Goal: Task Accomplishment & Management: Use online tool/utility

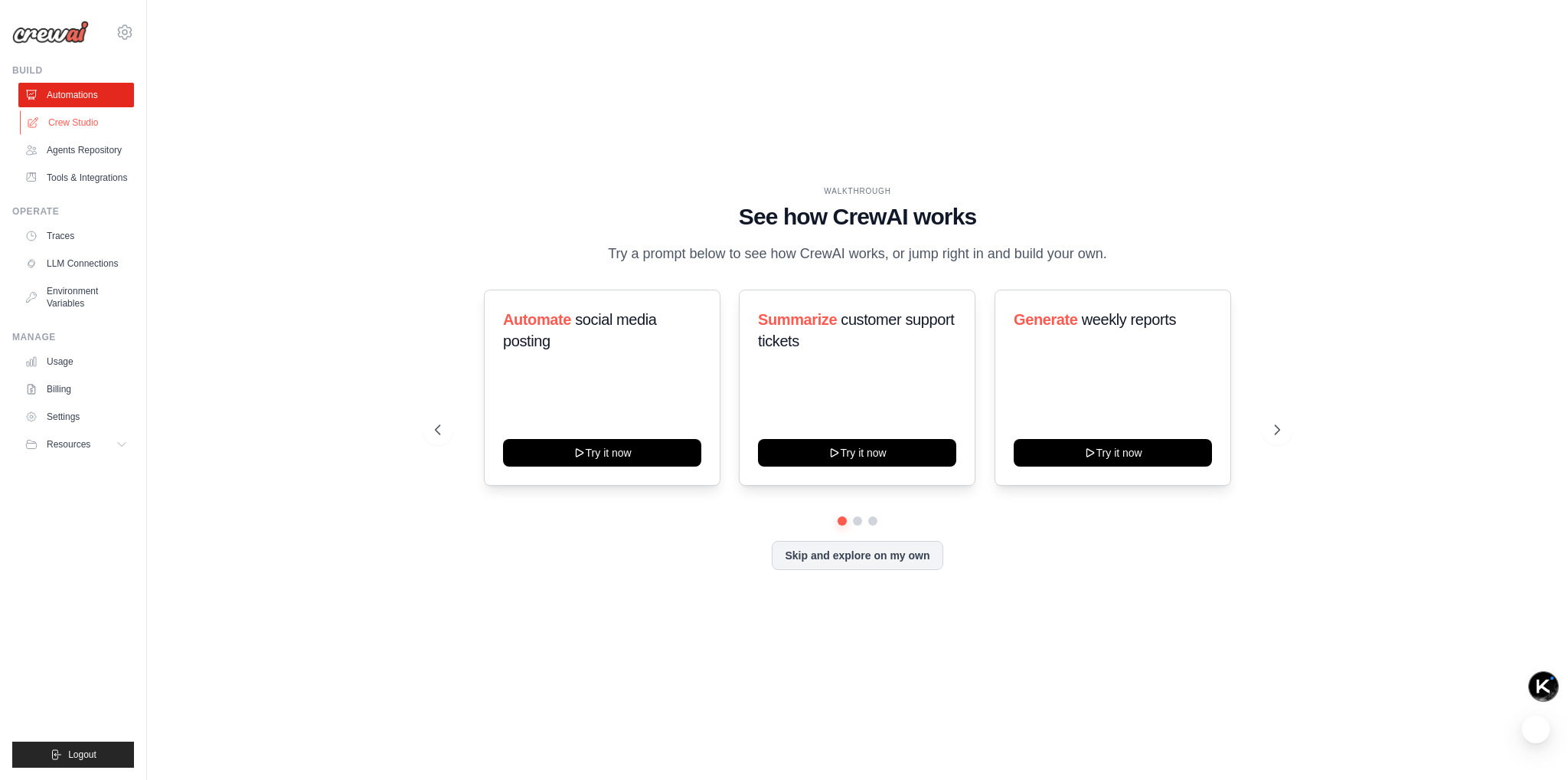
click at [86, 117] on link "Crew Studio" at bounding box center [77, 122] width 116 height 25
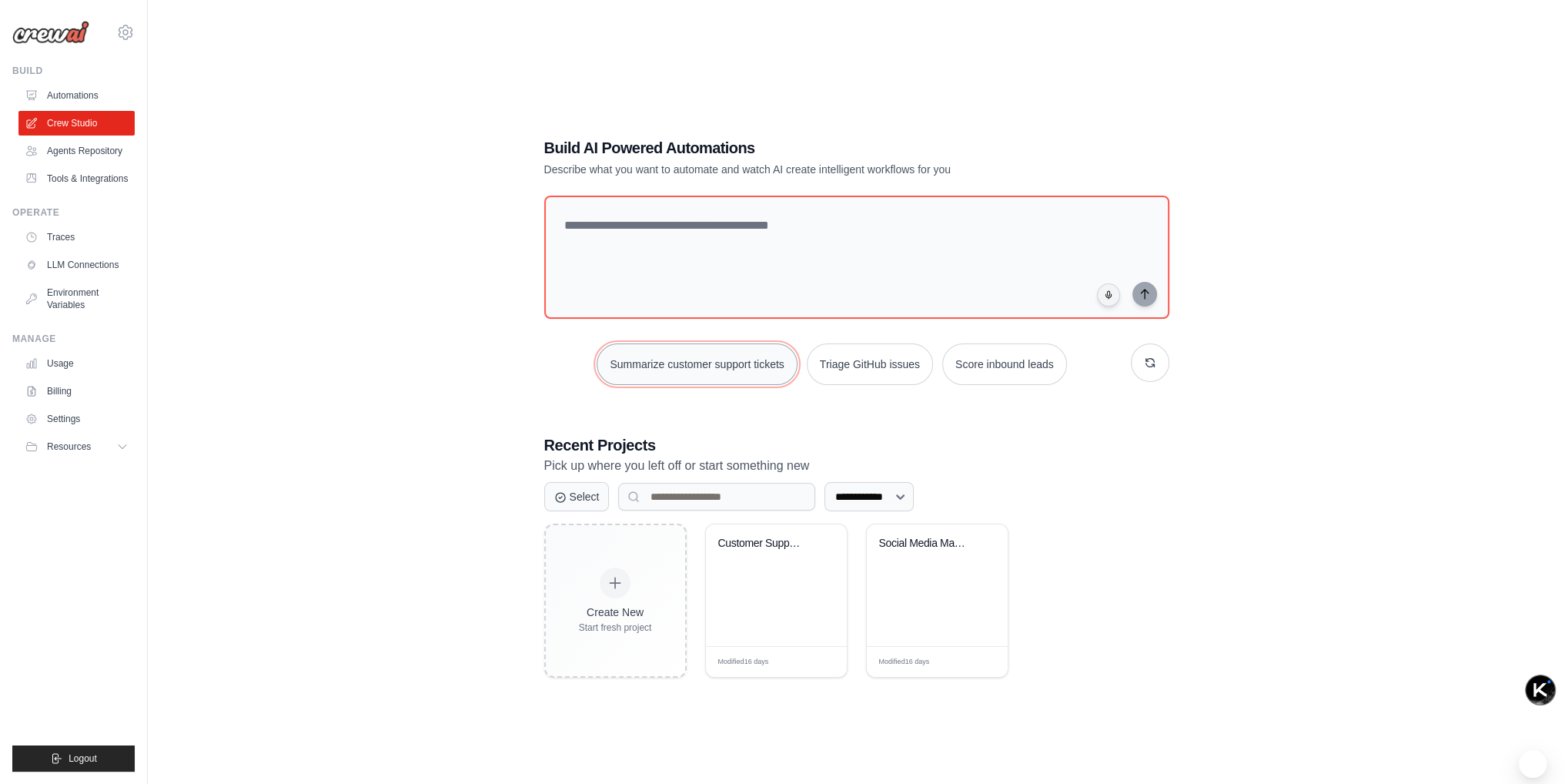
click at [652, 370] on button "Summarize customer support tickets" at bounding box center [697, 364] width 200 height 42
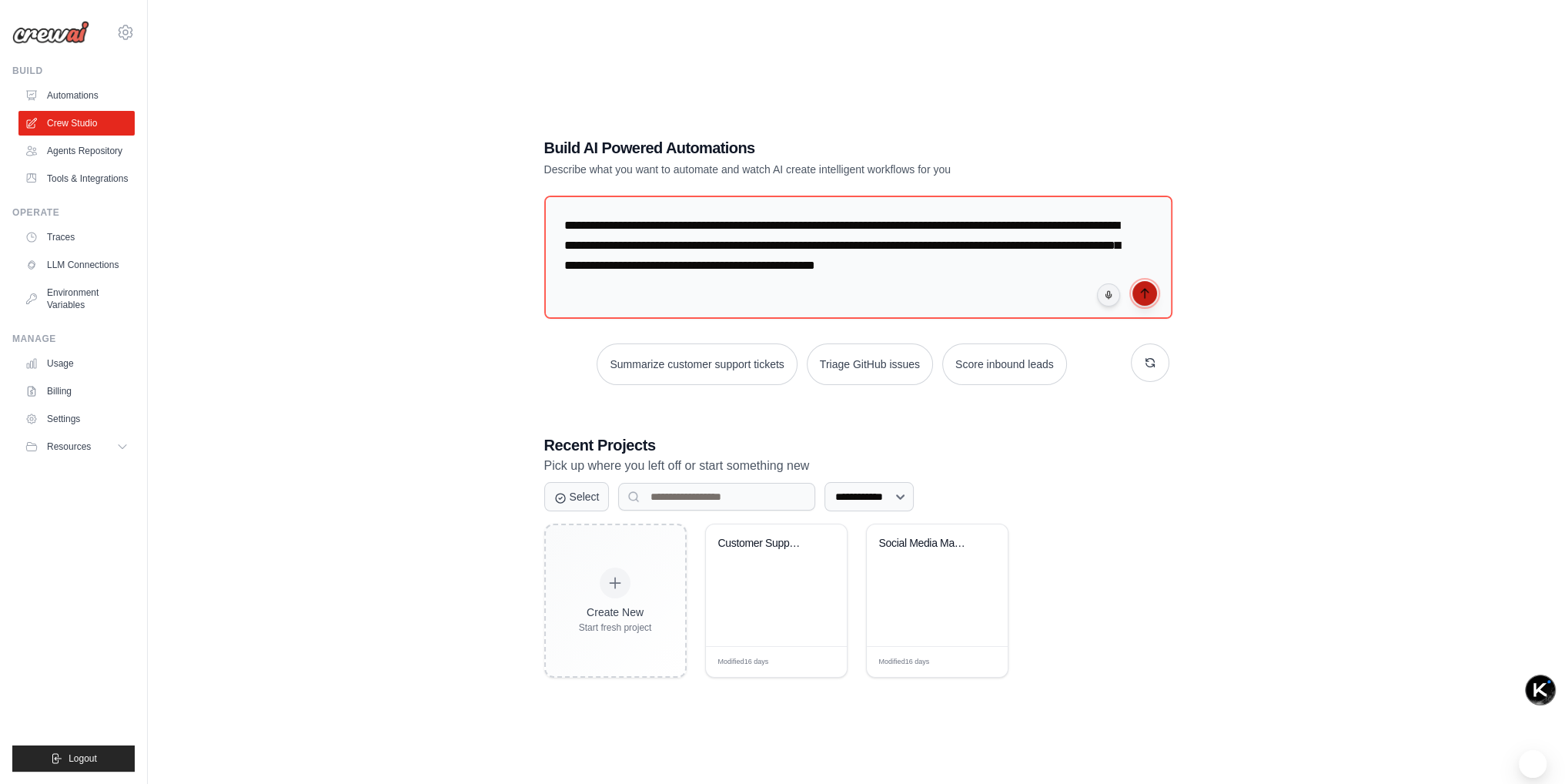
click at [1141, 292] on icon "submit" at bounding box center [1144, 294] width 7 height 10
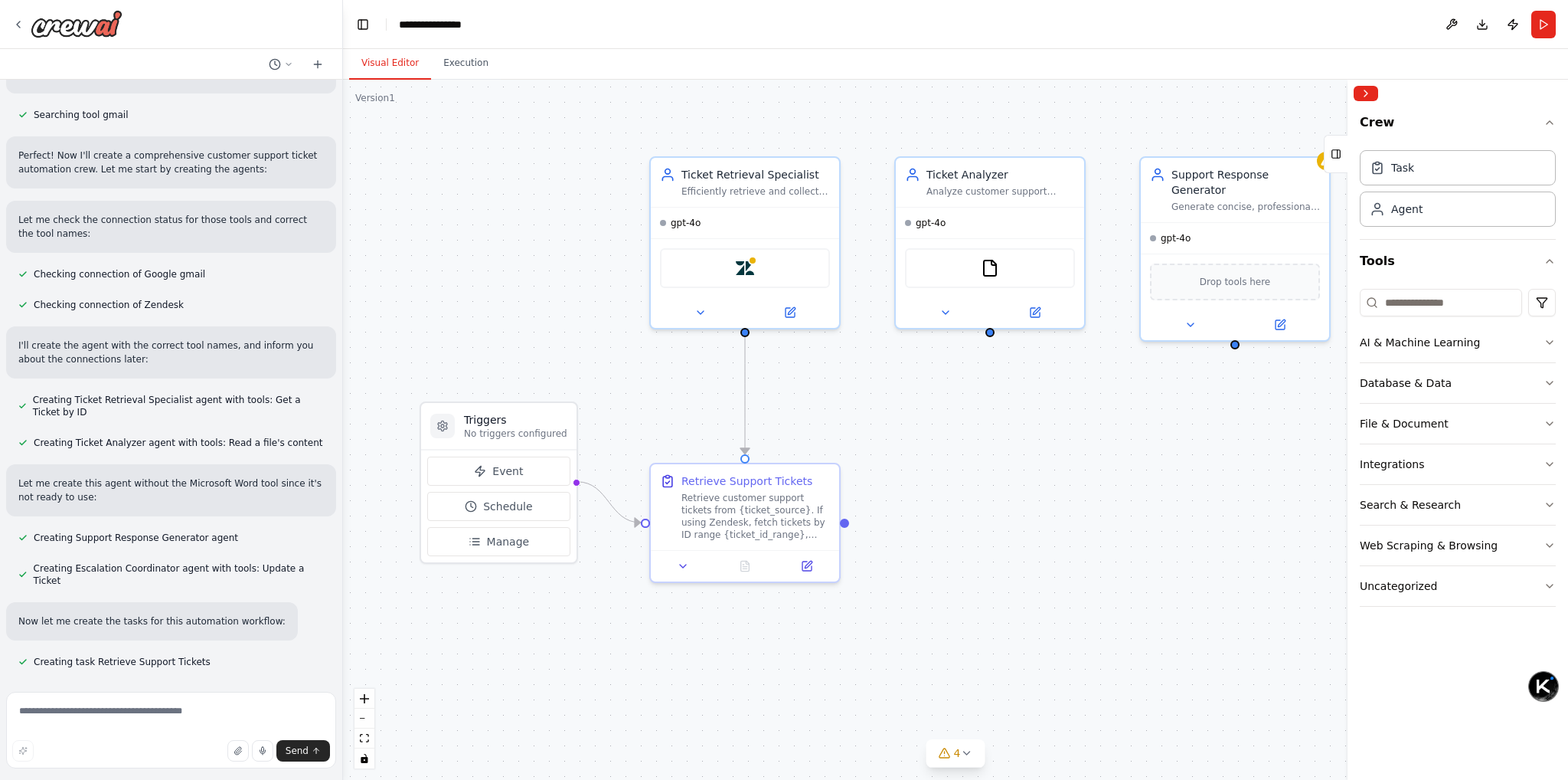
scroll to position [674, 0]
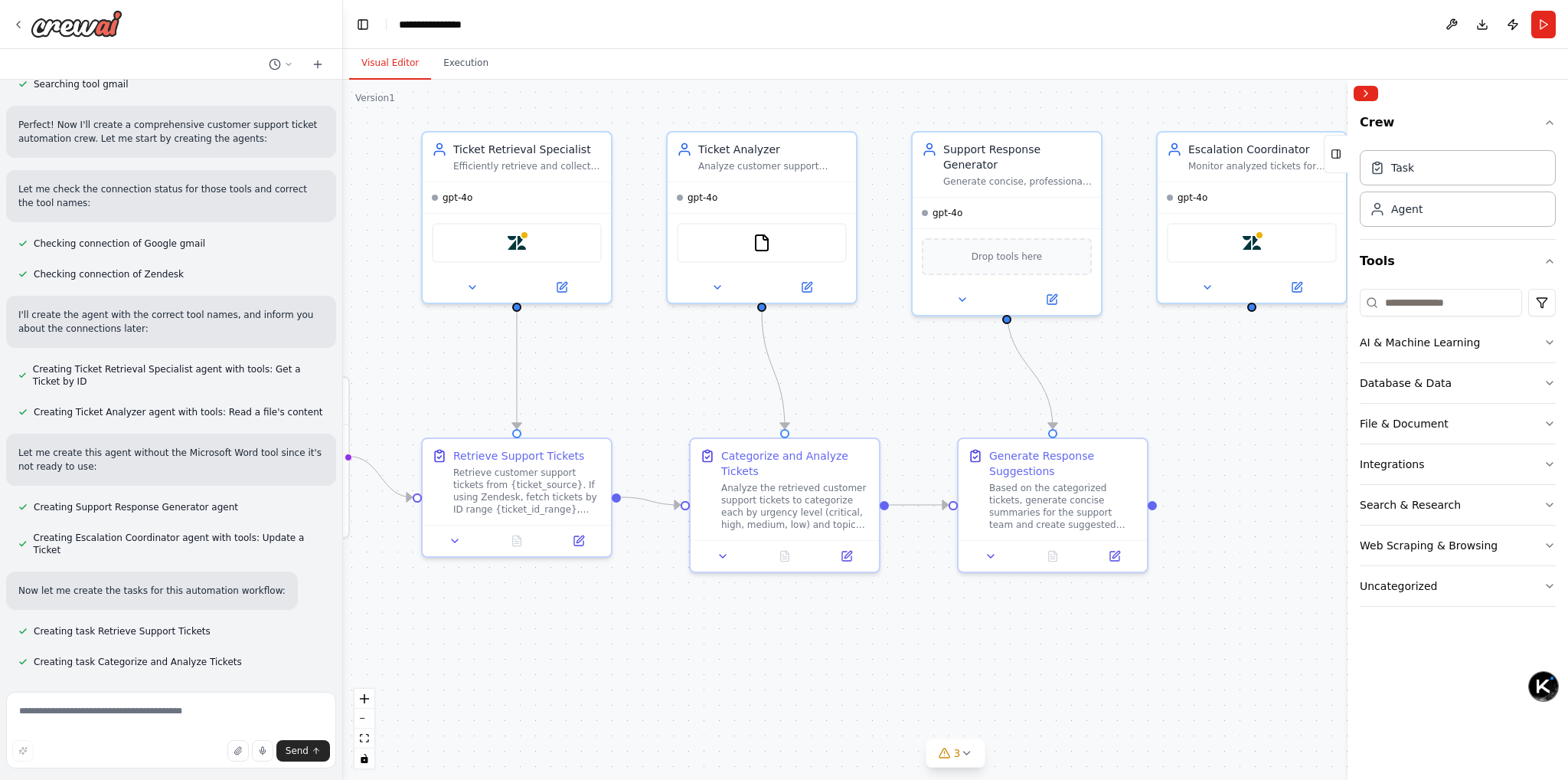
drag, startPoint x: 1164, startPoint y: 651, endPoint x: 971, endPoint y: 627, distance: 194.5
click at [971, 627] on div ".deletable-edge-delete-btn { width: 20px; height: 20px; border: 0px solid #ffff…" at bounding box center [955, 430] width 1225 height 700
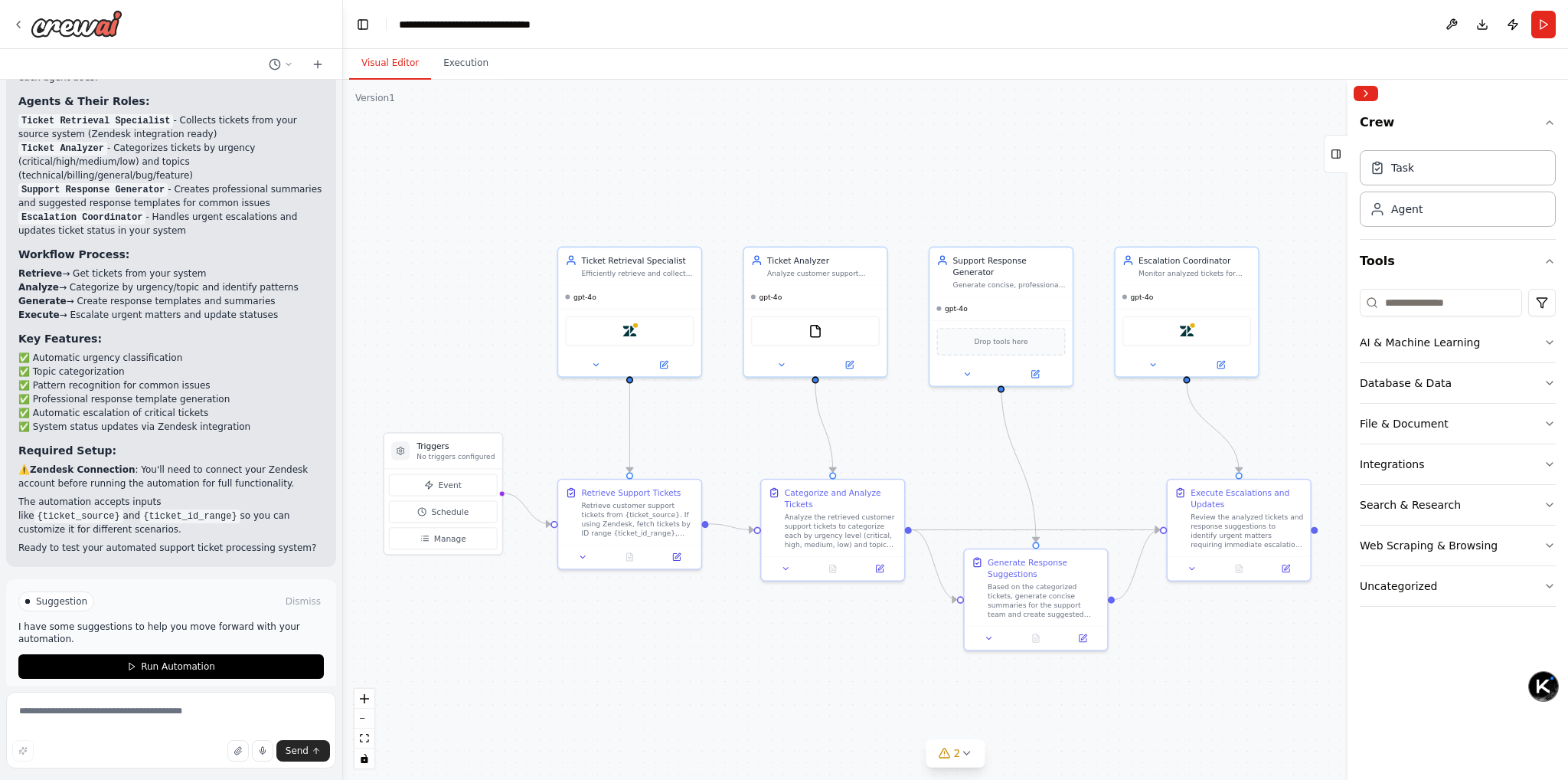
scroll to position [1455, 0]
click at [1414, 172] on div "Task" at bounding box center [1458, 167] width 196 height 35
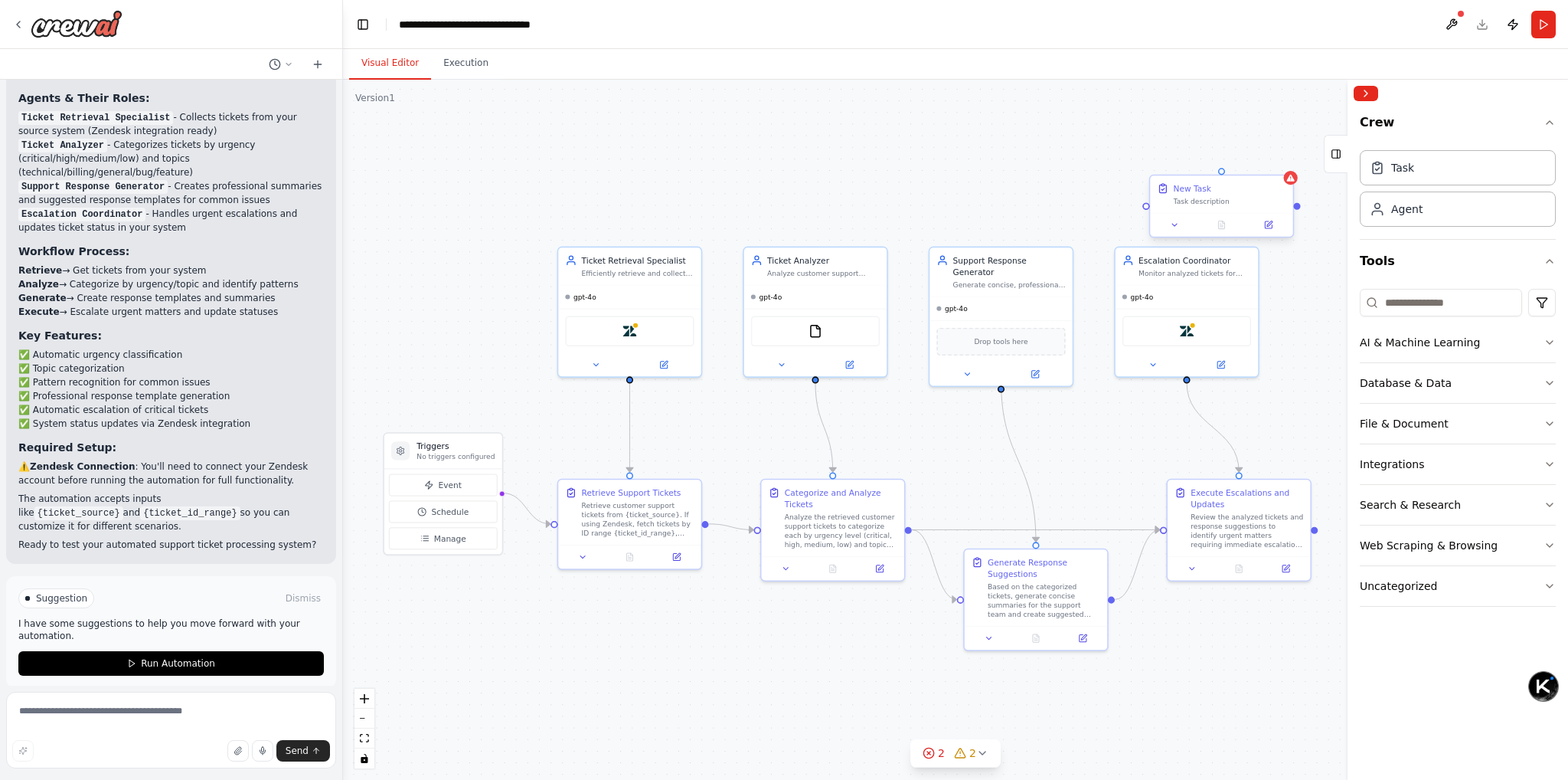
click at [1216, 192] on div "New Task" at bounding box center [1230, 188] width 113 height 11
drag, startPoint x: 1192, startPoint y: 200, endPoint x: 1156, endPoint y: 196, distance: 36.2
click at [1156, 196] on div "New Task Task description" at bounding box center [1221, 194] width 142 height 38
click at [1287, 161] on button at bounding box center [1281, 161] width 20 height 20
click at [1245, 159] on button "Confirm" at bounding box center [1237, 161] width 54 height 18
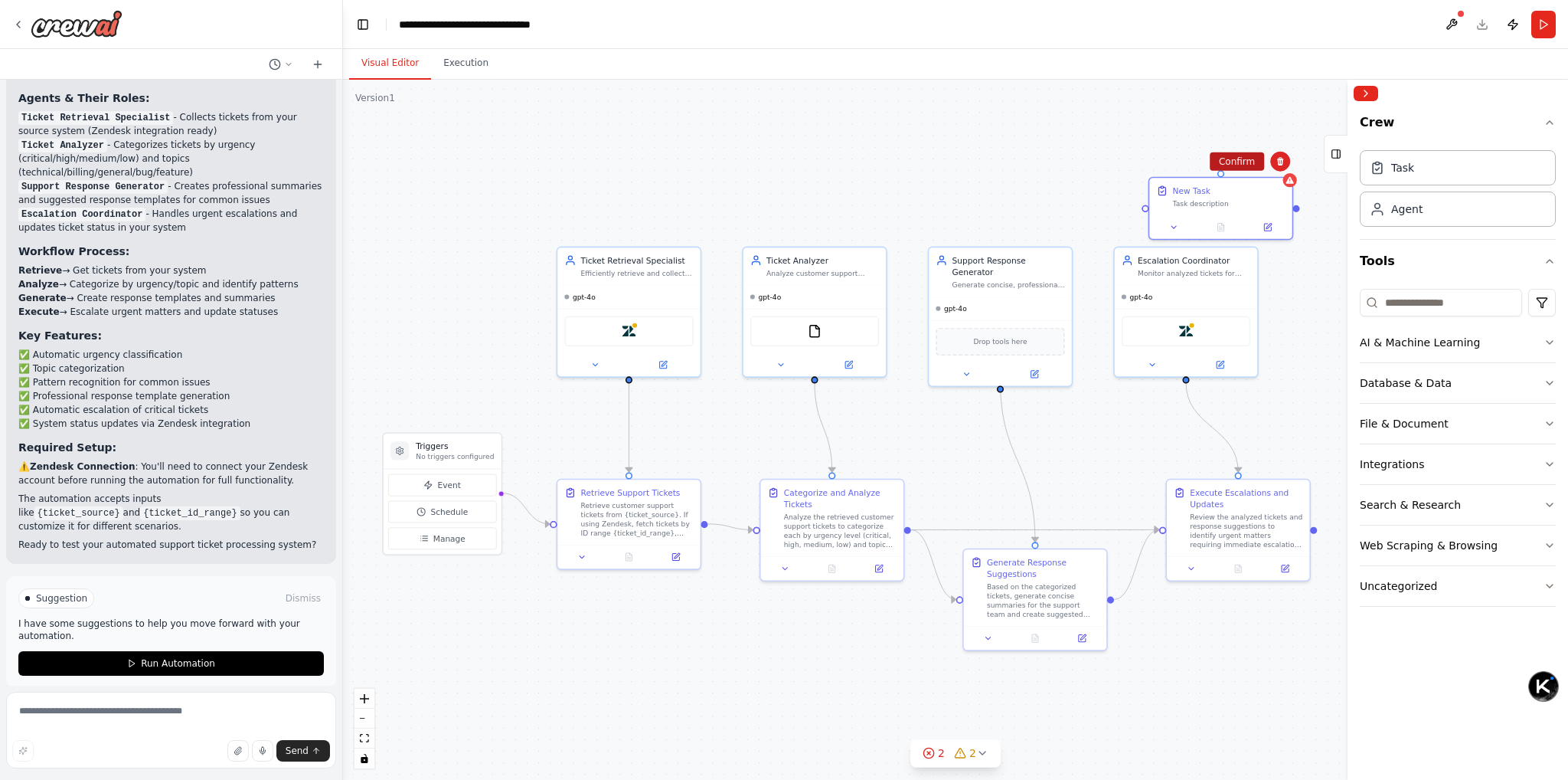
click at [1226, 162] on button "Confirm" at bounding box center [1237, 161] width 54 height 18
click at [1413, 344] on div "AI & Machine Learning" at bounding box center [1420, 342] width 120 height 15
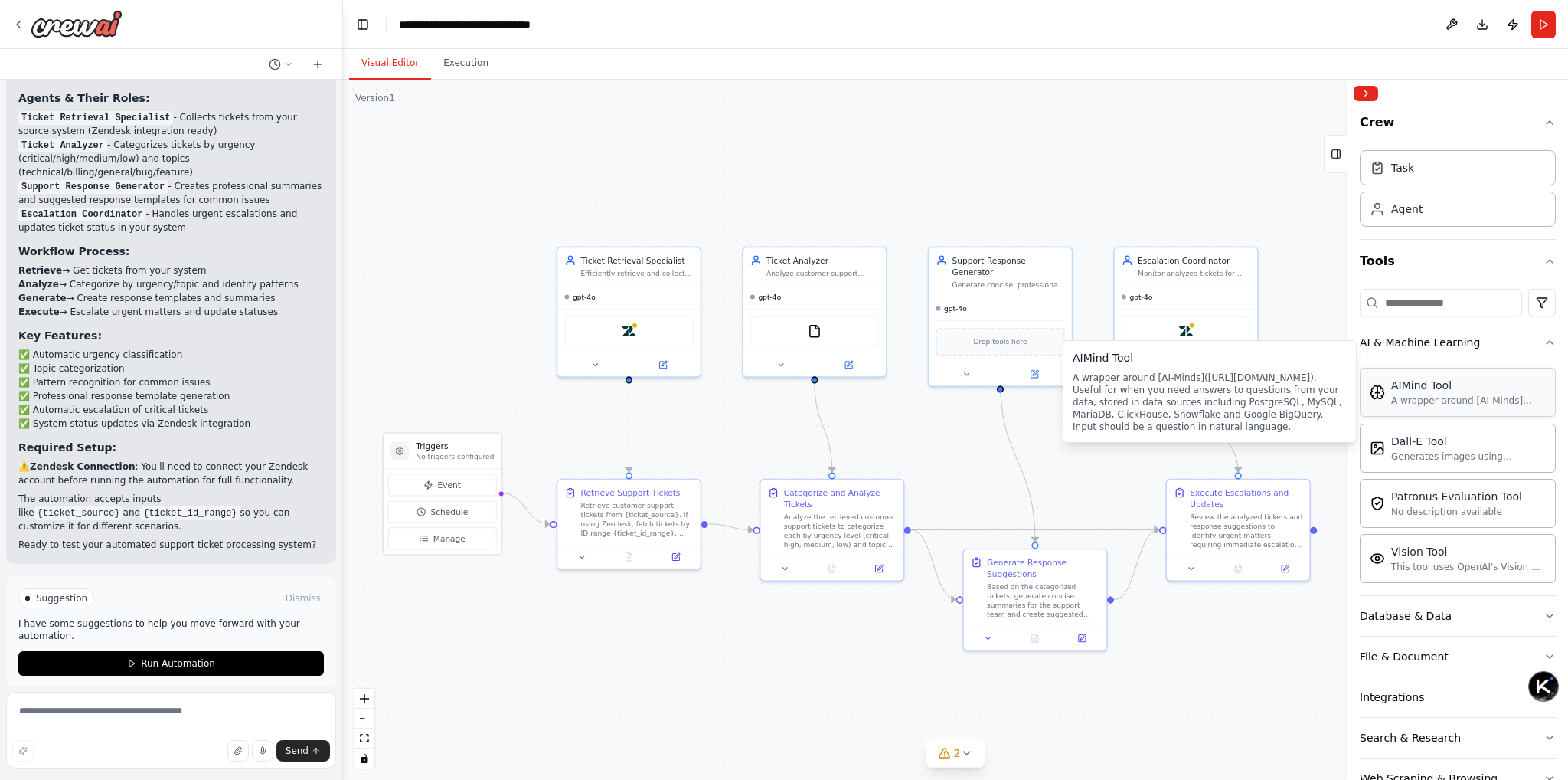
click at [1427, 405] on div "A wrapper around [AI-Minds](https://mindsdb.com/minds). Useful for when you nee…" at bounding box center [1468, 400] width 155 height 12
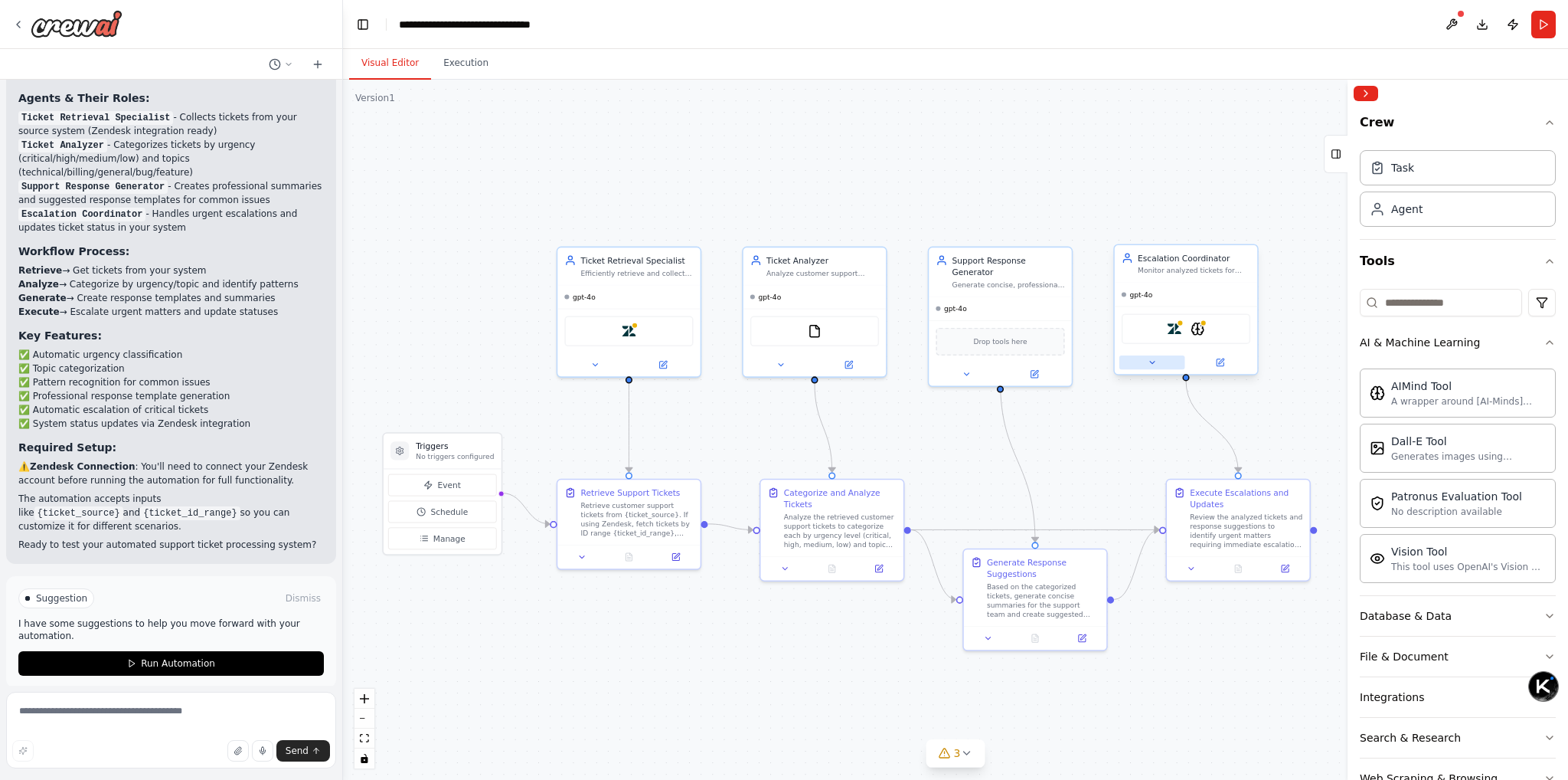
click at [1159, 358] on button at bounding box center [1152, 362] width 66 height 14
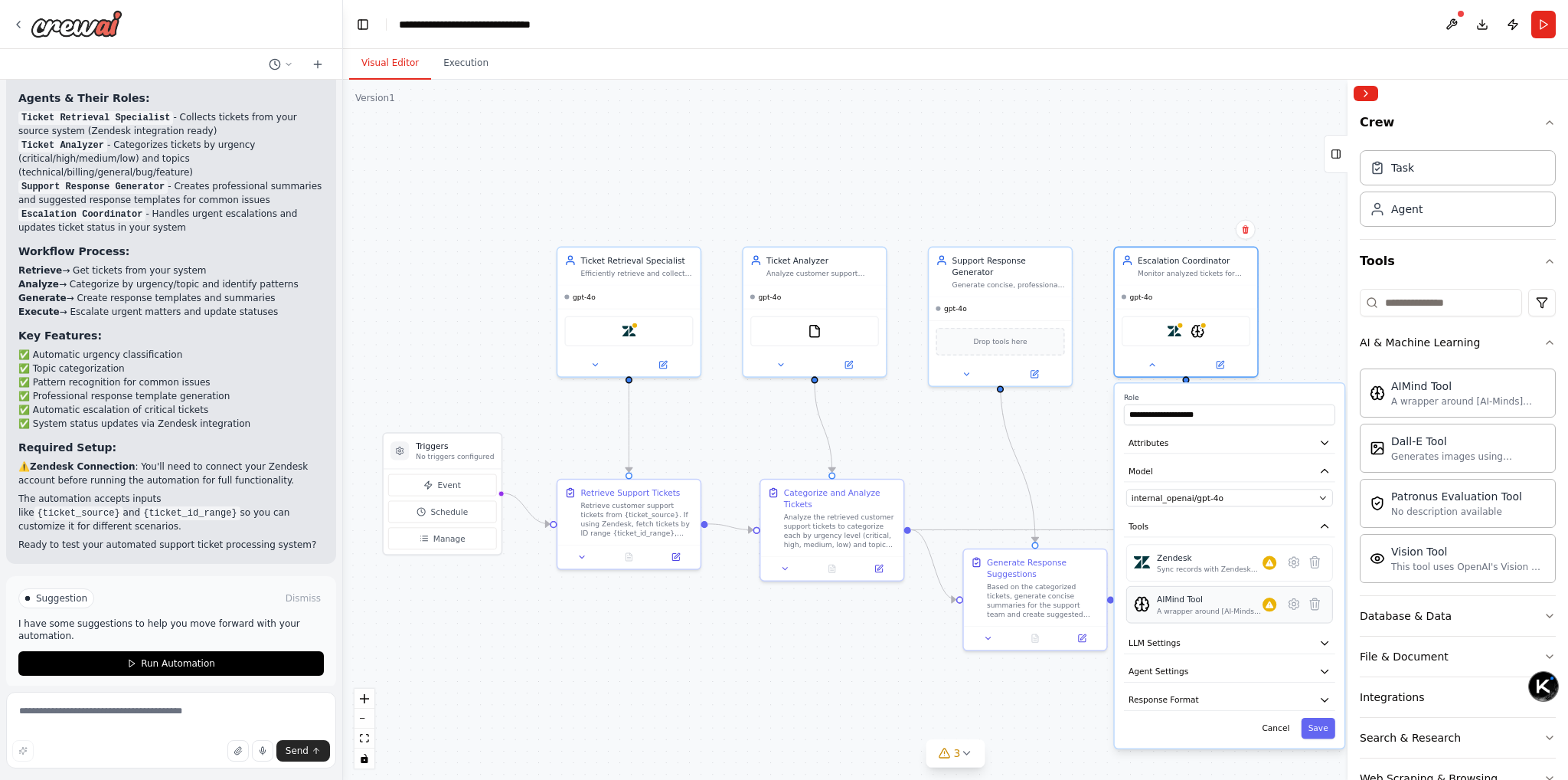
click at [1242, 612] on div "A wrapper around [AI-Minds](https://mindsdb.com/minds). Useful for when you nee…" at bounding box center [1210, 611] width 105 height 10
click at [1295, 607] on icon at bounding box center [1294, 603] width 14 height 14
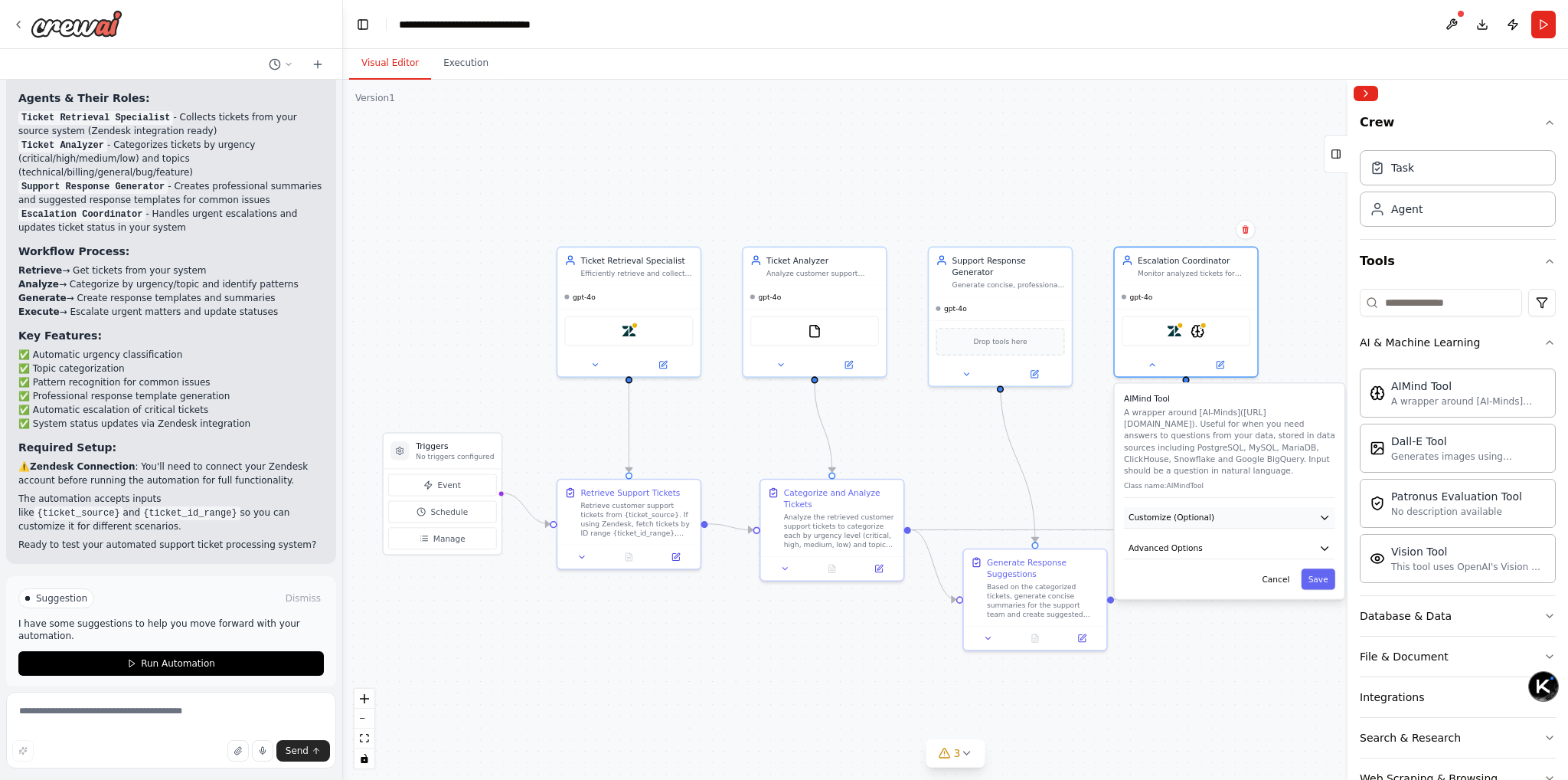
click at [1215, 521] on button "Customize (Optional)" at bounding box center [1229, 517] width 211 height 22
click at [1202, 544] on button "Advanced Options" at bounding box center [1229, 548] width 211 height 22
click at [1170, 546] on span "Advanced Options" at bounding box center [1165, 548] width 74 height 11
click at [1187, 552] on span "Advanced Options" at bounding box center [1165, 548] width 74 height 11
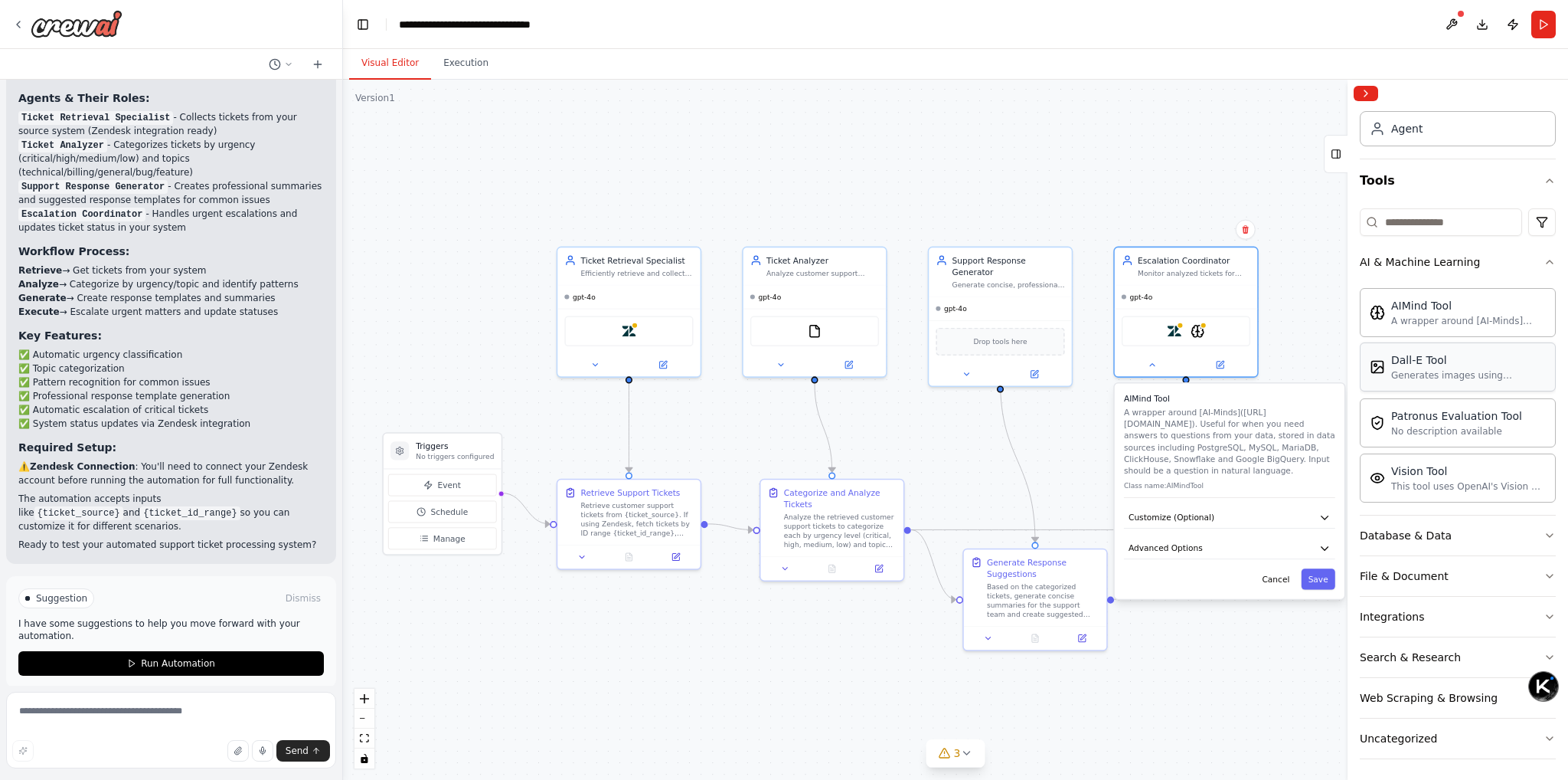
scroll to position [81, 0]
click at [1412, 530] on div "Database & Data" at bounding box center [1405, 534] width 92 height 15
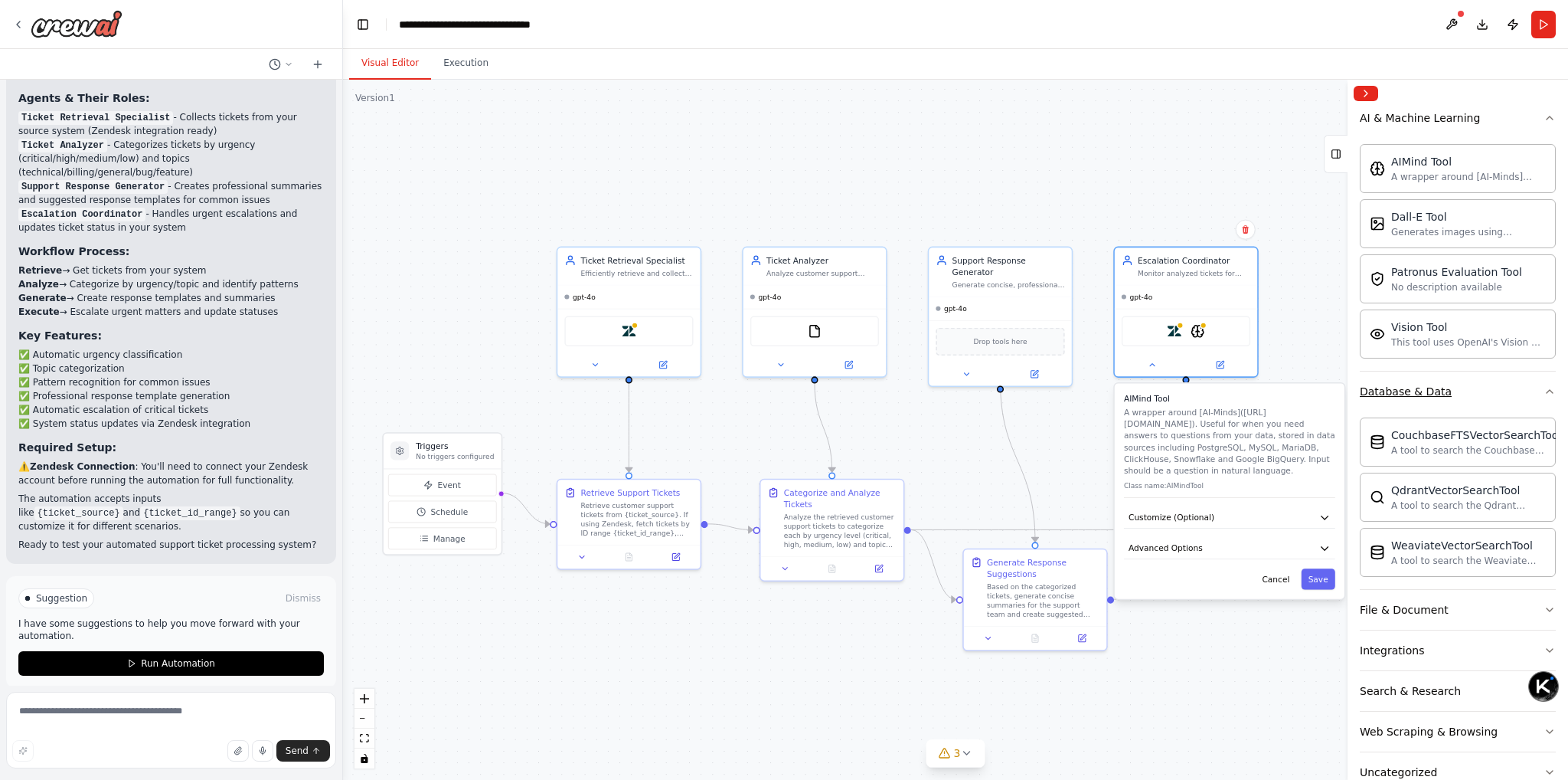
scroll to position [235, 0]
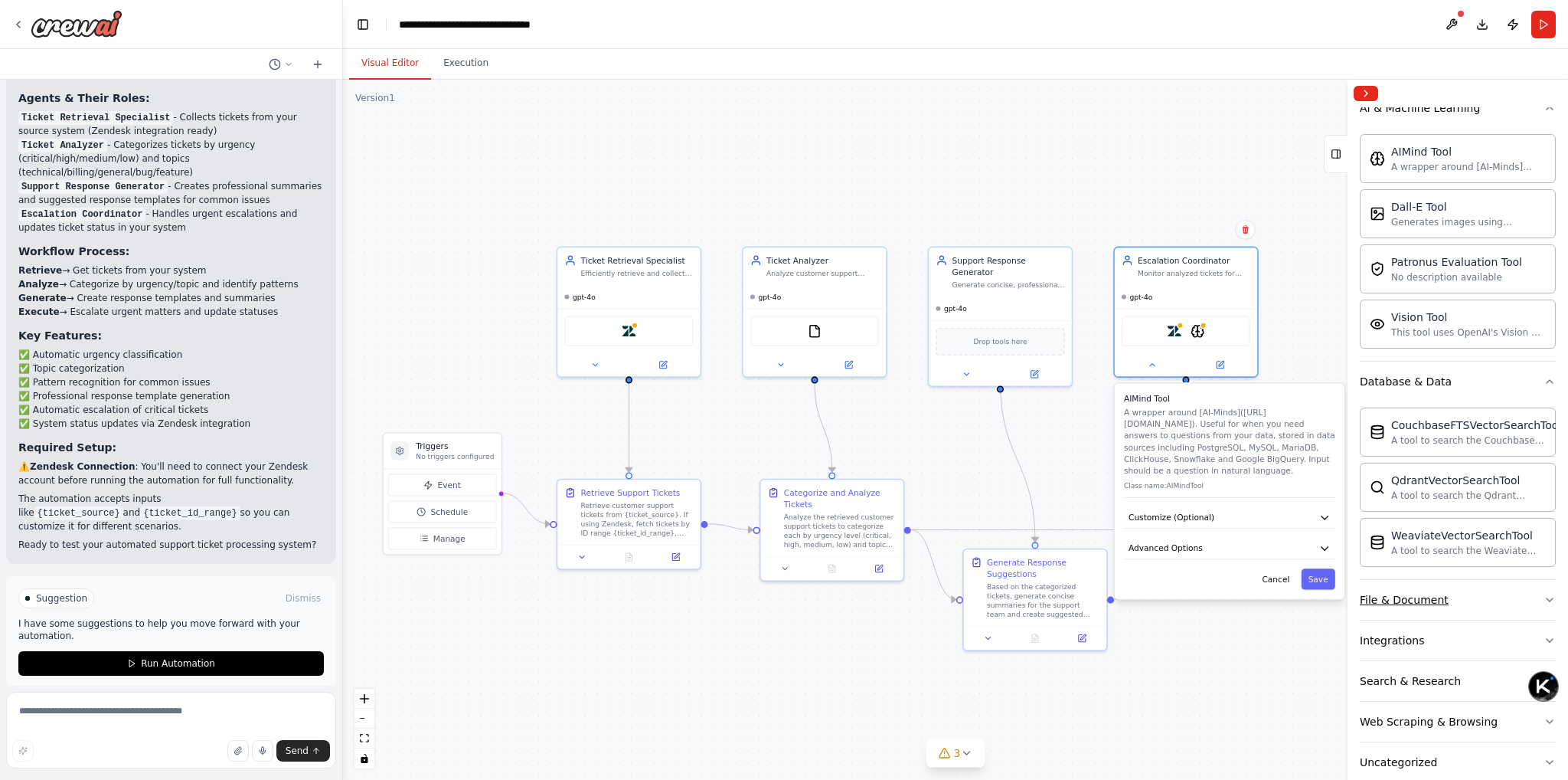
click at [1412, 594] on div "File & Document" at bounding box center [1404, 600] width 89 height 15
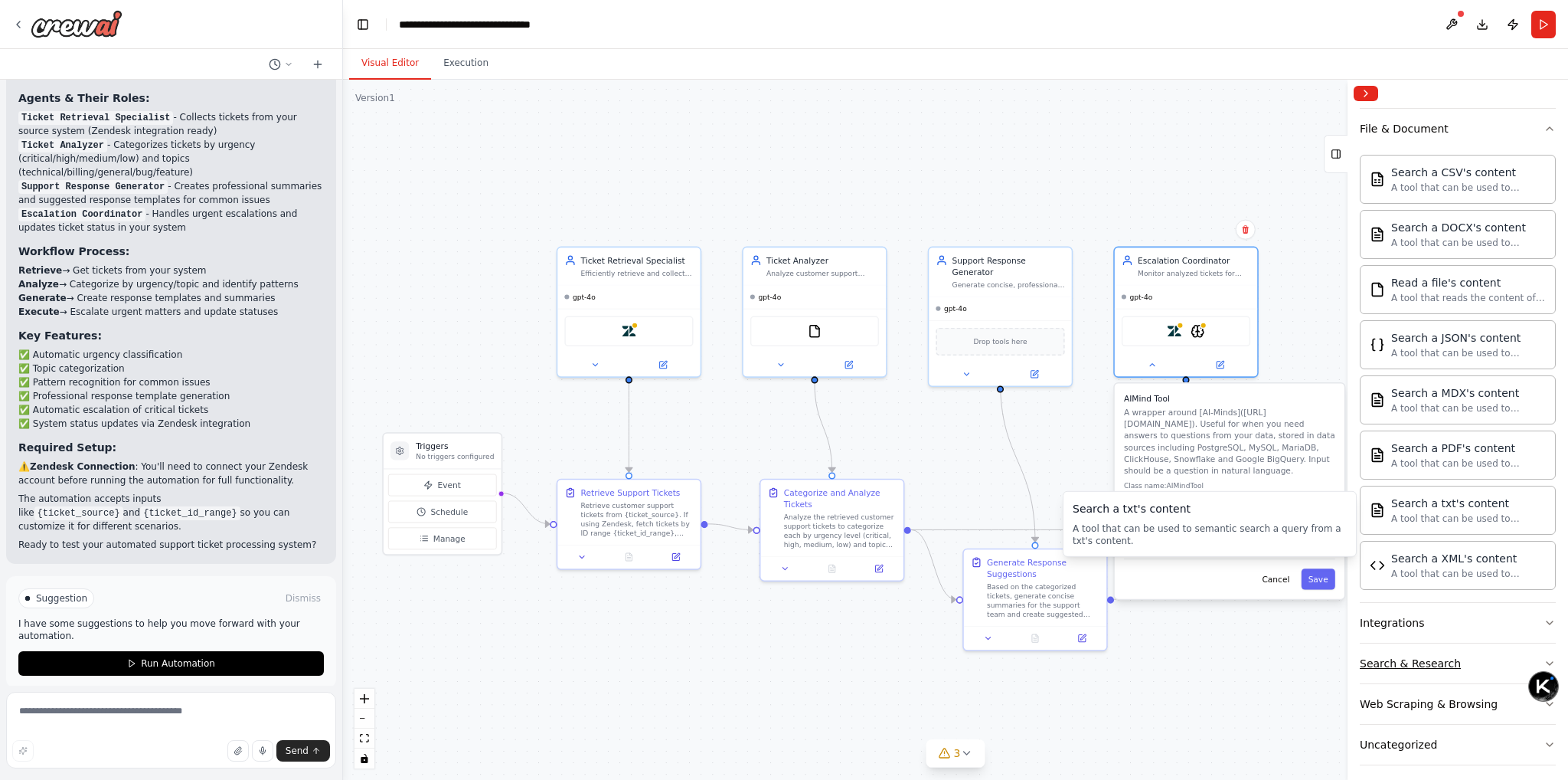
scroll to position [709, 0]
click at [1403, 618] on div "Integrations" at bounding box center [1392, 619] width 65 height 15
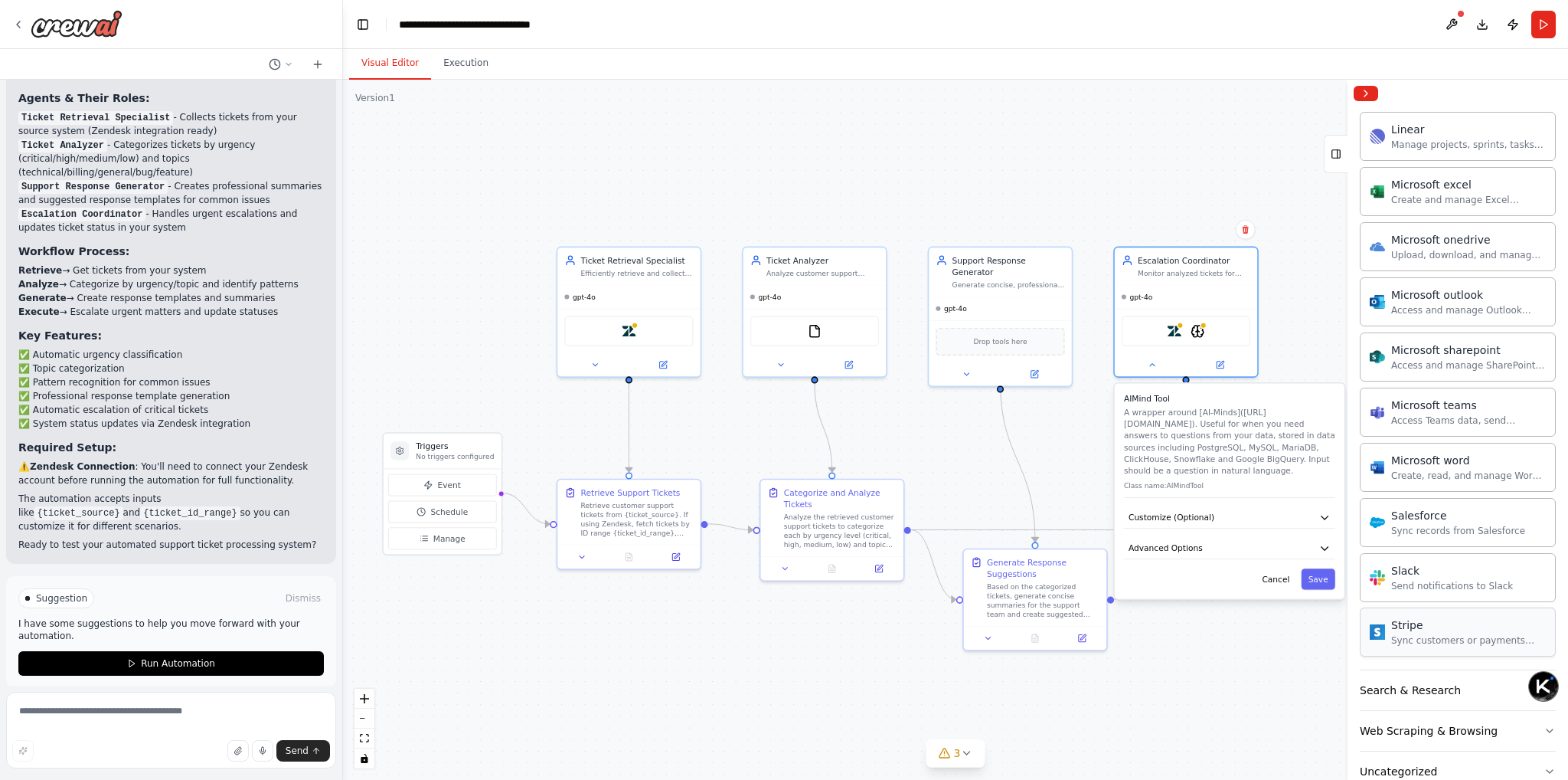
scroll to position [1653, 0]
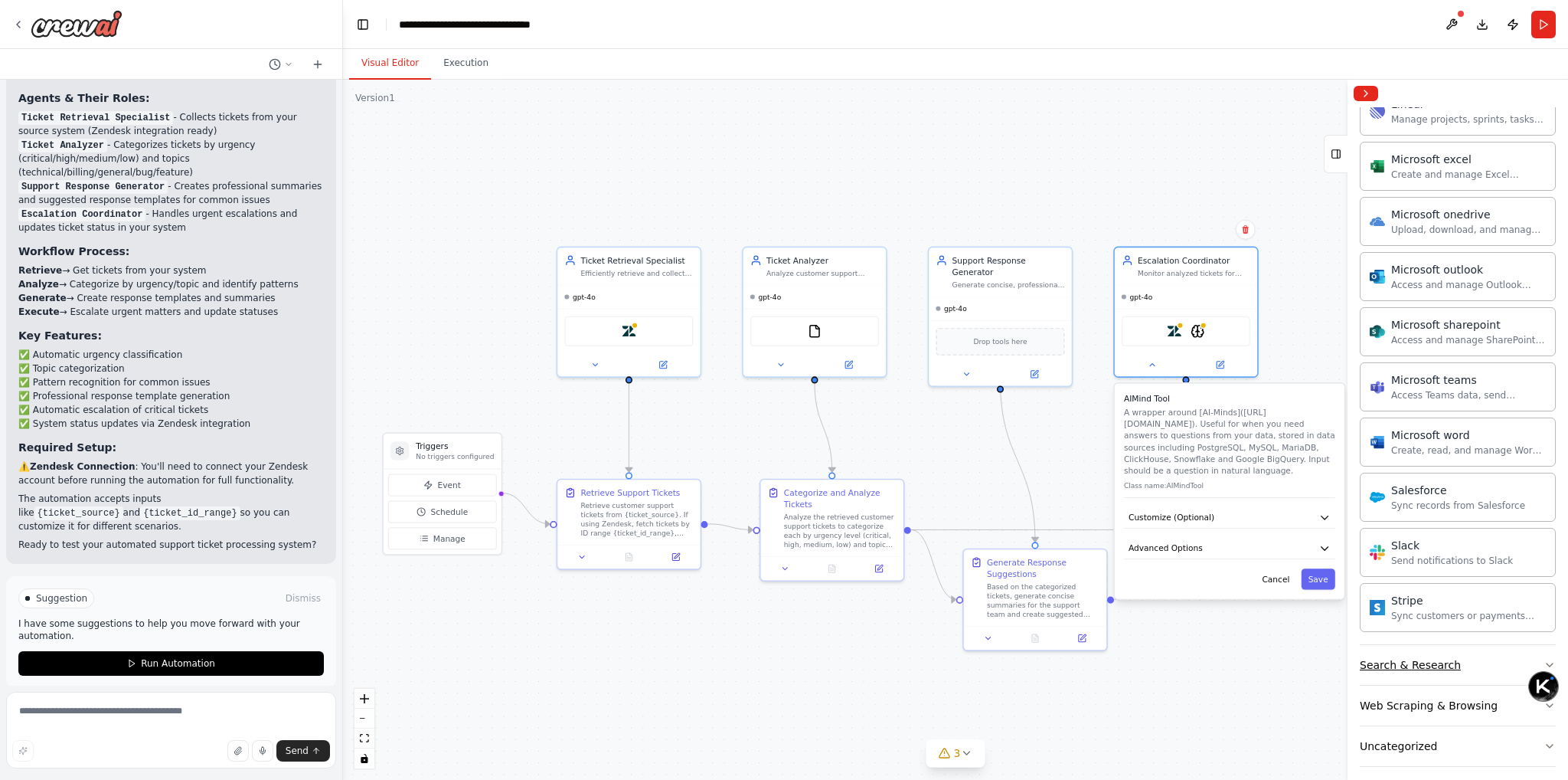
click at [1416, 657] on div "Search & Research" at bounding box center [1410, 664] width 101 height 15
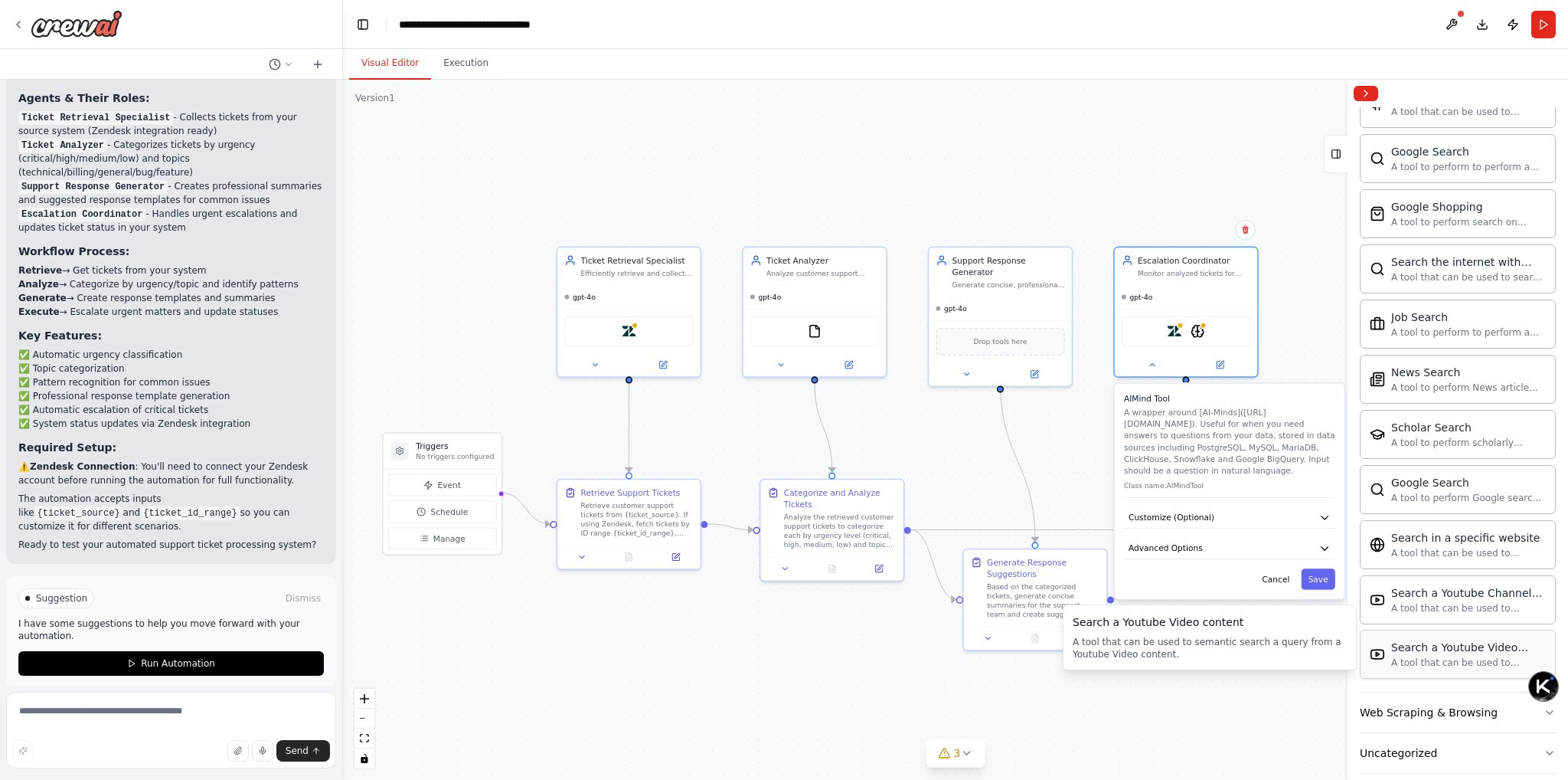
scroll to position [2433, 0]
click at [1421, 703] on div "Web Scraping & Browsing" at bounding box center [1428, 710] width 138 height 15
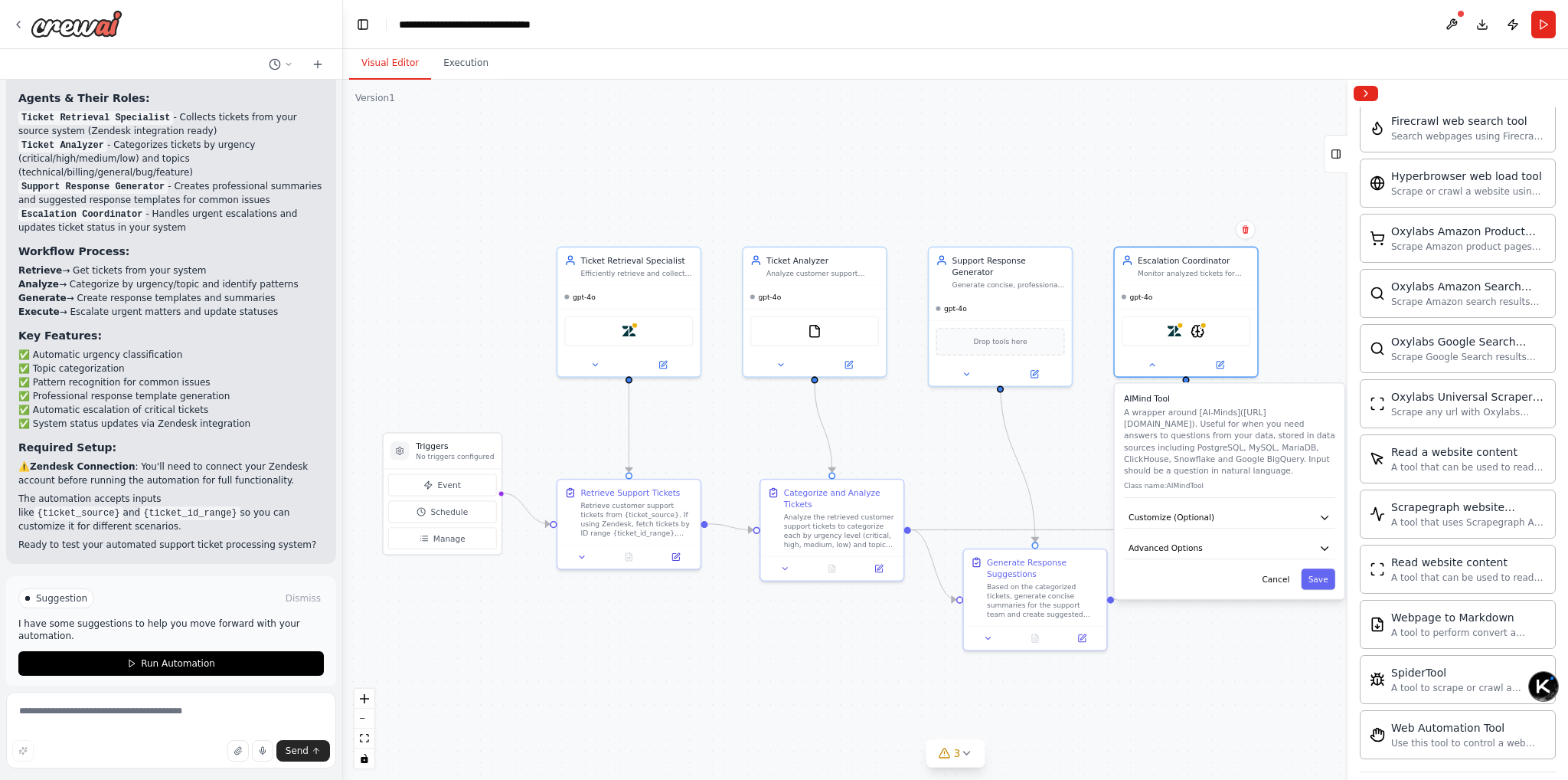
scroll to position [3269, 0]
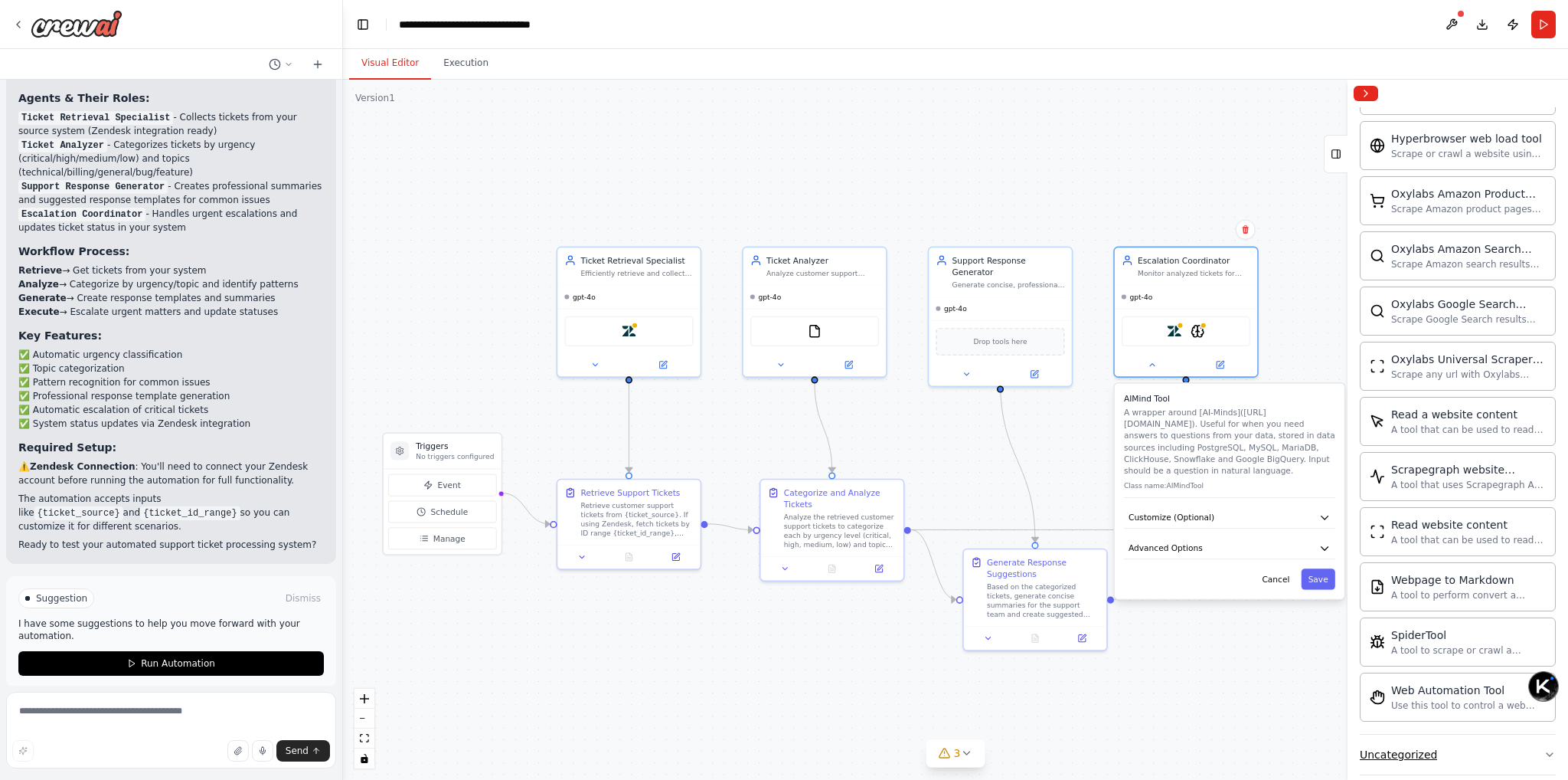
click at [1408, 746] on div "Uncategorized" at bounding box center [1398, 754] width 77 height 15
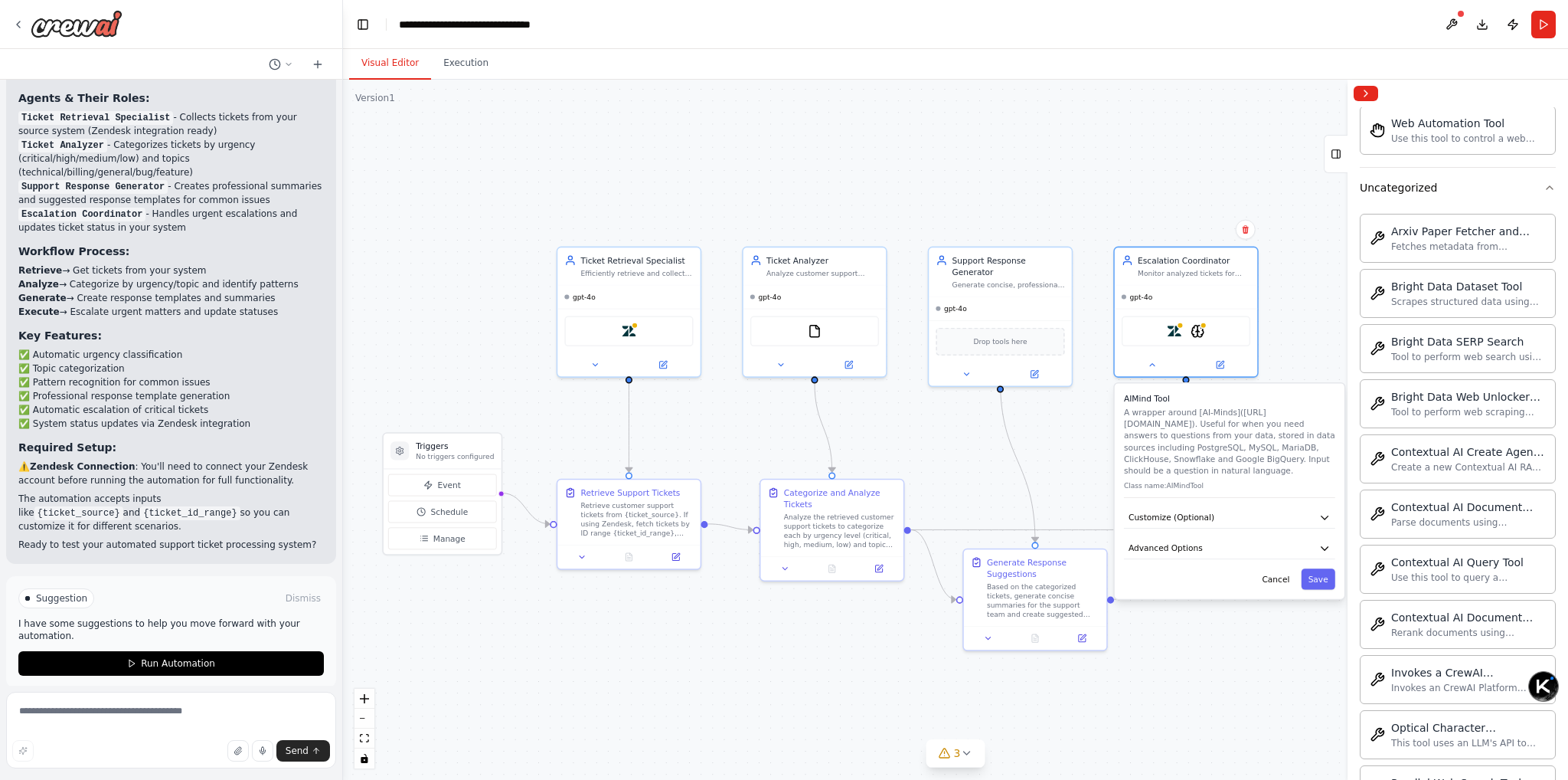
scroll to position [4104, 0]
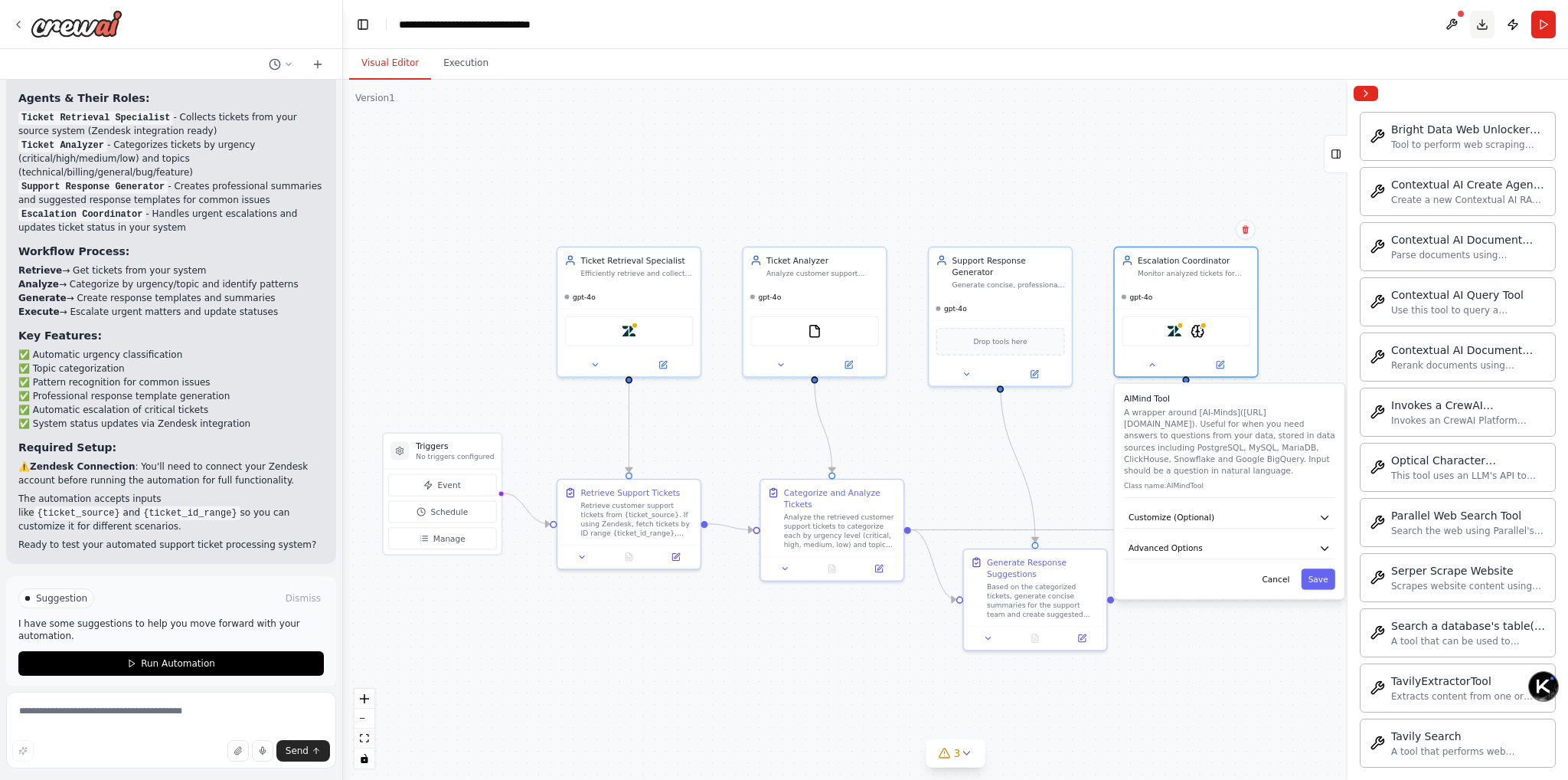
click at [1482, 20] on button "Download" at bounding box center [1482, 24] width 25 height 28
click at [1455, 20] on button at bounding box center [1451, 24] width 25 height 28
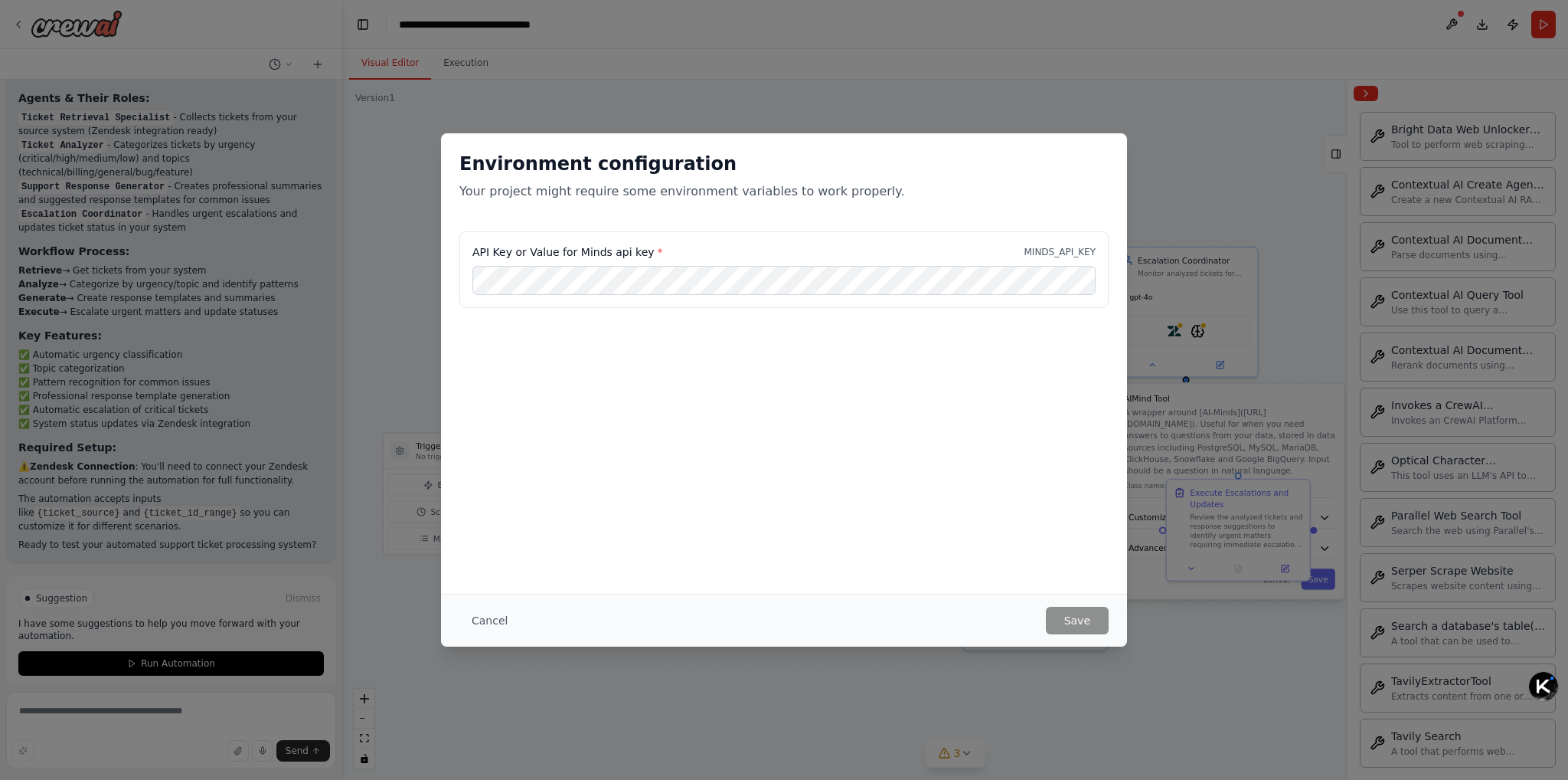
drag, startPoint x: 1246, startPoint y: 521, endPoint x: 761, endPoint y: 246, distance: 557.5
click at [761, 246] on div "Environment configuration Your project might require some environment variables…" at bounding box center [784, 390] width 1568 height 780
click at [608, 372] on div "API Key or Value for Minds api key * MINDS_API_KEY" at bounding box center [784, 308] width 686 height 153
click at [683, 246] on div "API Key or Value for Minds api key * MINDS_API_KEY" at bounding box center [784, 251] width 623 height 15
click at [662, 346] on div "API Key or Value for Minds api key * MINDS_API_KEY" at bounding box center [784, 308] width 686 height 153
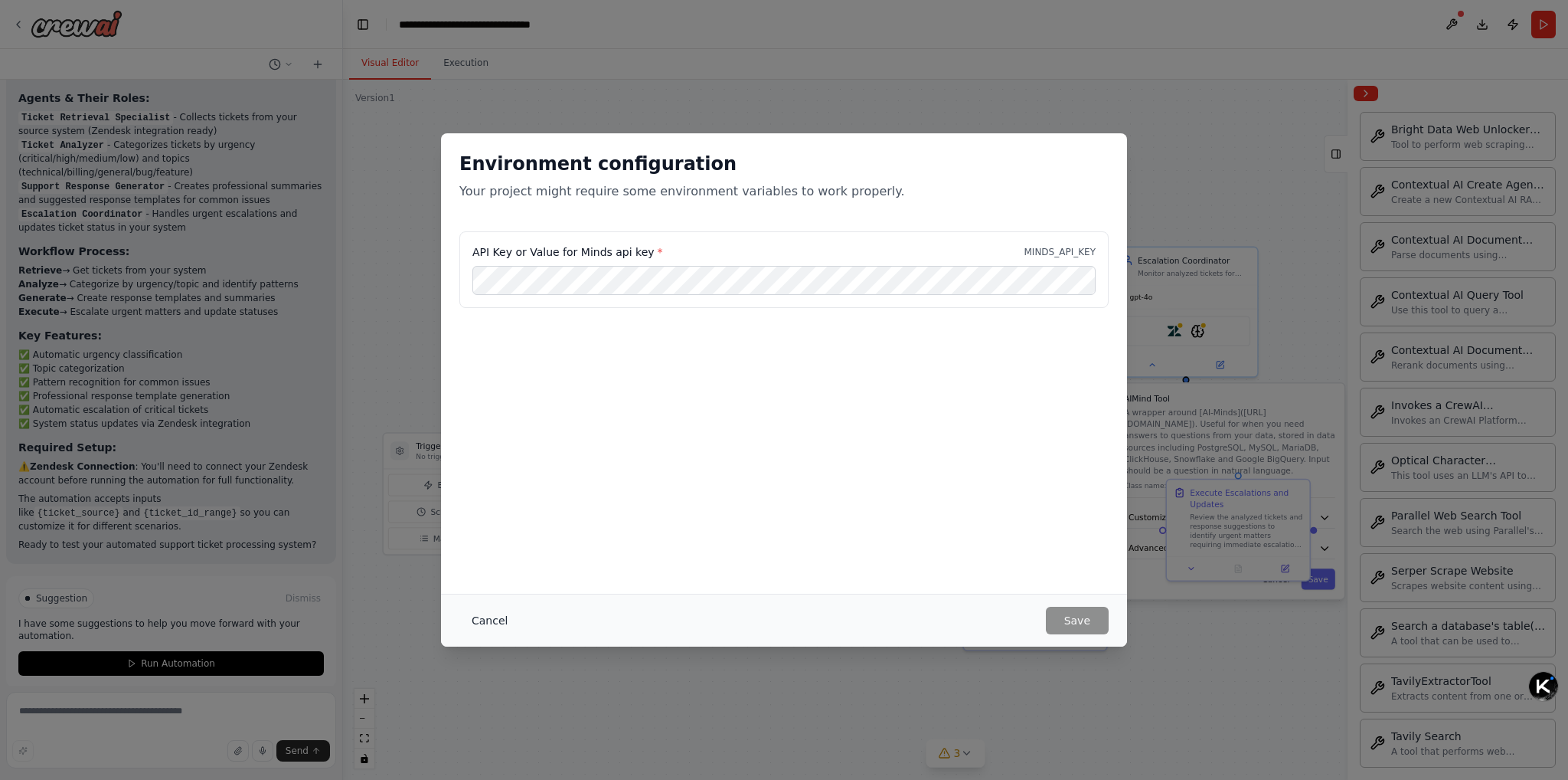
click at [501, 619] on button "Cancel" at bounding box center [490, 620] width 61 height 28
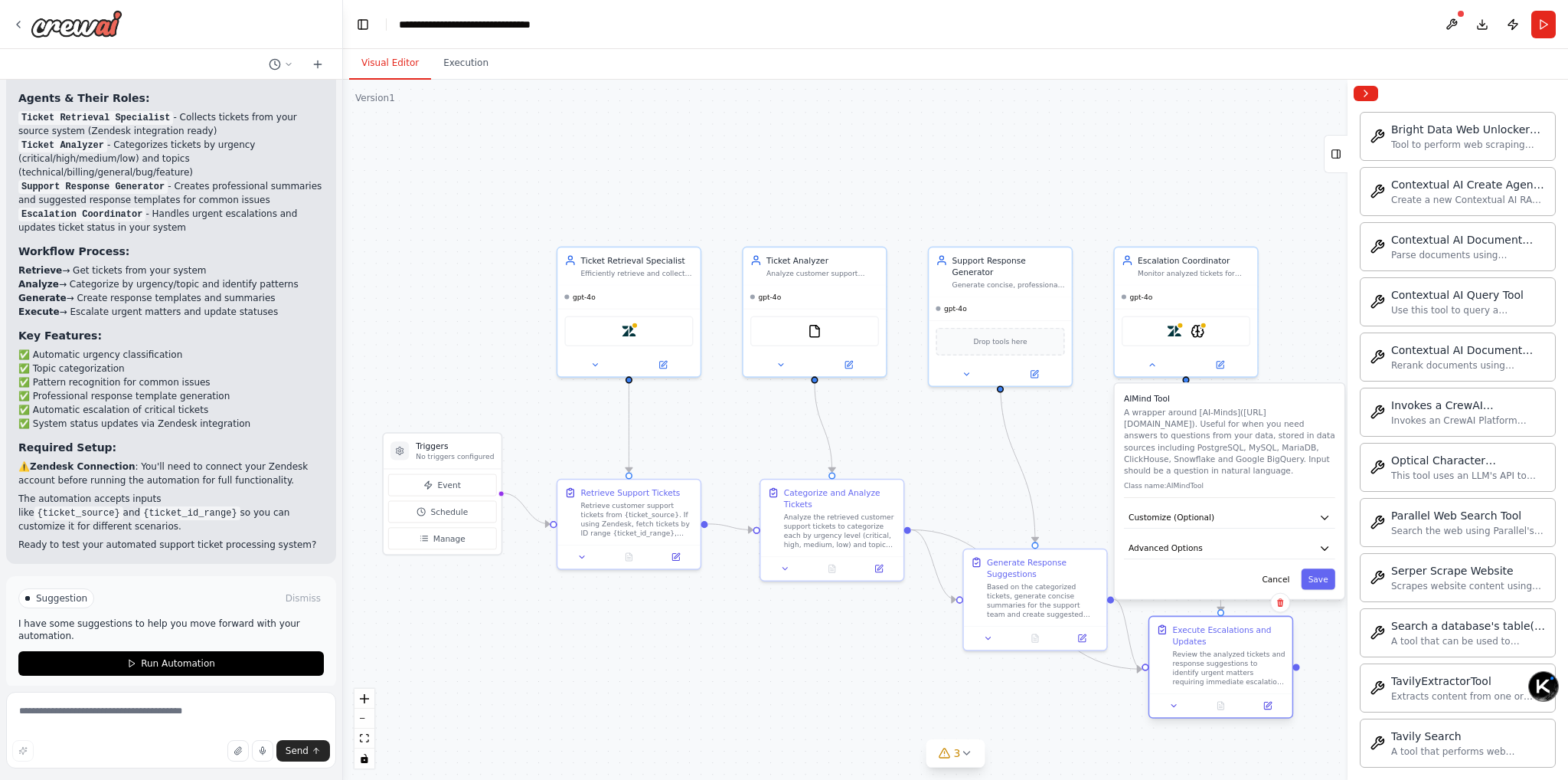
drag, startPoint x: 1278, startPoint y: 491, endPoint x: 1264, endPoint y: 628, distance: 137.7
click at [1264, 628] on div "Execute Escalations and Updates" at bounding box center [1229, 635] width 113 height 23
click at [1246, 428] on p "A wrapper around [AI-Minds](https://mindsdb.com/minds). Useful for when you nee…" at bounding box center [1229, 441] width 211 height 69
click at [1279, 578] on button "Cancel" at bounding box center [1275, 579] width 41 height 21
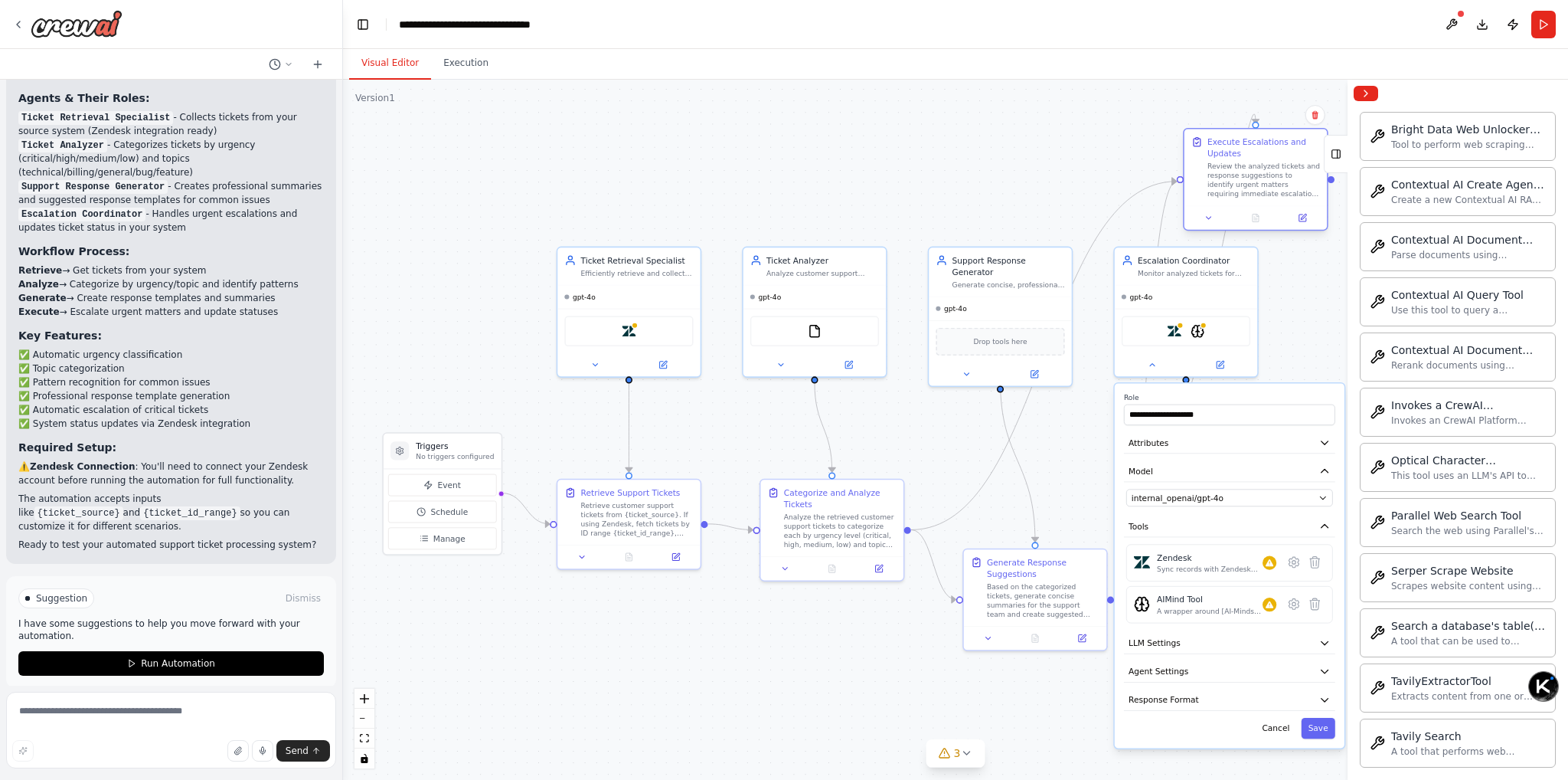
drag, startPoint x: 1195, startPoint y: 632, endPoint x: 1228, endPoint y: 141, distance: 492.1
click at [1228, 141] on div "Execute Escalations and Updates" at bounding box center [1263, 148] width 113 height 23
click at [1316, 604] on icon at bounding box center [1315, 604] width 10 height 11
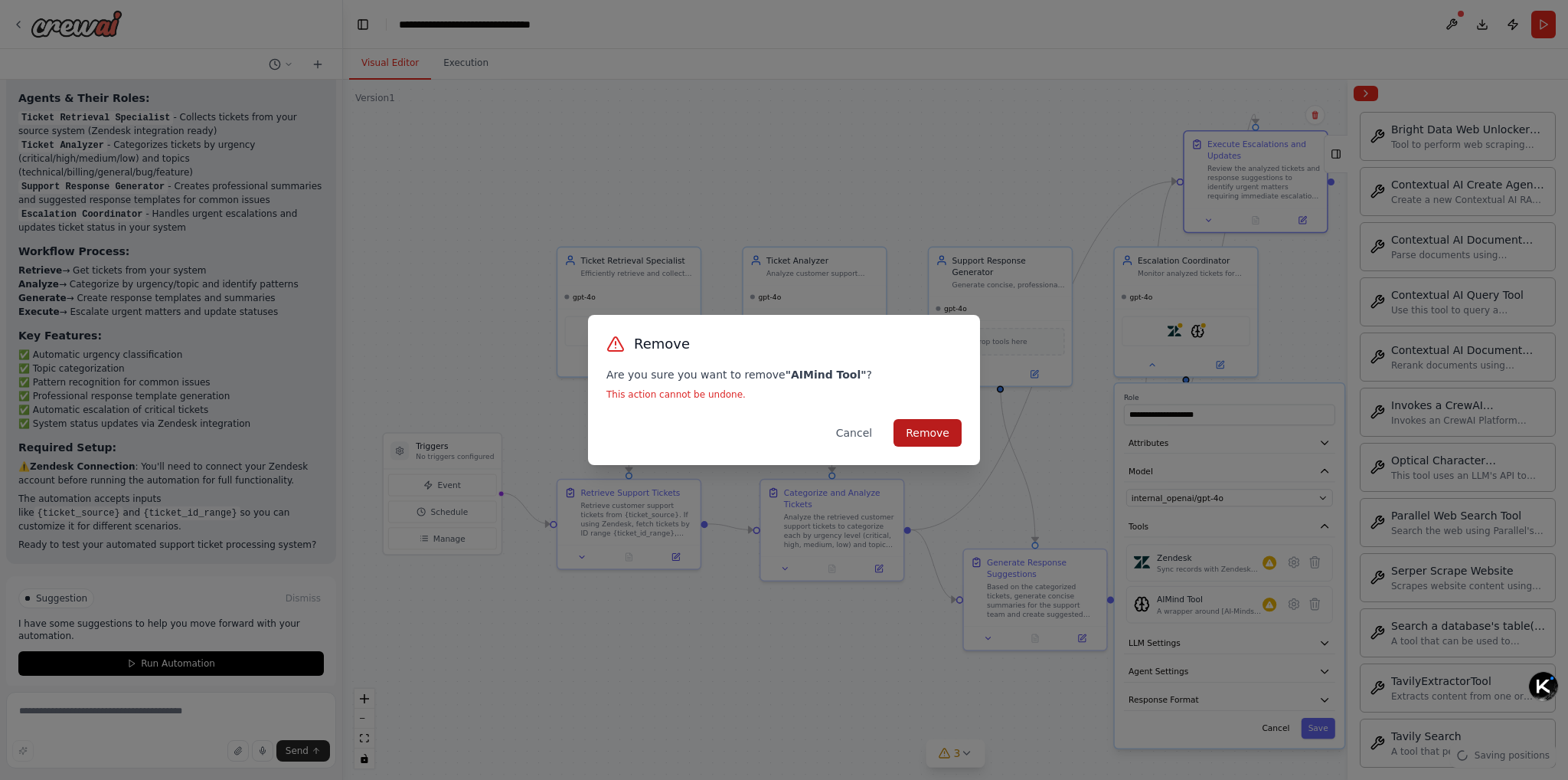
click at [939, 431] on button "Remove" at bounding box center [927, 433] width 68 height 28
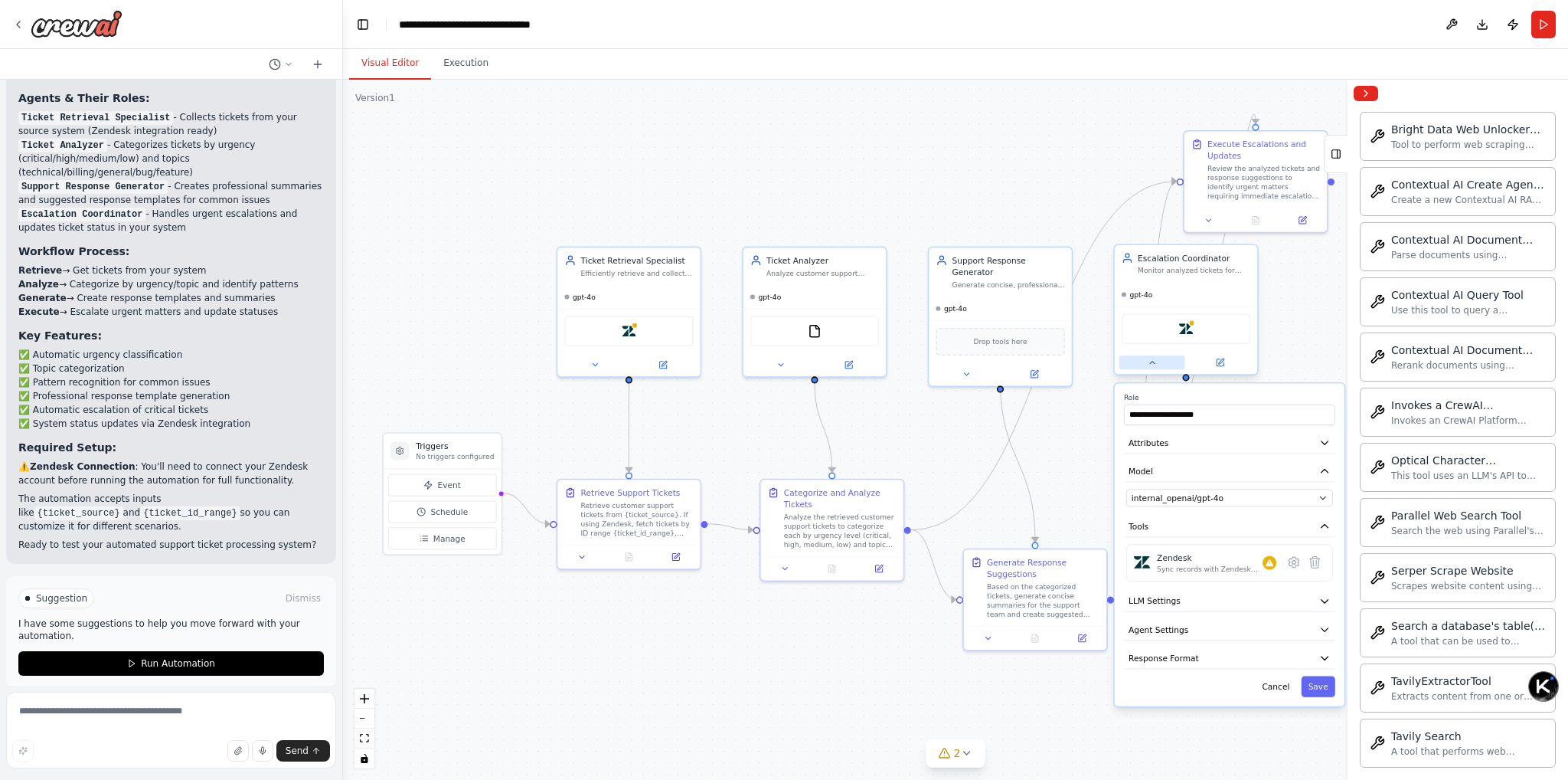
click at [1148, 362] on icon at bounding box center [1152, 362] width 10 height 10
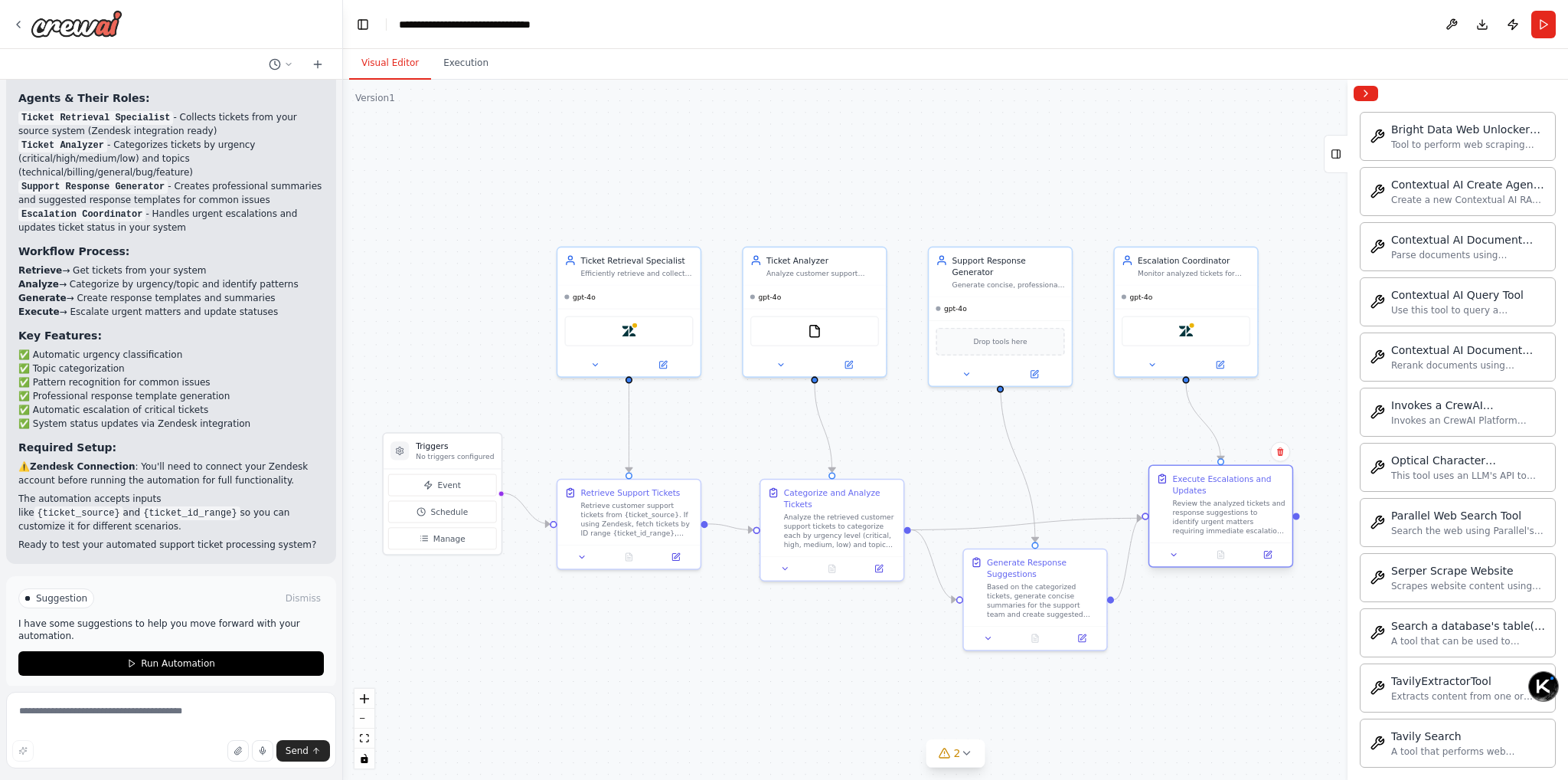
drag, startPoint x: 1217, startPoint y: 167, endPoint x: 1181, endPoint y: 505, distance: 339.9
click at [1181, 505] on div "Review the analyzed tickets and response suggestions to identify urgent matters…" at bounding box center [1229, 517] width 113 height 38
click at [155, 657] on span "Run Automation" at bounding box center [178, 663] width 74 height 12
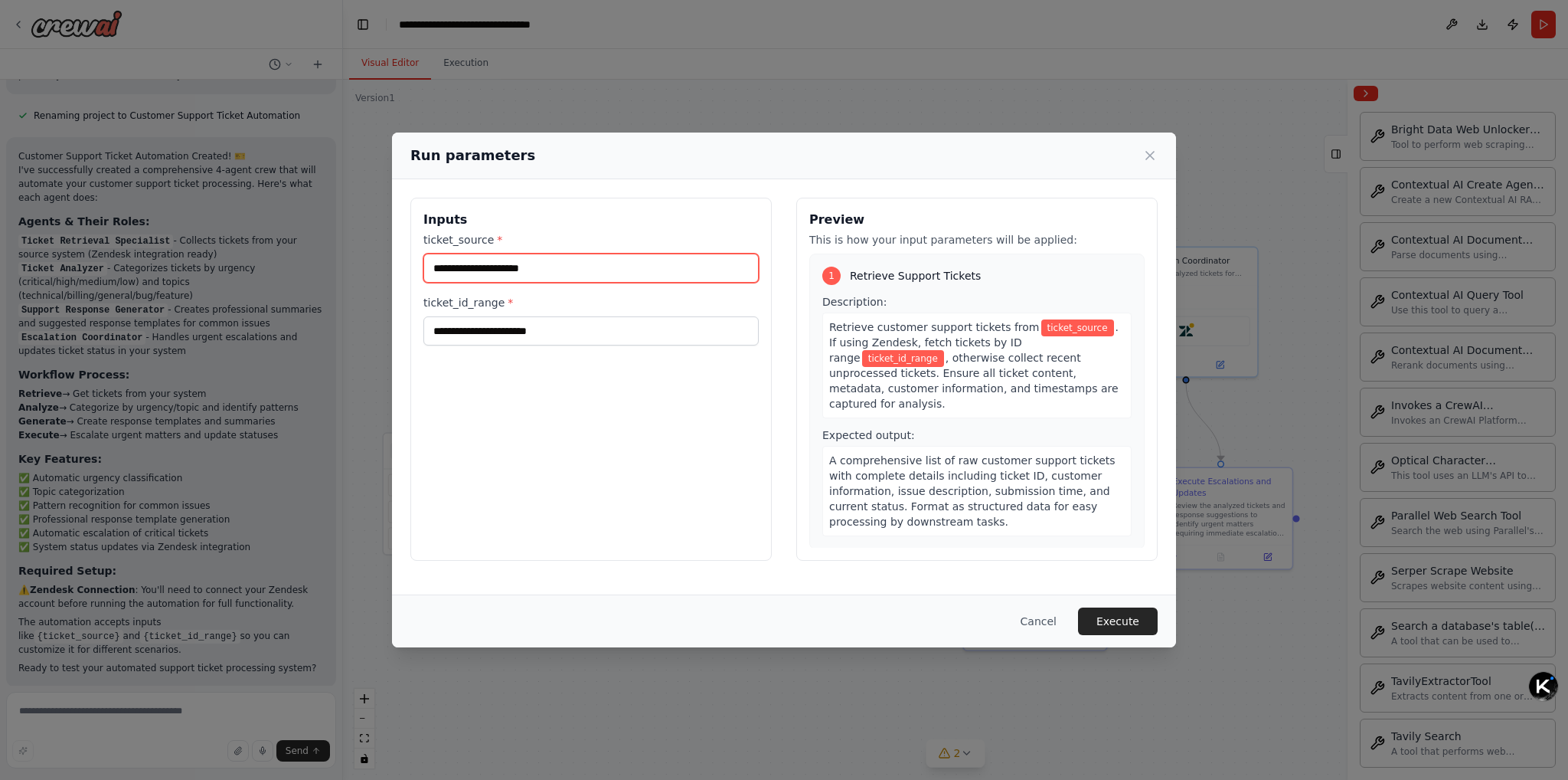
click at [562, 265] on input "ticket_source *" at bounding box center [591, 268] width 335 height 29
drag, startPoint x: 1156, startPoint y: 152, endPoint x: 1115, endPoint y: 151, distance: 41.0
click at [1156, 151] on icon at bounding box center [1149, 155] width 15 height 15
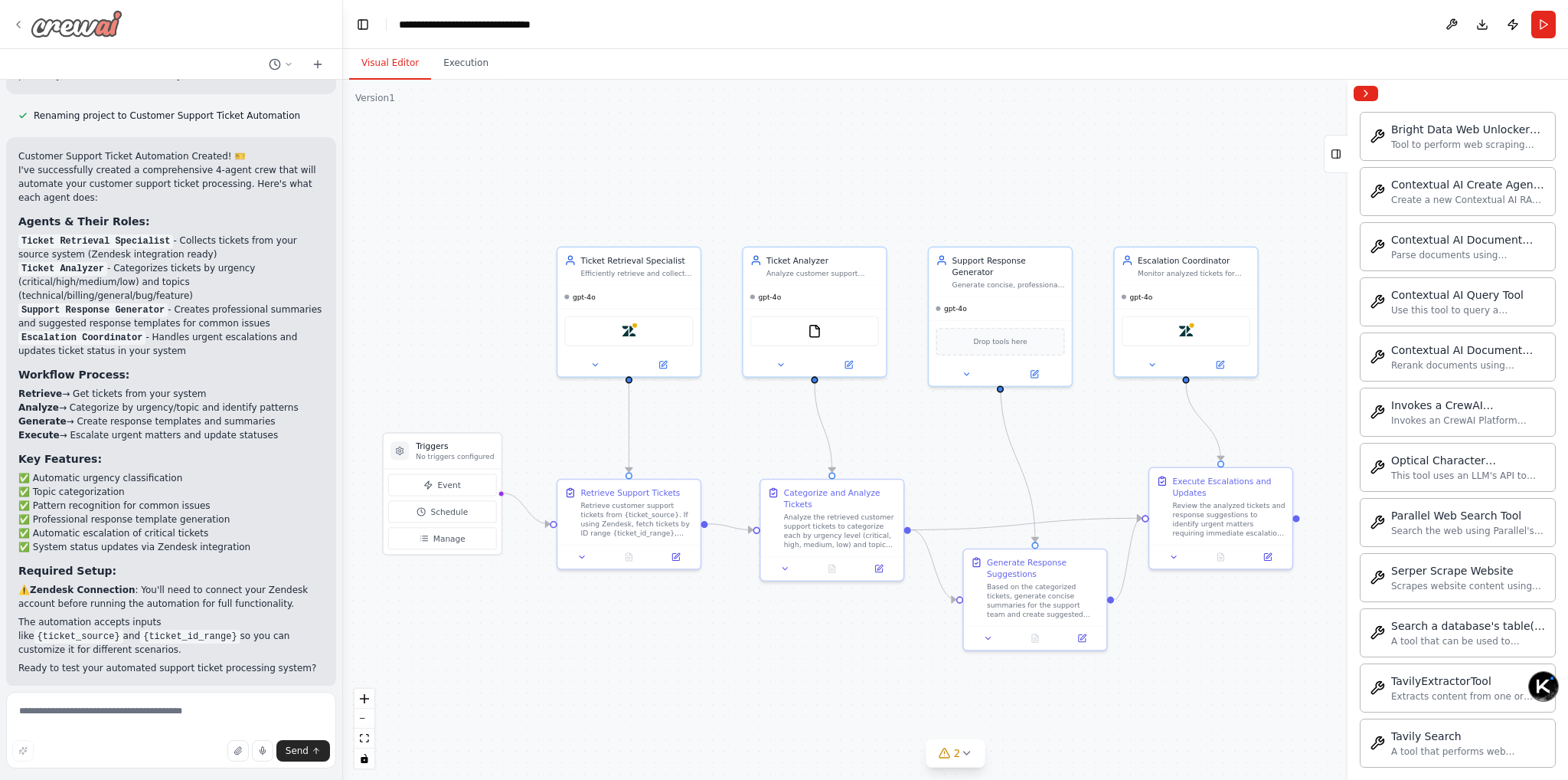
click at [18, 22] on icon at bounding box center [18, 25] width 3 height 6
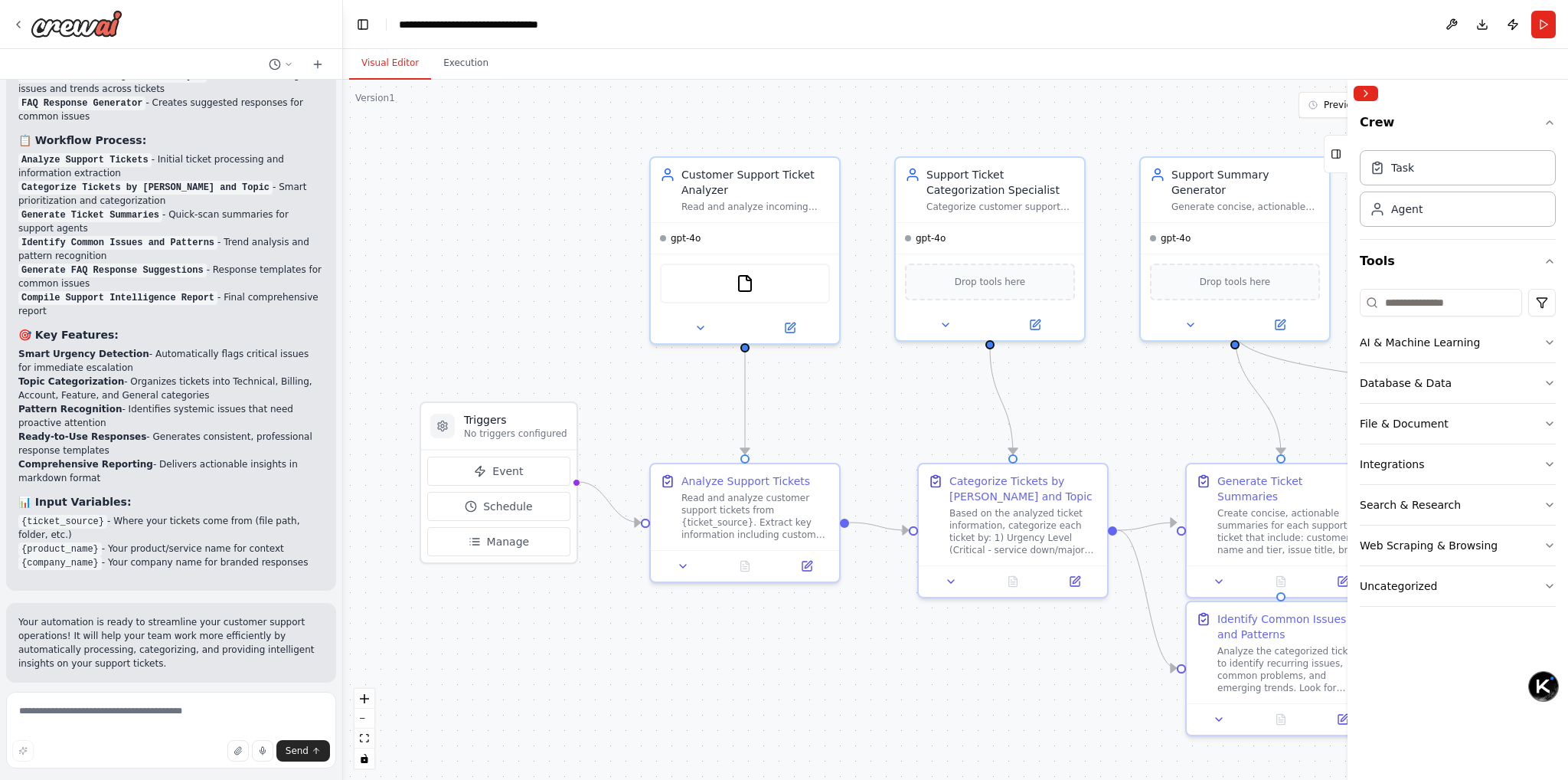
scroll to position [1430, 0]
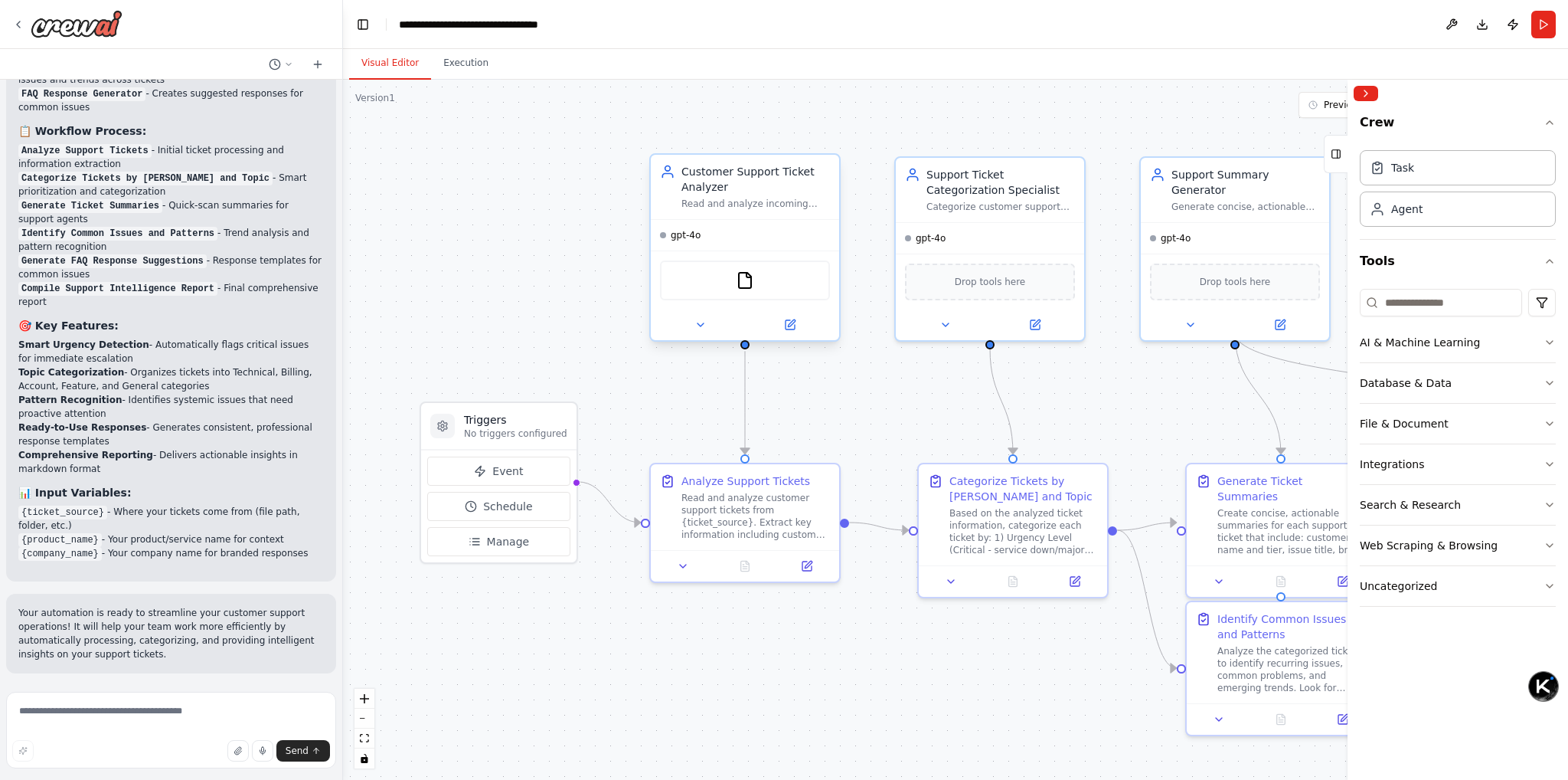
click at [723, 220] on div "gpt-4o" at bounding box center [745, 235] width 188 height 30
click at [682, 240] on span "gpt-4o" at bounding box center [685, 235] width 30 height 12
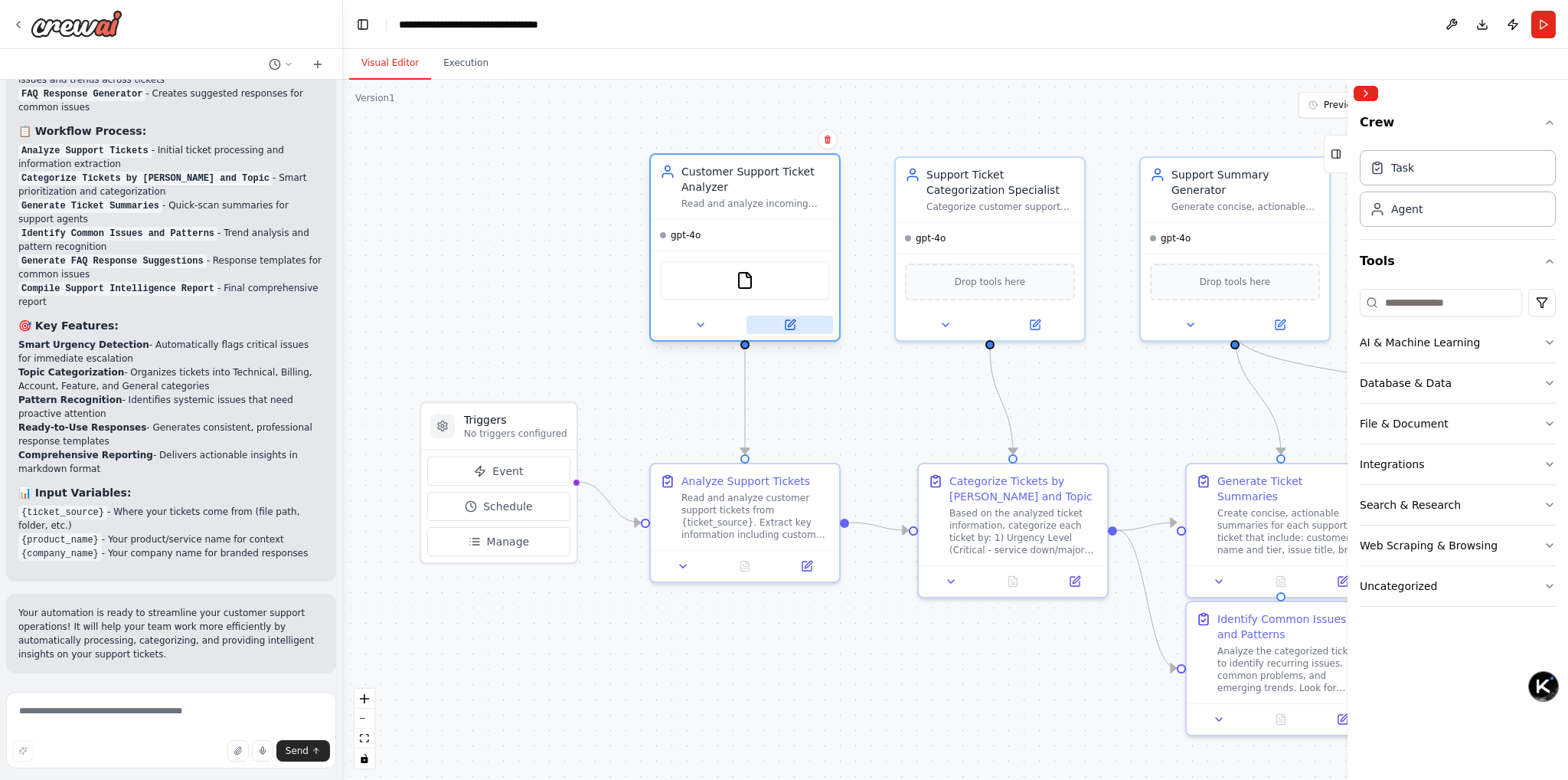
click at [798, 318] on button at bounding box center [789, 324] width 86 height 18
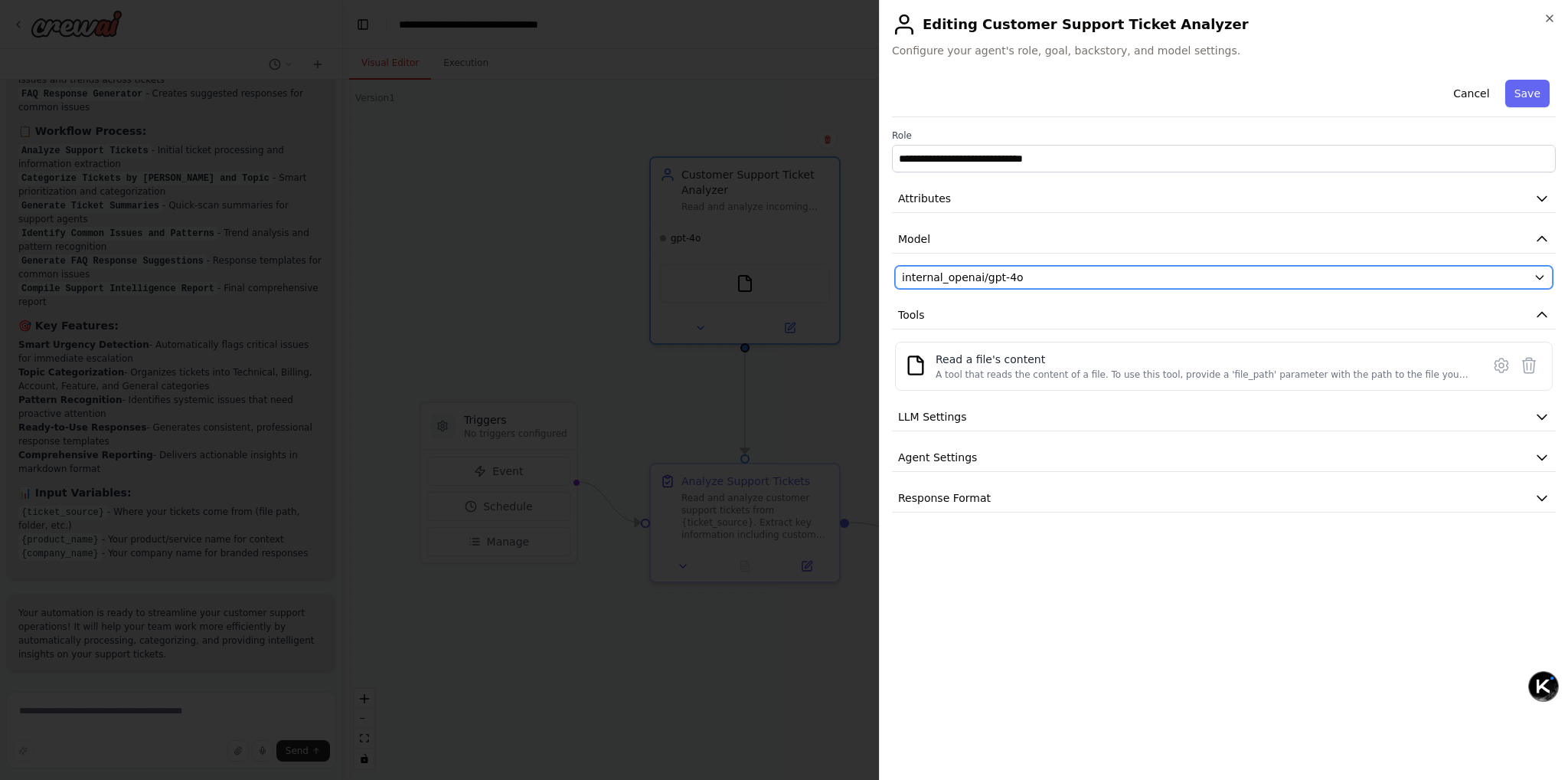
click at [1017, 277] on span "internal_openai/gpt-4o" at bounding box center [962, 277] width 122 height 15
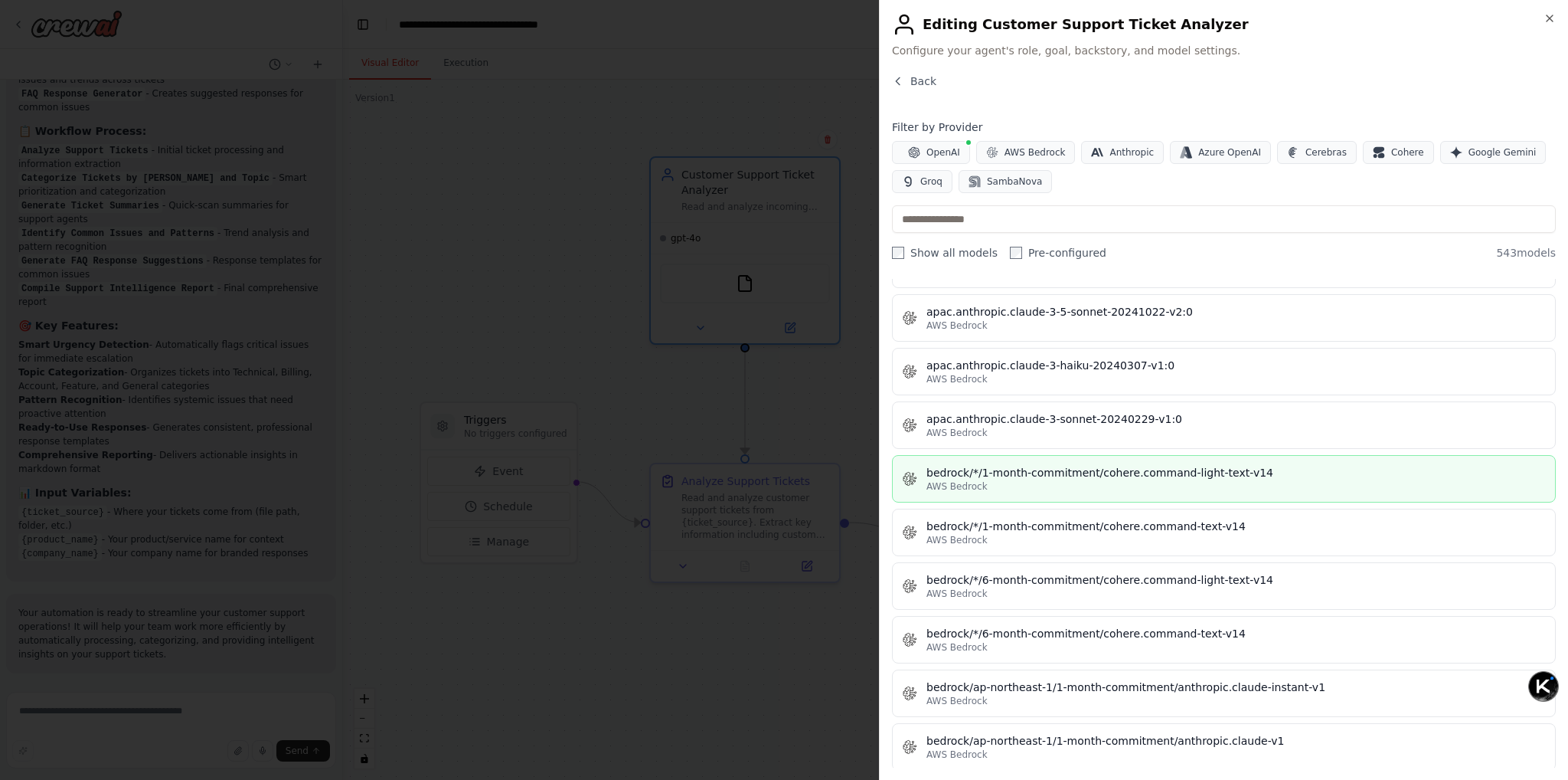
scroll to position [2068, 0]
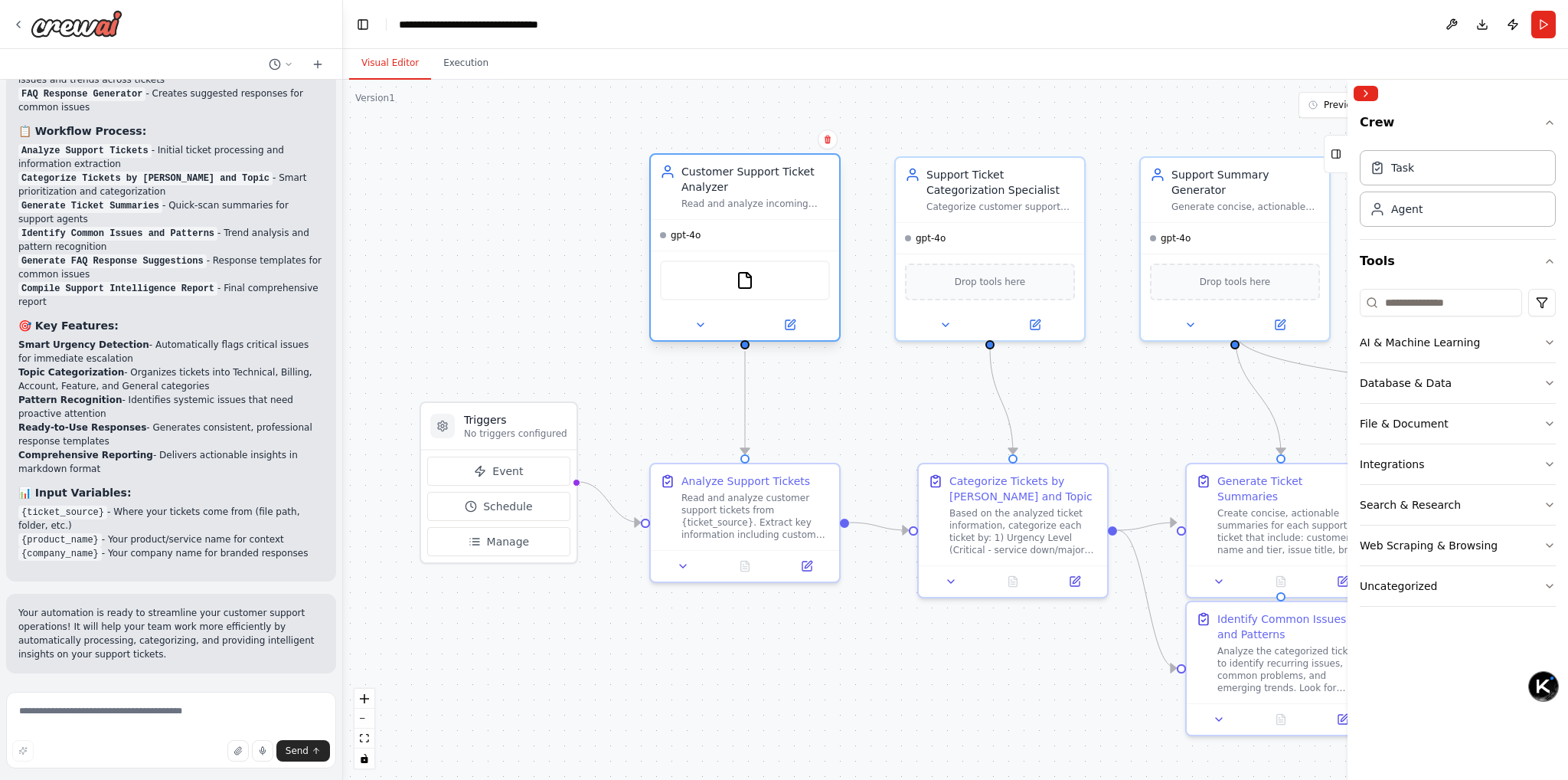
click at [758, 273] on div "FileReadTool" at bounding box center [745, 280] width 170 height 40
drag, startPoint x: 758, startPoint y: 273, endPoint x: 698, endPoint y: 331, distance: 83.5
click at [758, 273] on div "FileReadTool" at bounding box center [745, 280] width 170 height 40
click at [692, 330] on button at bounding box center [700, 324] width 86 height 18
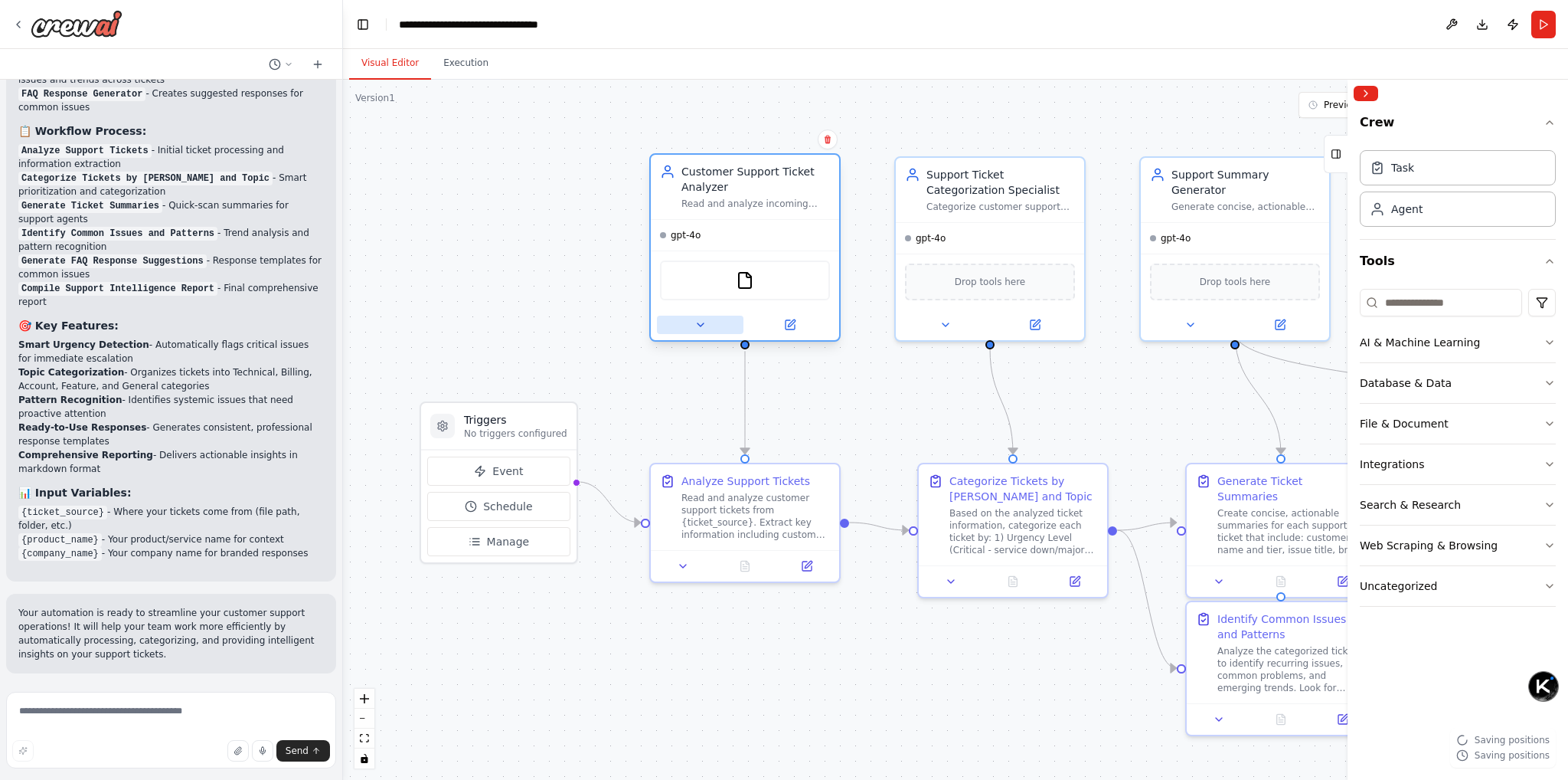
click at [705, 323] on icon at bounding box center [700, 324] width 12 height 12
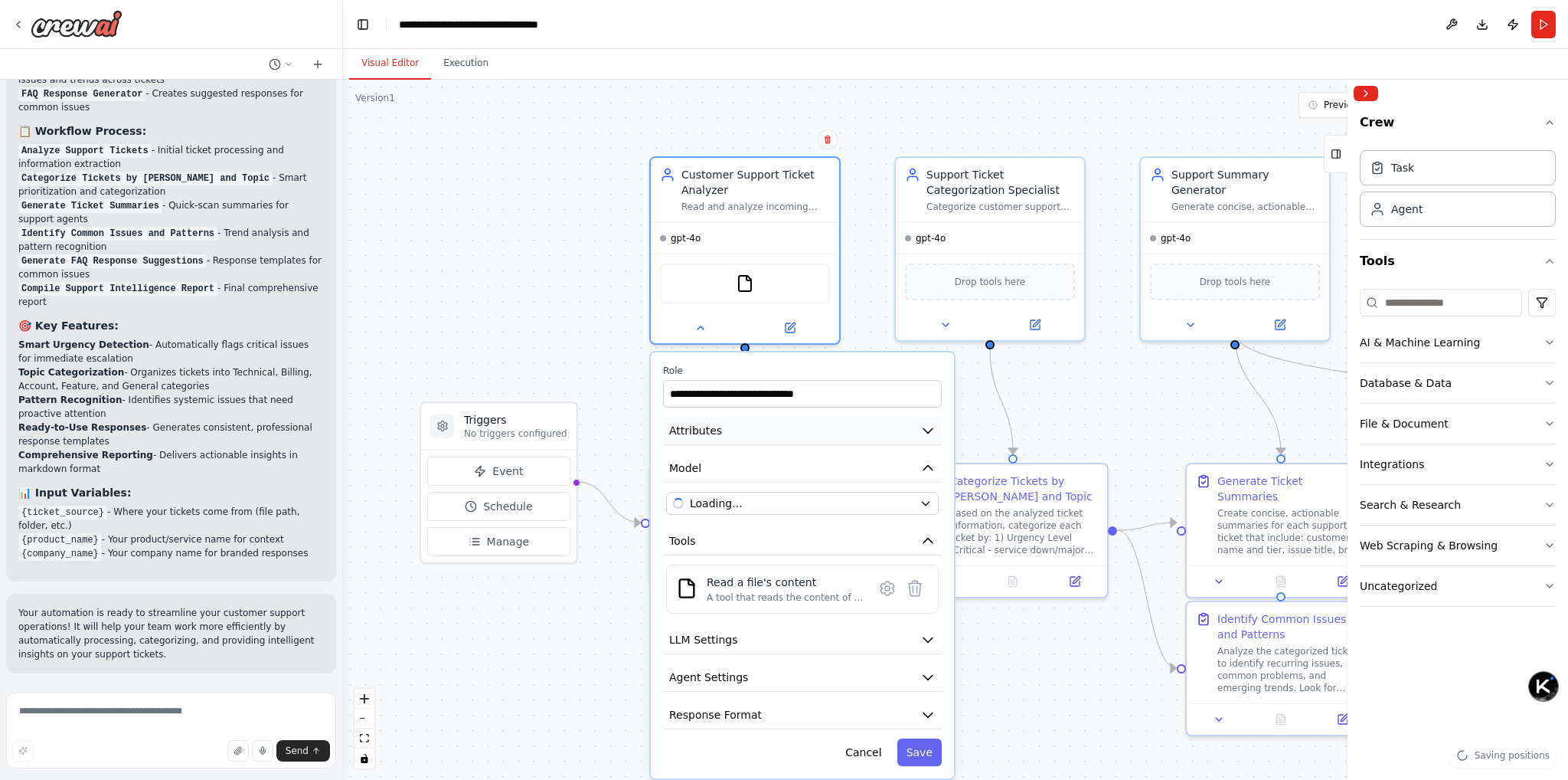
click at [745, 426] on button "Attributes" at bounding box center [802, 430] width 278 height 28
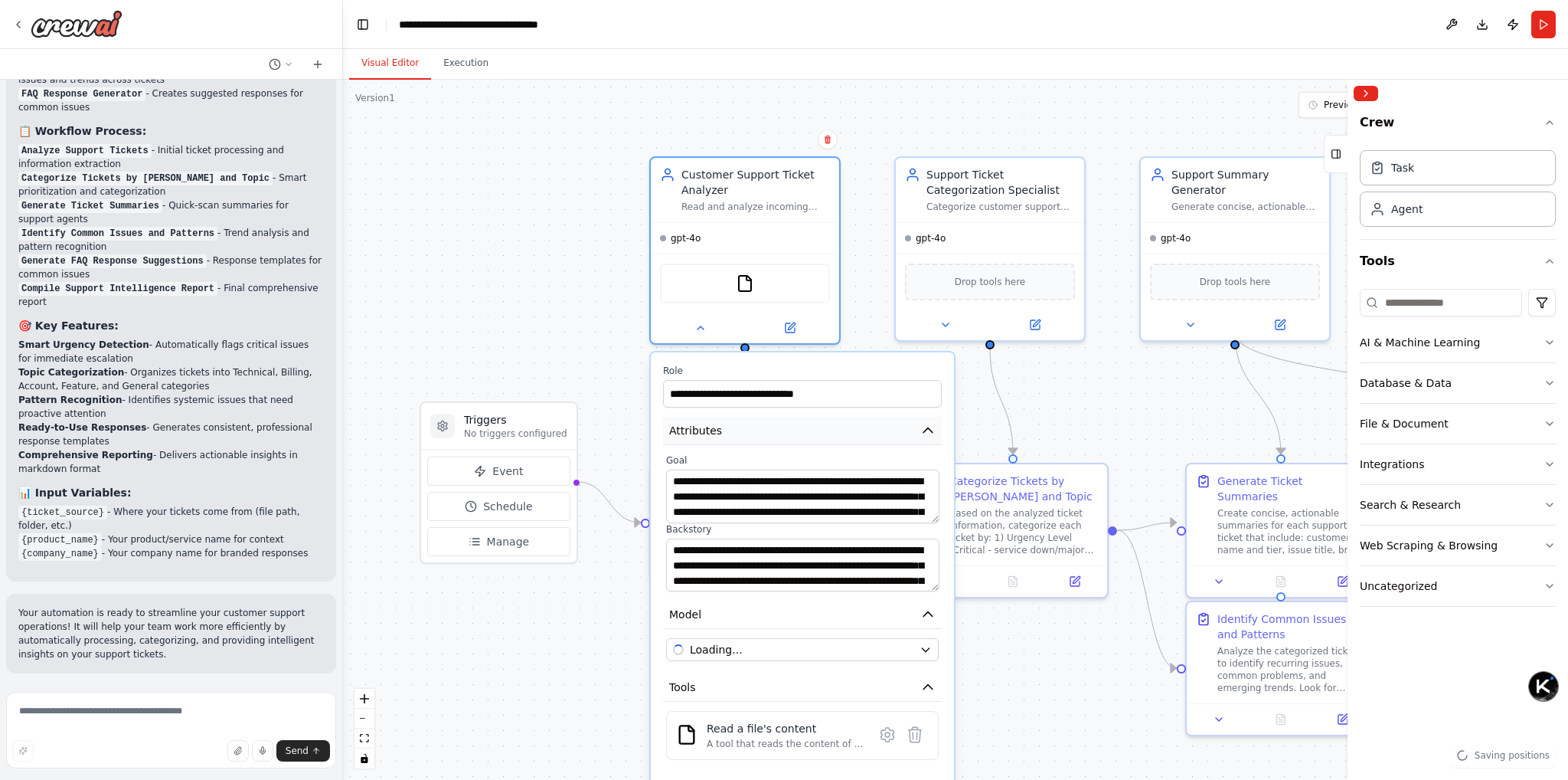
click at [745, 426] on button "Attributes" at bounding box center [802, 430] width 278 height 28
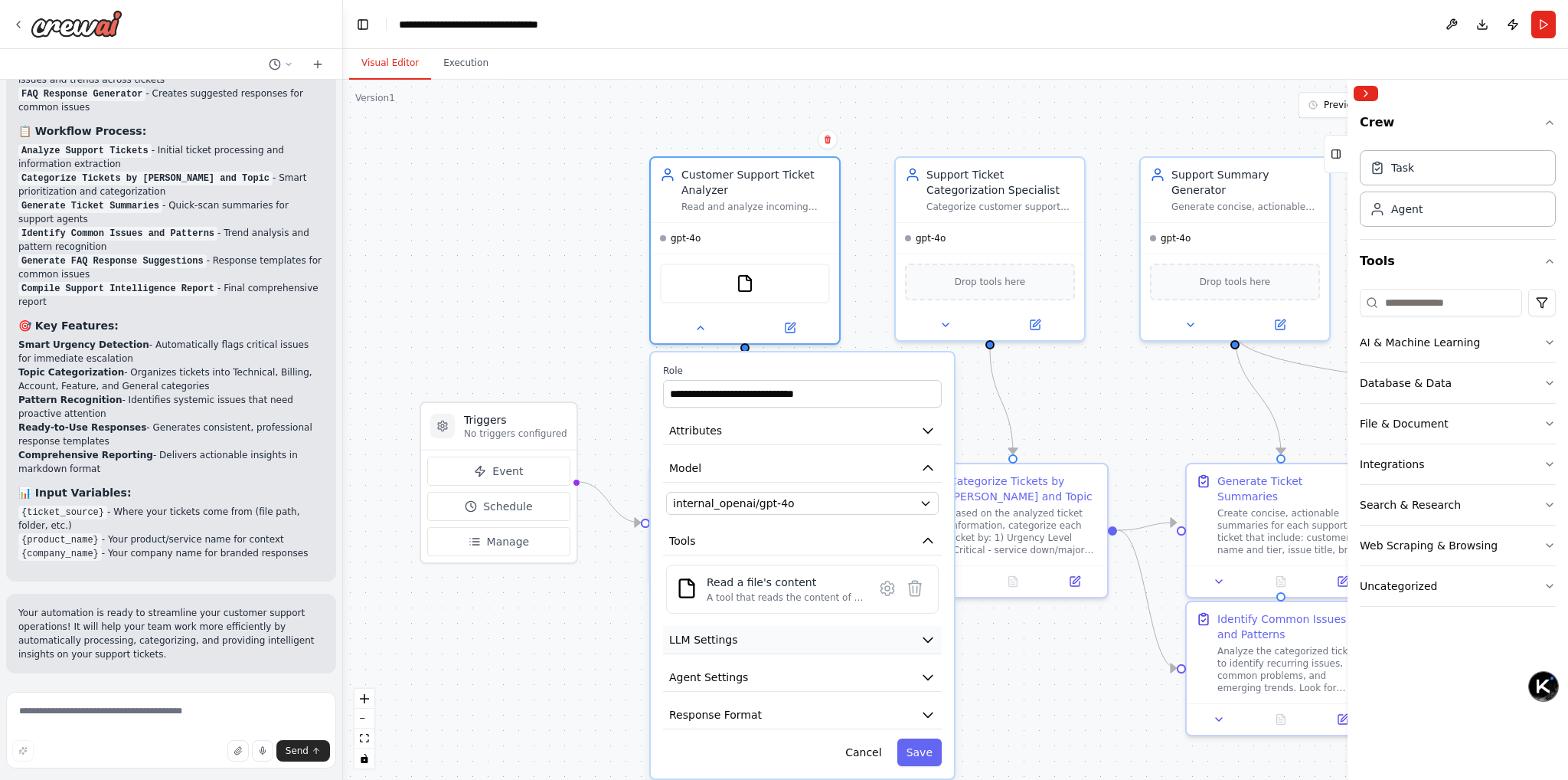
click at [738, 638] on button "LLM Settings" at bounding box center [802, 639] width 278 height 28
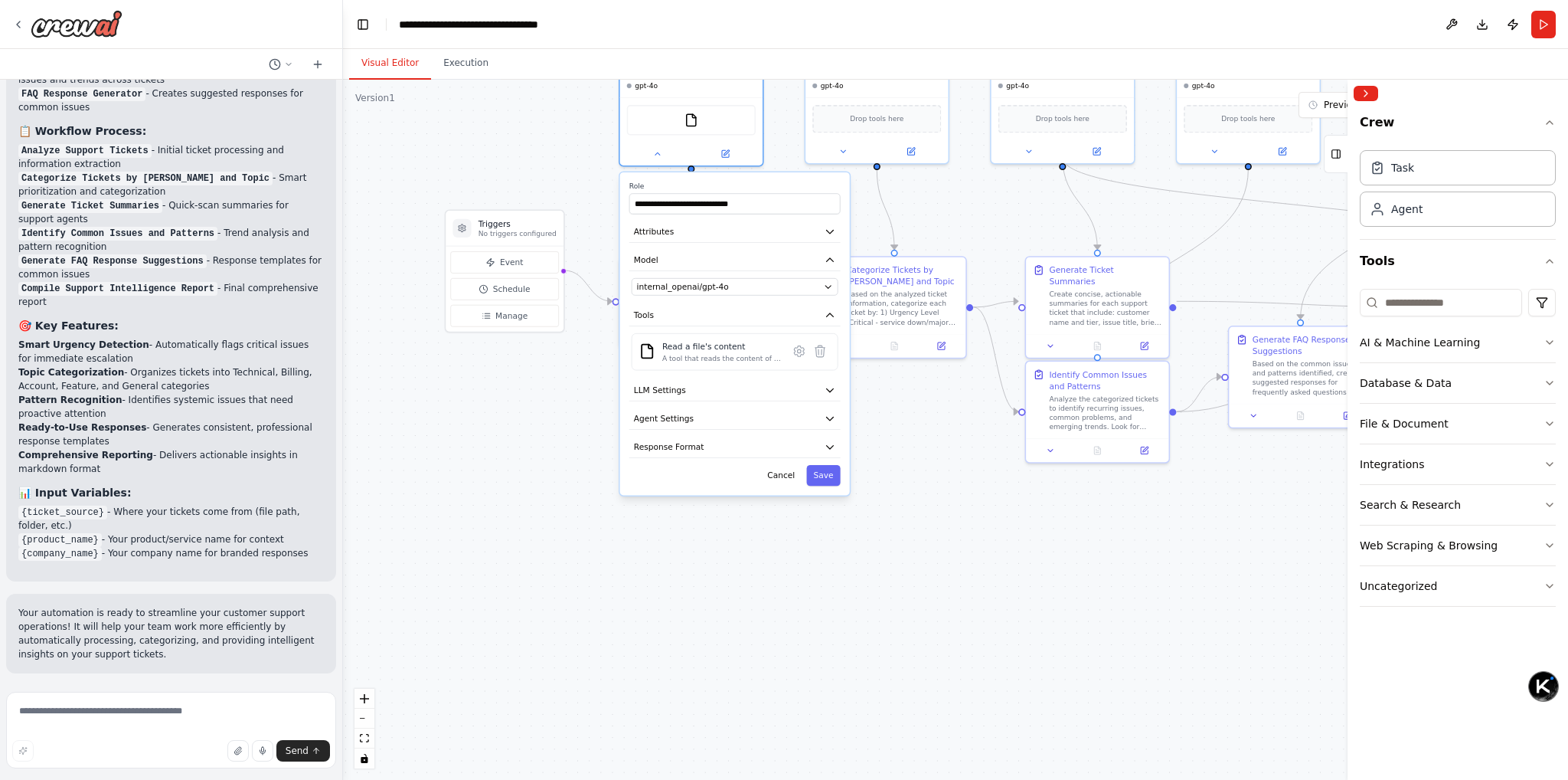
drag, startPoint x: 615, startPoint y: 555, endPoint x: 588, endPoint y: 371, distance: 186.0
click at [583, 374] on div ".deletable-edge-delete-btn { width: 20px; height: 20px; border: 0px solid #ffff…" at bounding box center [955, 430] width 1225 height 700
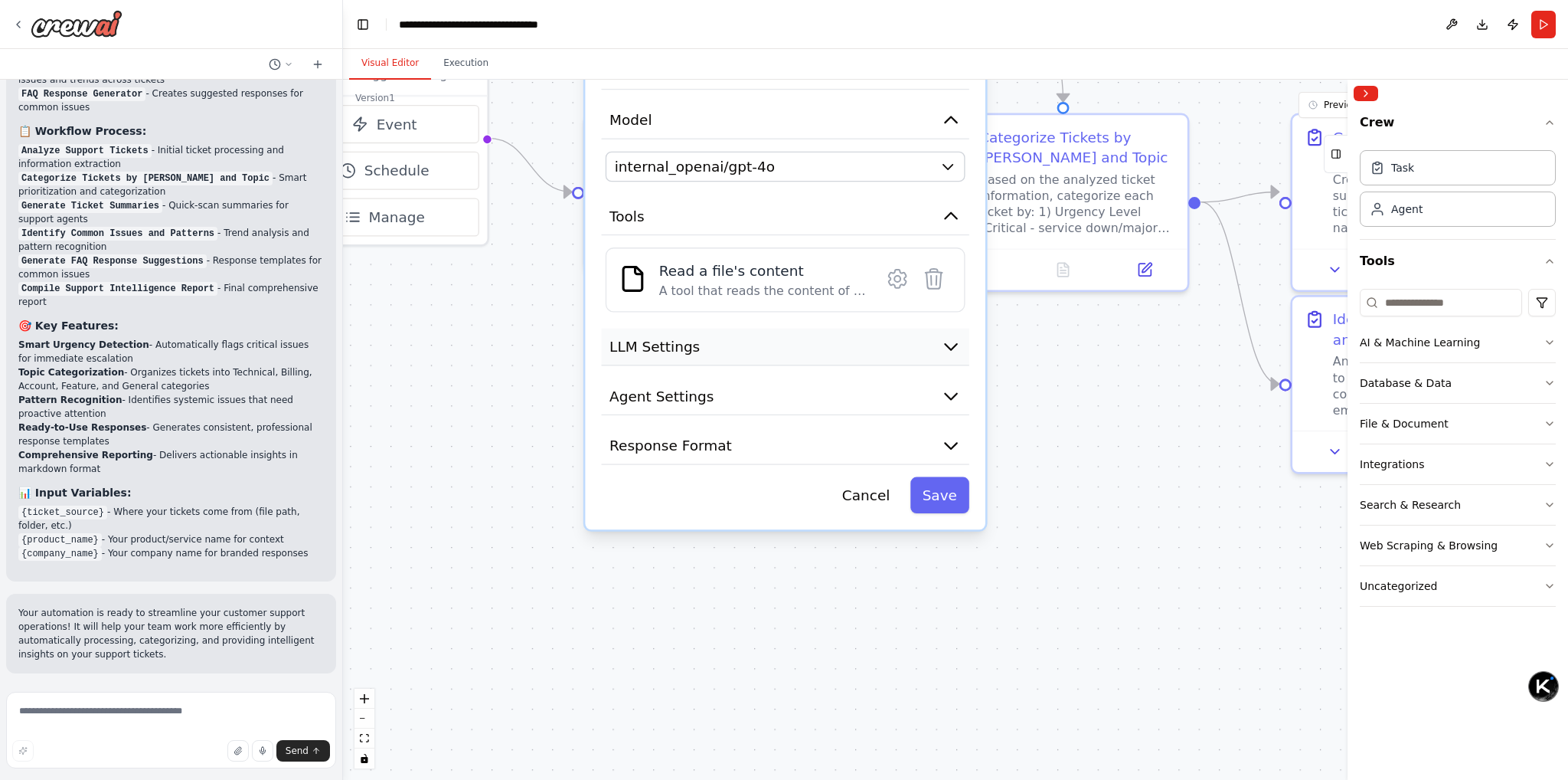
click at [677, 349] on span "LLM Settings" at bounding box center [654, 346] width 90 height 20
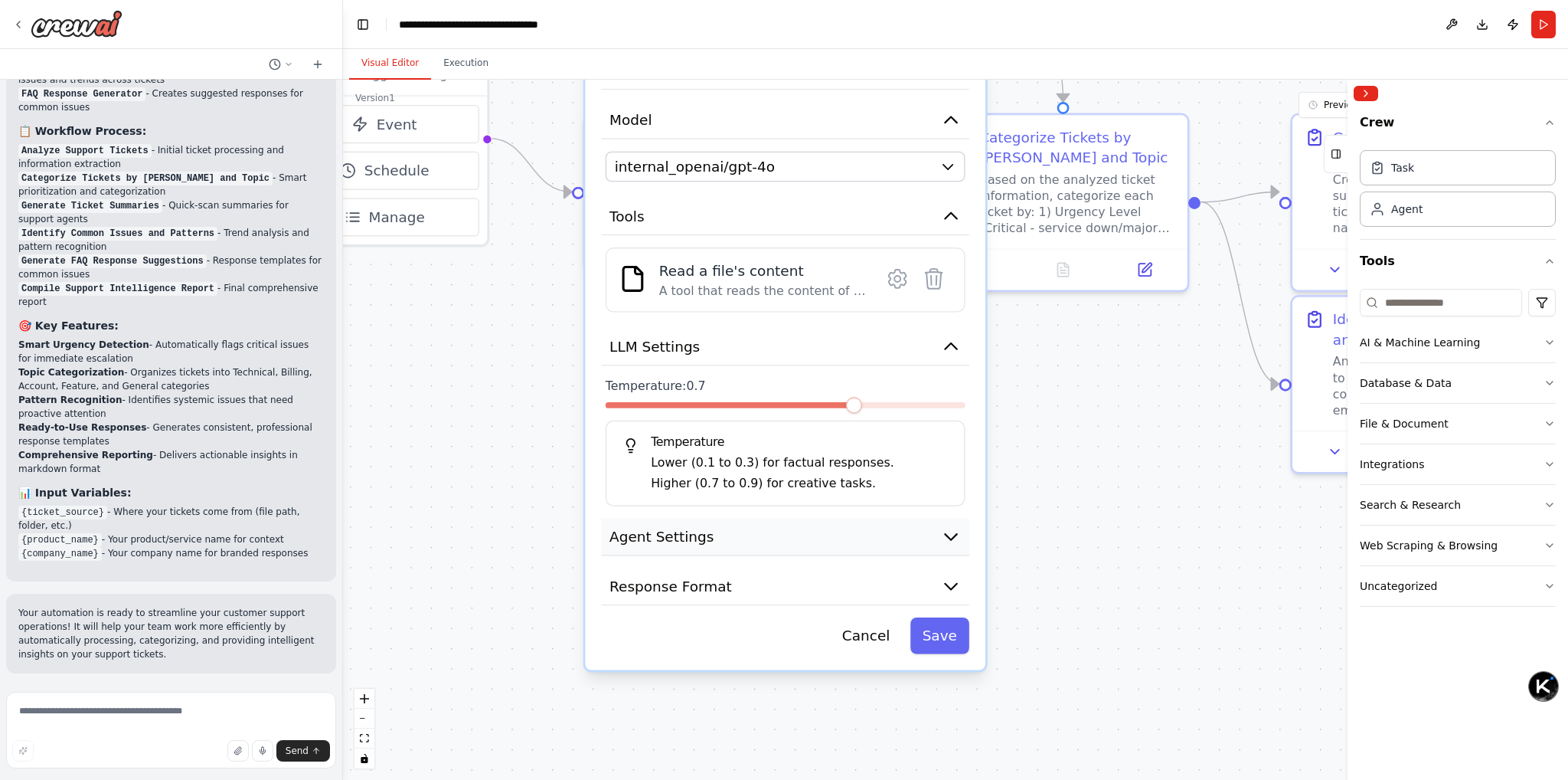
click at [679, 529] on span "Agent Settings" at bounding box center [662, 536] width 104 height 20
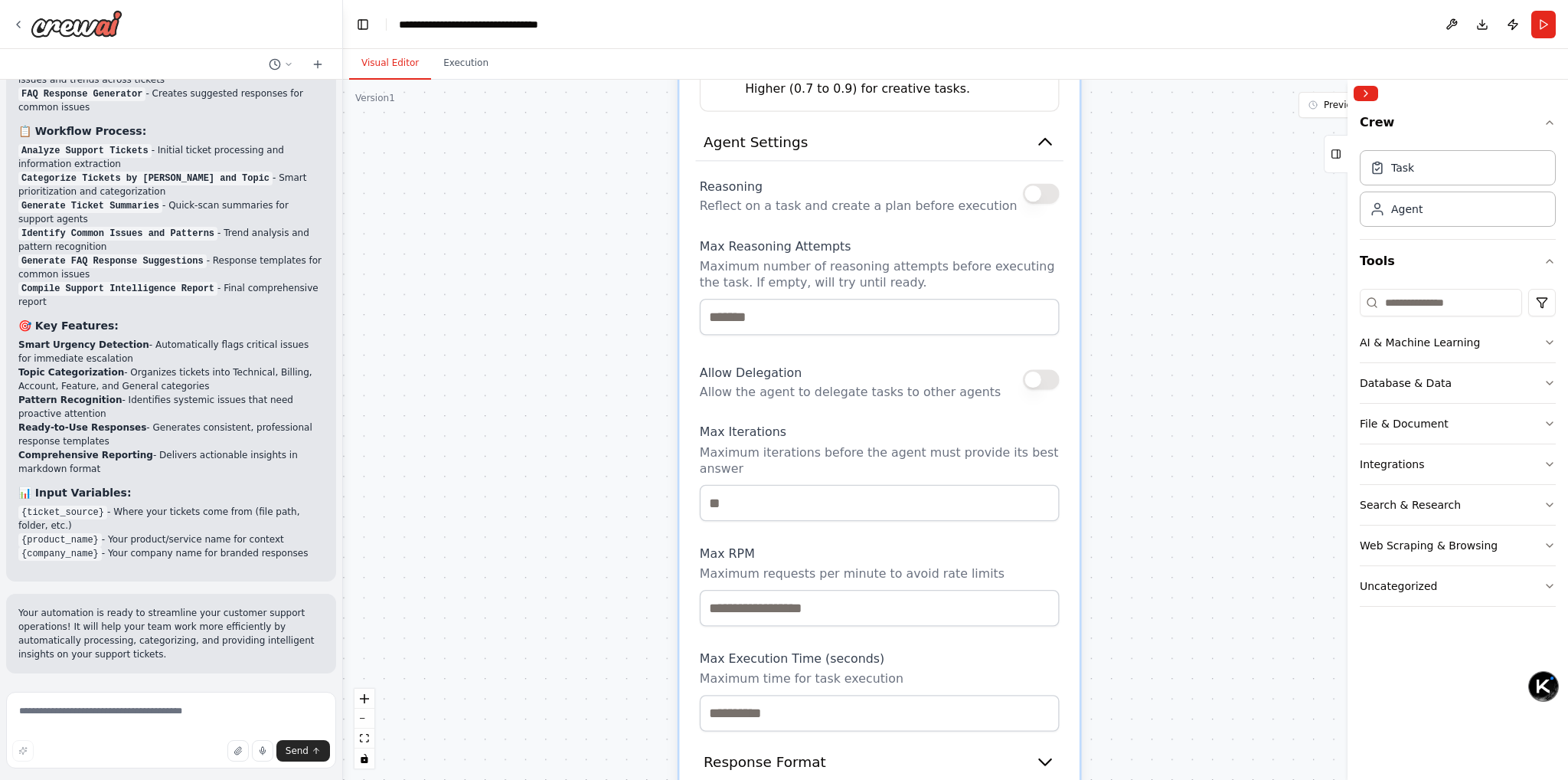
drag, startPoint x: 524, startPoint y: 514, endPoint x: 585, endPoint y: 160, distance: 359.2
click at [585, 160] on div ".deletable-edge-delete-btn { width: 20px; height: 20px; border: 0px solid #ffff…" at bounding box center [955, 430] width 1225 height 700
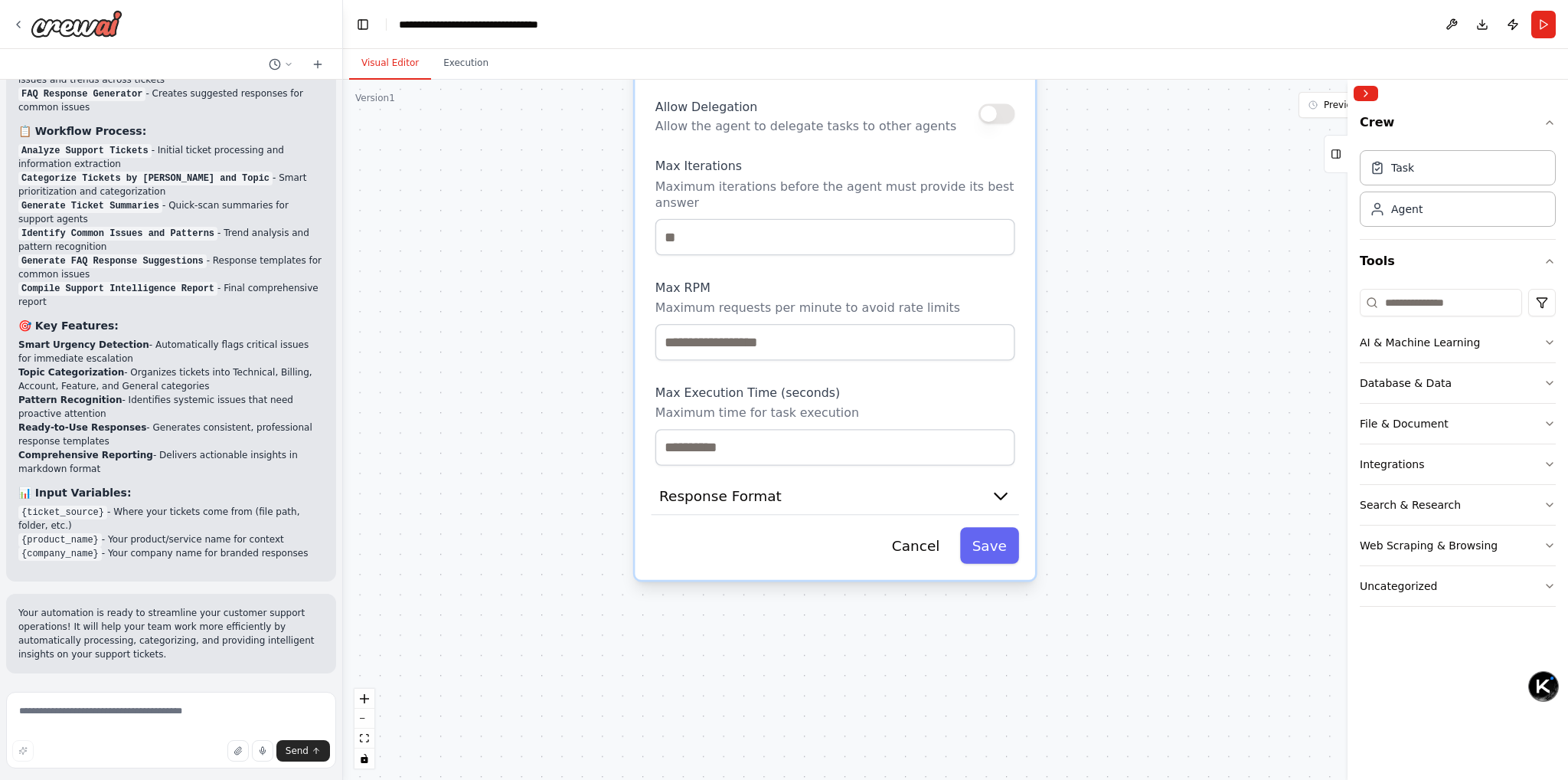
drag, startPoint x: 605, startPoint y: 377, endPoint x: 555, endPoint y: 148, distance: 234.4
click at [555, 148] on div ".deletable-edge-delete-btn { width: 20px; height: 20px; border: 0px solid #ffff…" at bounding box center [955, 430] width 1225 height 700
click at [741, 501] on button "Response Format" at bounding box center [835, 497] width 368 height 38
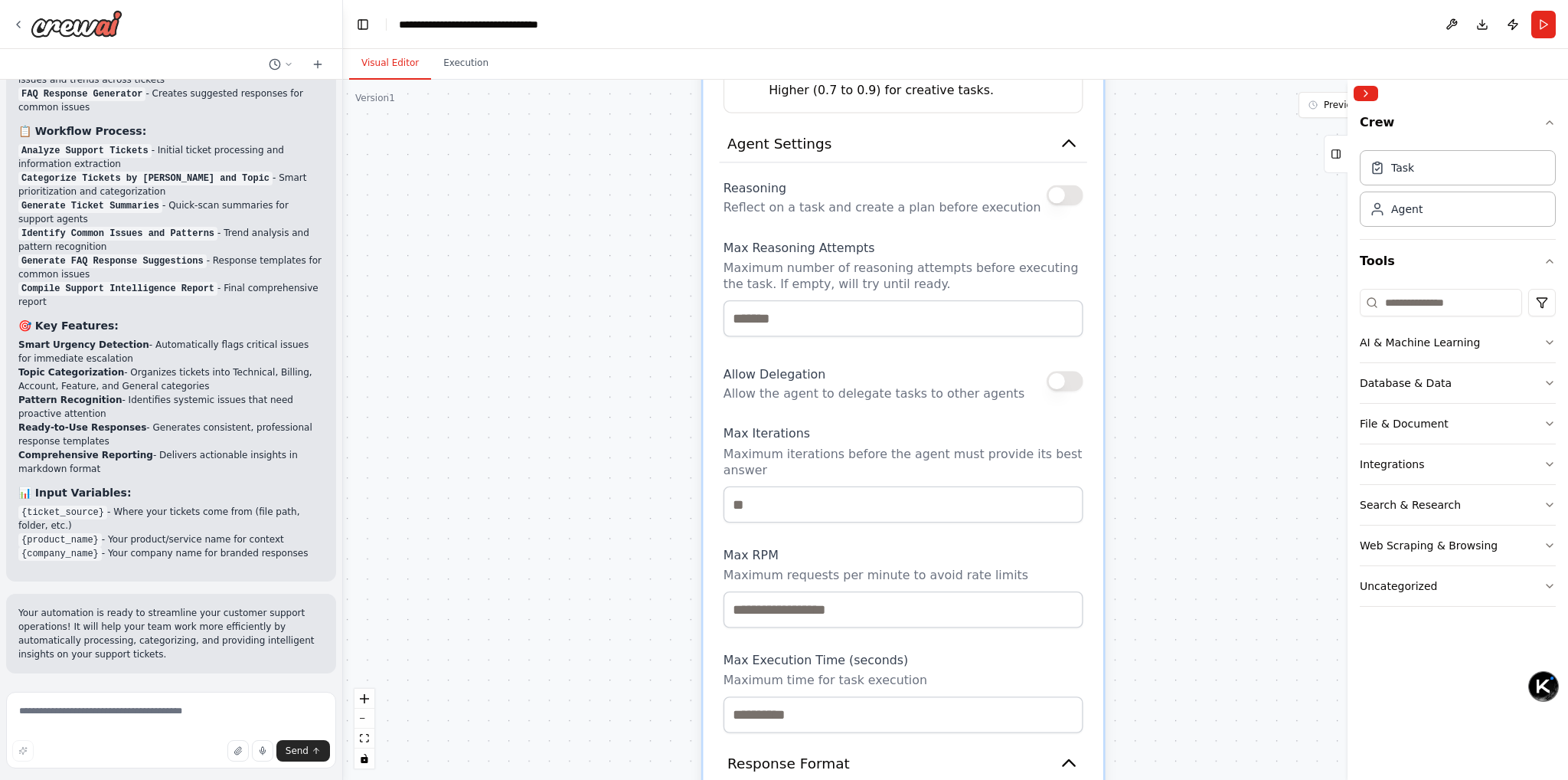
drag, startPoint x: 602, startPoint y: 378, endPoint x: 656, endPoint y: 592, distance: 220.7
click at [656, 592] on div ".deletable-edge-delete-btn { width: 20px; height: 20px; border: 0px solid #ffff…" at bounding box center [955, 430] width 1225 height 700
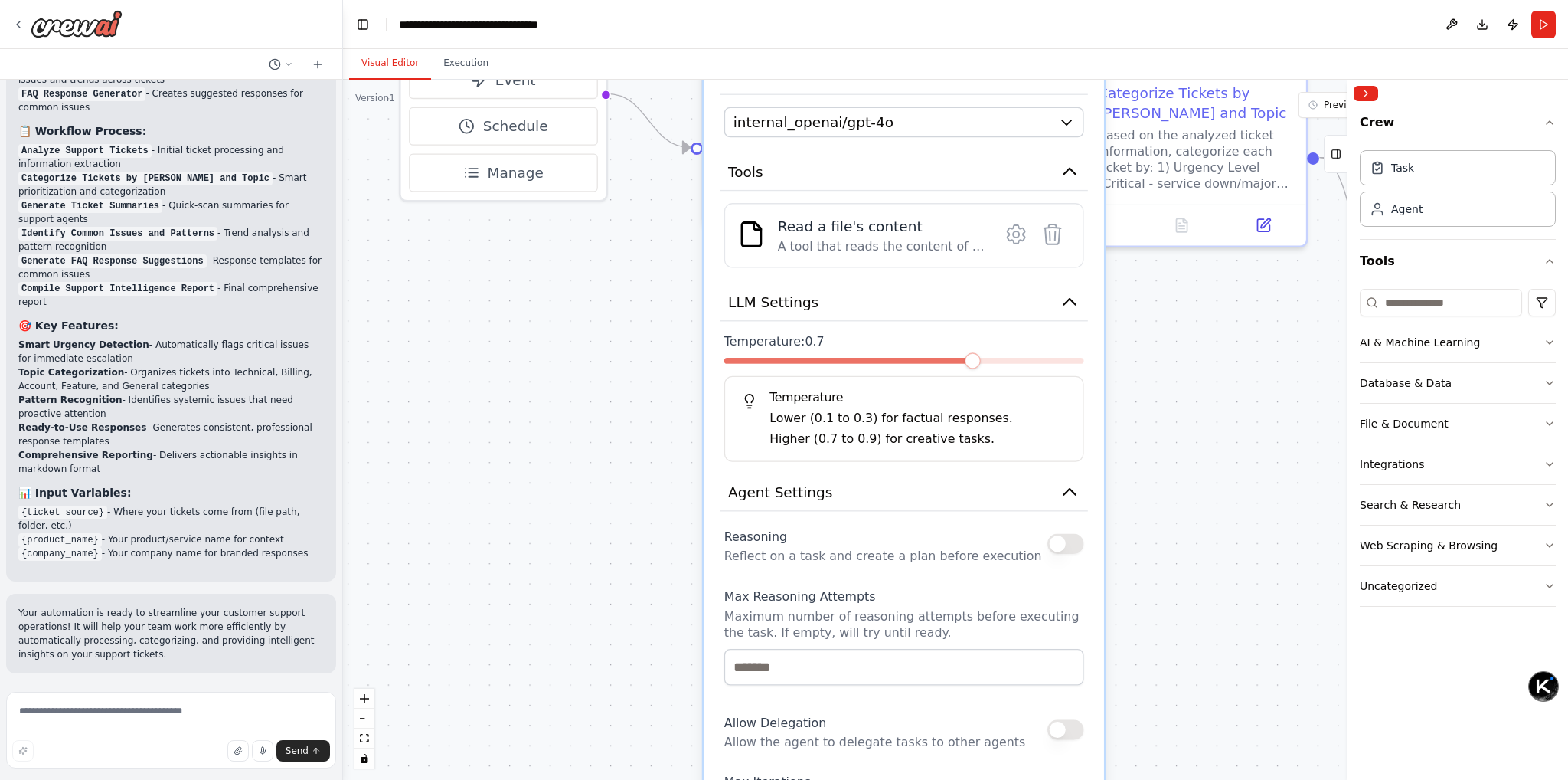
drag, startPoint x: 618, startPoint y: 402, endPoint x: 615, endPoint y: 635, distance: 233.0
click at [615, 635] on div ".deletable-edge-delete-btn { width: 20px; height: 20px; border: 0px solid #ffff…" at bounding box center [955, 430] width 1225 height 700
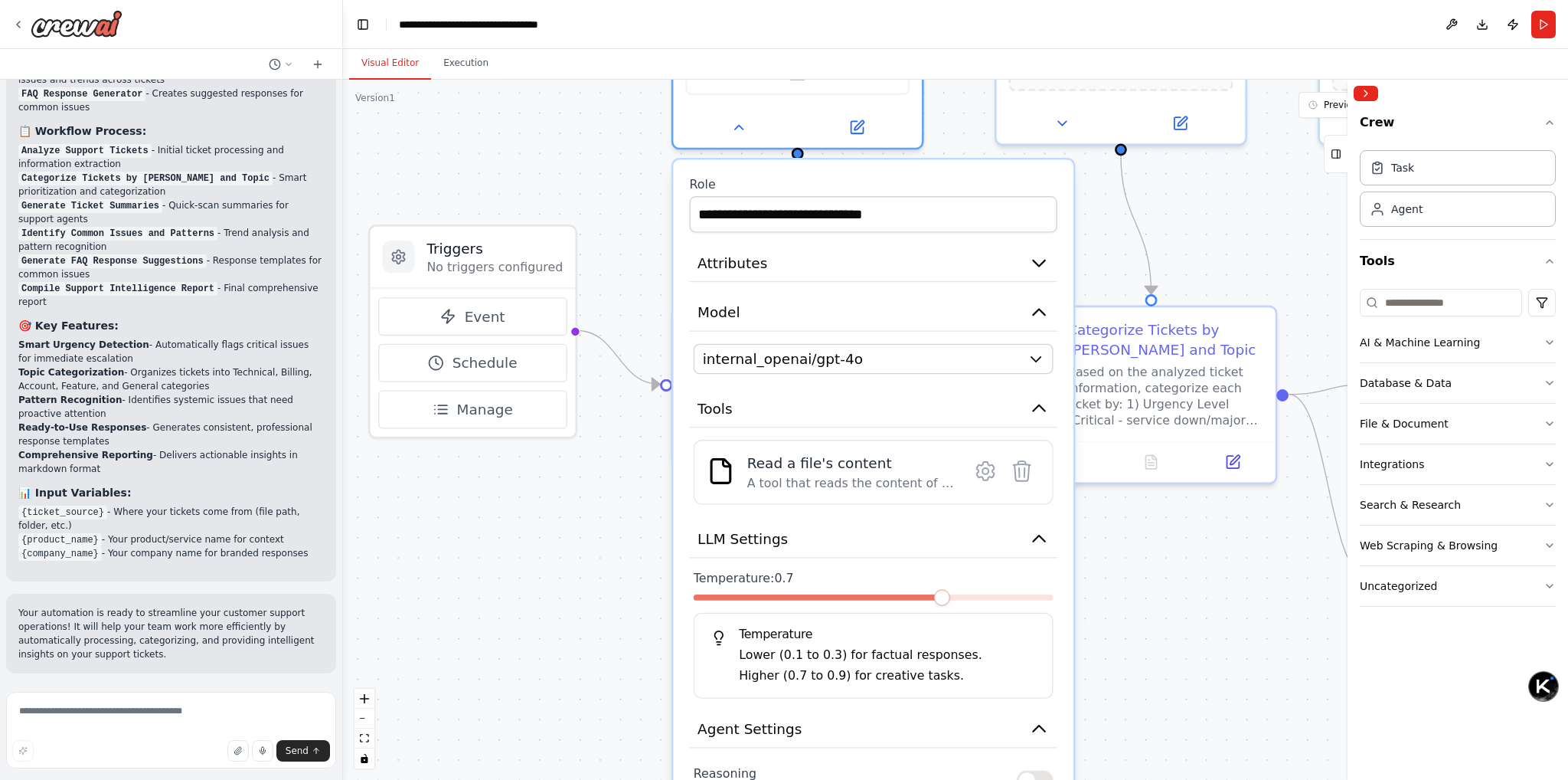
drag, startPoint x: 640, startPoint y: 356, endPoint x: 616, endPoint y: 563, distance: 208.4
click at [610, 595] on div ".deletable-edge-delete-btn { width: 20px; height: 20px; border: 0px solid #ffff…" at bounding box center [955, 430] width 1225 height 700
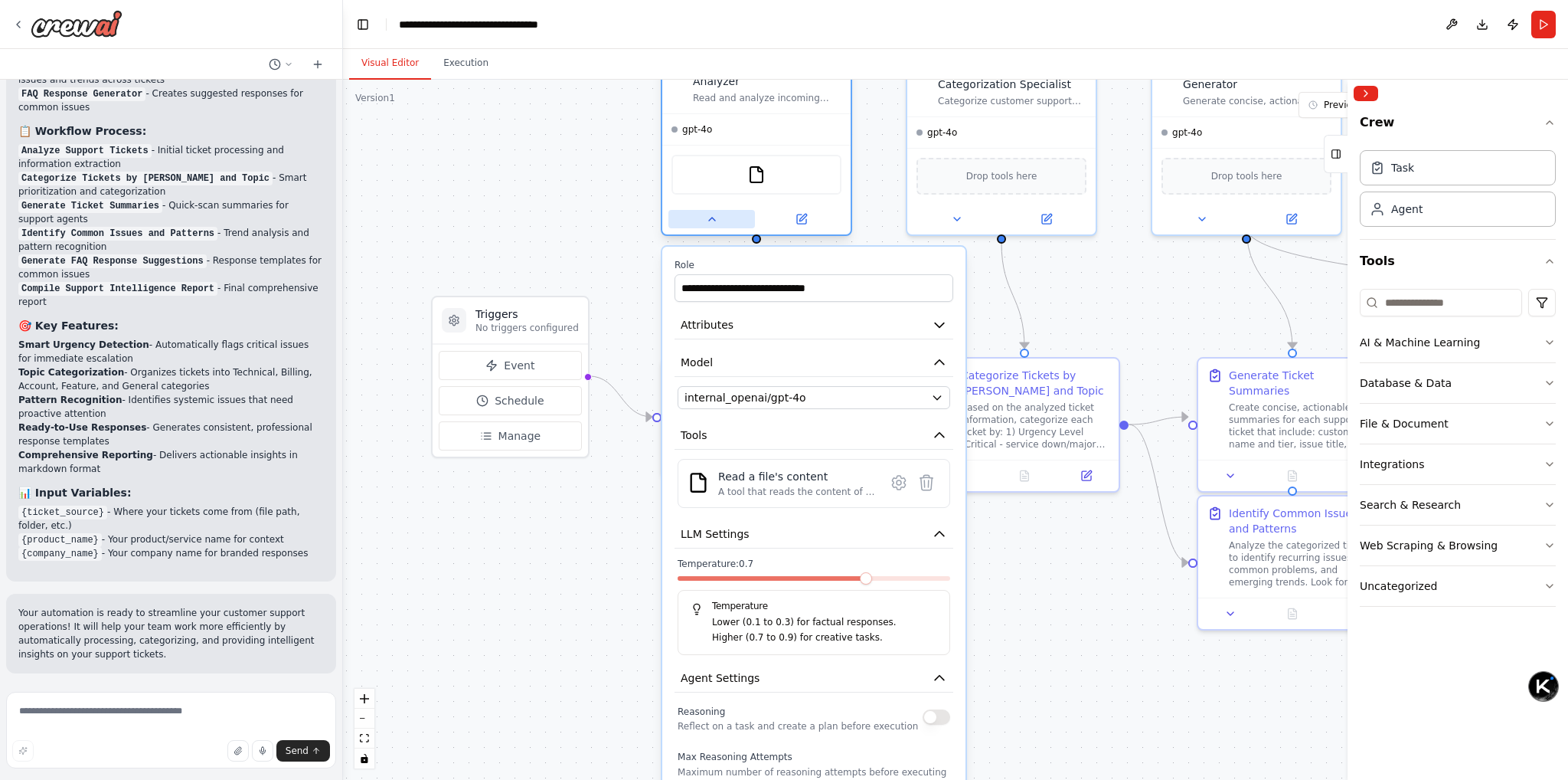
click at [708, 220] on icon at bounding box center [712, 219] width 12 height 12
click at [702, 214] on button at bounding box center [712, 219] width 86 height 18
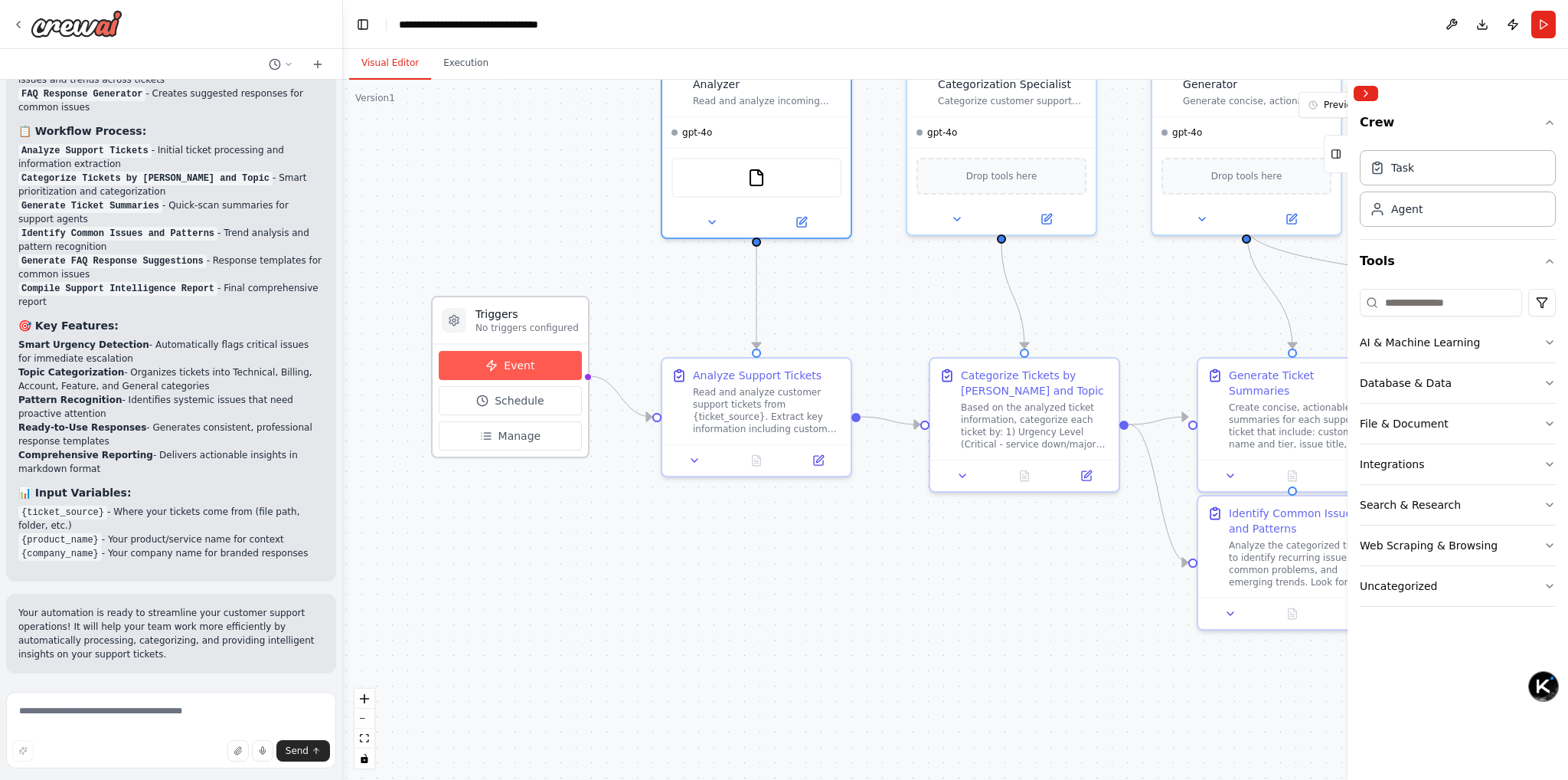
click at [535, 358] on button "Event" at bounding box center [510, 365] width 143 height 29
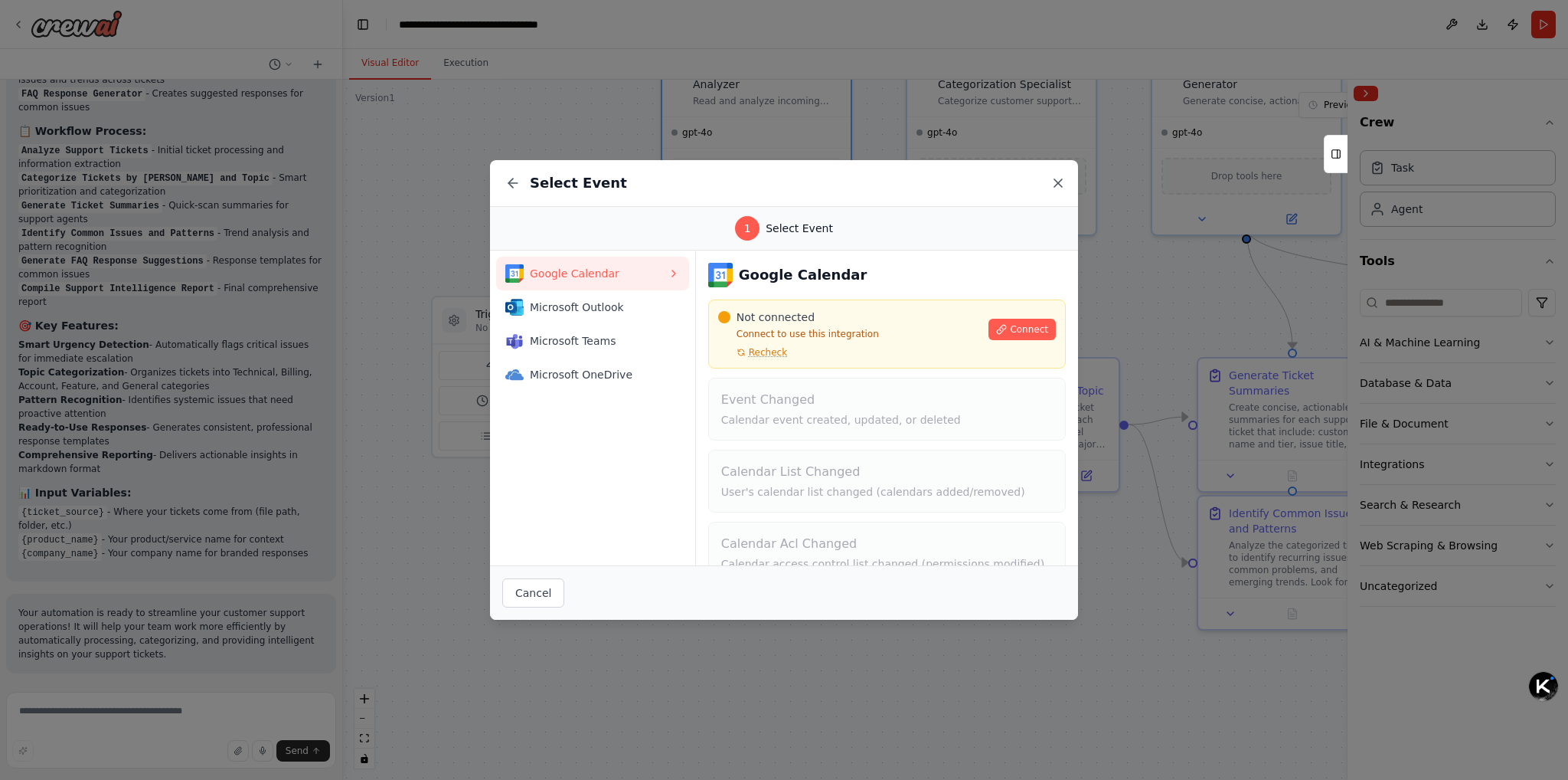
click at [1057, 181] on icon at bounding box center [1057, 183] width 15 height 15
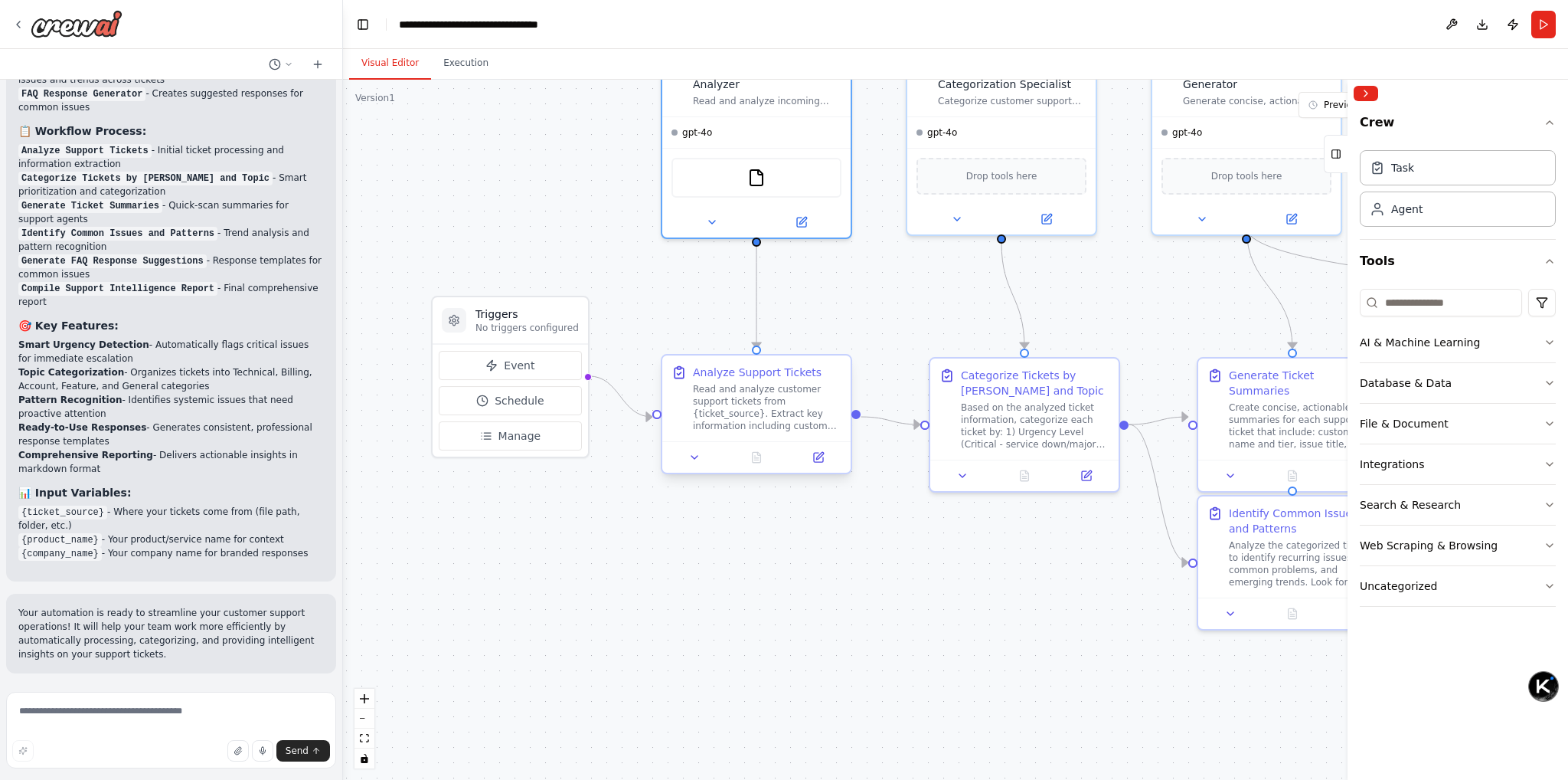
click at [749, 398] on div "Read and analyze customer support tickets from {ticket_source}. Extract key inf…" at bounding box center [767, 407] width 148 height 49
click at [693, 461] on icon at bounding box center [694, 457] width 12 height 12
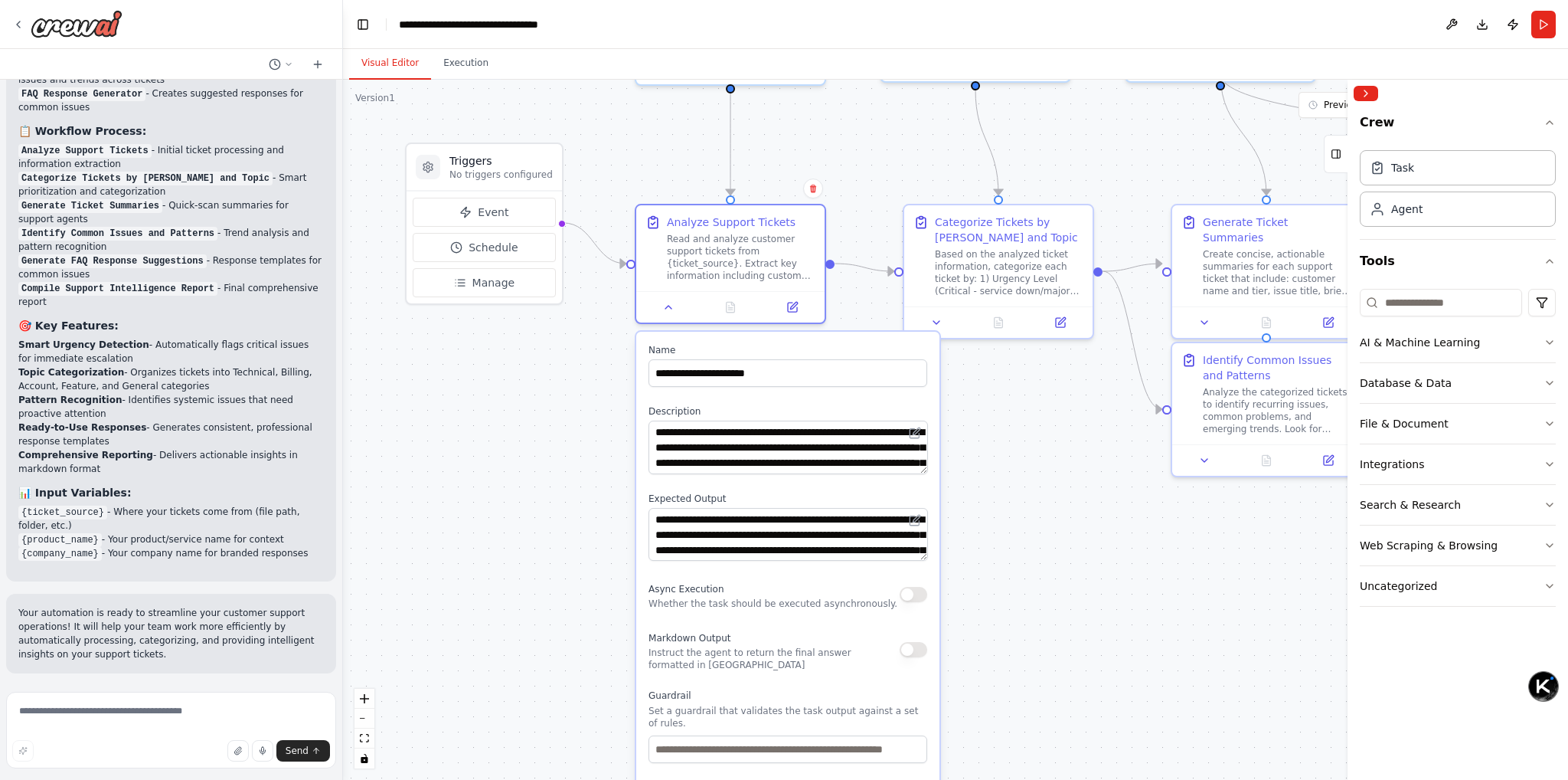
drag, startPoint x: 617, startPoint y: 601, endPoint x: 591, endPoint y: 448, distance: 155.2
click at [591, 448] on div ".deletable-edge-delete-btn { width: 20px; height: 20px; border: 0px solid #ffff…" at bounding box center [955, 430] width 1225 height 700
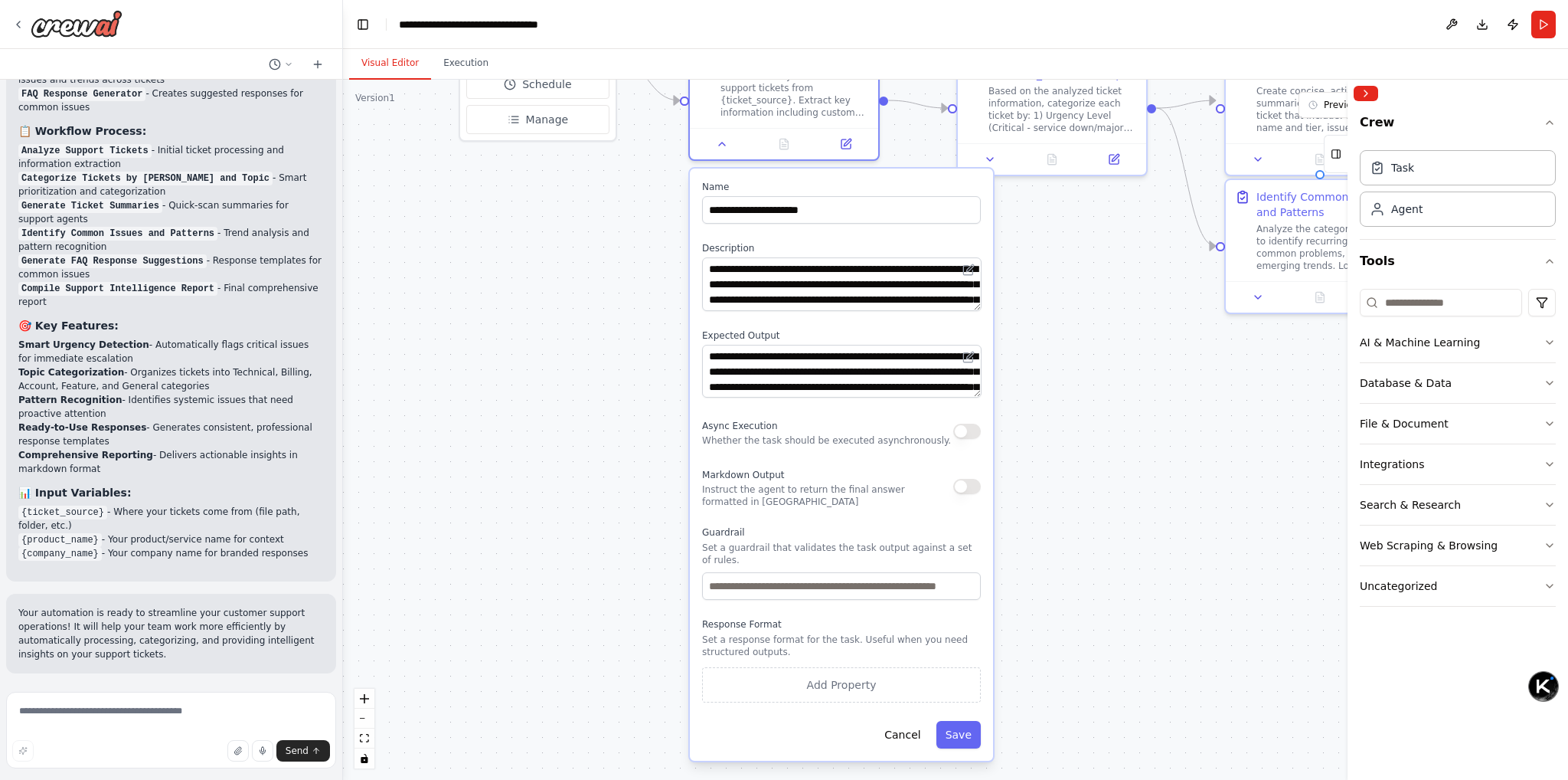
drag, startPoint x: 588, startPoint y: 608, endPoint x: 646, endPoint y: 576, distance: 66.2
click at [645, 592] on div ".deletable-edge-delete-btn { width: 20px; height: 20px; border: 0px solid #ffff…" at bounding box center [955, 430] width 1225 height 700
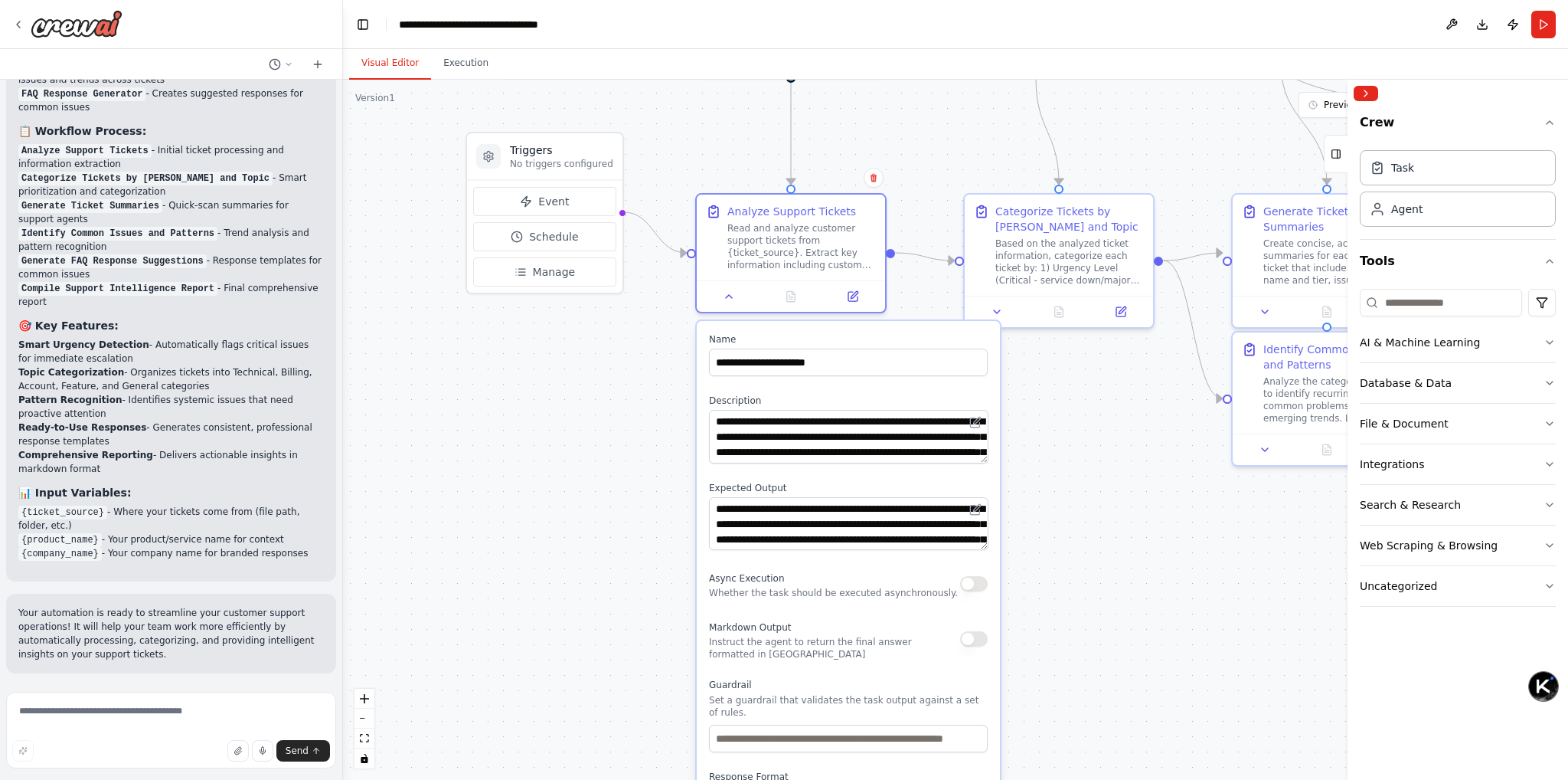
drag, startPoint x: 622, startPoint y: 415, endPoint x: 645, endPoint y: 546, distance: 133.0
click at [644, 549] on div ".deletable-edge-delete-btn { width: 20px; height: 20px; border: 0px solid #ffff…" at bounding box center [955, 430] width 1225 height 700
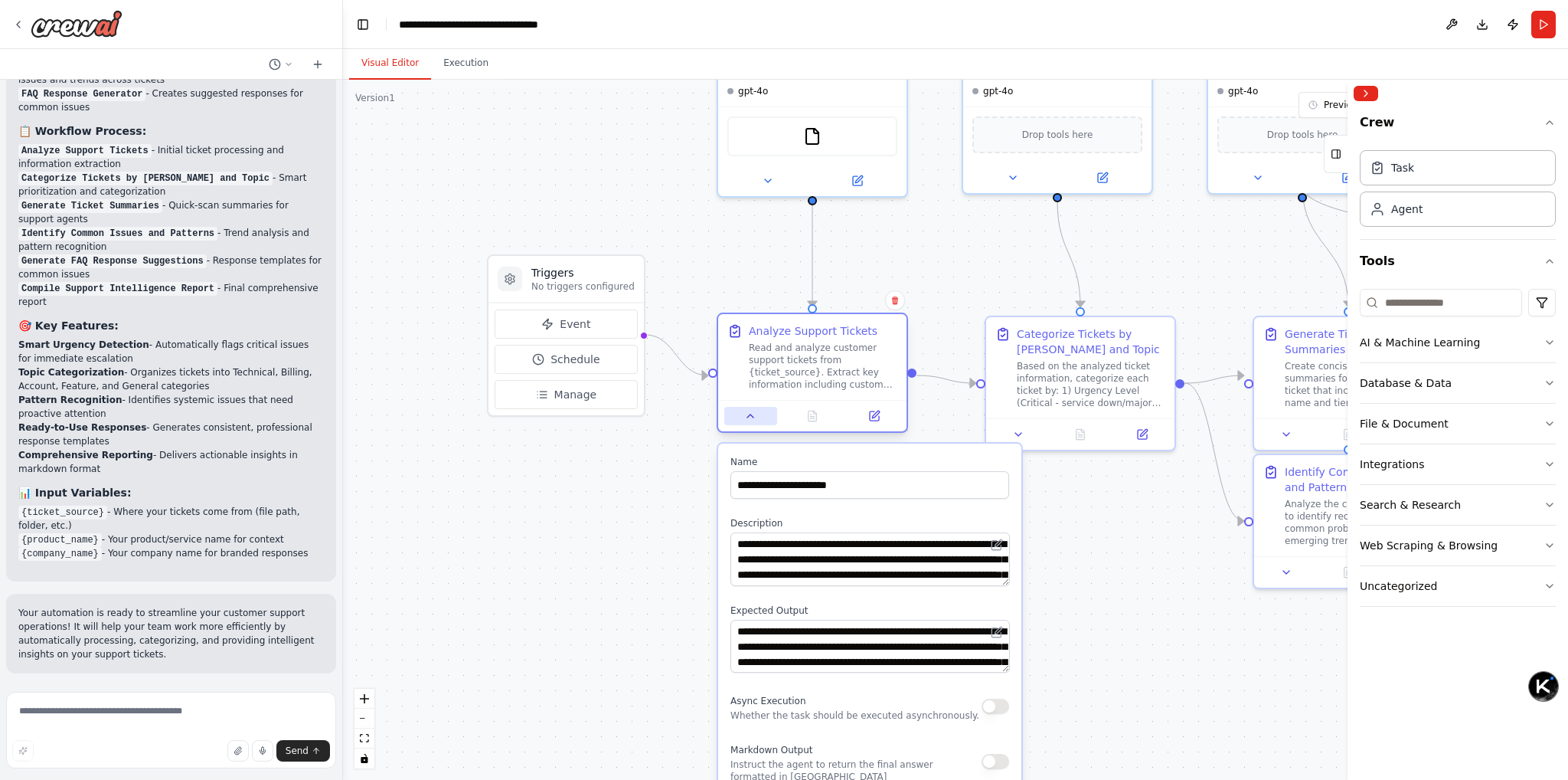
click at [745, 410] on icon at bounding box center [750, 415] width 12 height 12
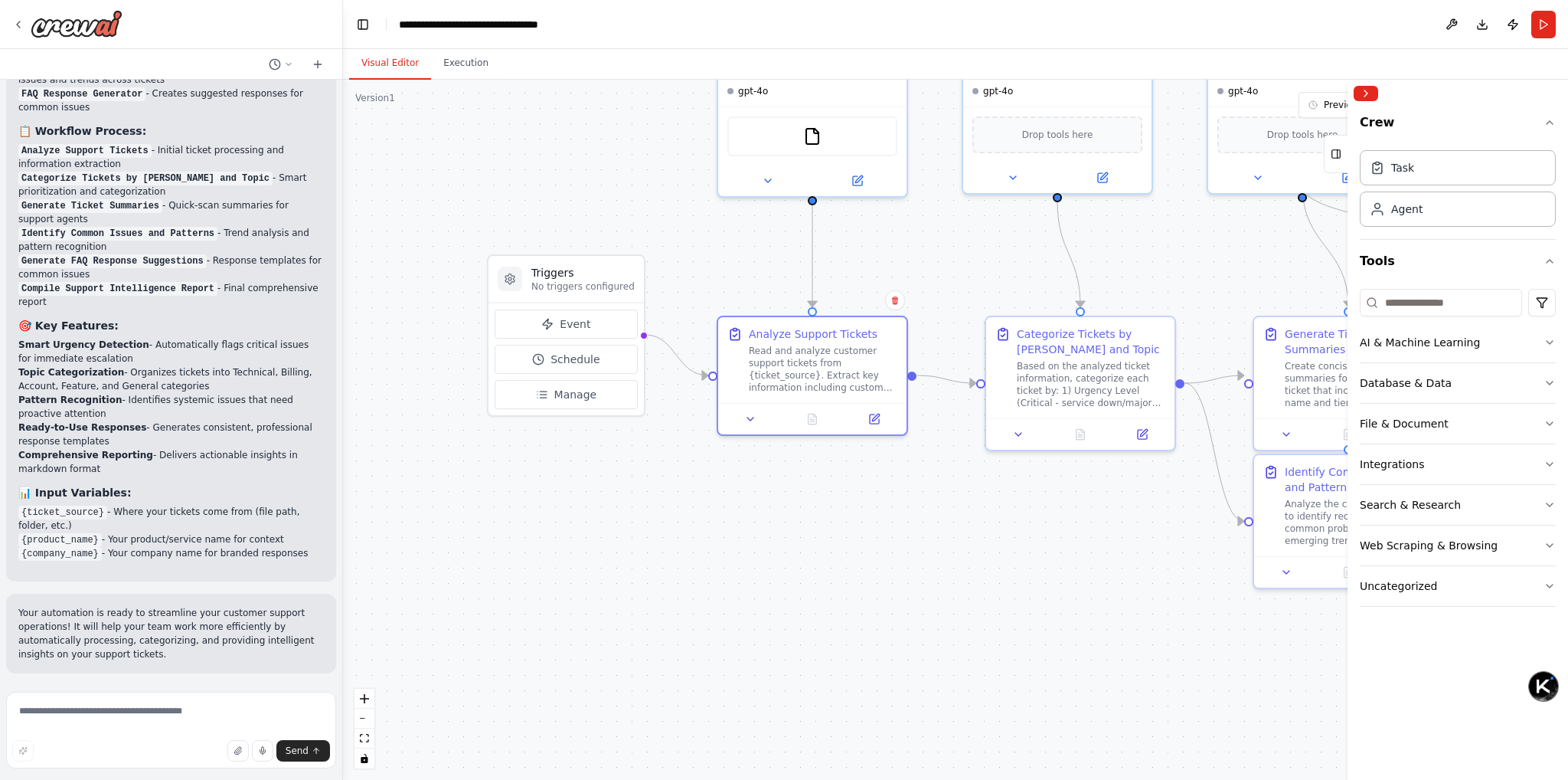
drag, startPoint x: 696, startPoint y: 530, endPoint x: 722, endPoint y: 530, distance: 26.0
click at [722, 531] on div ".deletable-edge-delete-btn { width: 20px; height: 20px; border: 0px solid #ffff…" at bounding box center [955, 430] width 1225 height 700
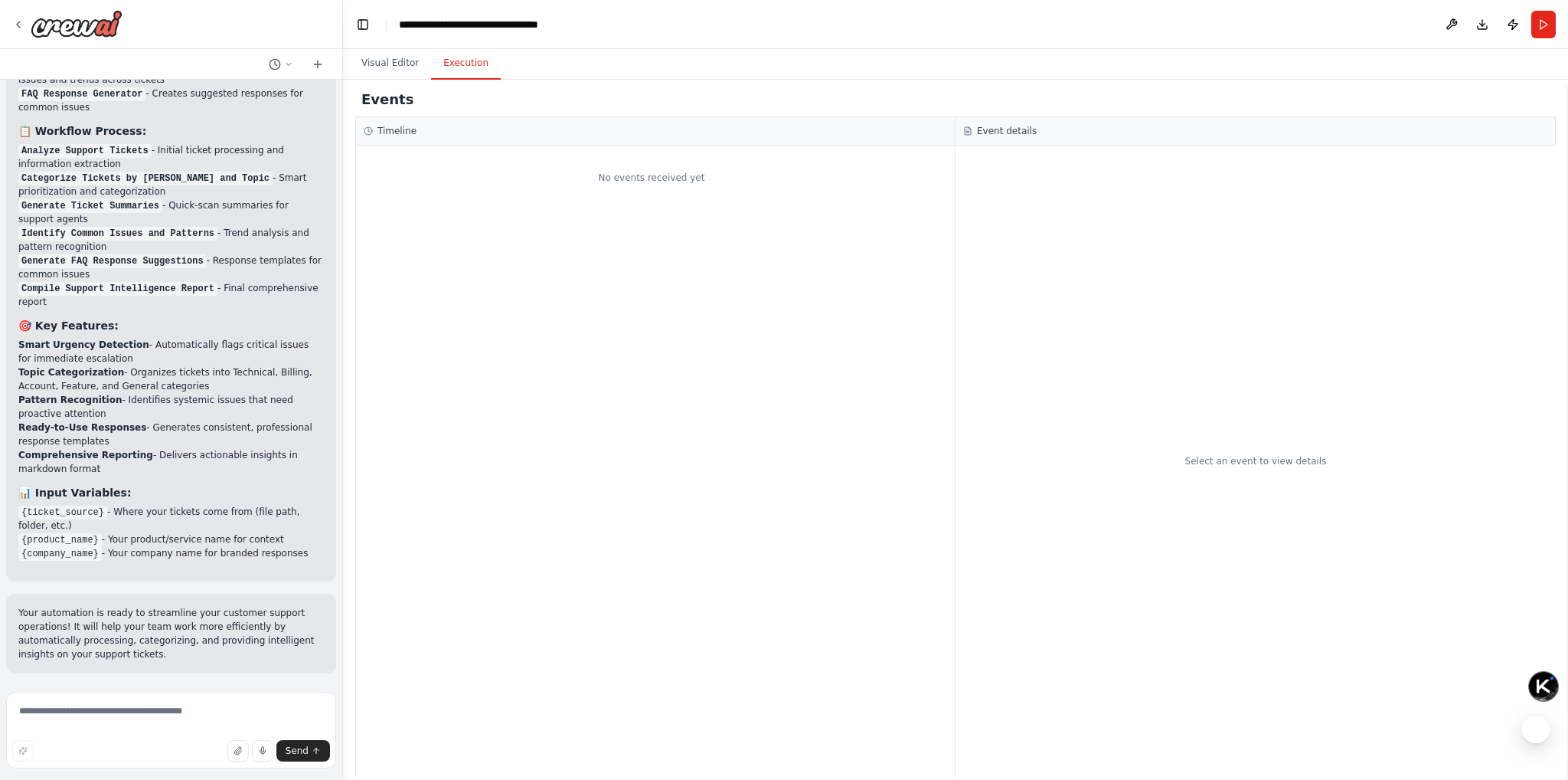
click at [453, 62] on button "Execution" at bounding box center [465, 63] width 69 height 32
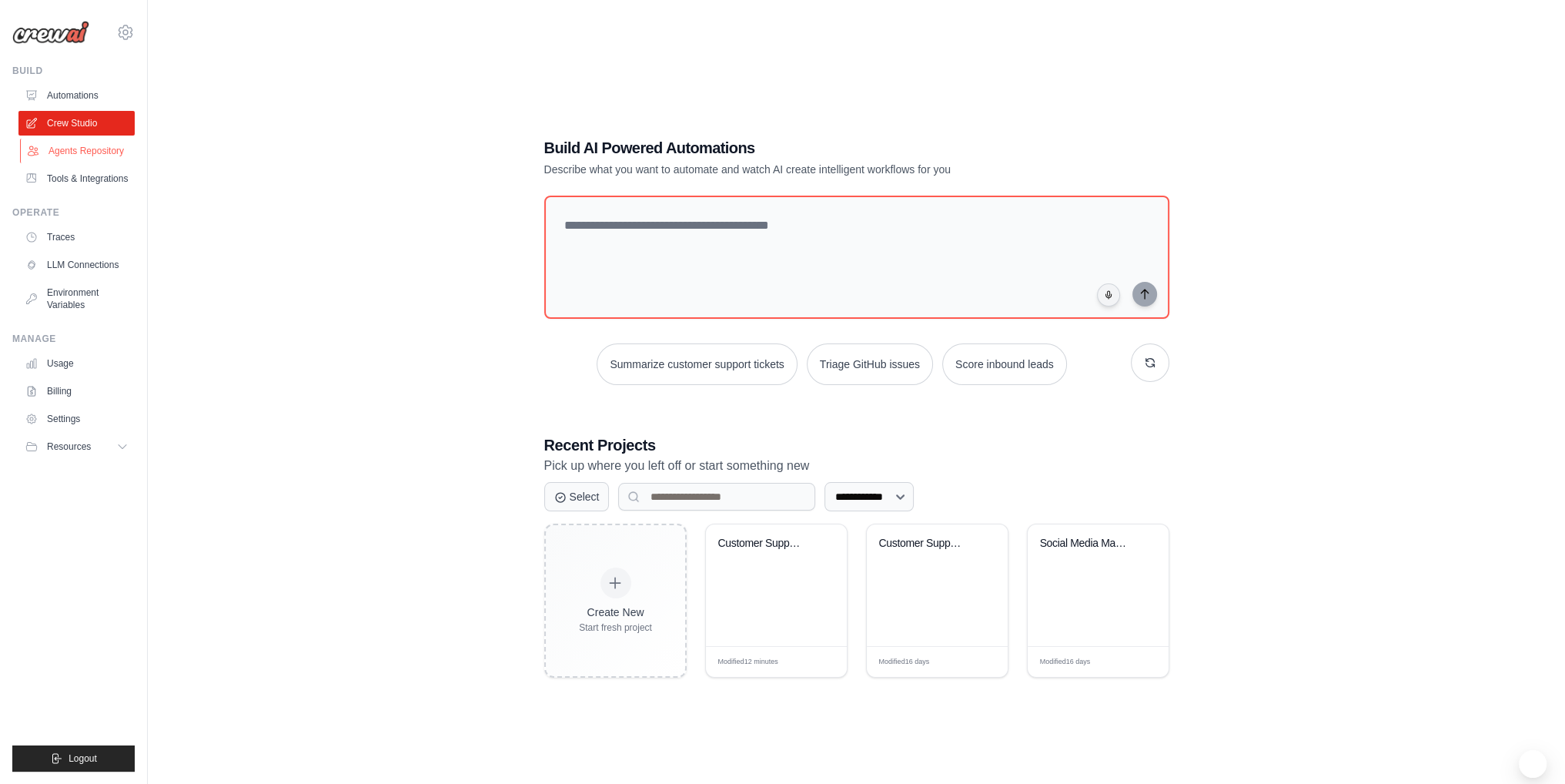
click at [71, 158] on link "Agents Repository" at bounding box center [78, 151] width 116 height 25
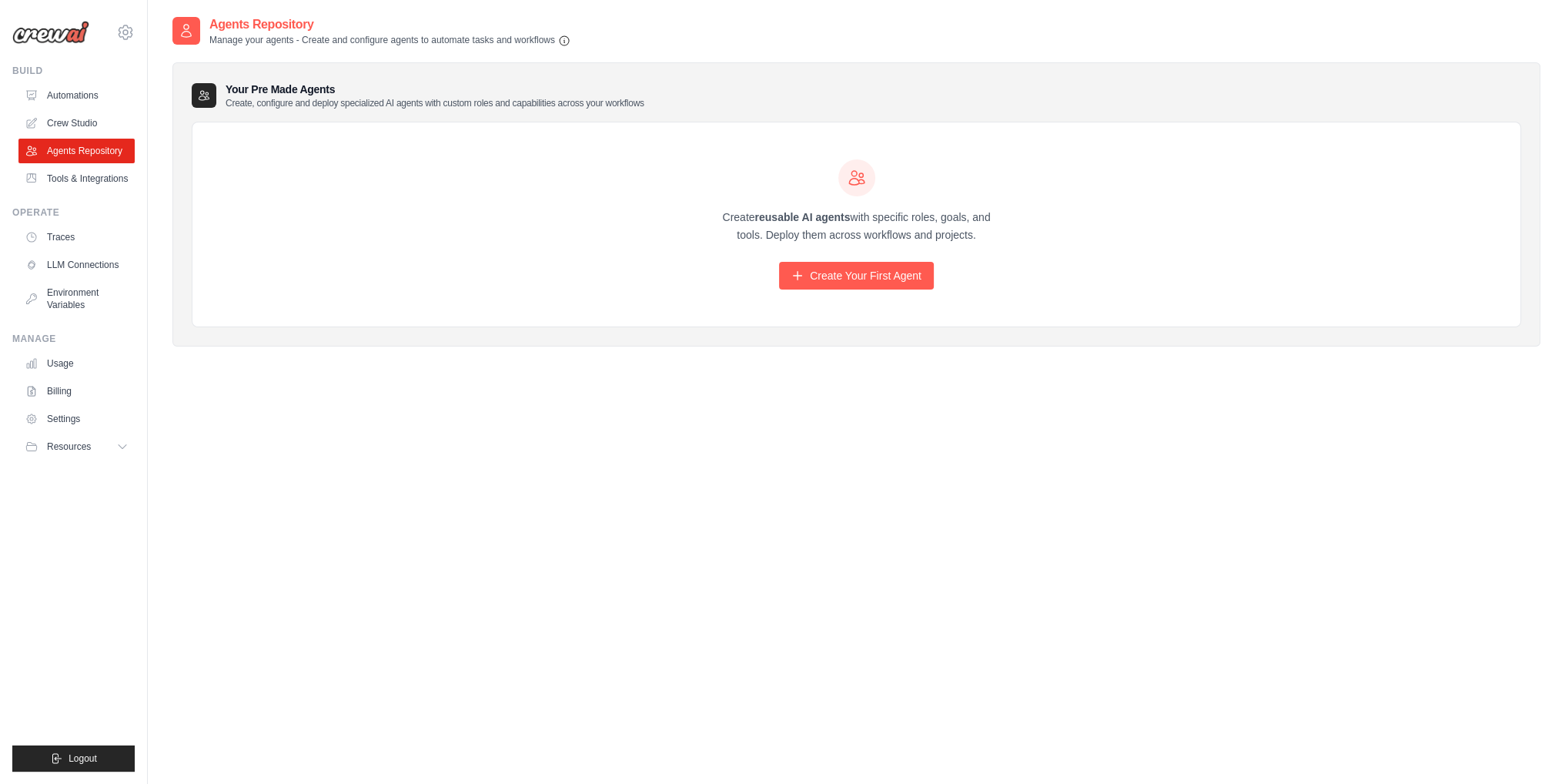
click at [275, 104] on p "Create, configure and deploy specialized AI agents with custom roles and capabi…" at bounding box center [435, 103] width 419 height 12
click at [262, 30] on h2 "Agents Repository" at bounding box center [390, 24] width 361 height 18
click at [216, 204] on div "Create reusable AI agents with specific roles, goals, and tools. Deploy them ac…" at bounding box center [856, 225] width 1328 height 205
click at [83, 189] on link "Tools & Integrations" at bounding box center [78, 178] width 116 height 25
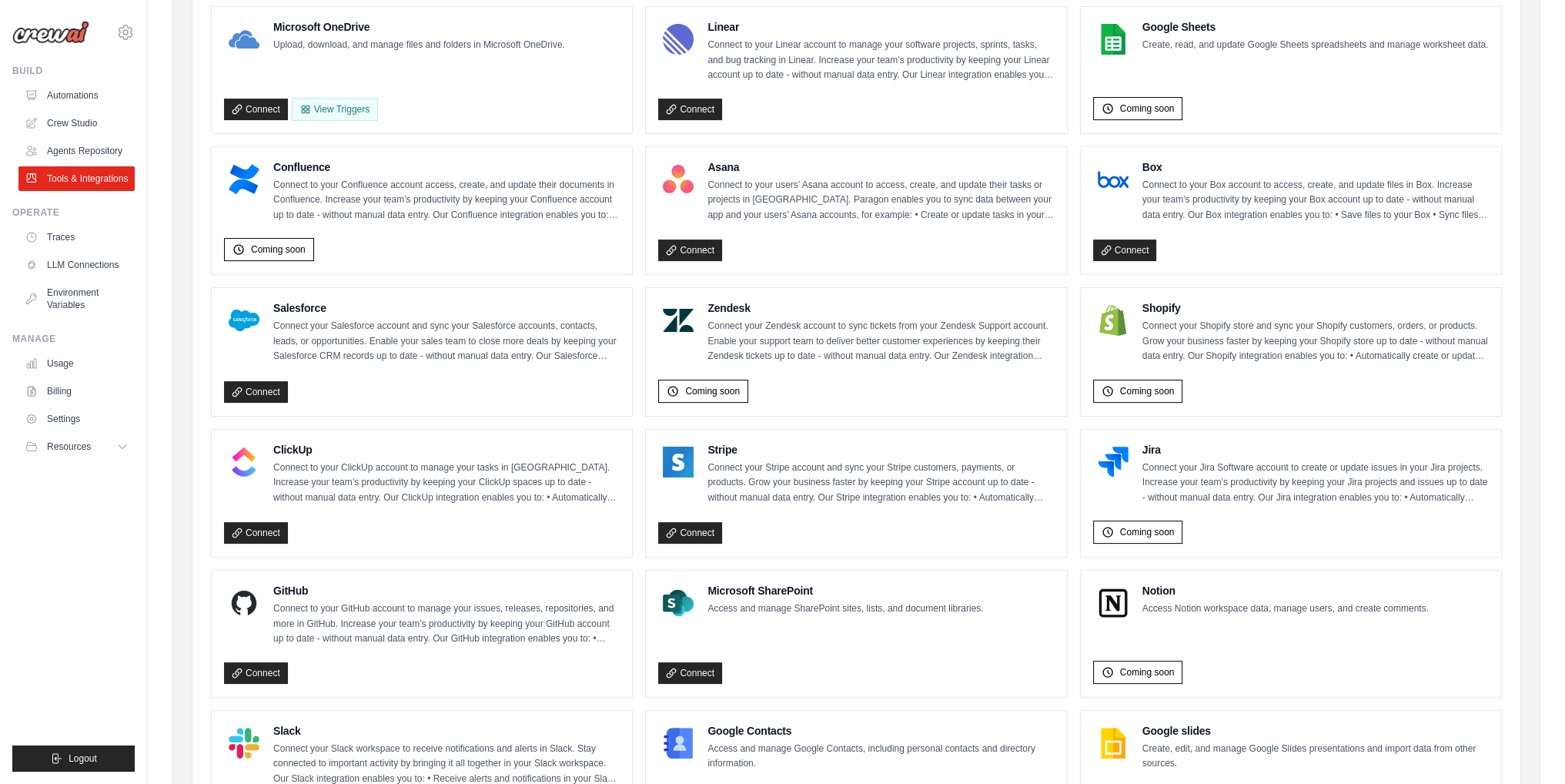
scroll to position [462, 0]
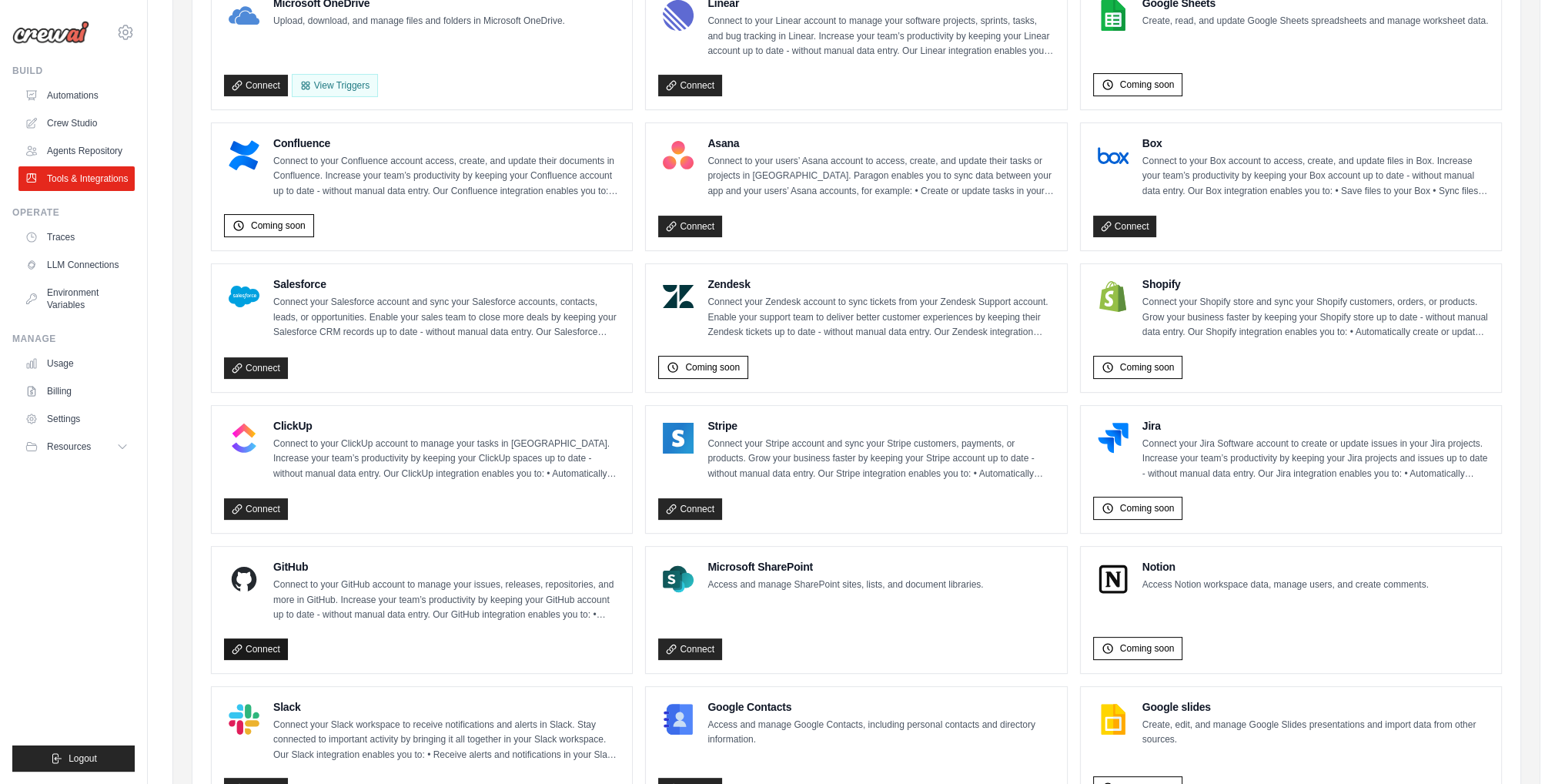
click at [250, 644] on link "Connect" at bounding box center [256, 648] width 64 height 22
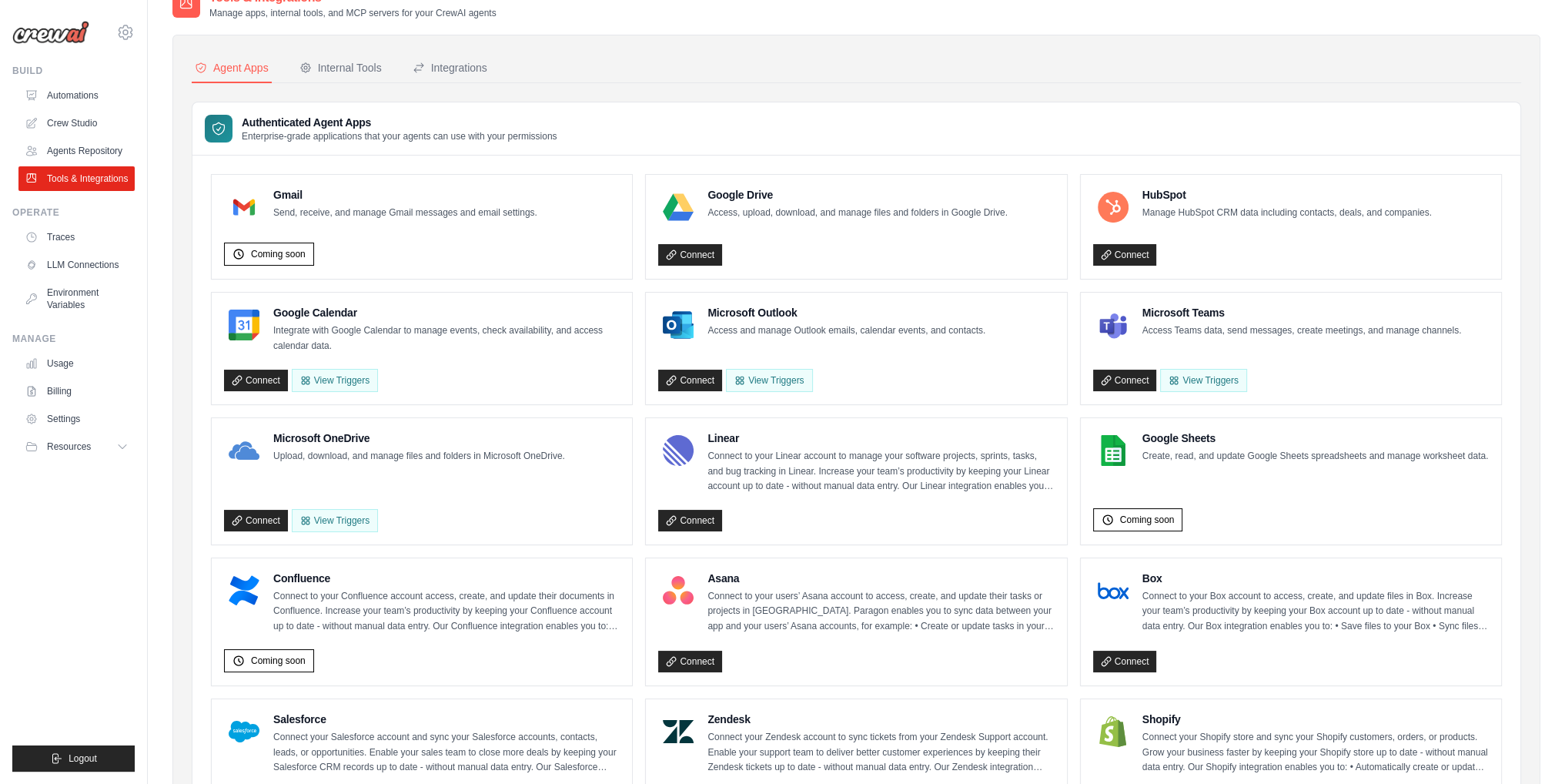
scroll to position [0, 0]
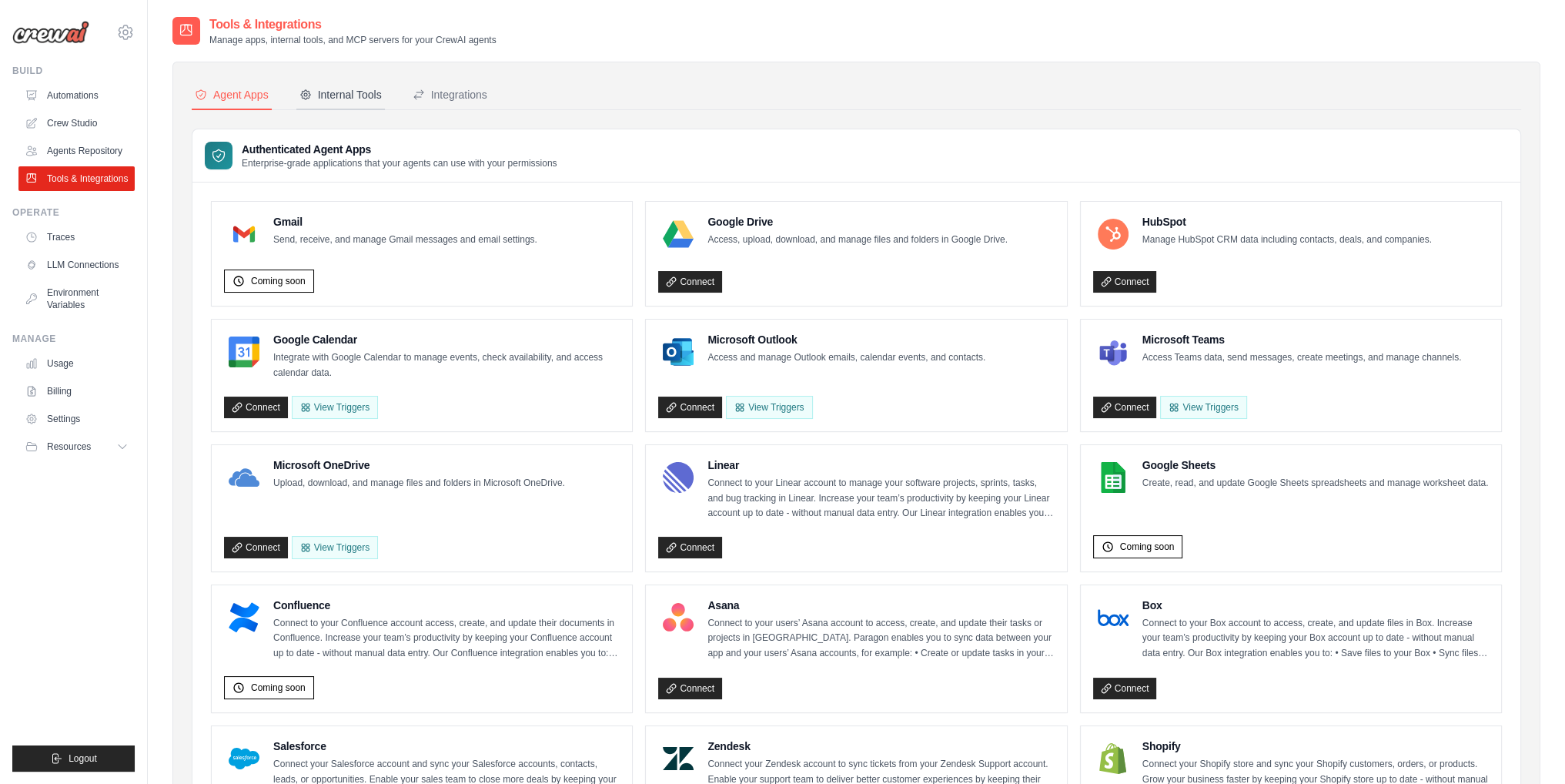
click at [356, 89] on div "Internal Tools" at bounding box center [340, 94] width 83 height 15
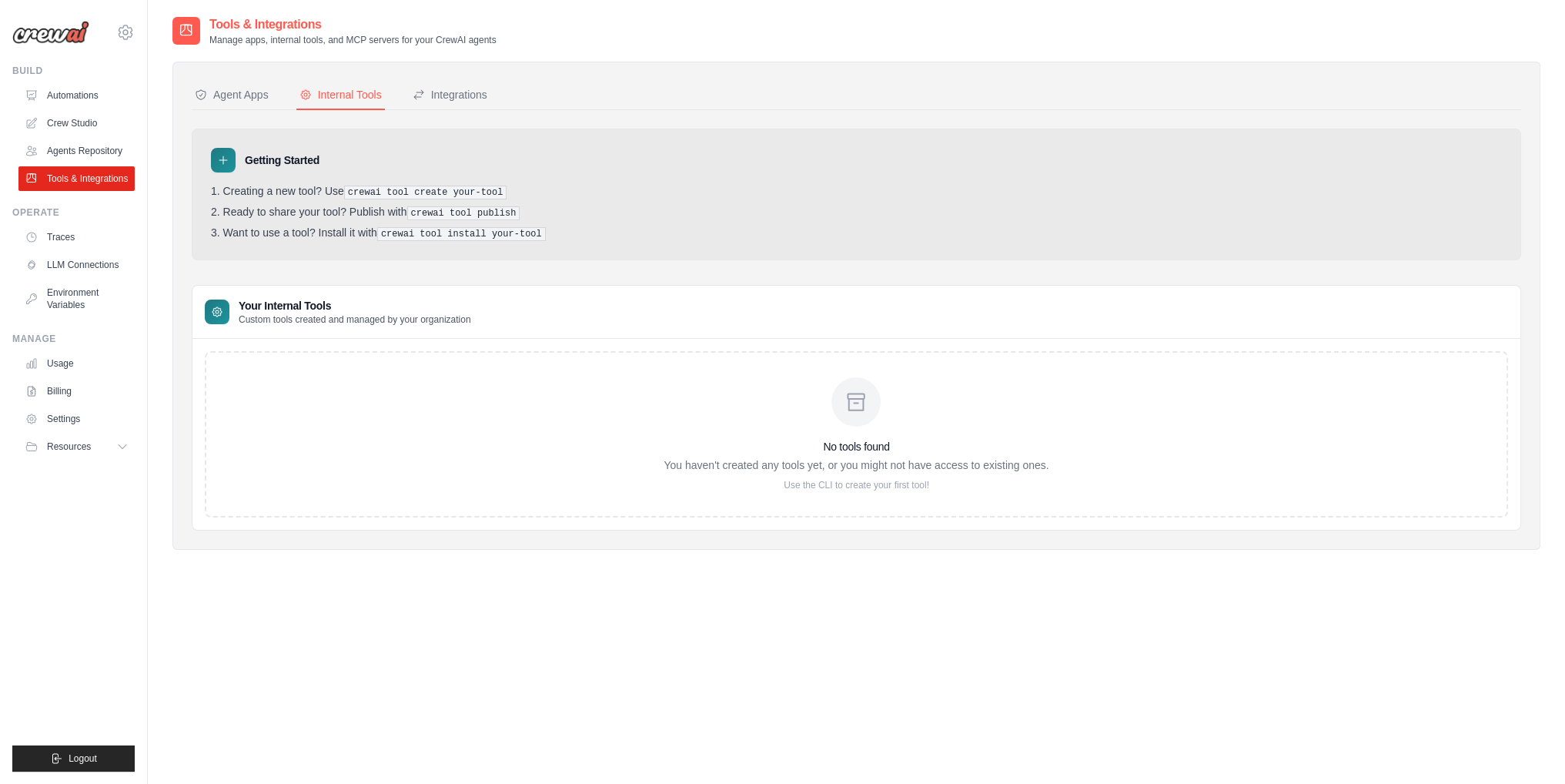
click at [463, 384] on div "No tools found You haven't created any tools yet, or you might not have access …" at bounding box center [856, 433] width 1303 height 166
click at [438, 100] on div "Integrations" at bounding box center [449, 94] width 75 height 15
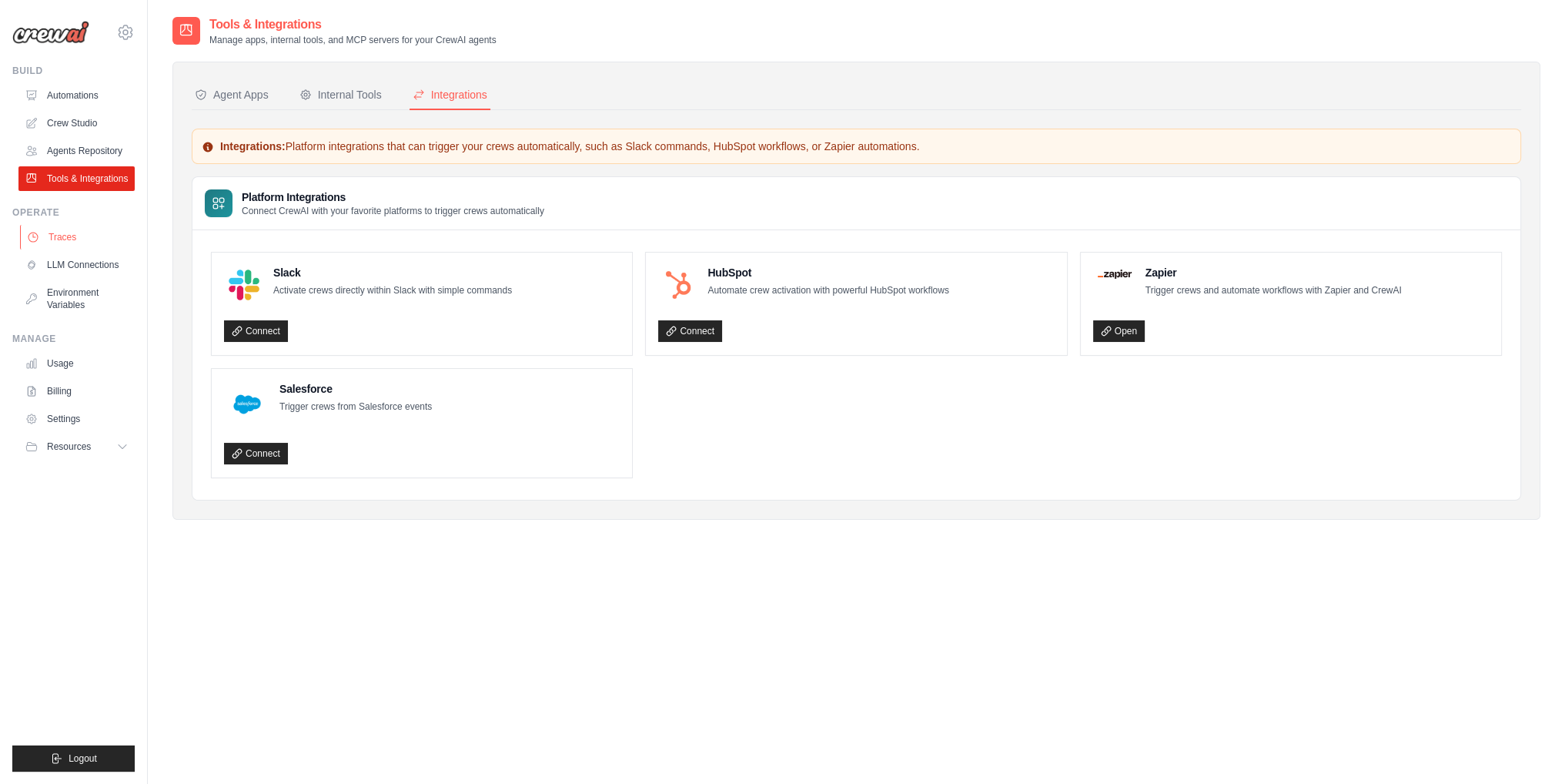
click at [91, 247] on link "Traces" at bounding box center [78, 237] width 116 height 25
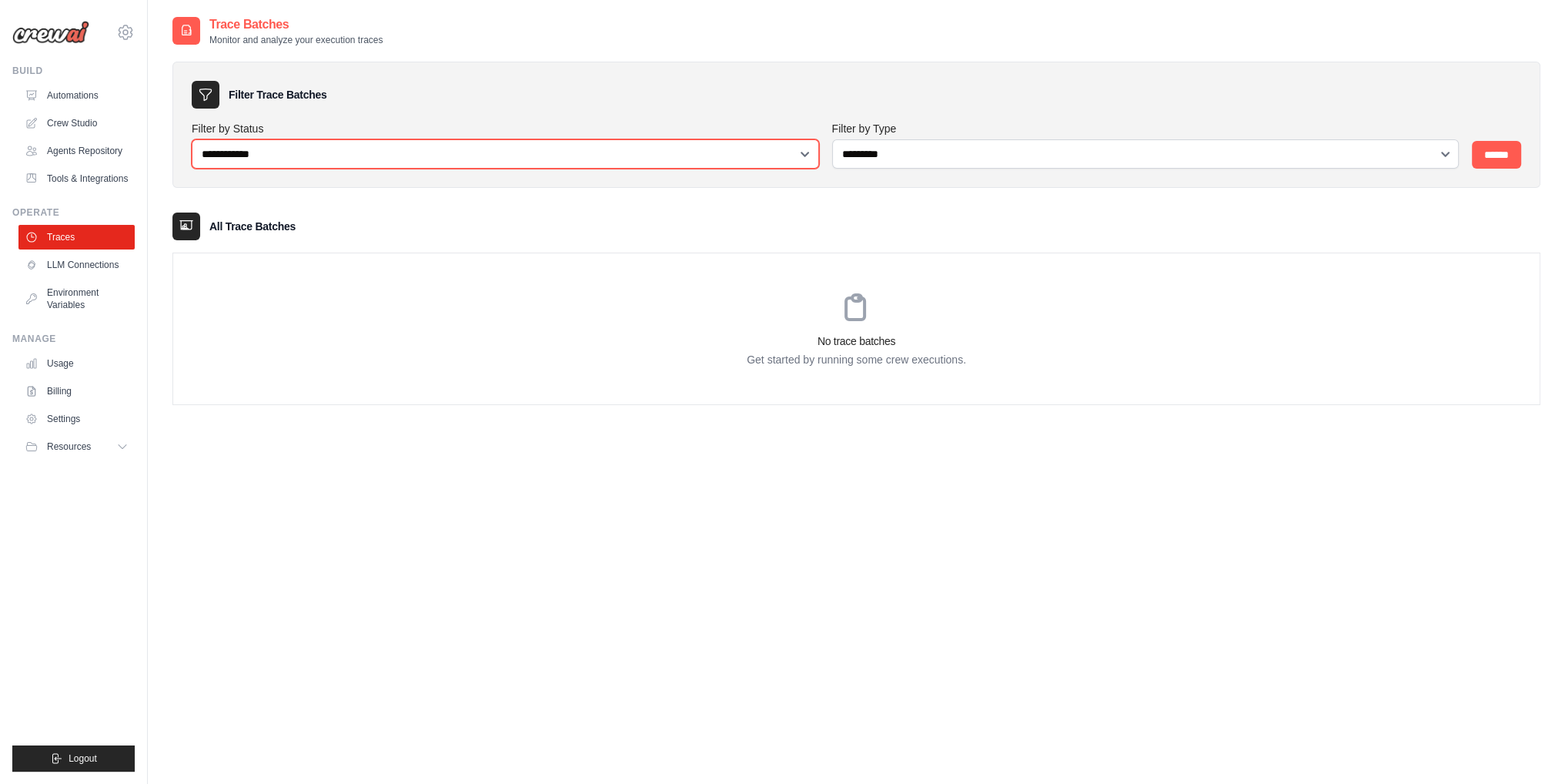
click at [222, 148] on select "**********" at bounding box center [506, 154] width 628 height 29
click at [237, 374] on div "No trace batches Get started by running some crew executions." at bounding box center [856, 329] width 1367 height 151
click at [96, 277] on link "LLM Connections" at bounding box center [78, 265] width 116 height 25
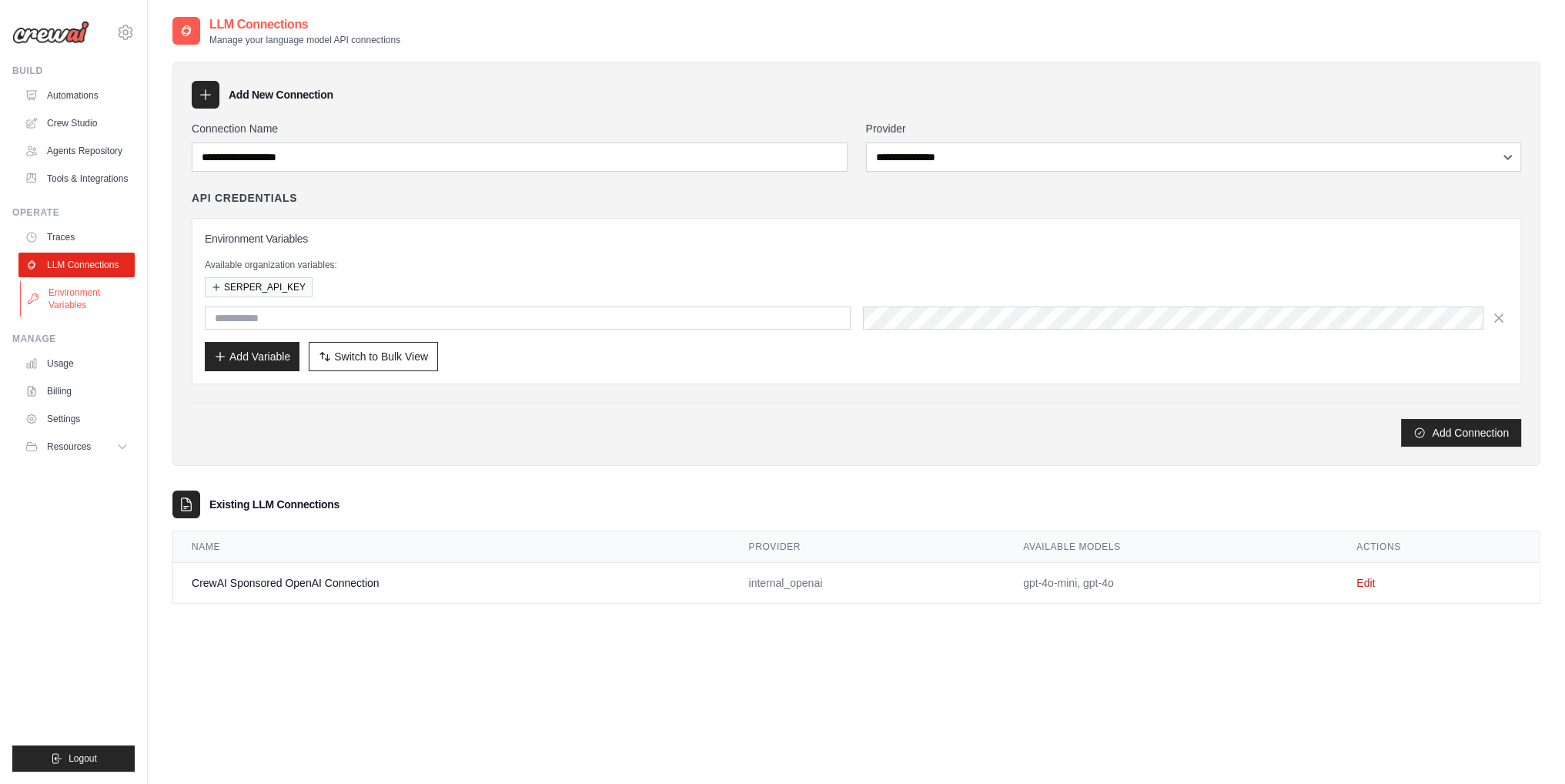
click at [73, 311] on link "Environment Variables" at bounding box center [78, 299] width 116 height 37
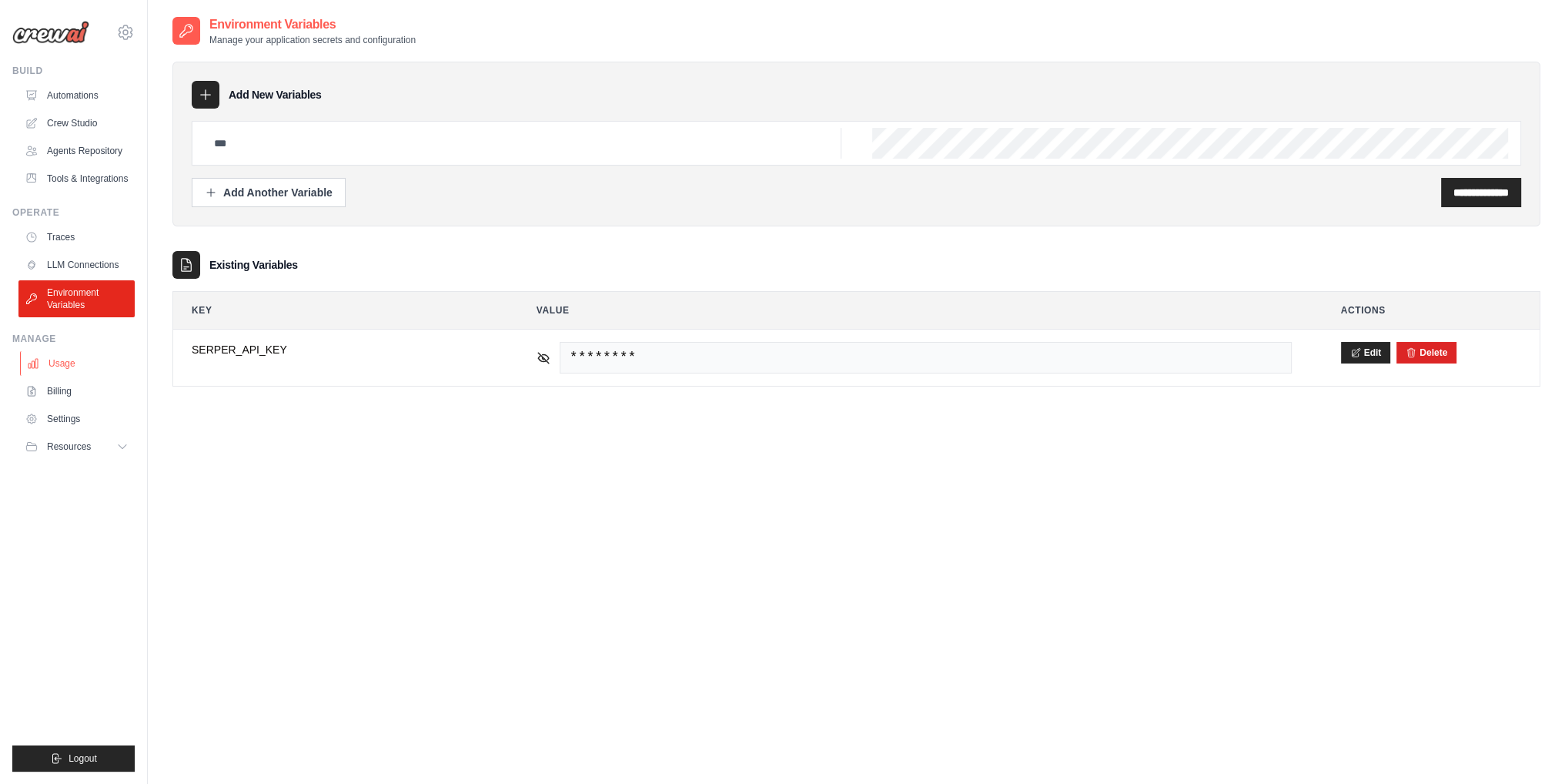
click at [47, 376] on link "Usage" at bounding box center [78, 363] width 116 height 25
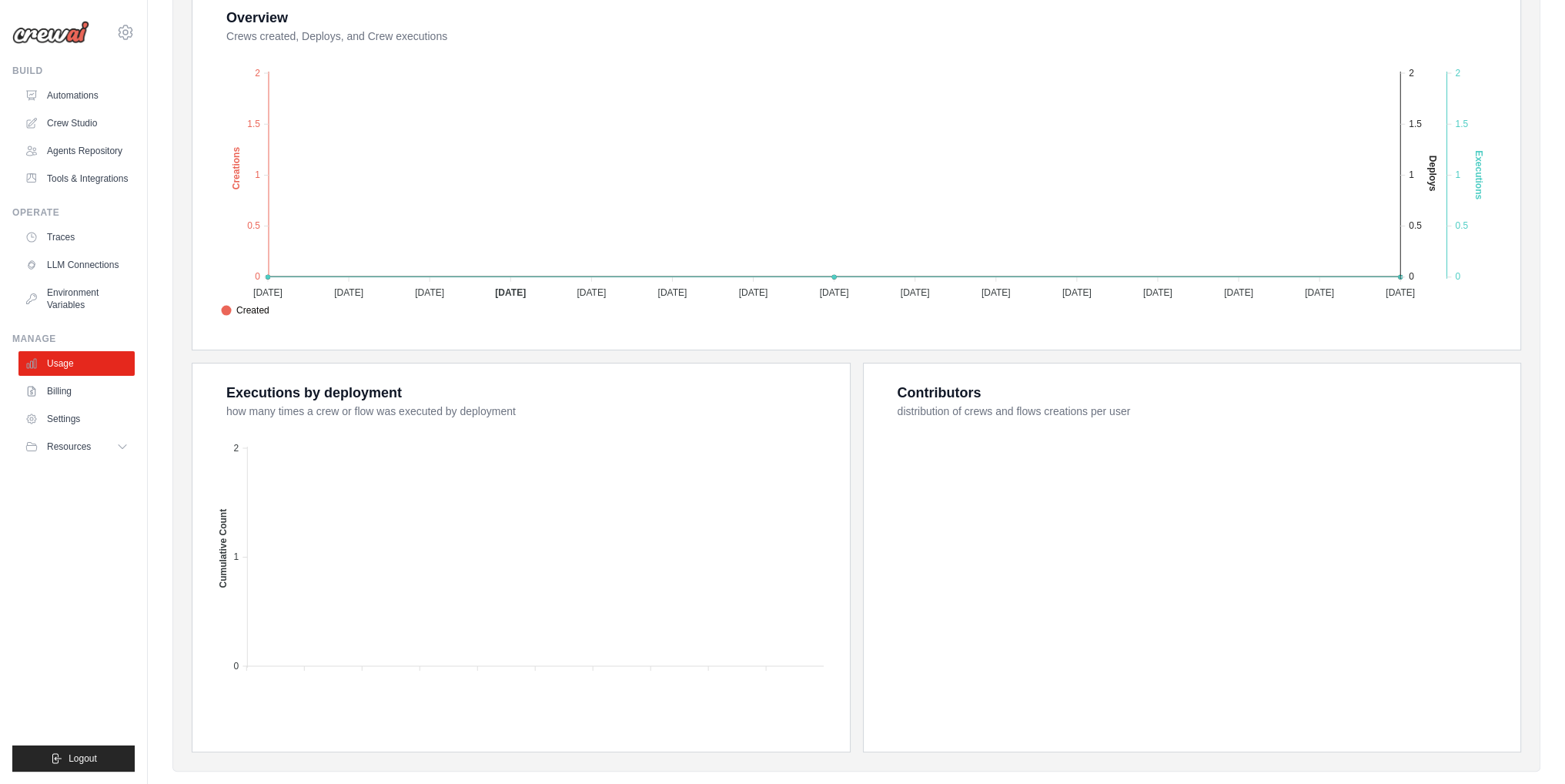
scroll to position [308, 0]
click at [66, 402] on link "Billing" at bounding box center [78, 391] width 116 height 25
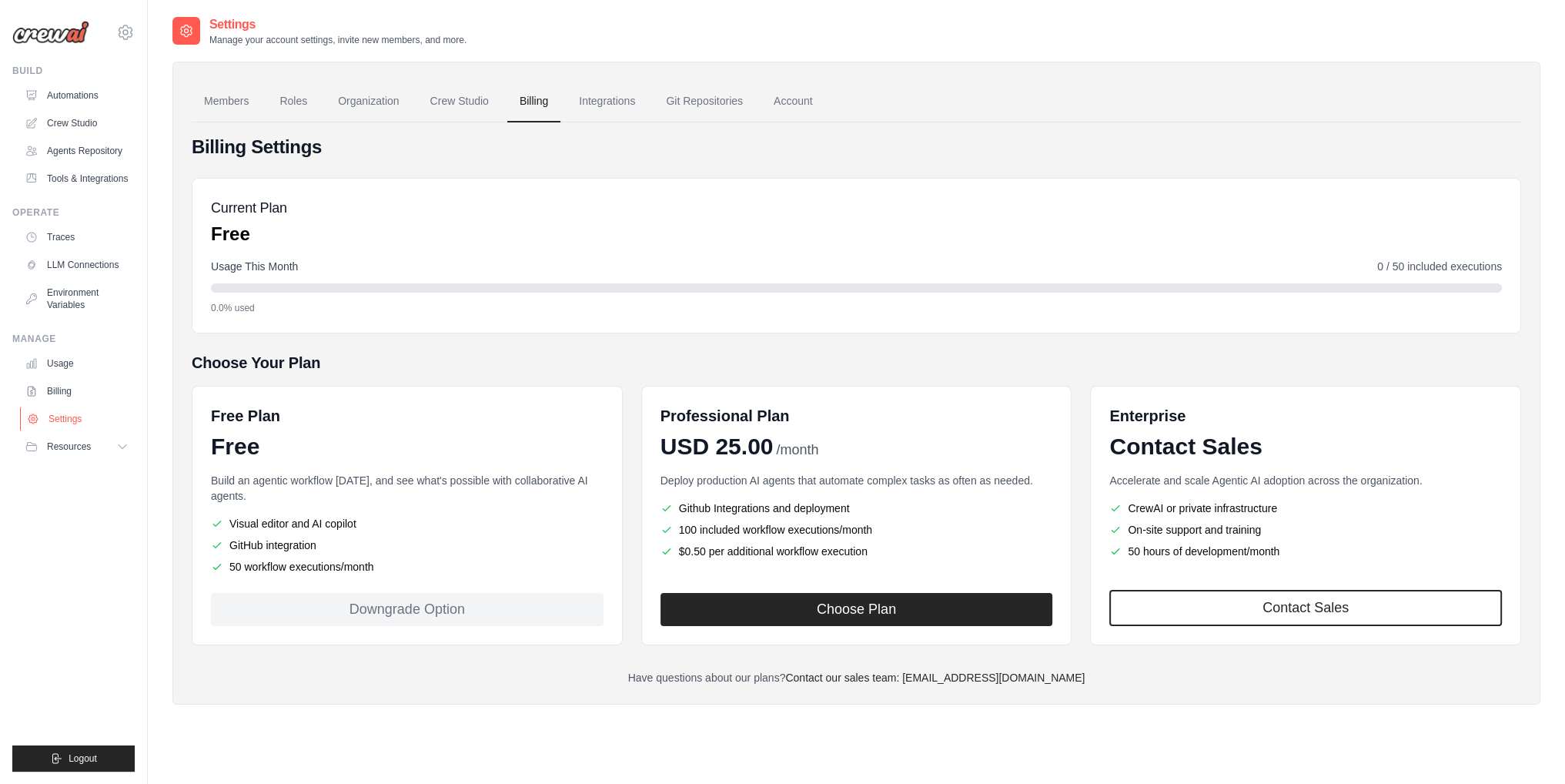
click at [77, 427] on link "Settings" at bounding box center [78, 419] width 116 height 25
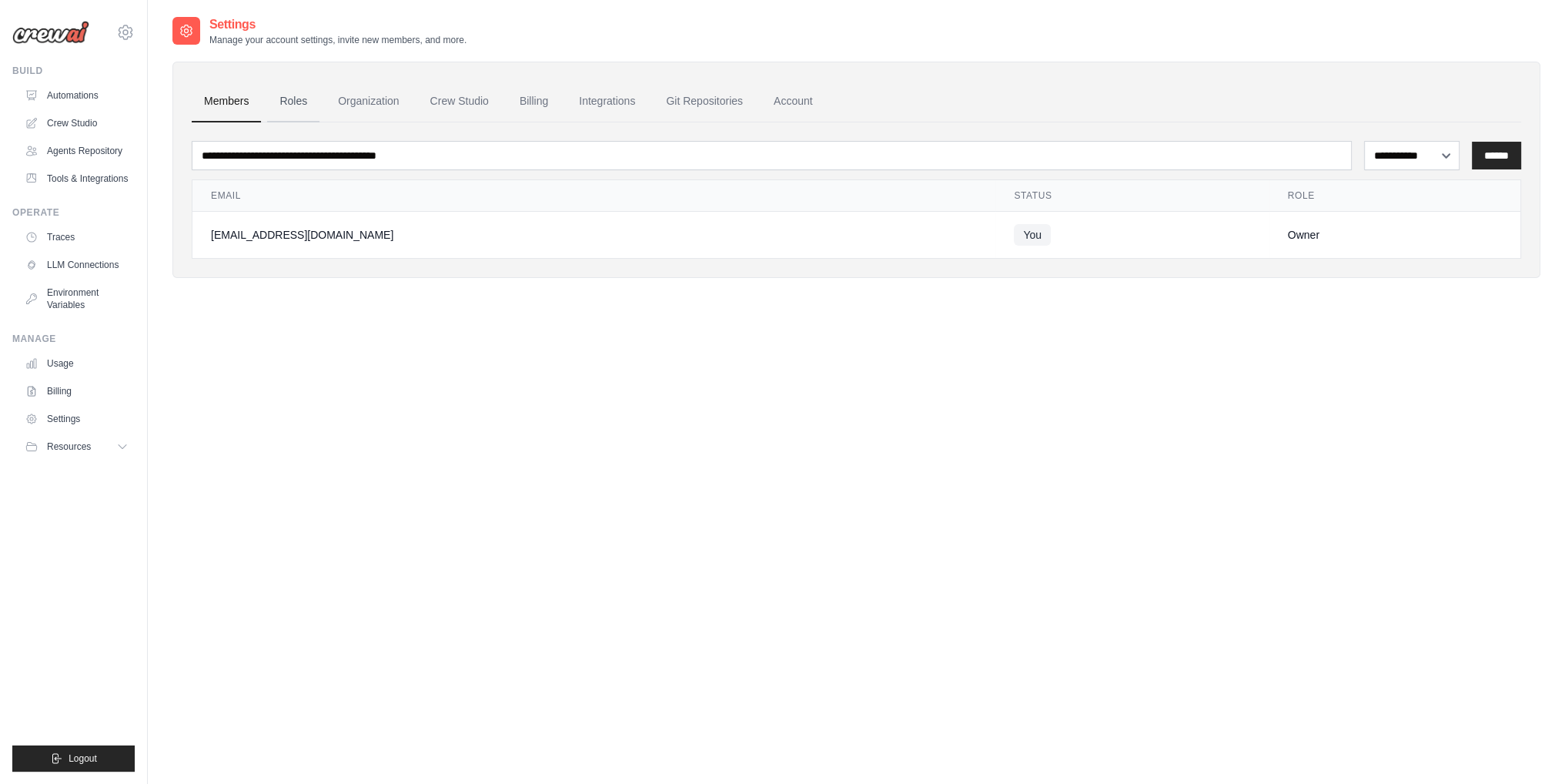
click at [300, 97] on link "Roles" at bounding box center [293, 102] width 52 height 42
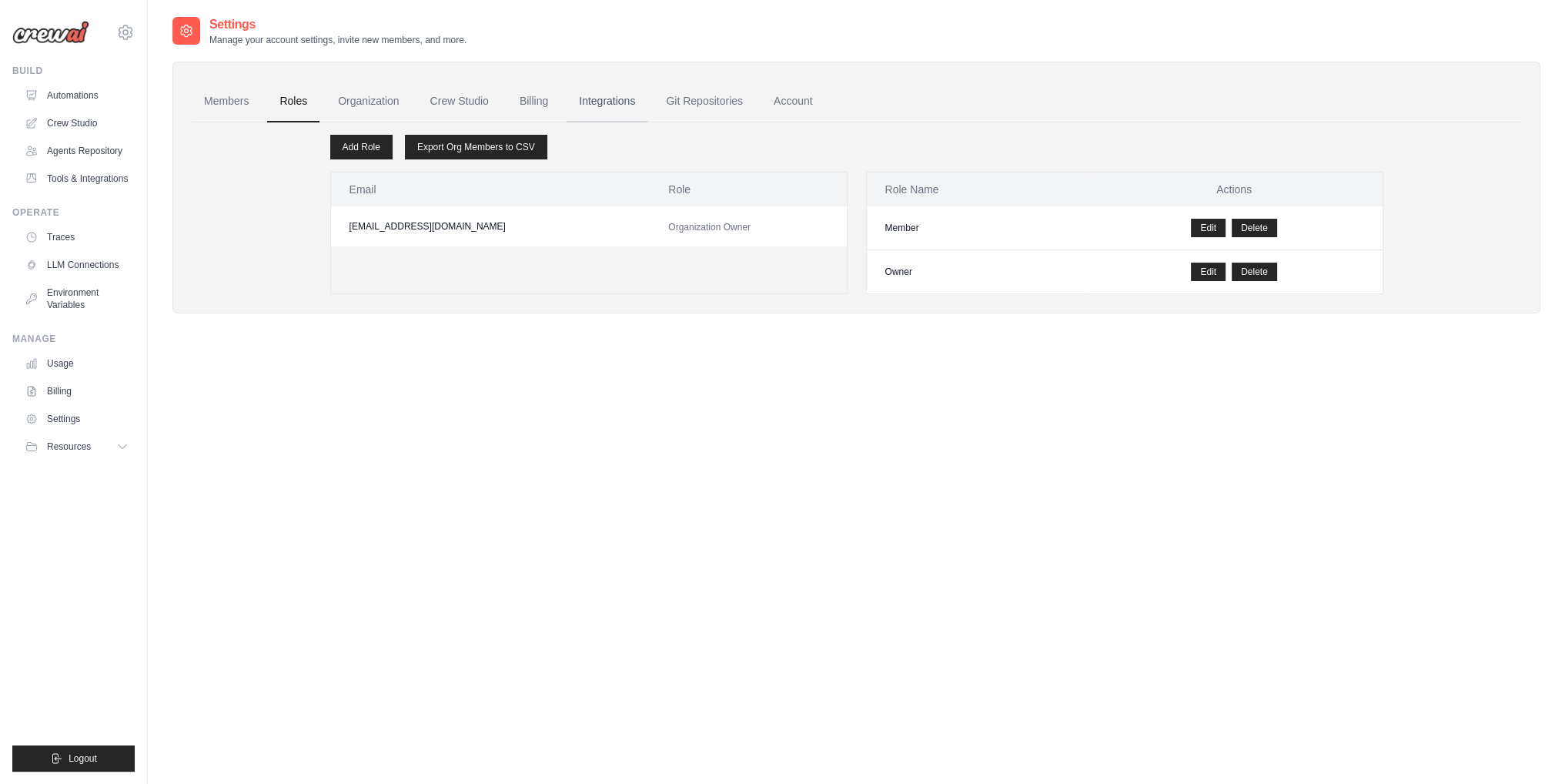
click at [648, 100] on link "Integrations" at bounding box center [607, 102] width 81 height 42
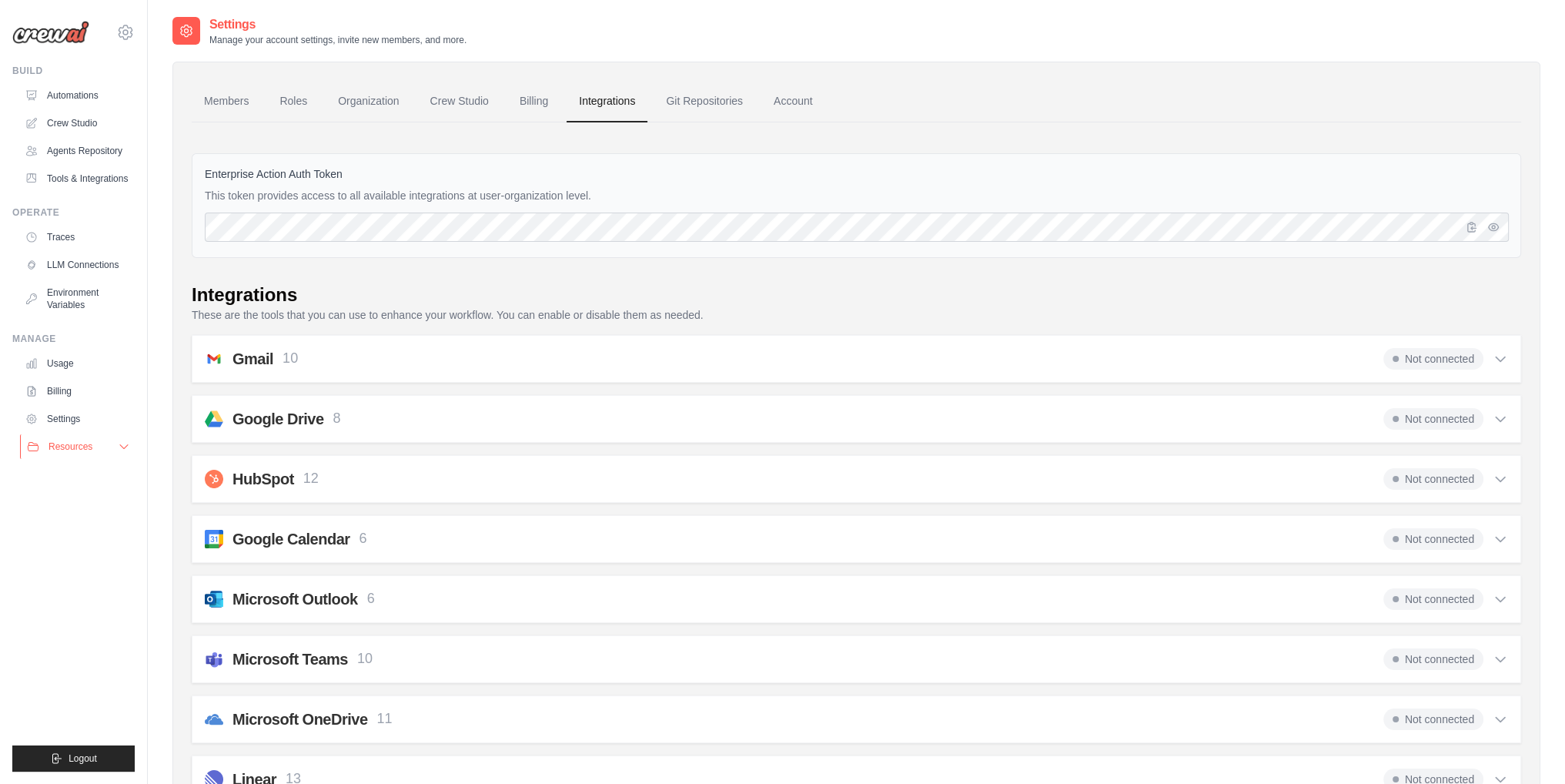
click at [55, 453] on span "Resources" at bounding box center [70, 446] width 44 height 12
click at [62, 479] on span "Documentation" at bounding box center [86, 472] width 63 height 12
click at [79, 503] on span "GitHub" at bounding box center [68, 497] width 28 height 12
click at [96, 533] on link "Blog" at bounding box center [82, 522] width 107 height 22
click at [46, 95] on link "Automations" at bounding box center [78, 95] width 116 height 25
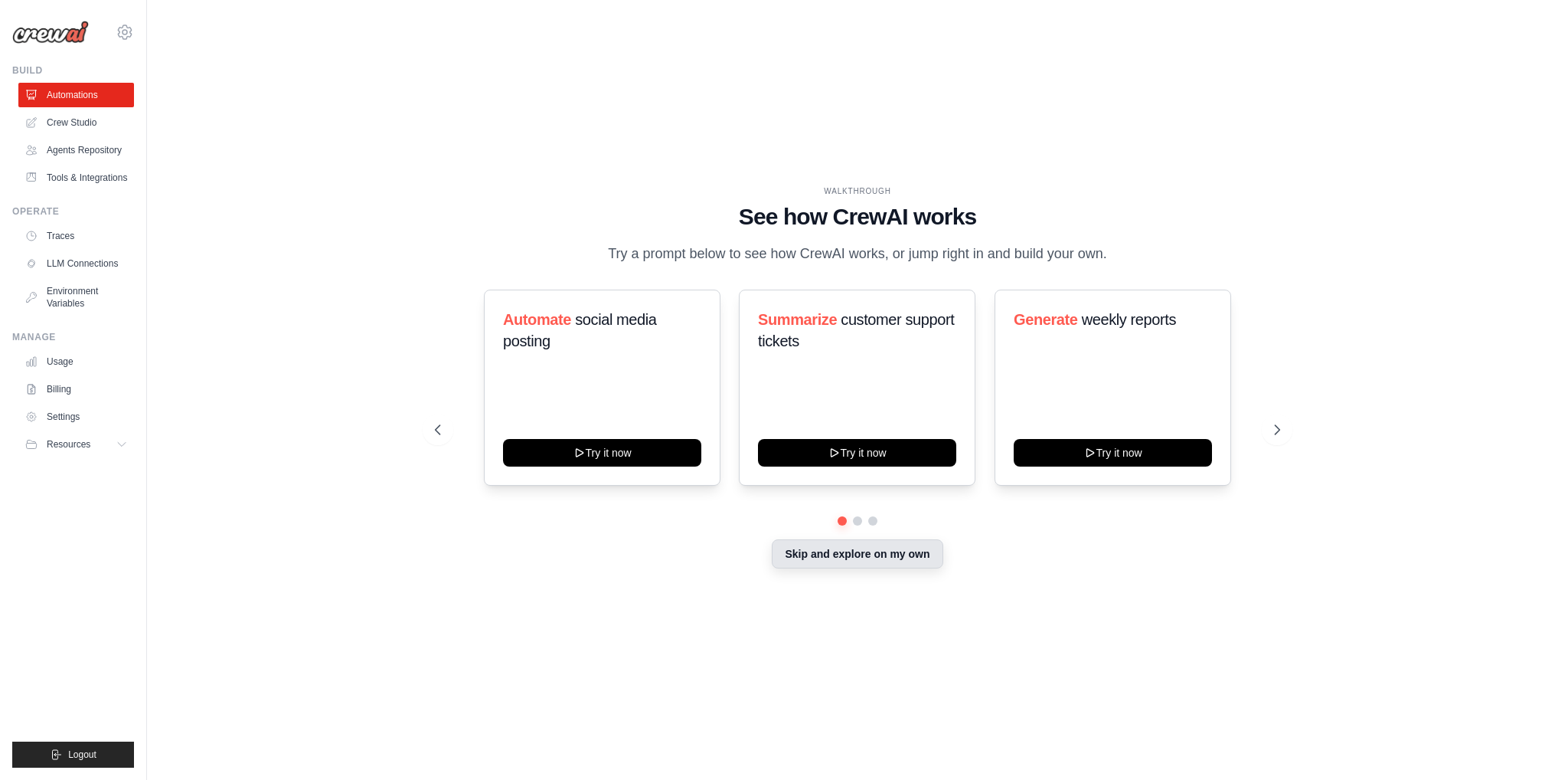
click at [827, 567] on button "Skip and explore on my own" at bounding box center [857, 553] width 171 height 29
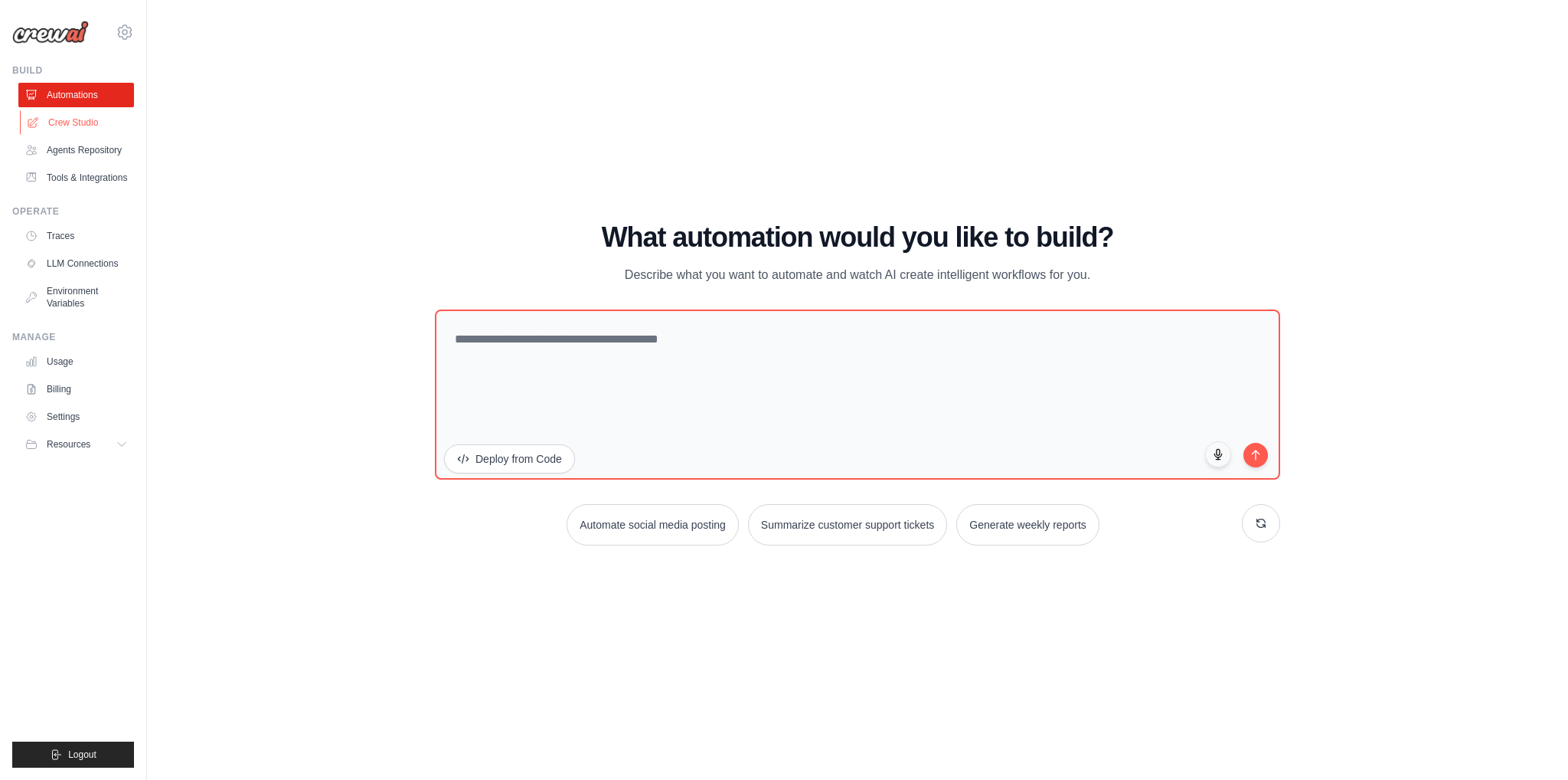
click at [103, 123] on link "Crew Studio" at bounding box center [77, 122] width 116 height 25
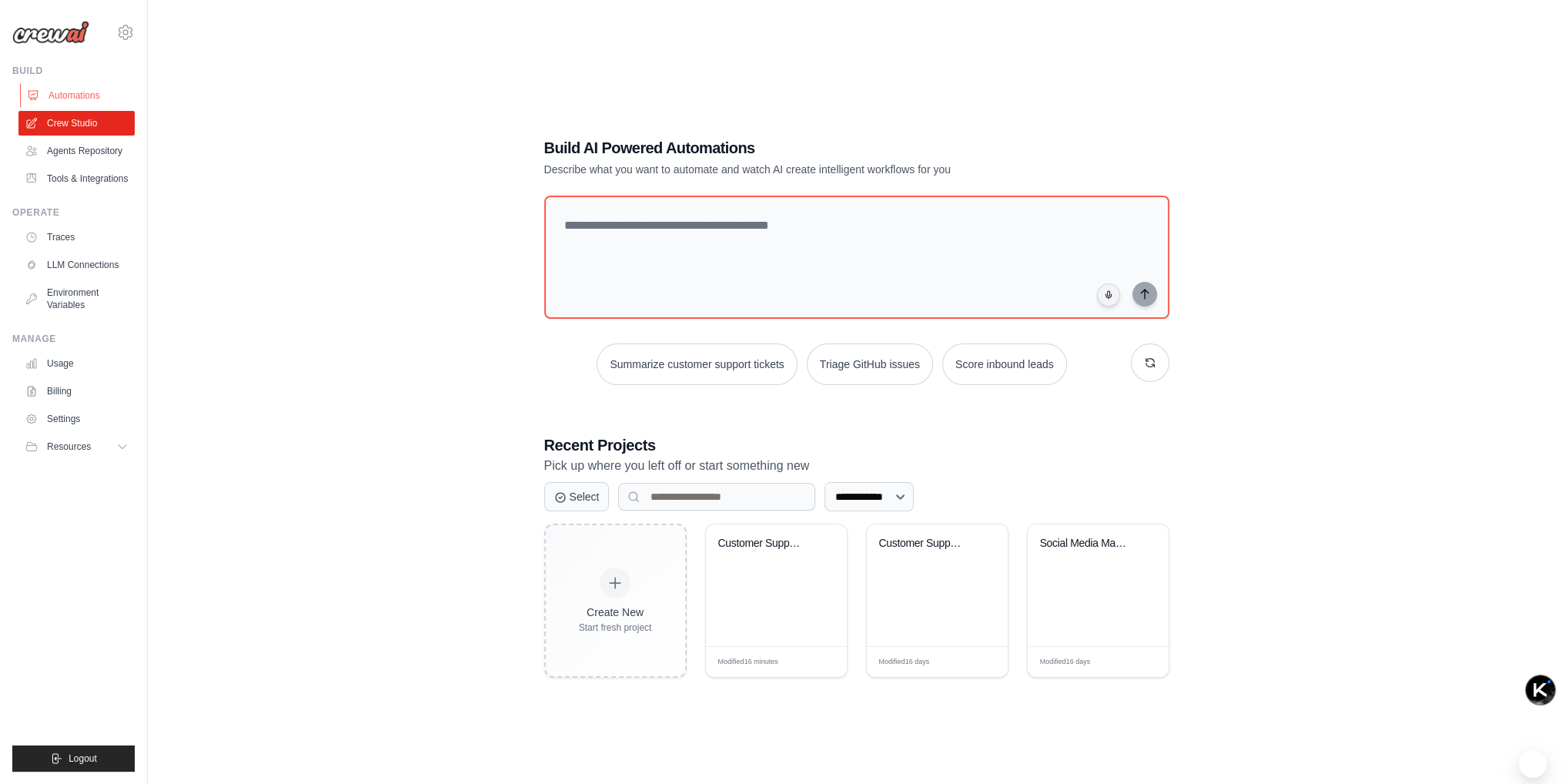
click at [83, 91] on link "Automations" at bounding box center [78, 95] width 116 height 25
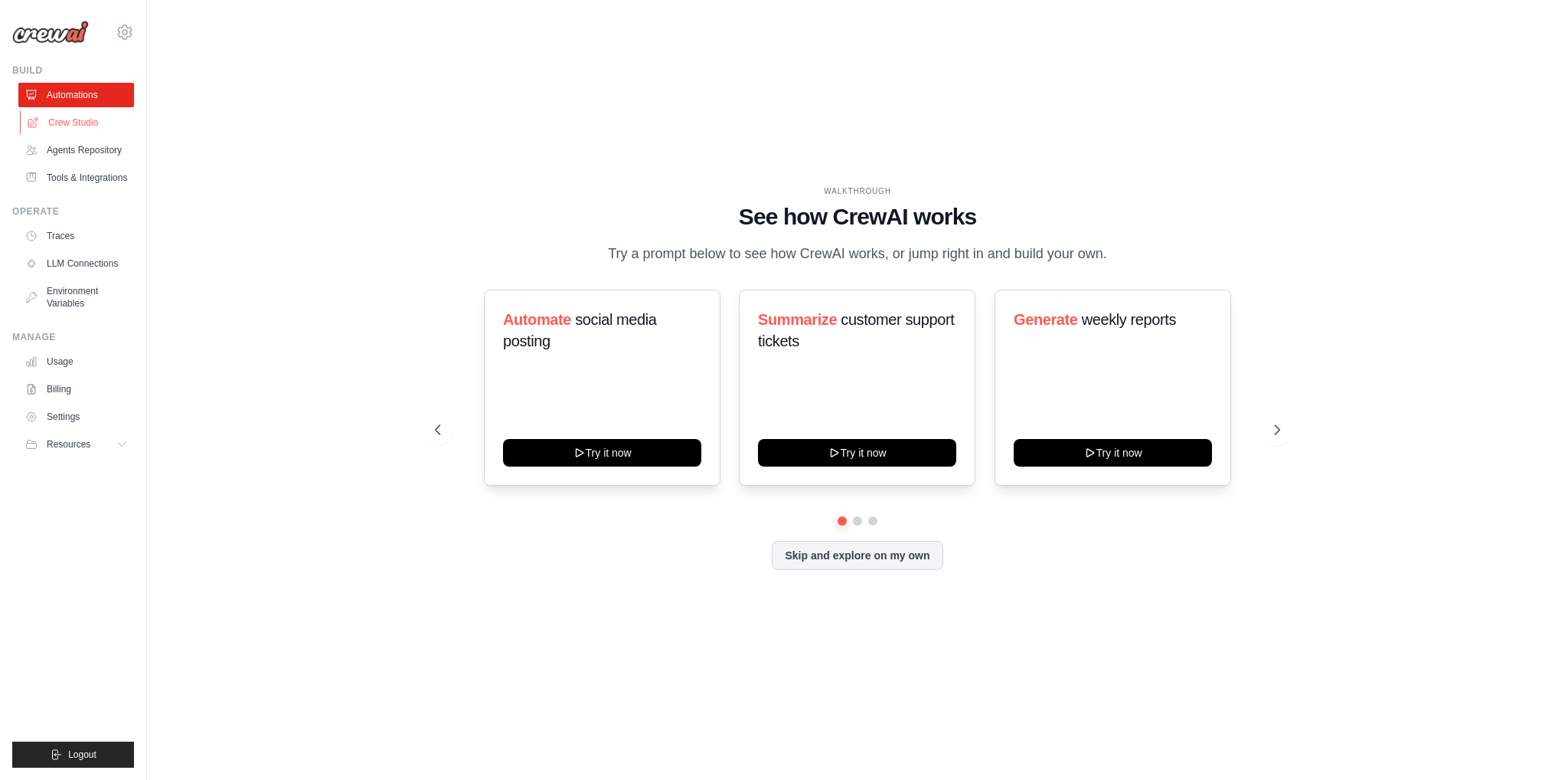
click at [77, 119] on link "Crew Studio" at bounding box center [77, 122] width 116 height 25
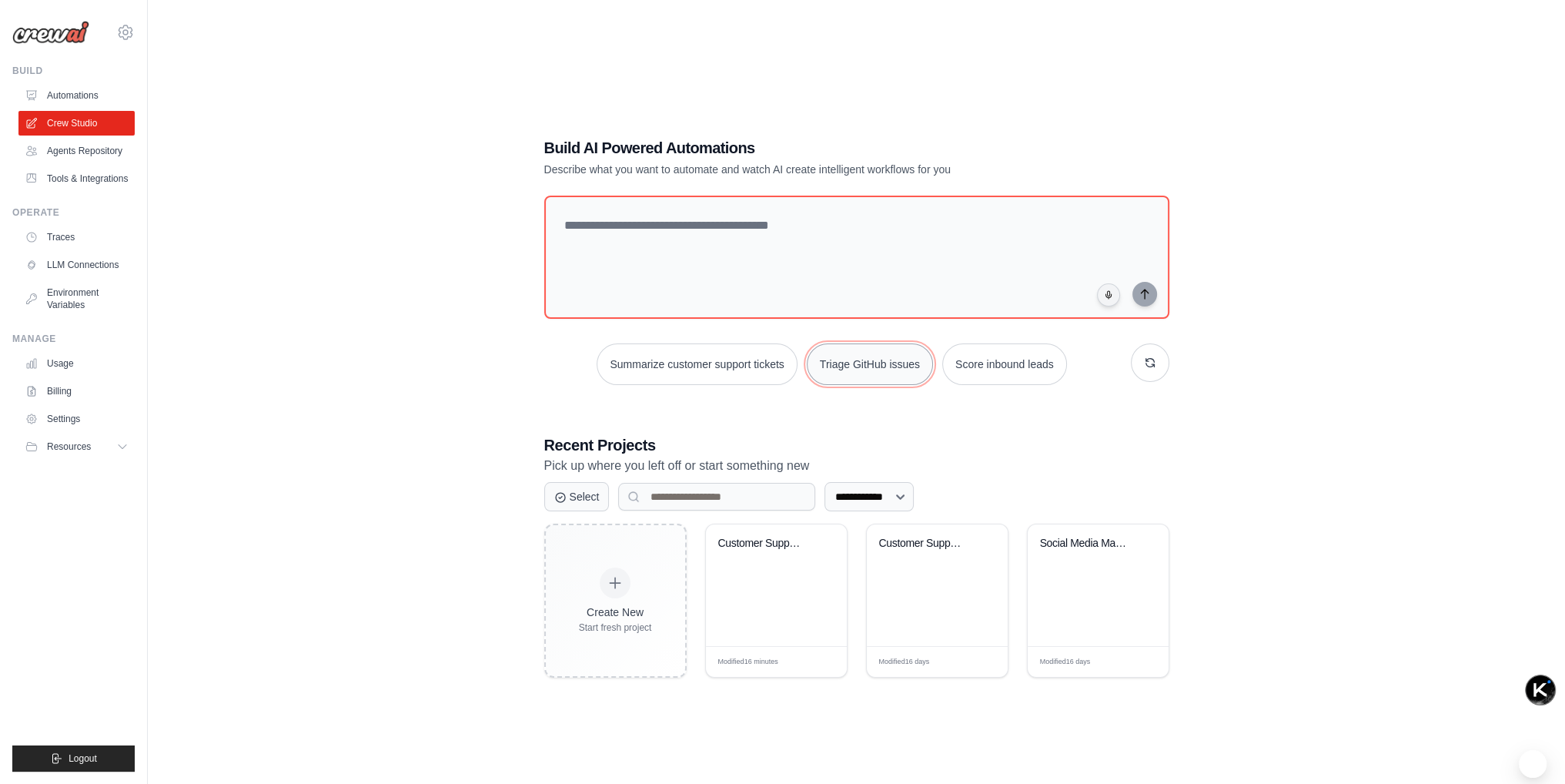
click at [887, 360] on button "Triage GitHub issues" at bounding box center [869, 364] width 126 height 42
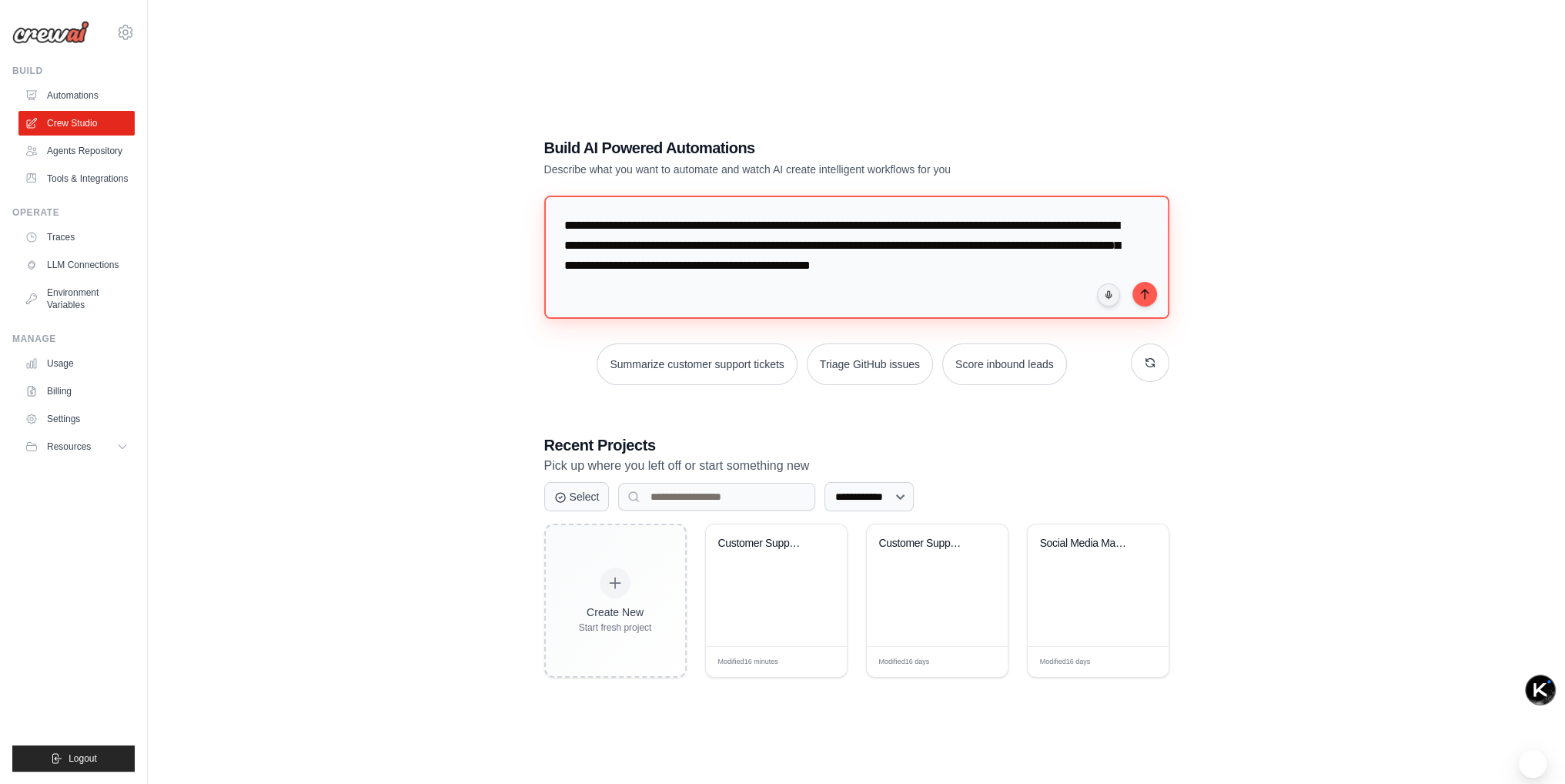
drag, startPoint x: 813, startPoint y: 294, endPoint x: 533, endPoint y: 206, distance: 293.5
click at [533, 206] on div "**********" at bounding box center [856, 407] width 662 height 590
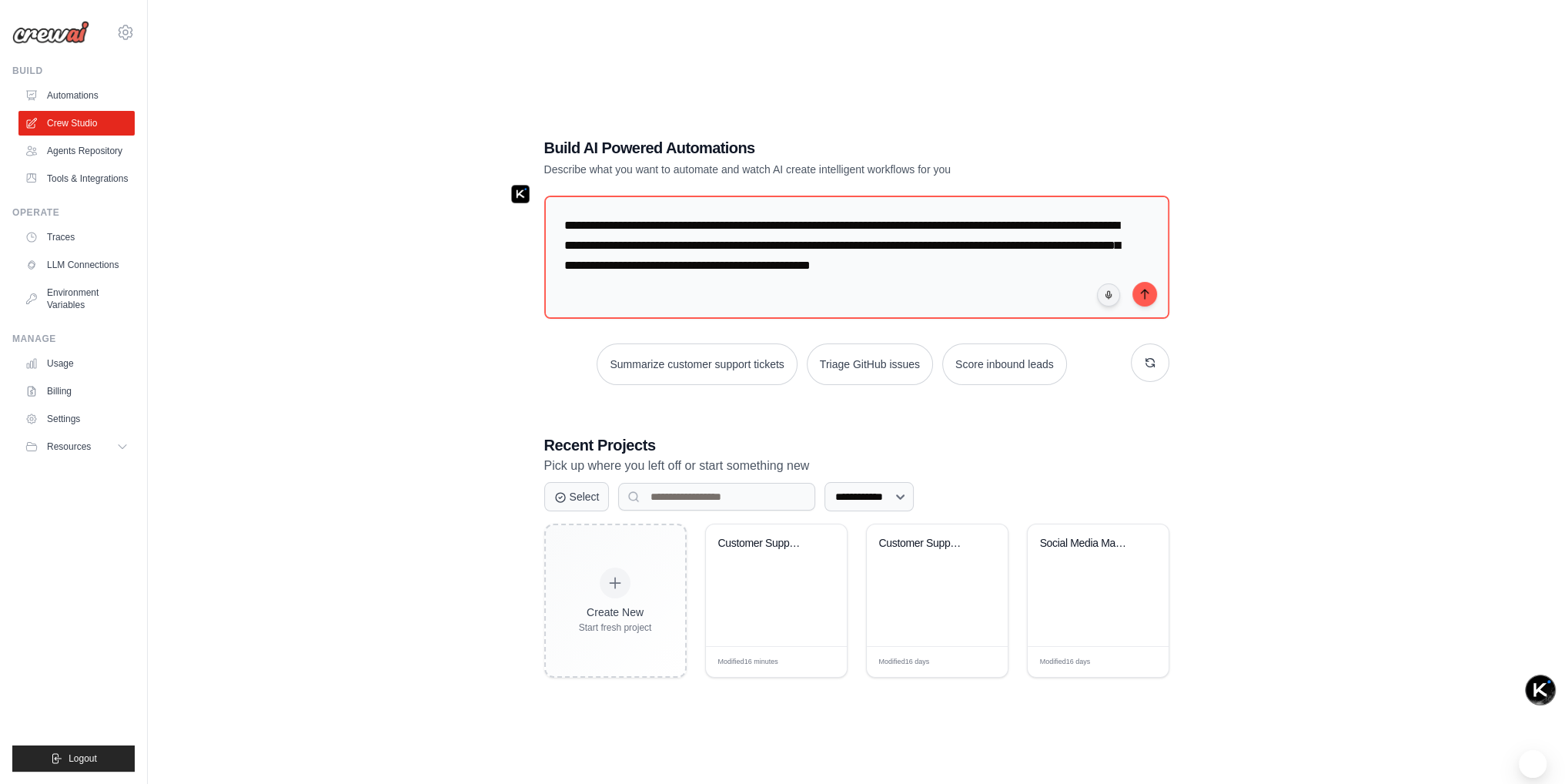
click at [368, 331] on div "**********" at bounding box center [856, 407] width 1368 height 784
click at [1152, 290] on button "submit" at bounding box center [1144, 293] width 25 height 25
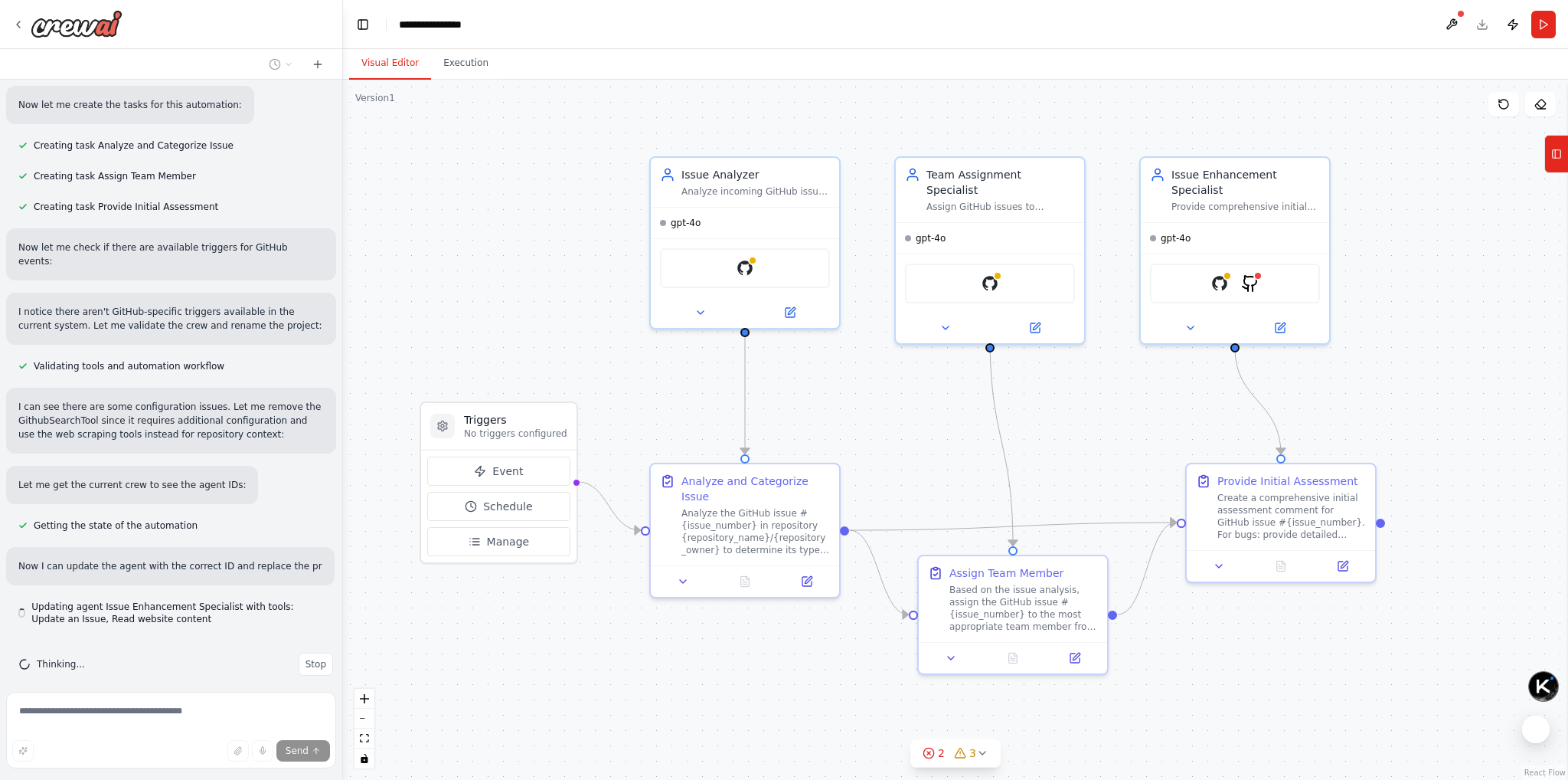
scroll to position [820, 0]
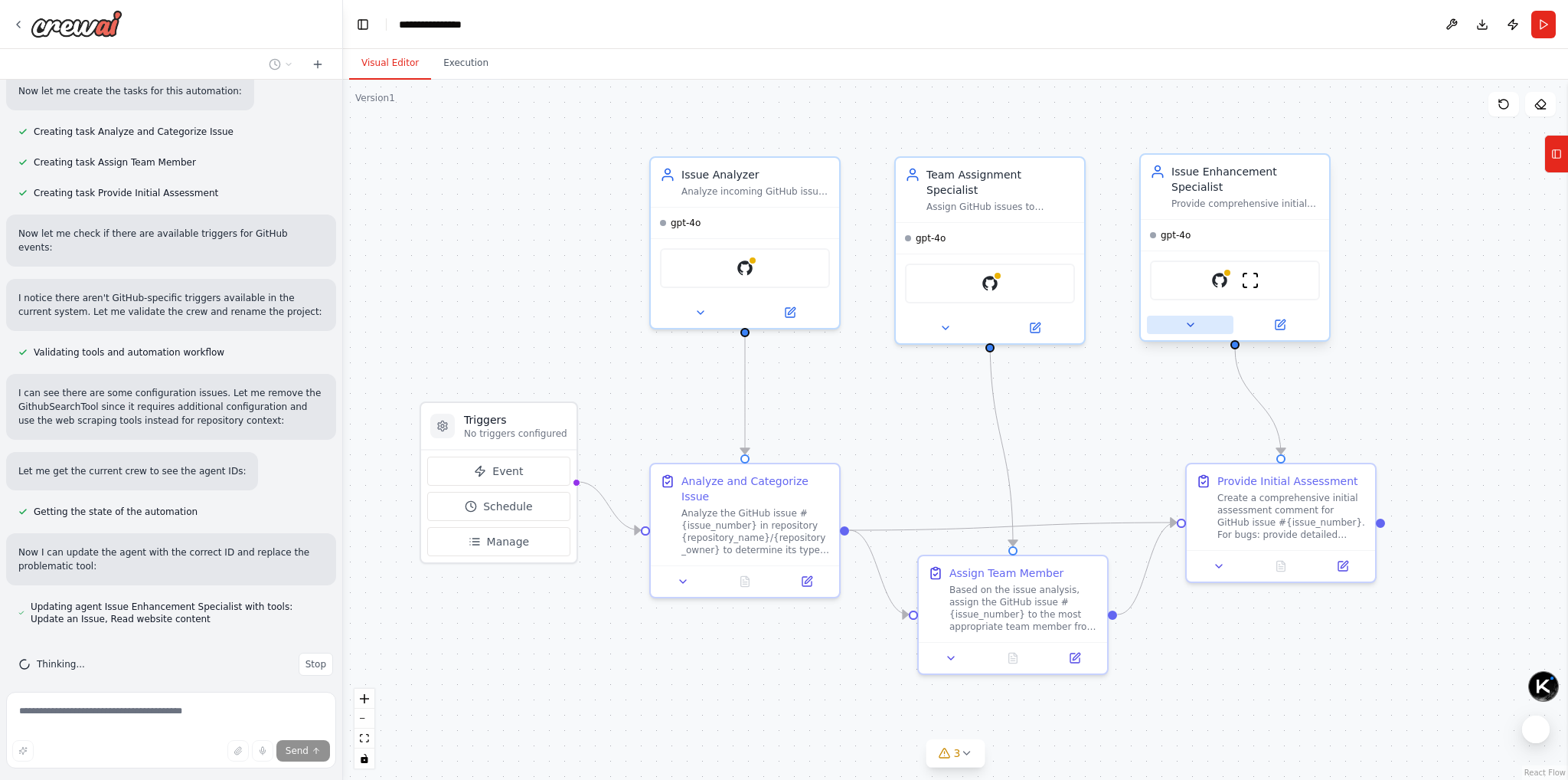
click at [1192, 326] on icon at bounding box center [1190, 324] width 12 height 12
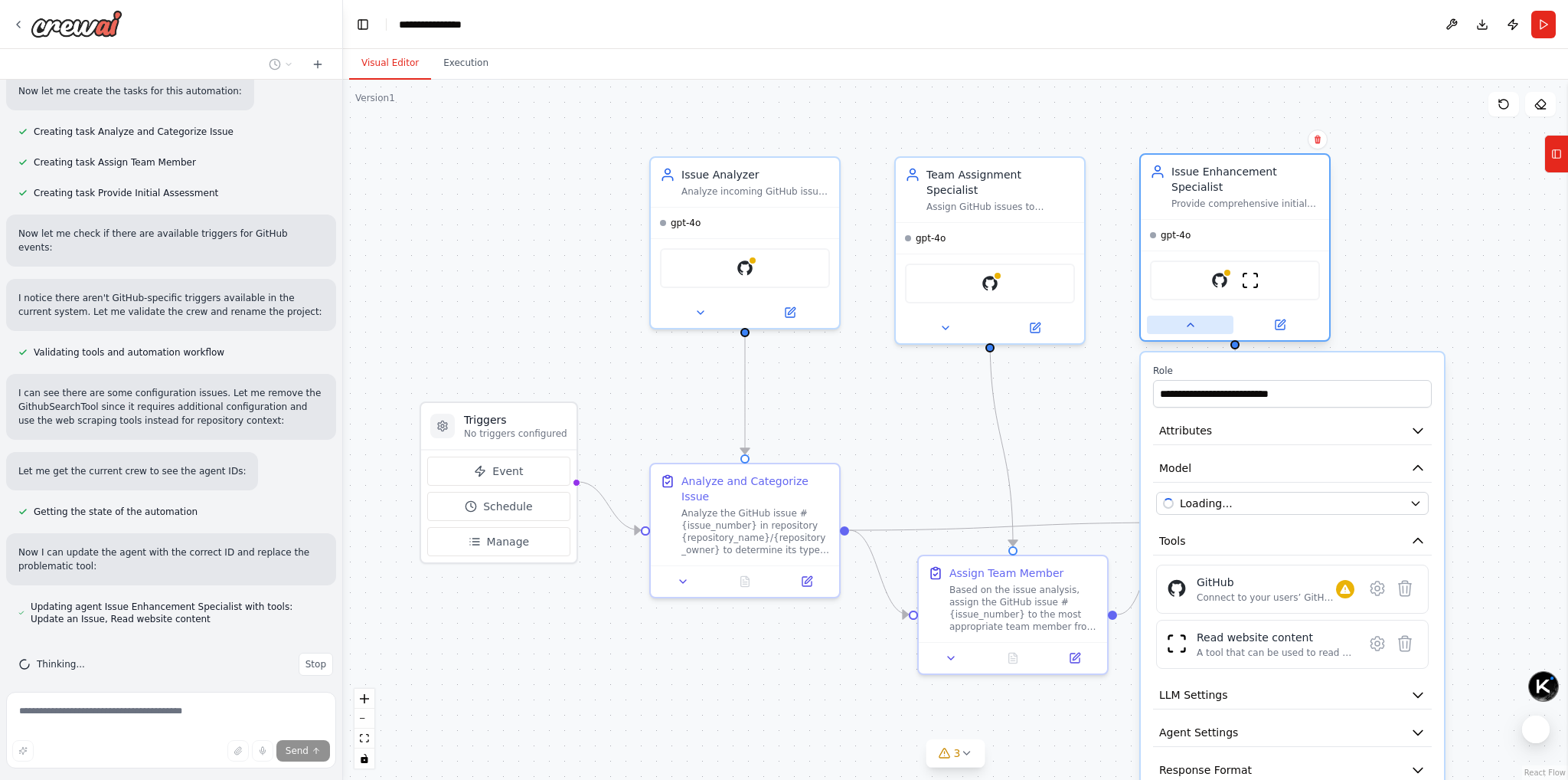
scroll to position [857, 0]
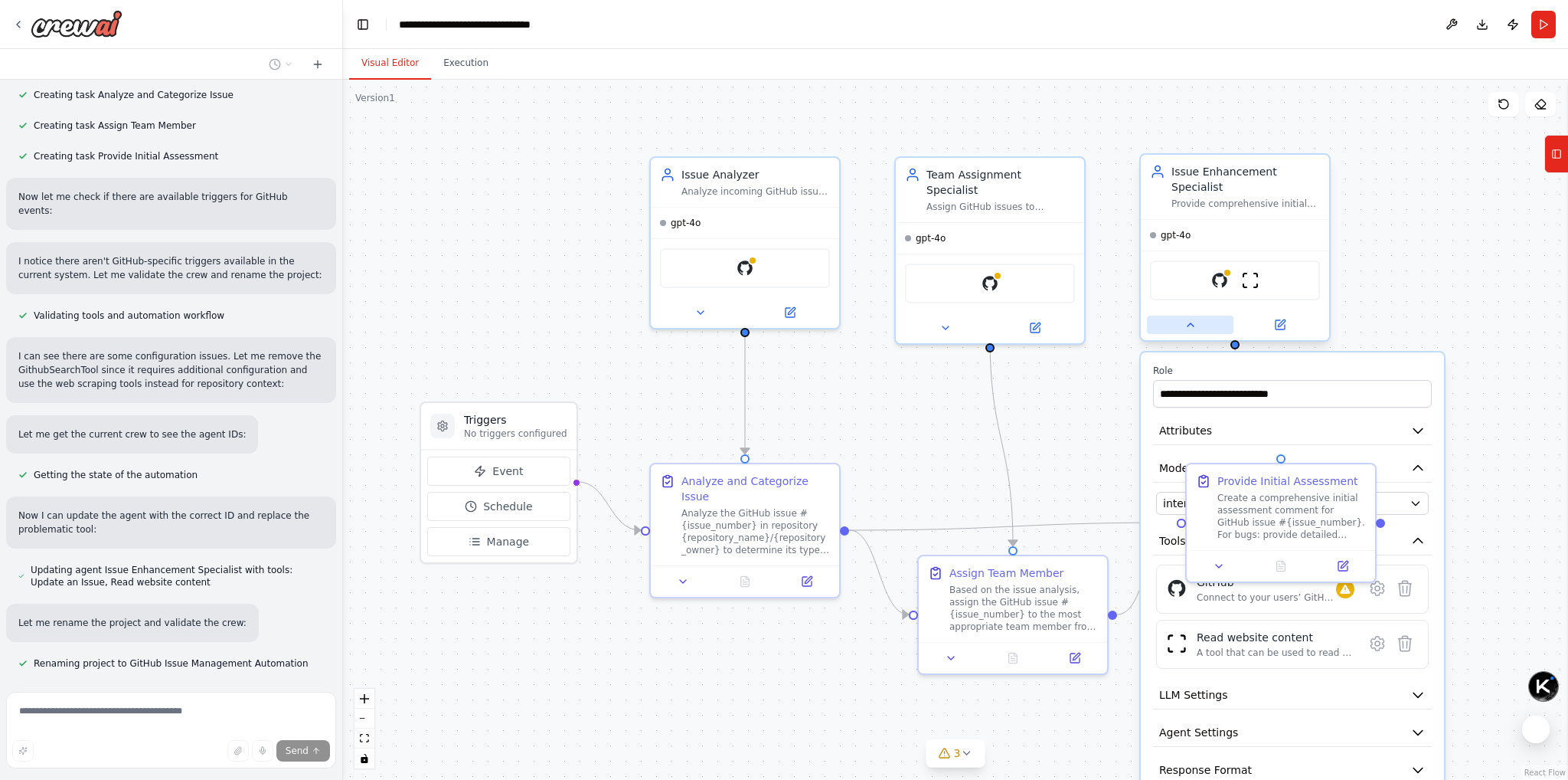
click at [1180, 326] on button at bounding box center [1190, 324] width 86 height 18
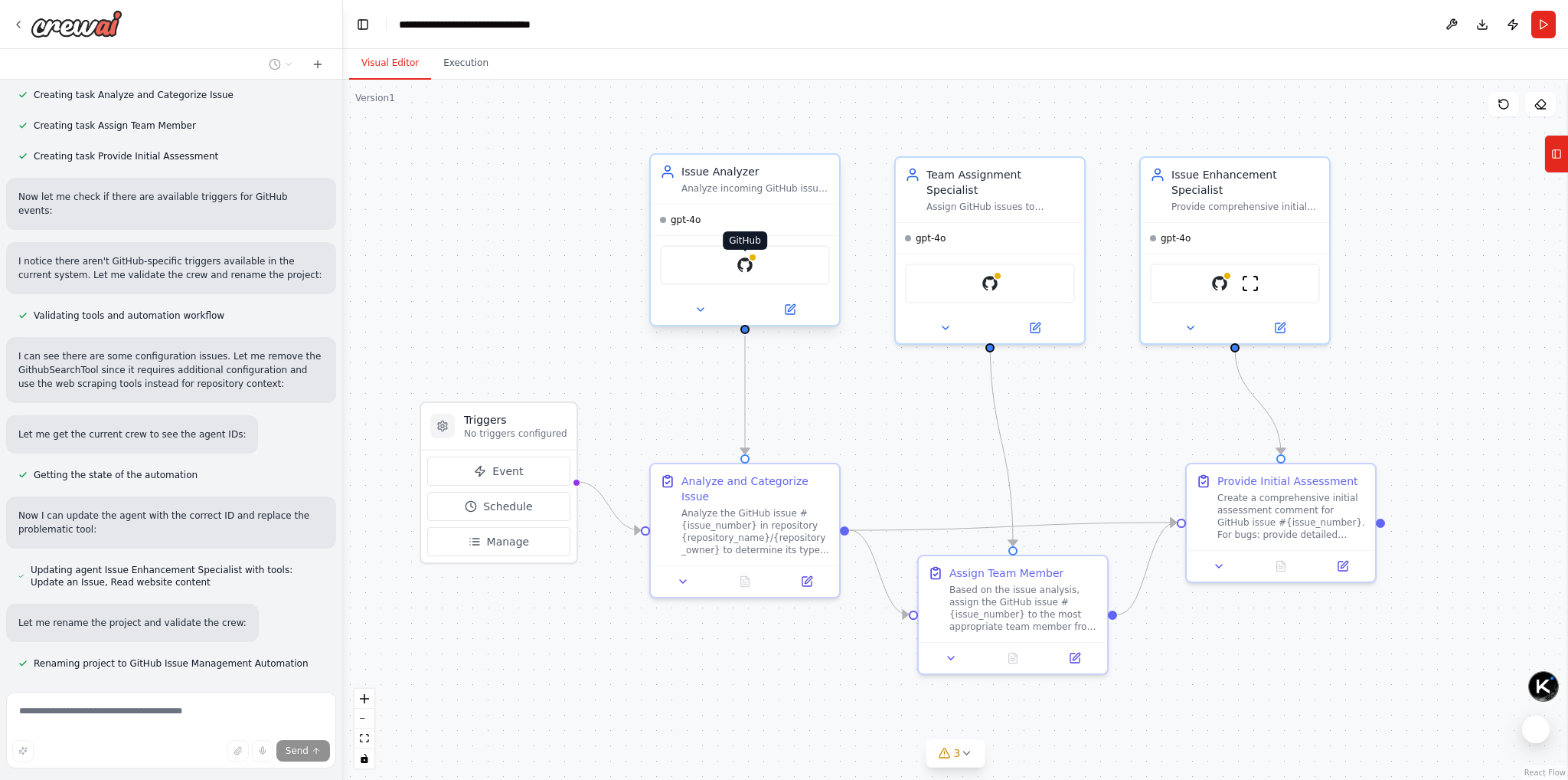
click at [742, 262] on img at bounding box center [745, 264] width 18 height 18
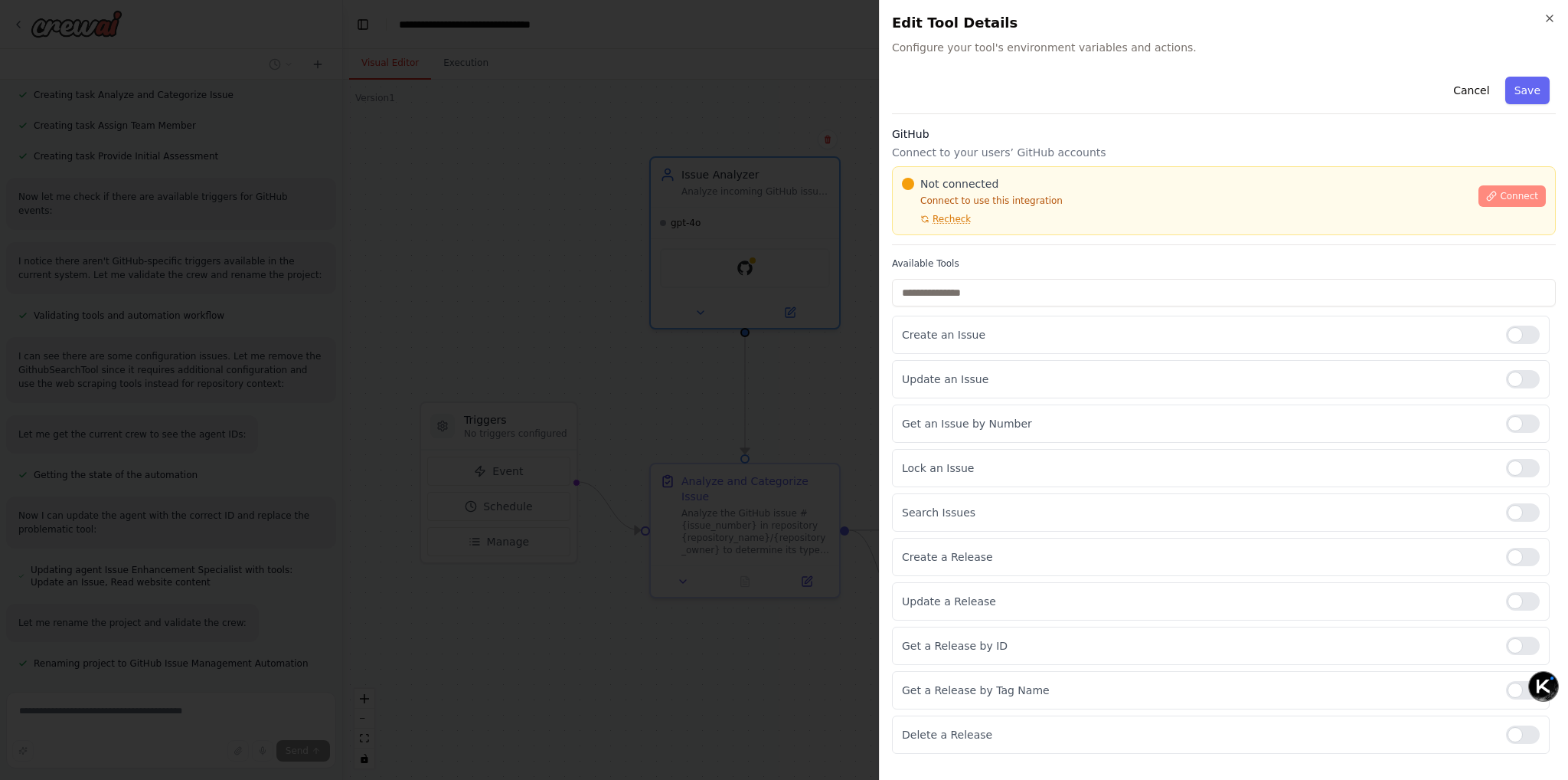
click at [1519, 192] on span "Connect" at bounding box center [1519, 196] width 38 height 12
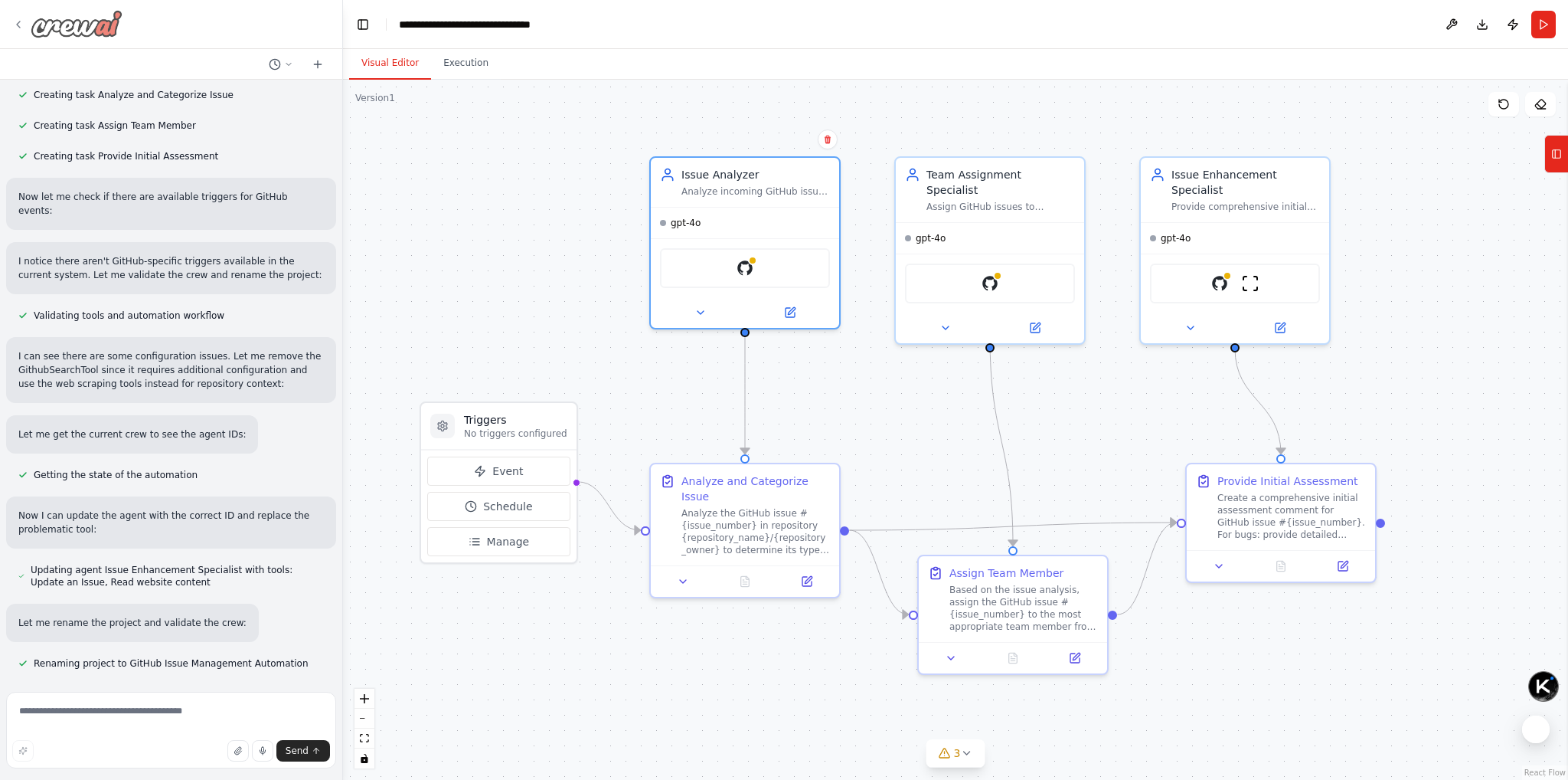
click at [18, 19] on icon at bounding box center [18, 24] width 12 height 12
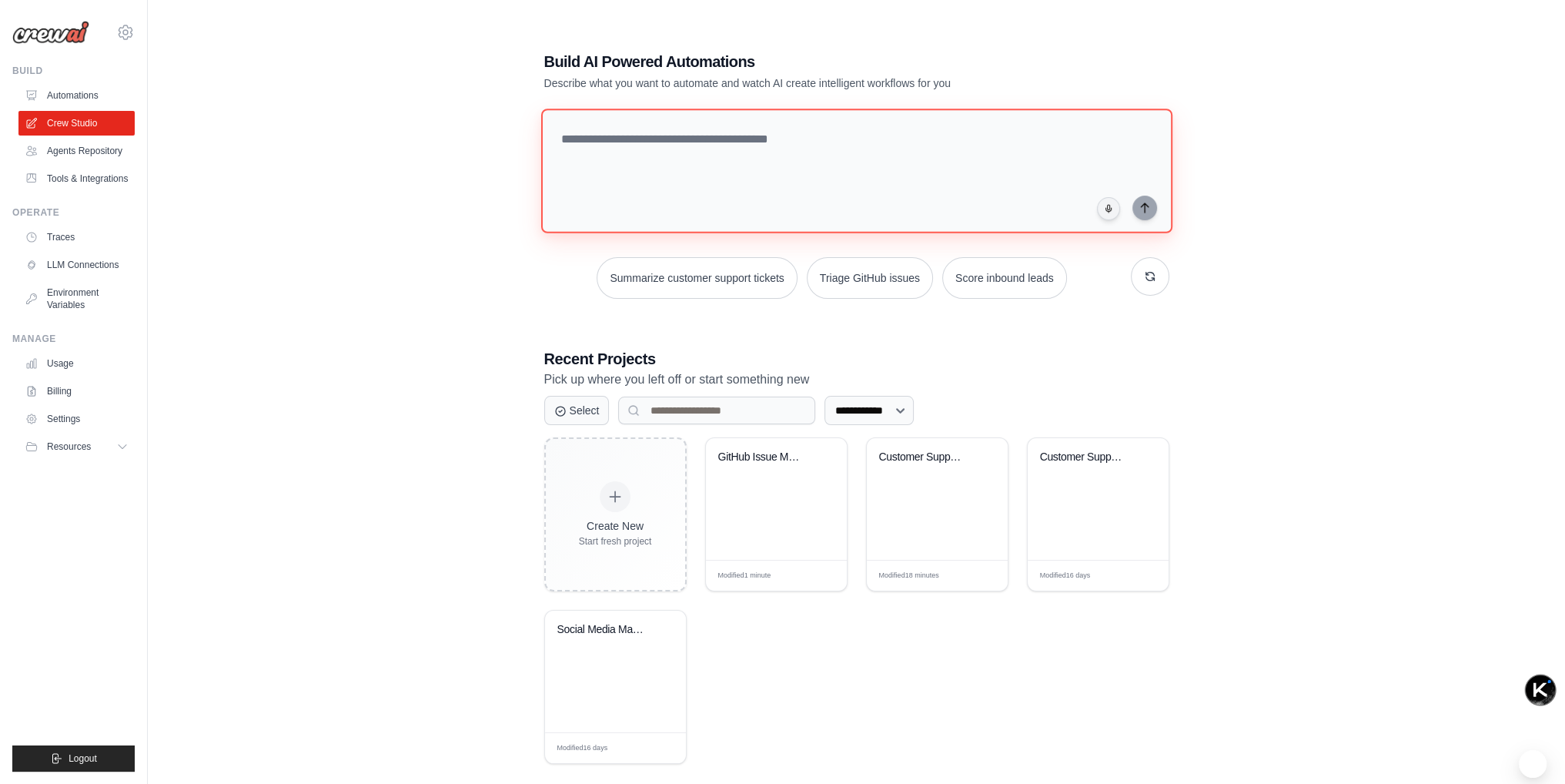
click at [598, 136] on textarea at bounding box center [856, 170] width 632 height 124
click at [1152, 275] on icon "button" at bounding box center [1150, 276] width 12 height 12
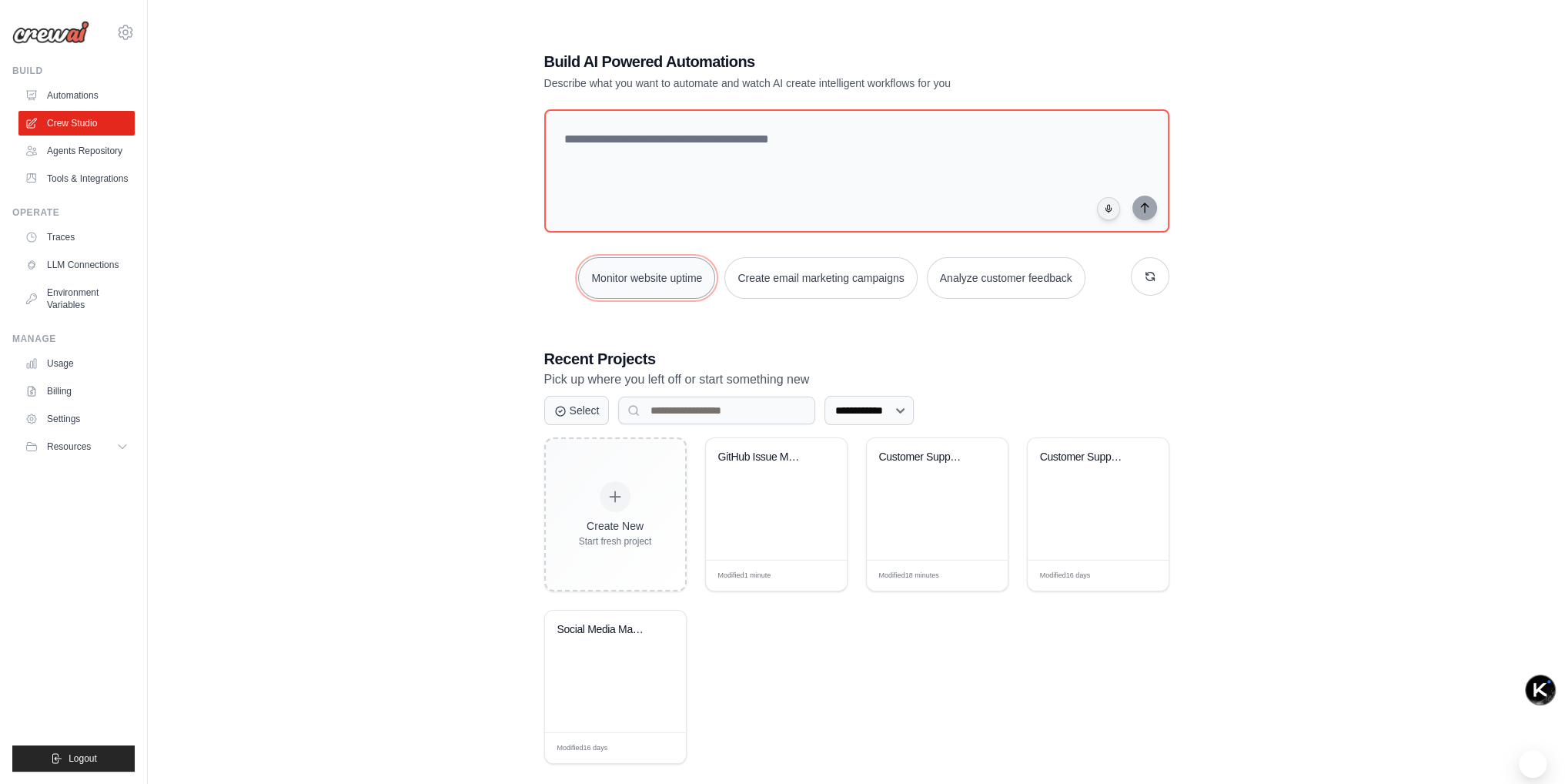
click at [630, 284] on button "Monitor website uptime" at bounding box center [647, 278] width 137 height 42
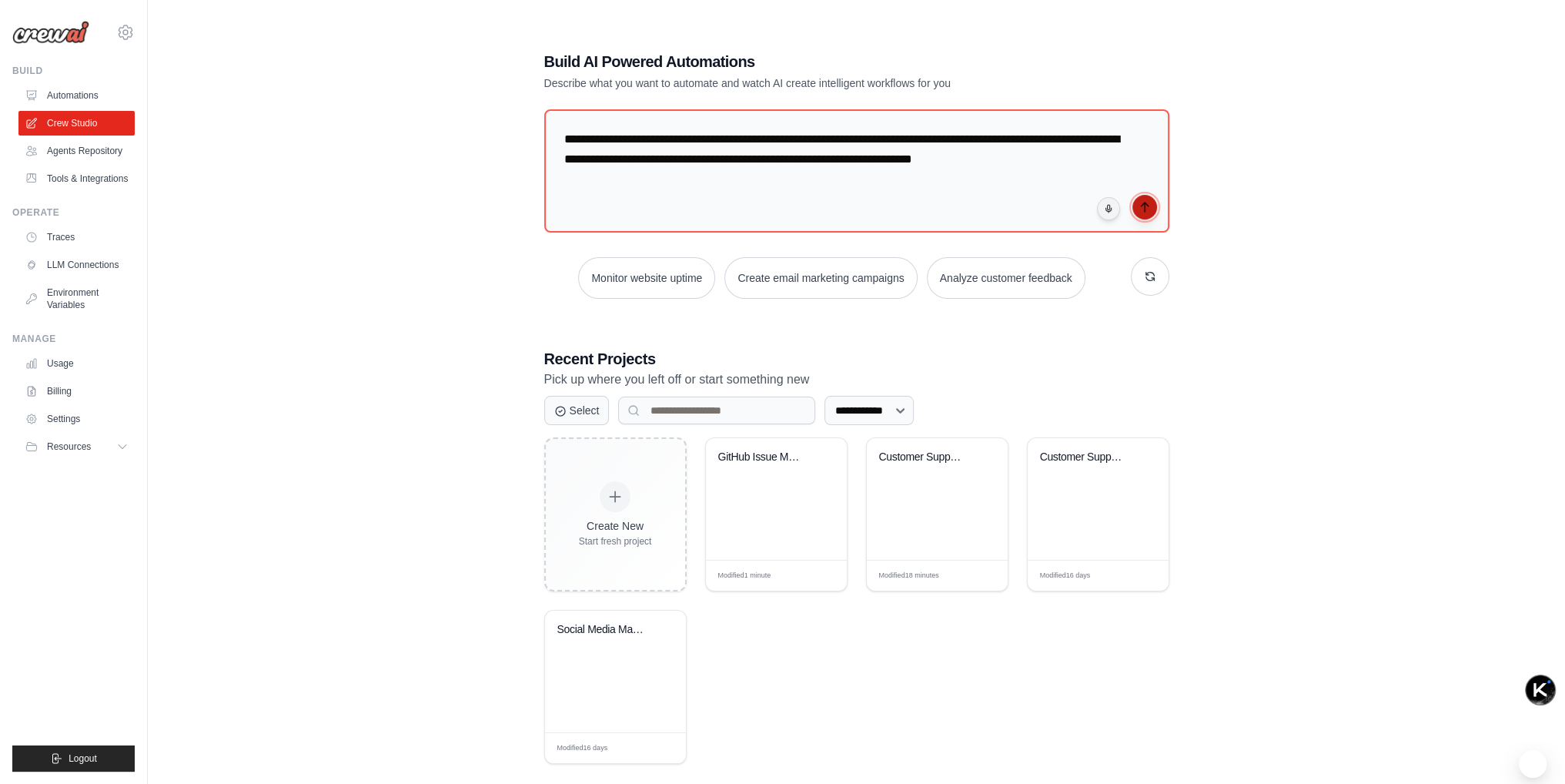
click at [1144, 209] on icon "submit" at bounding box center [1144, 206] width 12 height 12
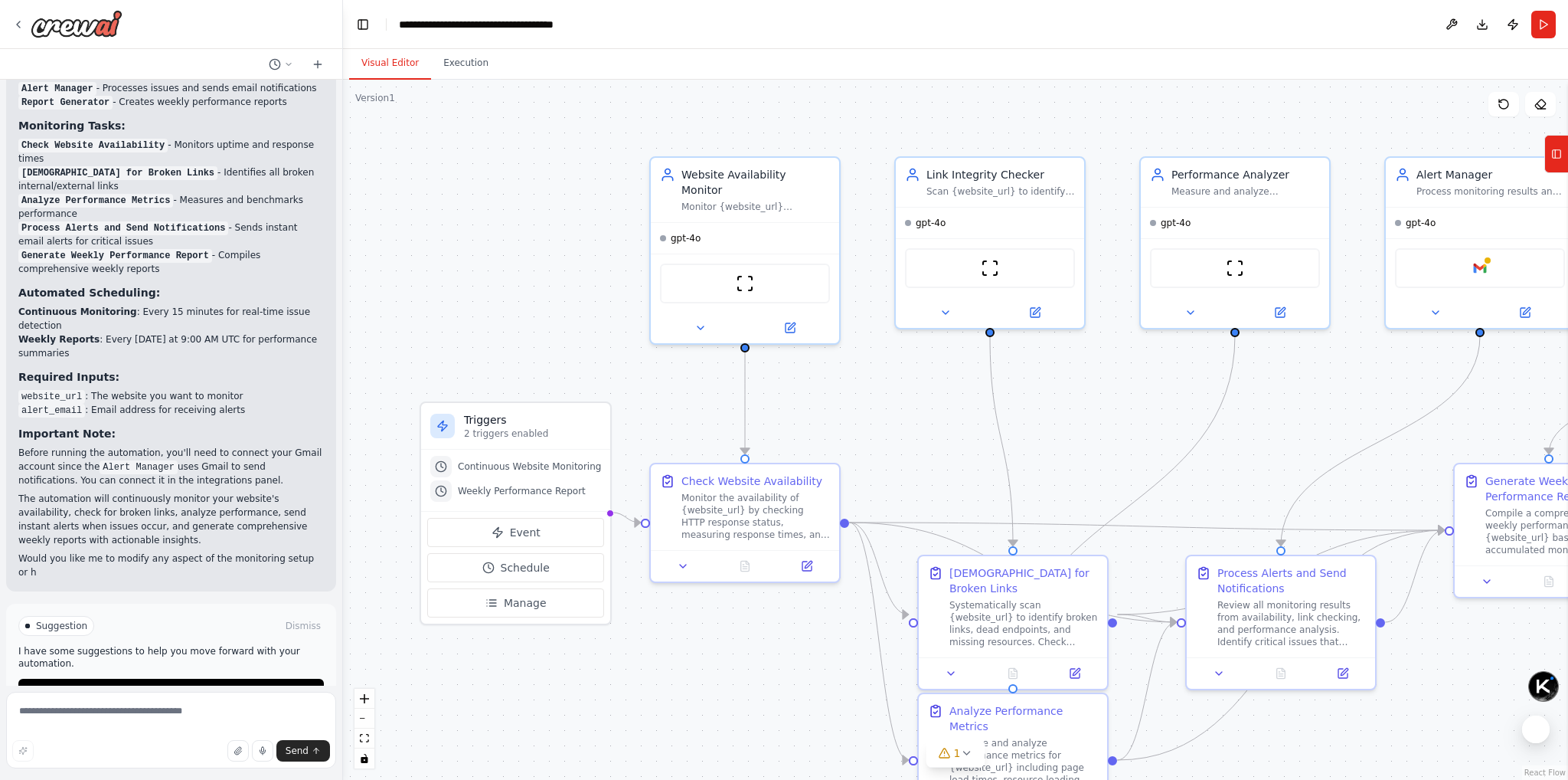
scroll to position [1564, 0]
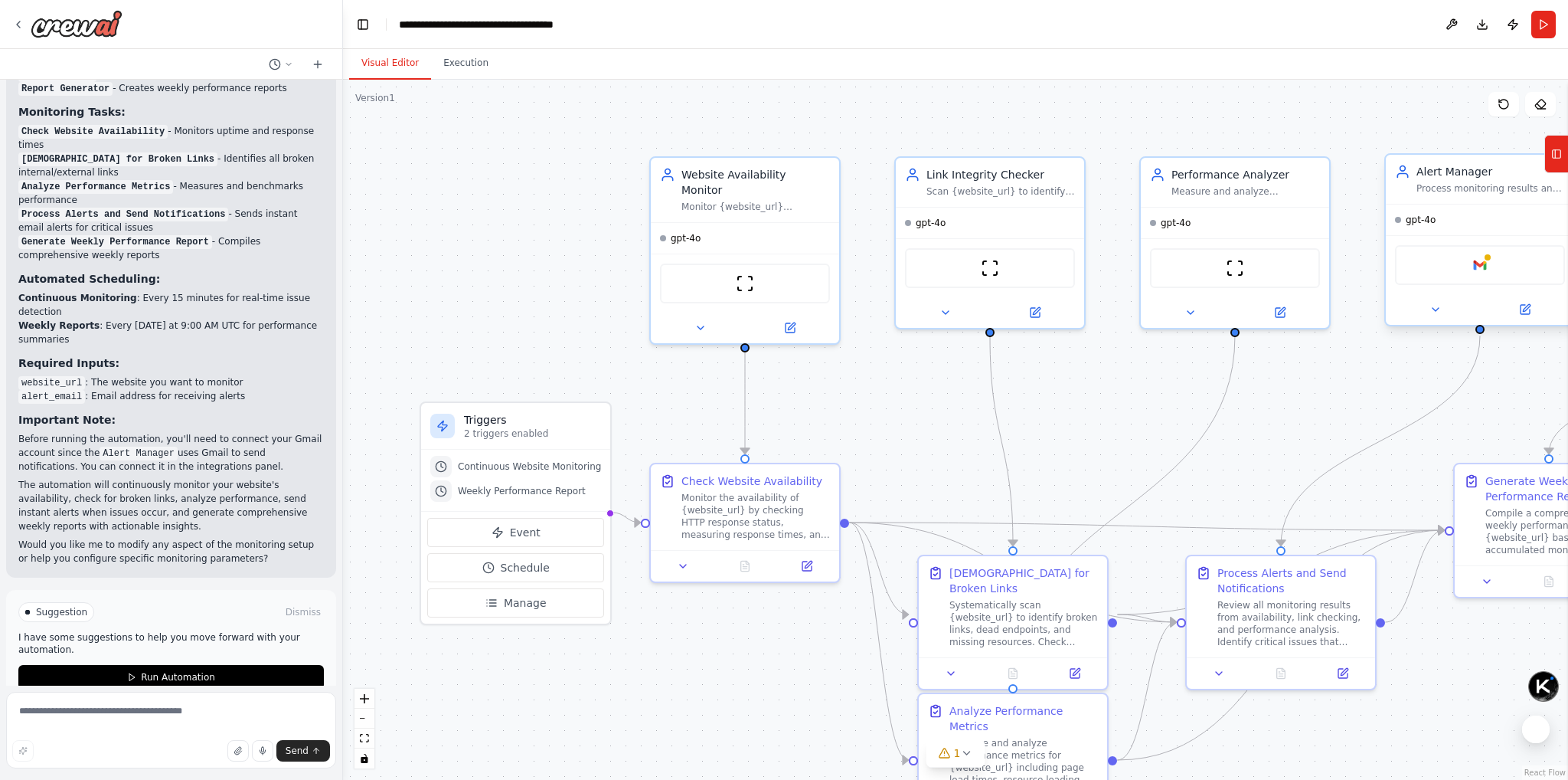
click at [1467, 271] on div "Google gmail" at bounding box center [1479, 265] width 170 height 40
click at [1482, 264] on img at bounding box center [1479, 264] width 18 height 18
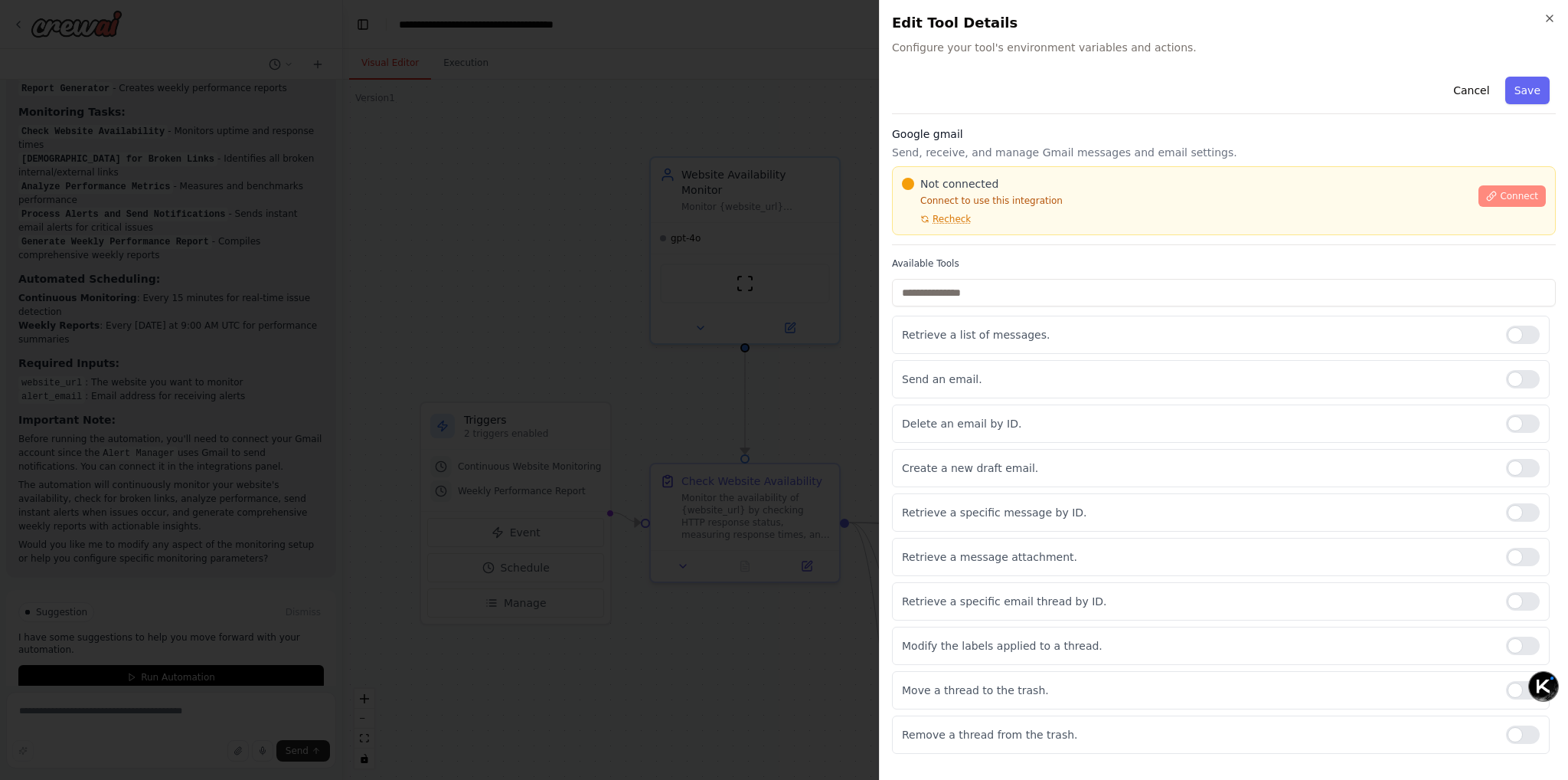
click at [1495, 198] on icon at bounding box center [1491, 196] width 10 height 10
click at [962, 198] on p "Connect to use this integration" at bounding box center [1185, 200] width 567 height 12
copy p "to"
click at [1002, 200] on p "Connect to use this integration" at bounding box center [1185, 200] width 567 height 12
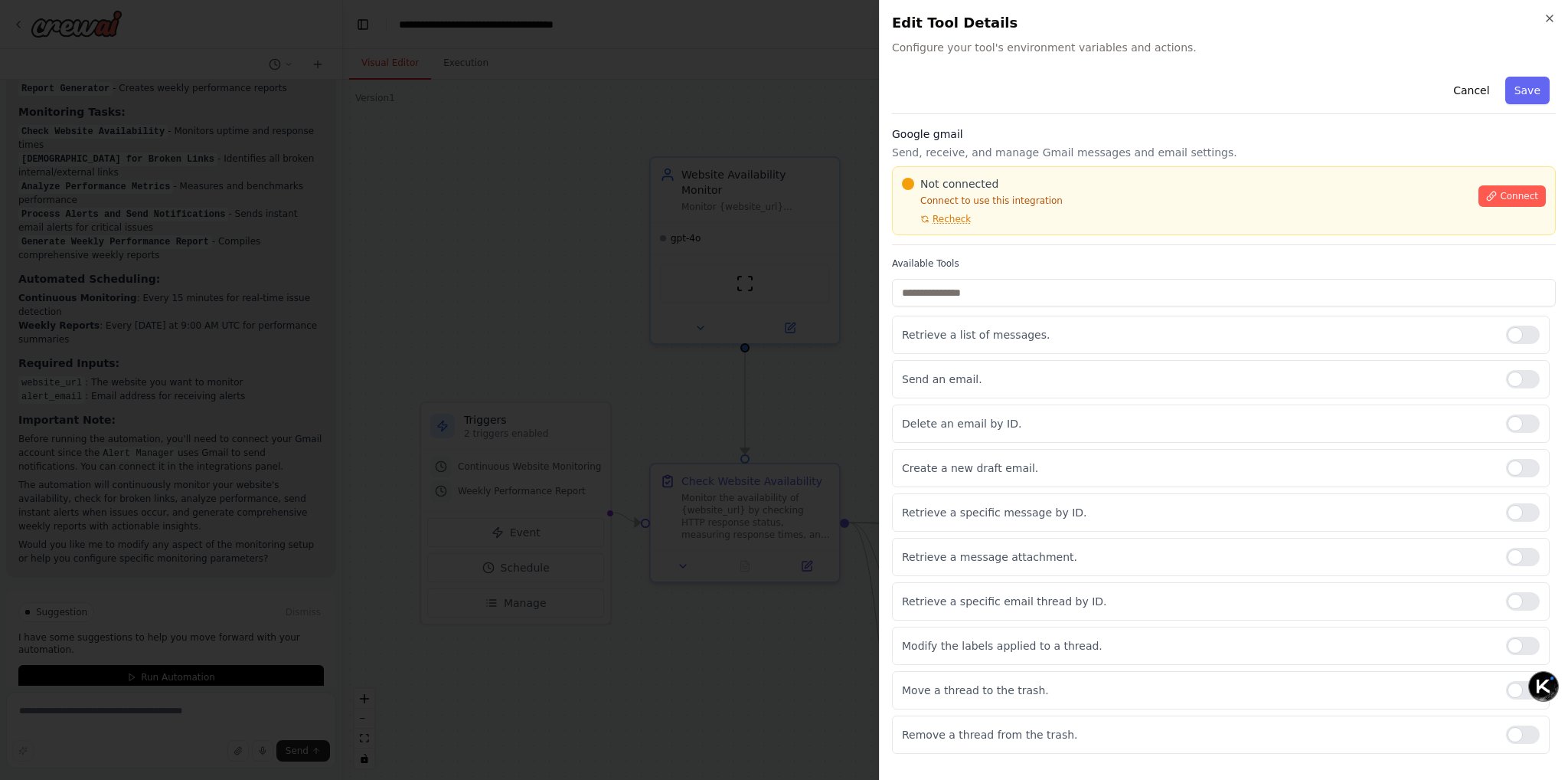
click at [926, 147] on p "Send, receive, and manage Gmail messages and email settings." at bounding box center [1224, 152] width 664 height 15
copy p "receive"
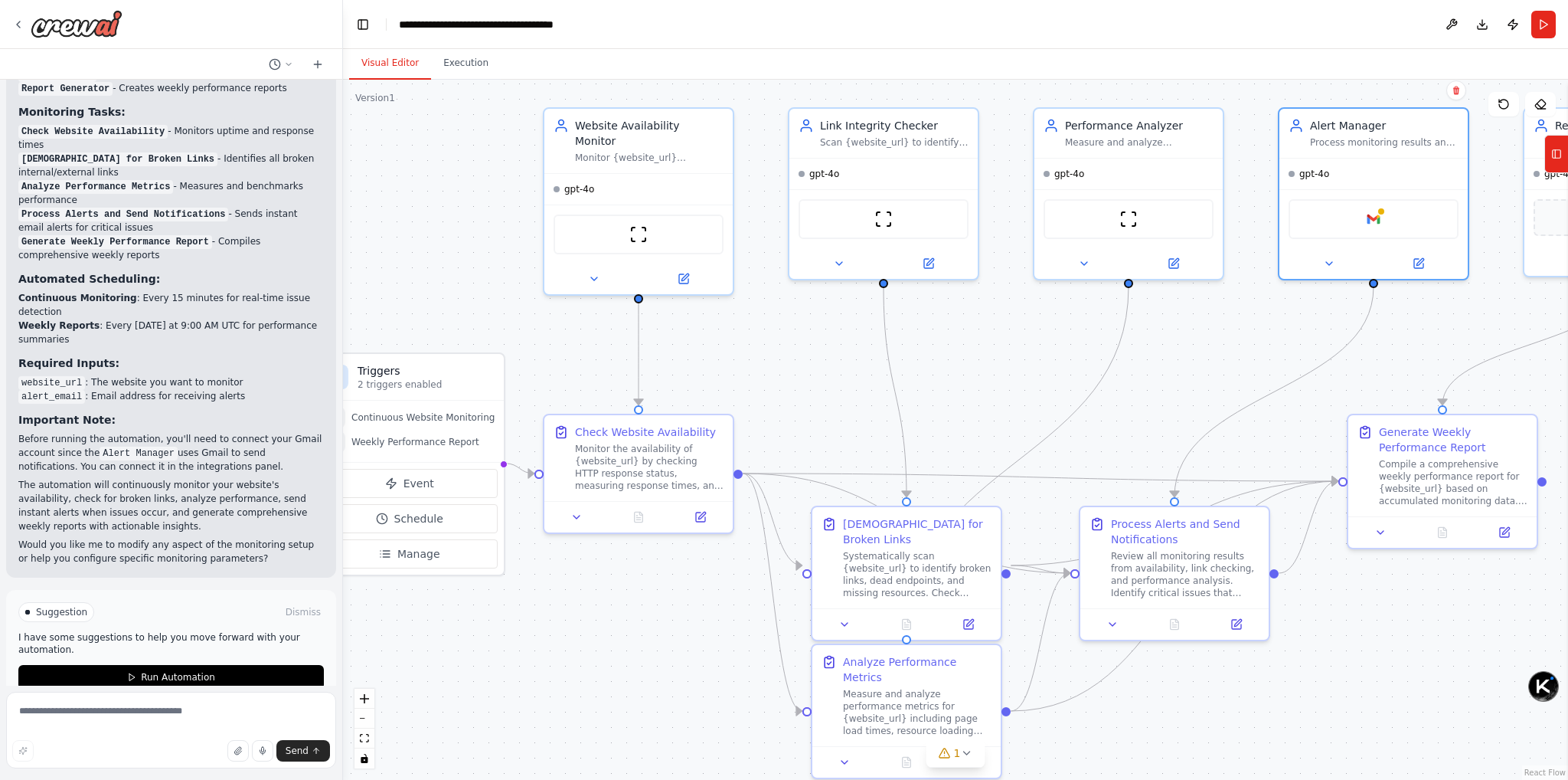
drag, startPoint x: 1255, startPoint y: 387, endPoint x: 1149, endPoint y: 338, distance: 116.8
click at [1149, 338] on div ".deletable-edge-delete-btn { width: 20px; height: 20px; border: 0px solid #ffff…" at bounding box center [955, 430] width 1225 height 700
click at [1511, 25] on button "Publish" at bounding box center [1512, 24] width 25 height 28
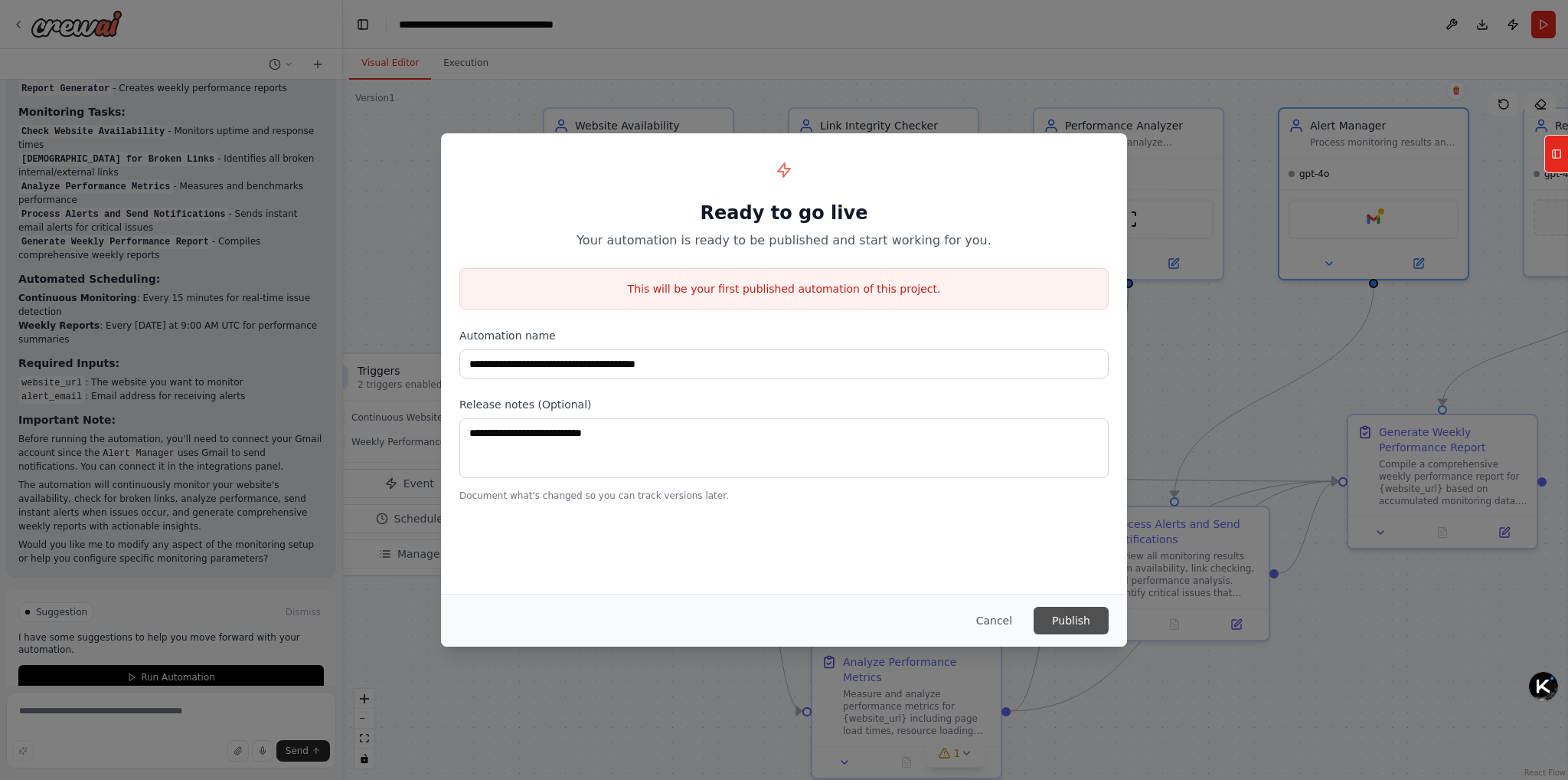
click at [1078, 619] on button "Publish" at bounding box center [1071, 620] width 75 height 28
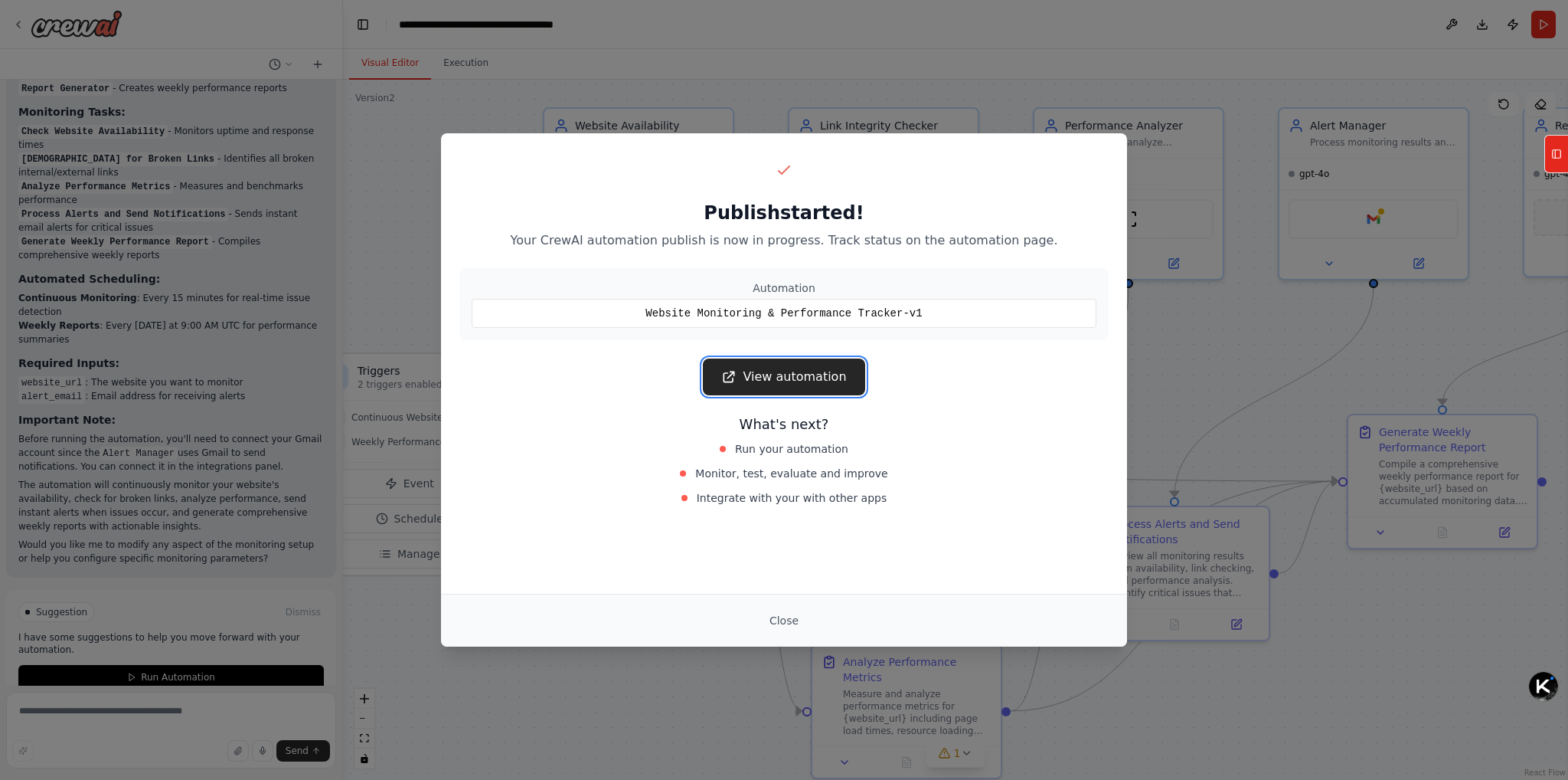
click at [820, 377] on link "View automation" at bounding box center [784, 377] width 161 height 37
click at [783, 623] on button "Close" at bounding box center [784, 620] width 53 height 28
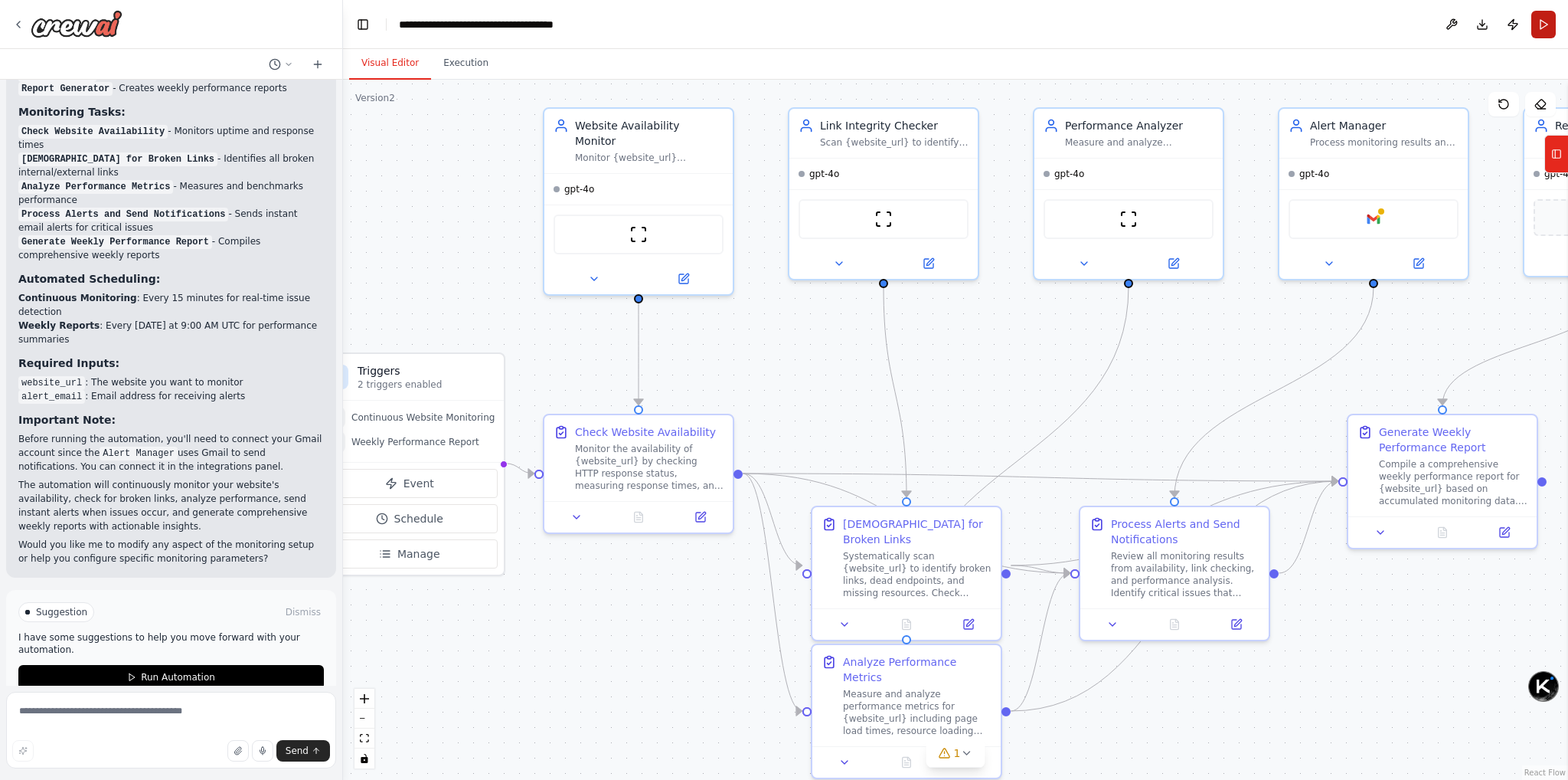
click at [1544, 26] on button "Run" at bounding box center [1543, 24] width 25 height 28
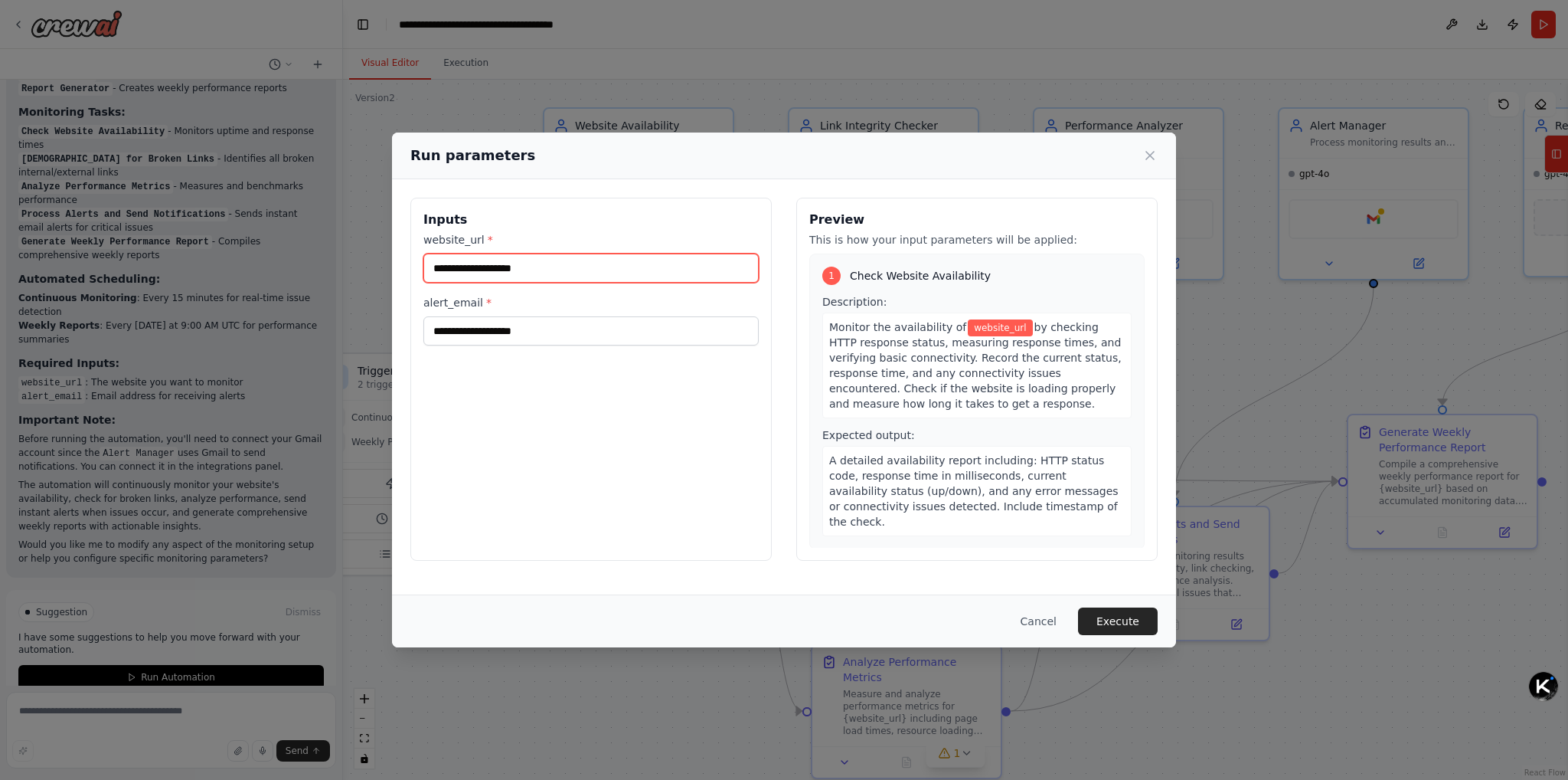
click at [541, 265] on input "website_url *" at bounding box center [591, 268] width 335 height 29
drag, startPoint x: 571, startPoint y: 270, endPoint x: 441, endPoint y: 271, distance: 130.0
click at [441, 271] on input "website_url *" at bounding box center [591, 268] width 335 height 29
paste input "**********"
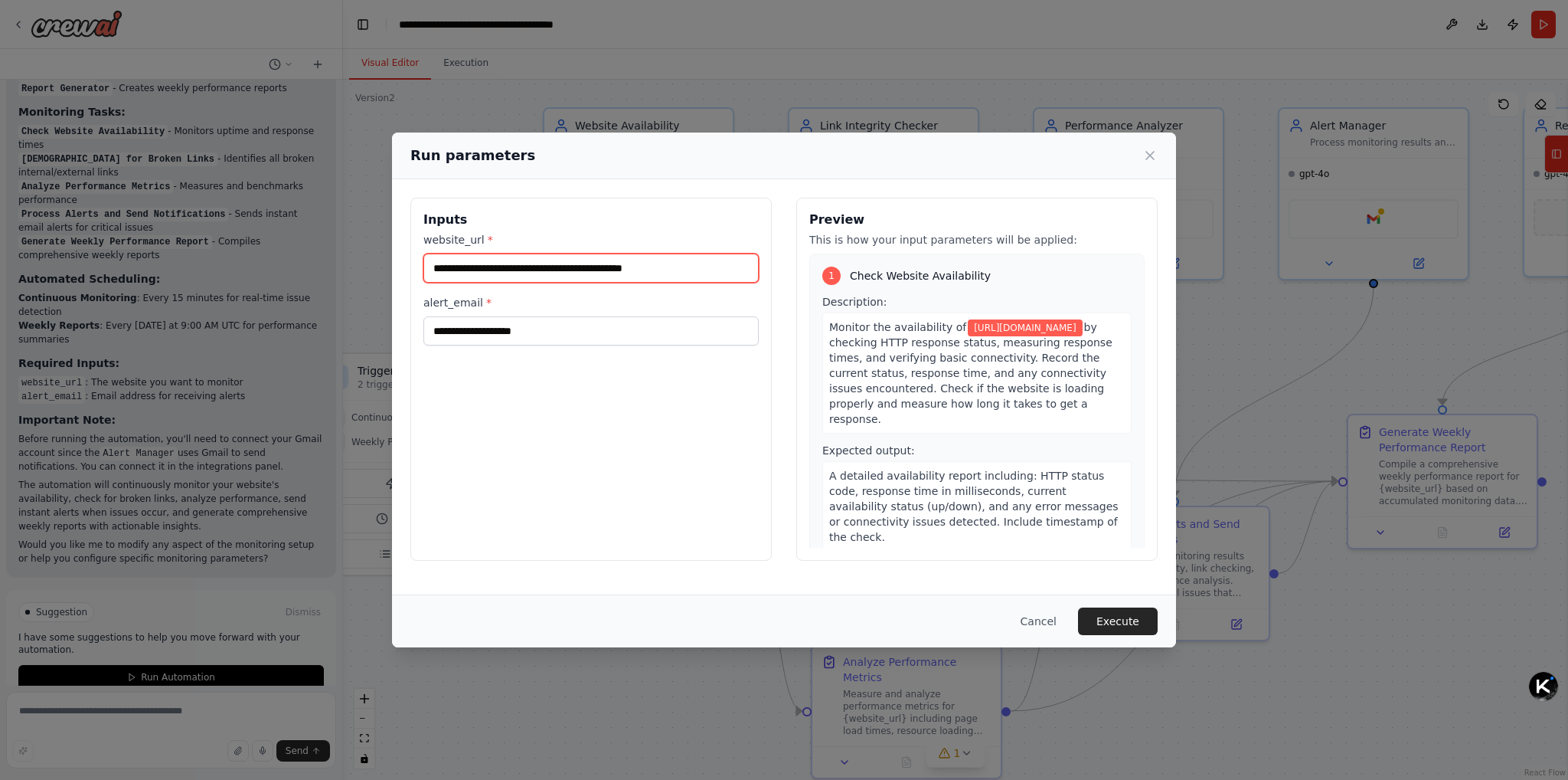
type input "**********"
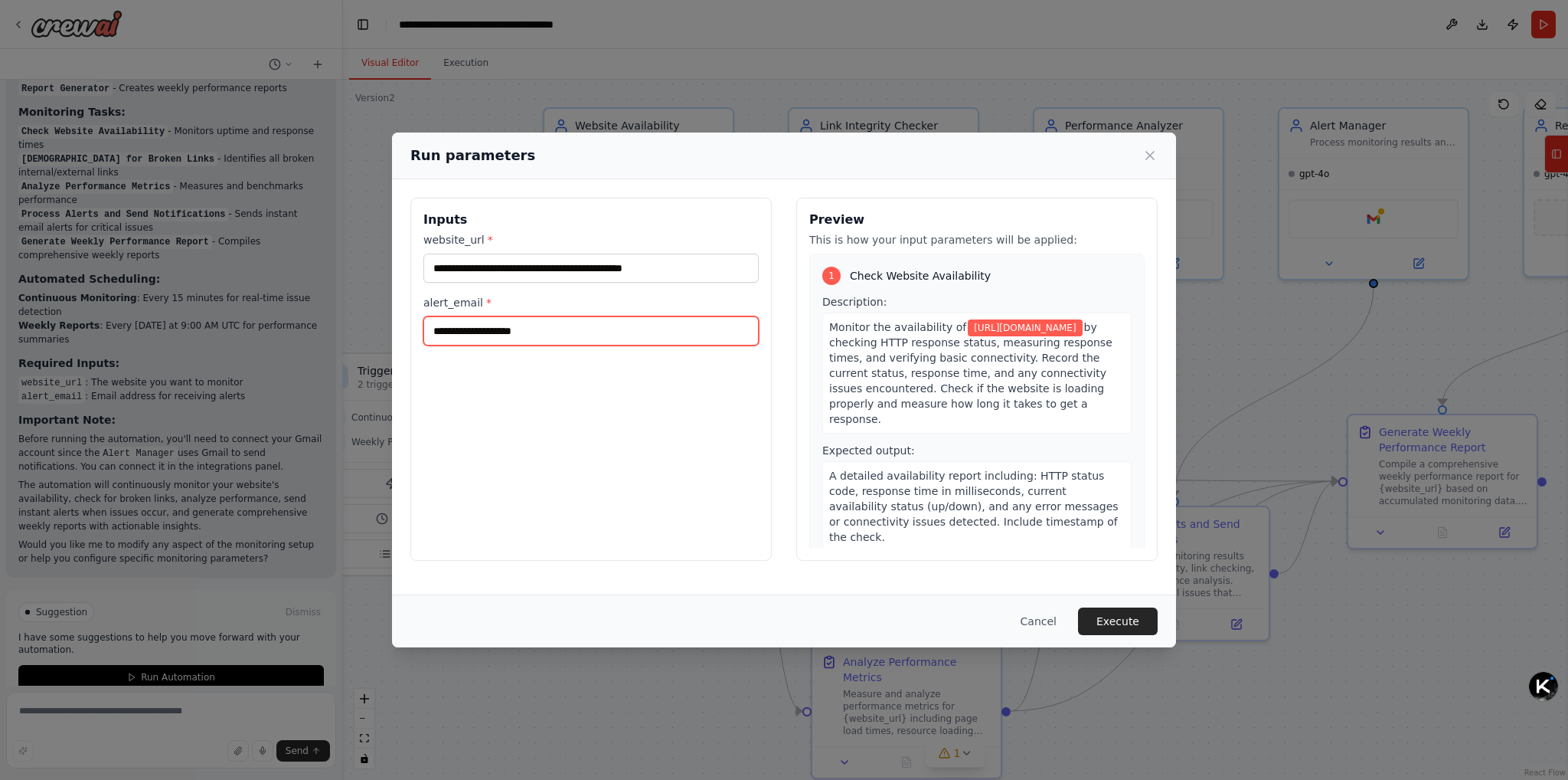
click at [484, 333] on input "alert_email *" at bounding box center [591, 331] width 335 height 29
type input "**********"
click at [951, 422] on span "by checking HTTP response status, measuring response times, and verifying basic…" at bounding box center [970, 373] width 283 height 104
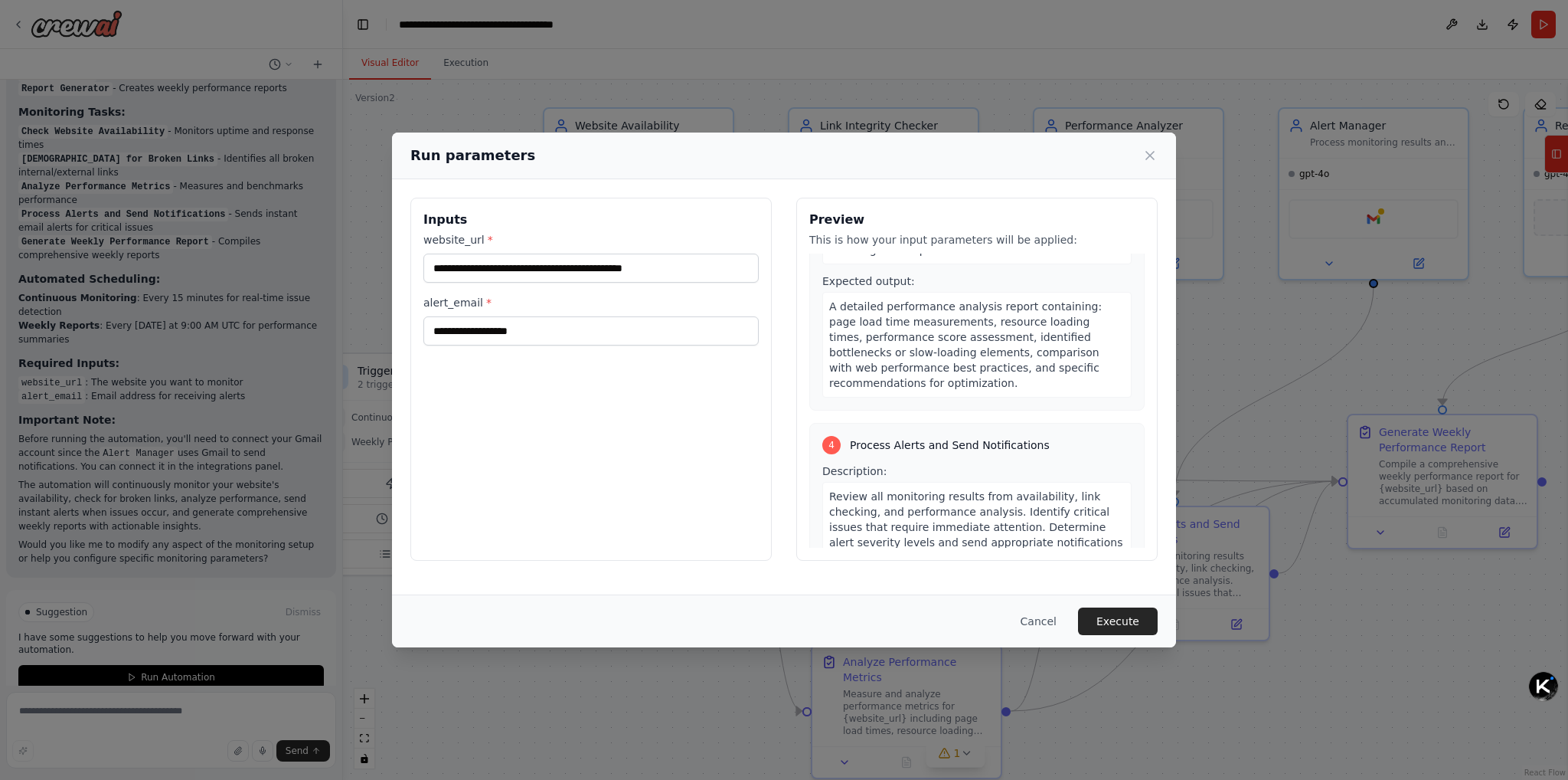
scroll to position [996, 0]
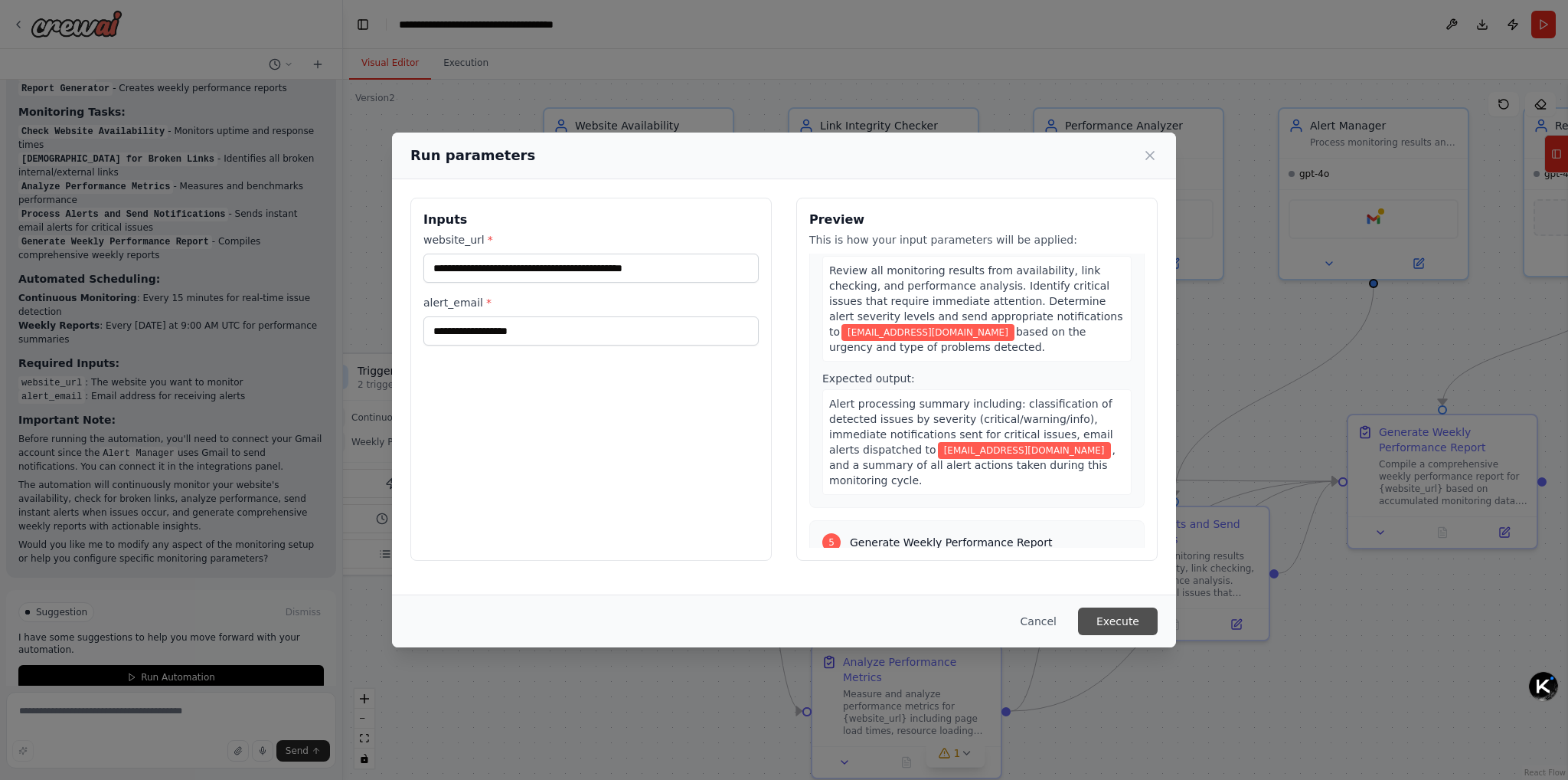
click at [1111, 629] on button "Execute" at bounding box center [1118, 621] width 80 height 28
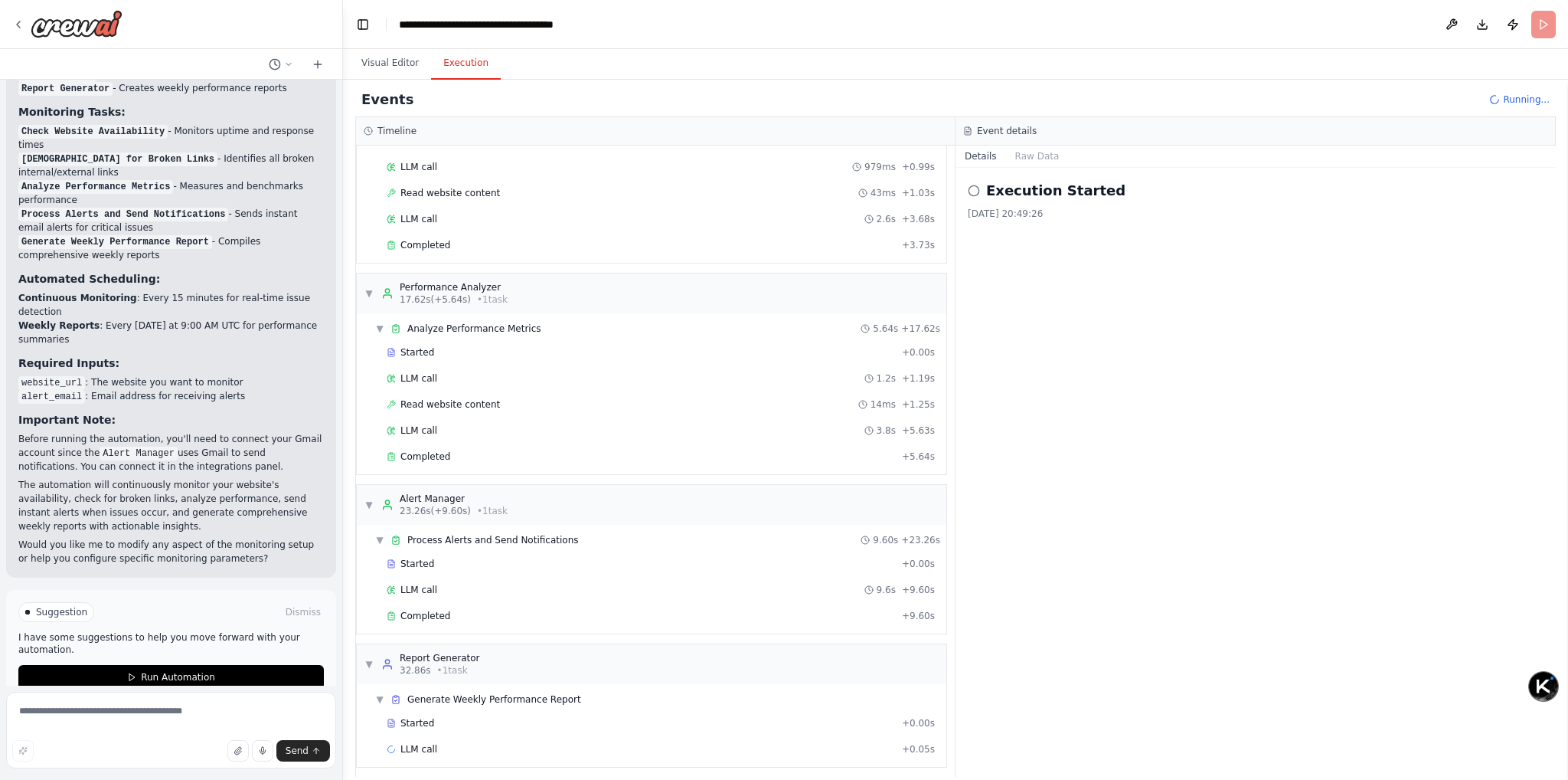
scroll to position [329, 0]
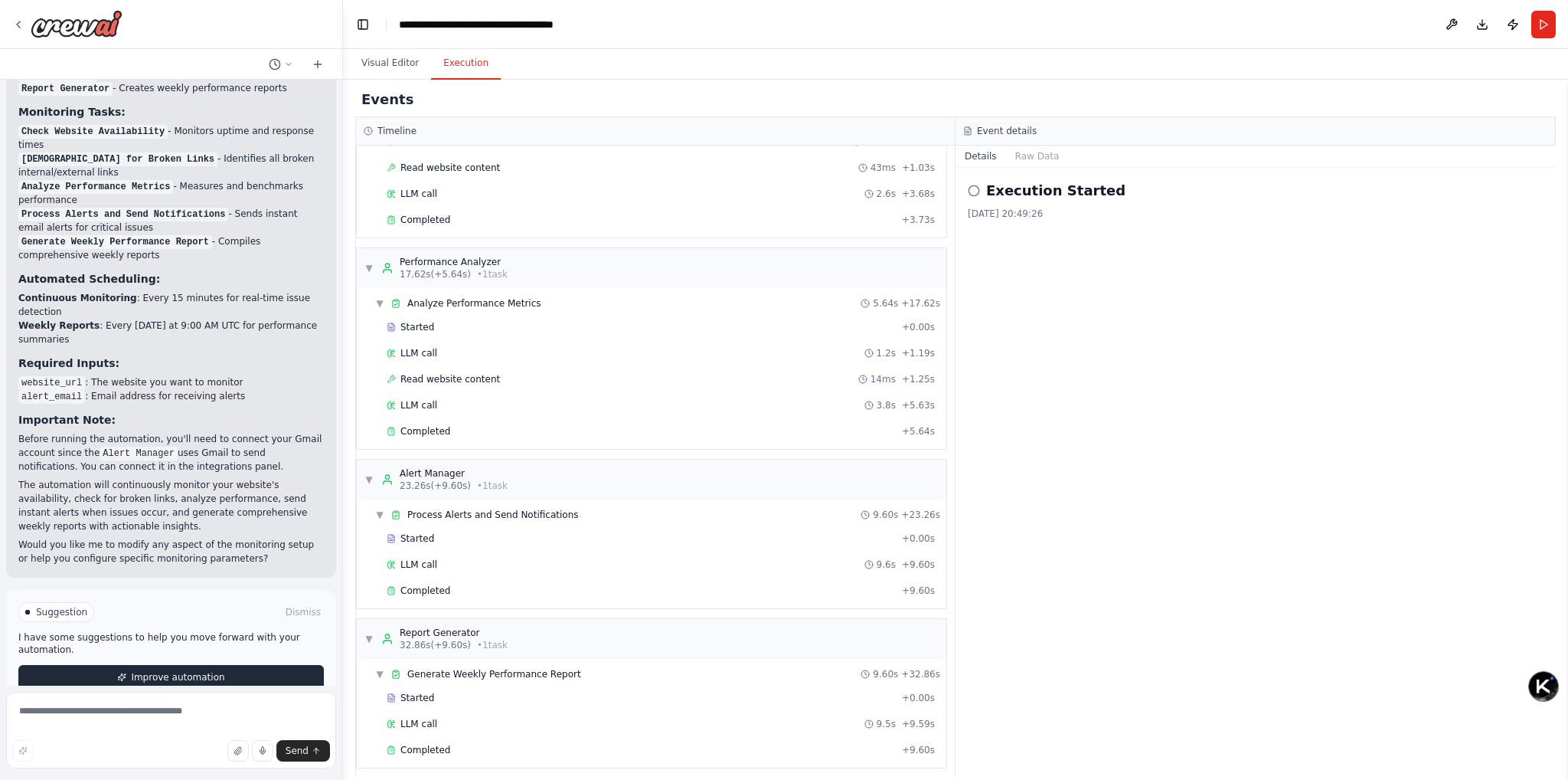
click at [224, 665] on button "Improve automation" at bounding box center [171, 677] width 306 height 25
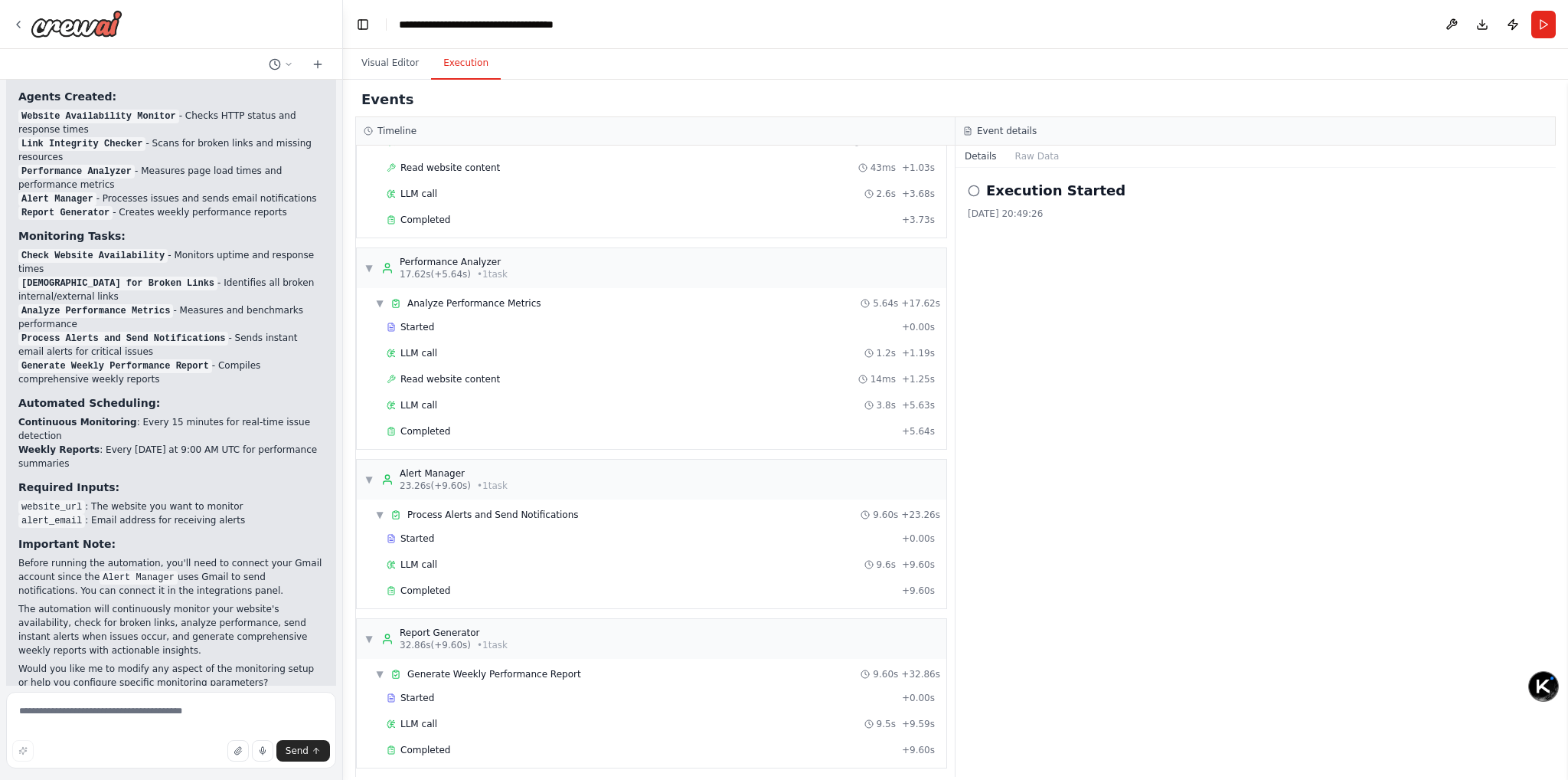
scroll to position [1500, 0]
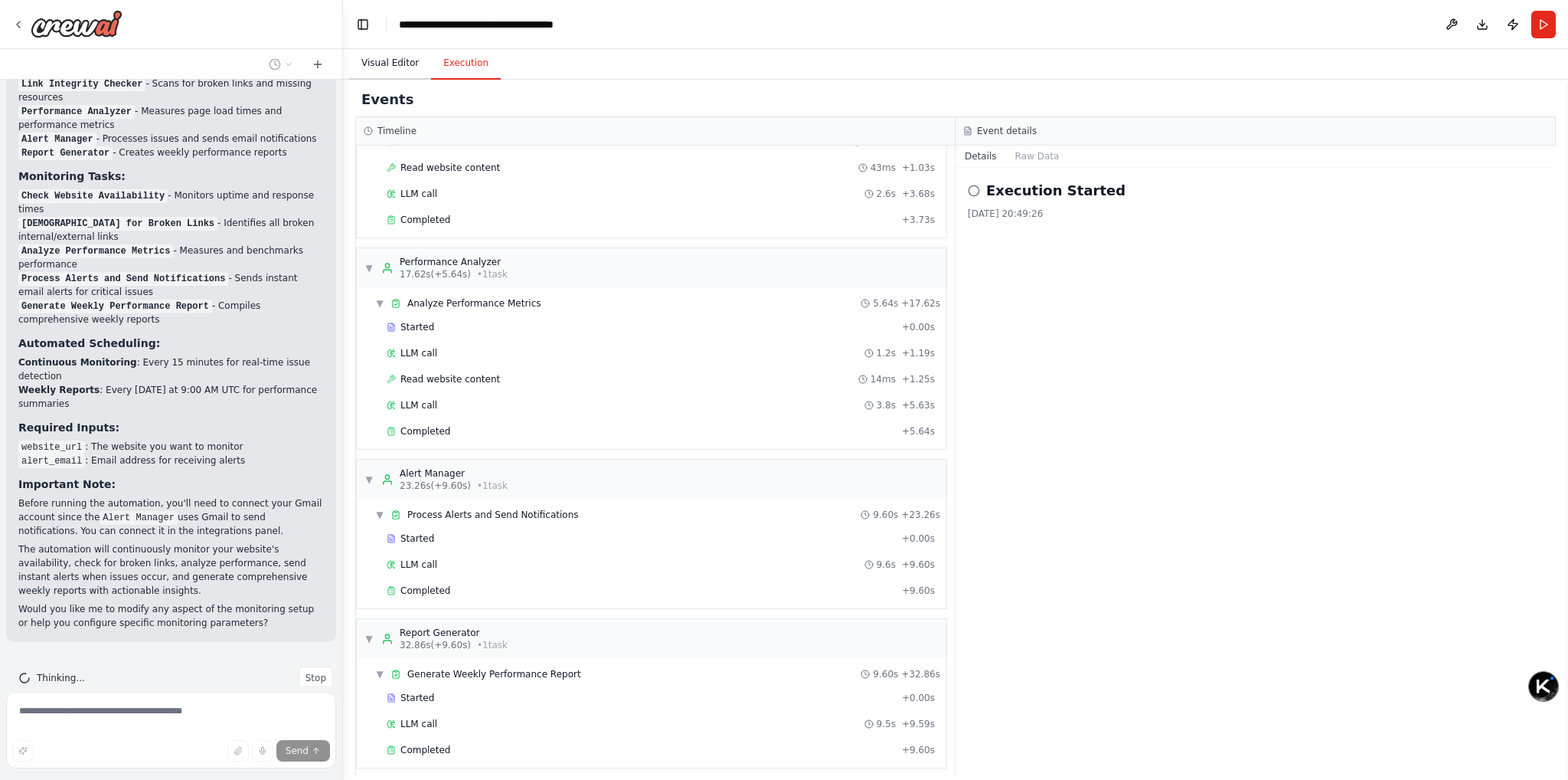
click at [383, 66] on button "Visual Editor" at bounding box center [389, 63] width 82 height 32
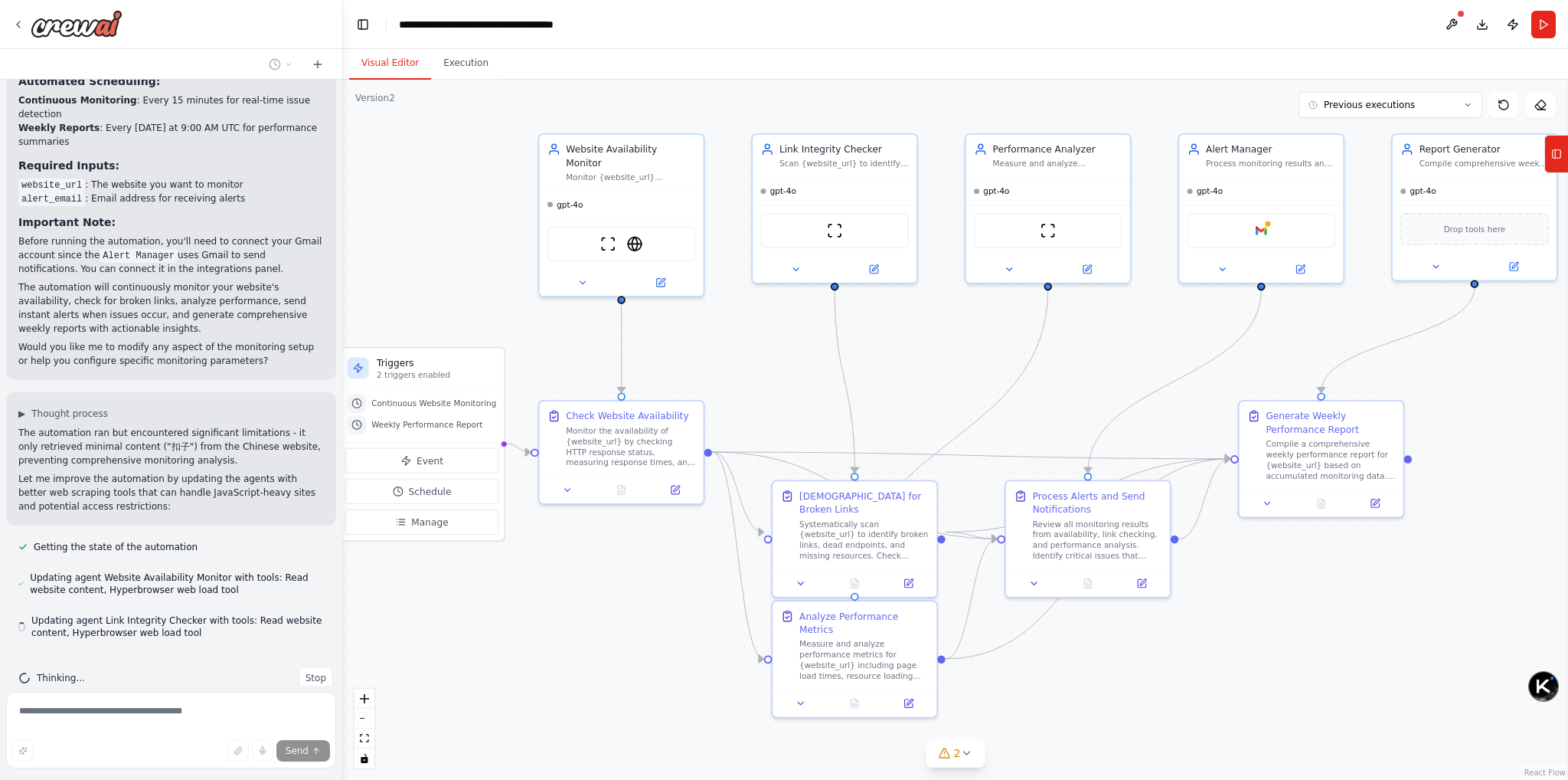
scroll to position [1762, 0]
click at [646, 236] on div "ScrapeWebsiteTool HyperbrowserLoadTool" at bounding box center [621, 240] width 148 height 34
click at [630, 233] on img at bounding box center [635, 241] width 16 height 16
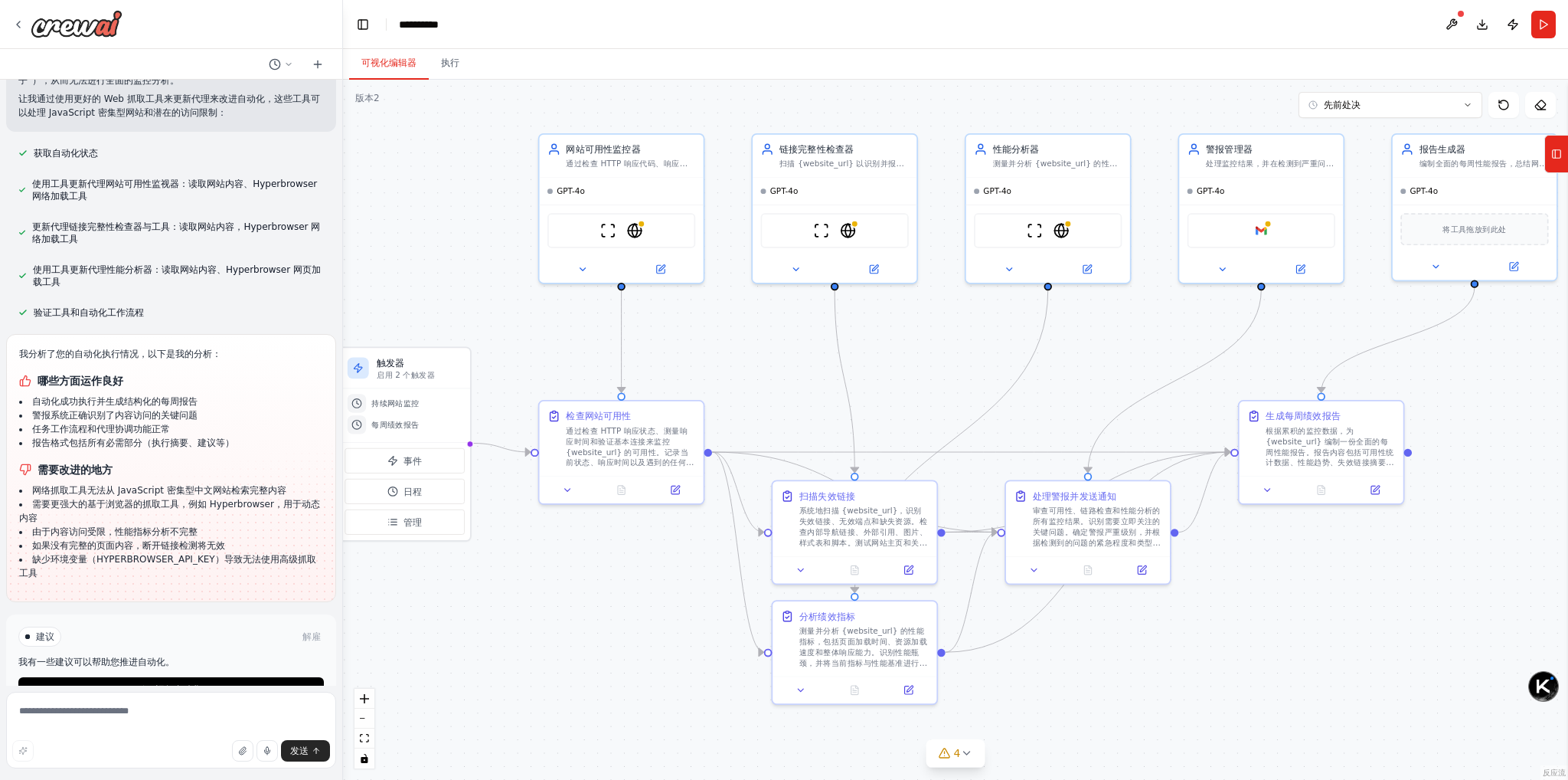
scroll to position [1843, 0]
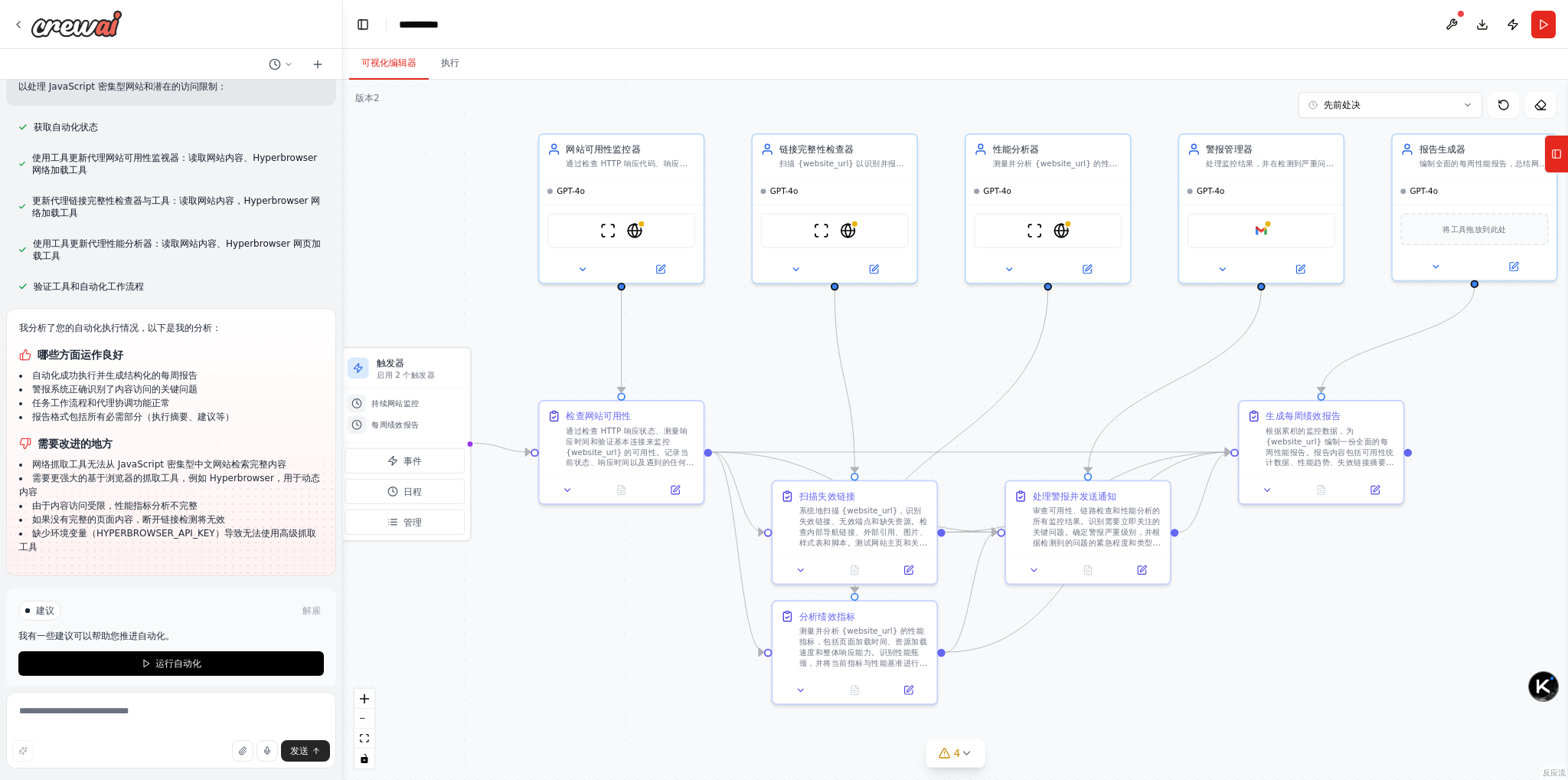
click at [47, 605] on font "建议" at bounding box center [45, 610] width 18 height 10
drag, startPoint x: 61, startPoint y: 620, endPoint x: 103, endPoint y: 622, distance: 42.0
click at [103, 631] on font "我有一些建议可以帮助您推进自动化。" at bounding box center [97, 635] width 156 height 10
click at [165, 631] on font "我有一些建议可以帮助您推进自动化。" at bounding box center [97, 635] width 156 height 10
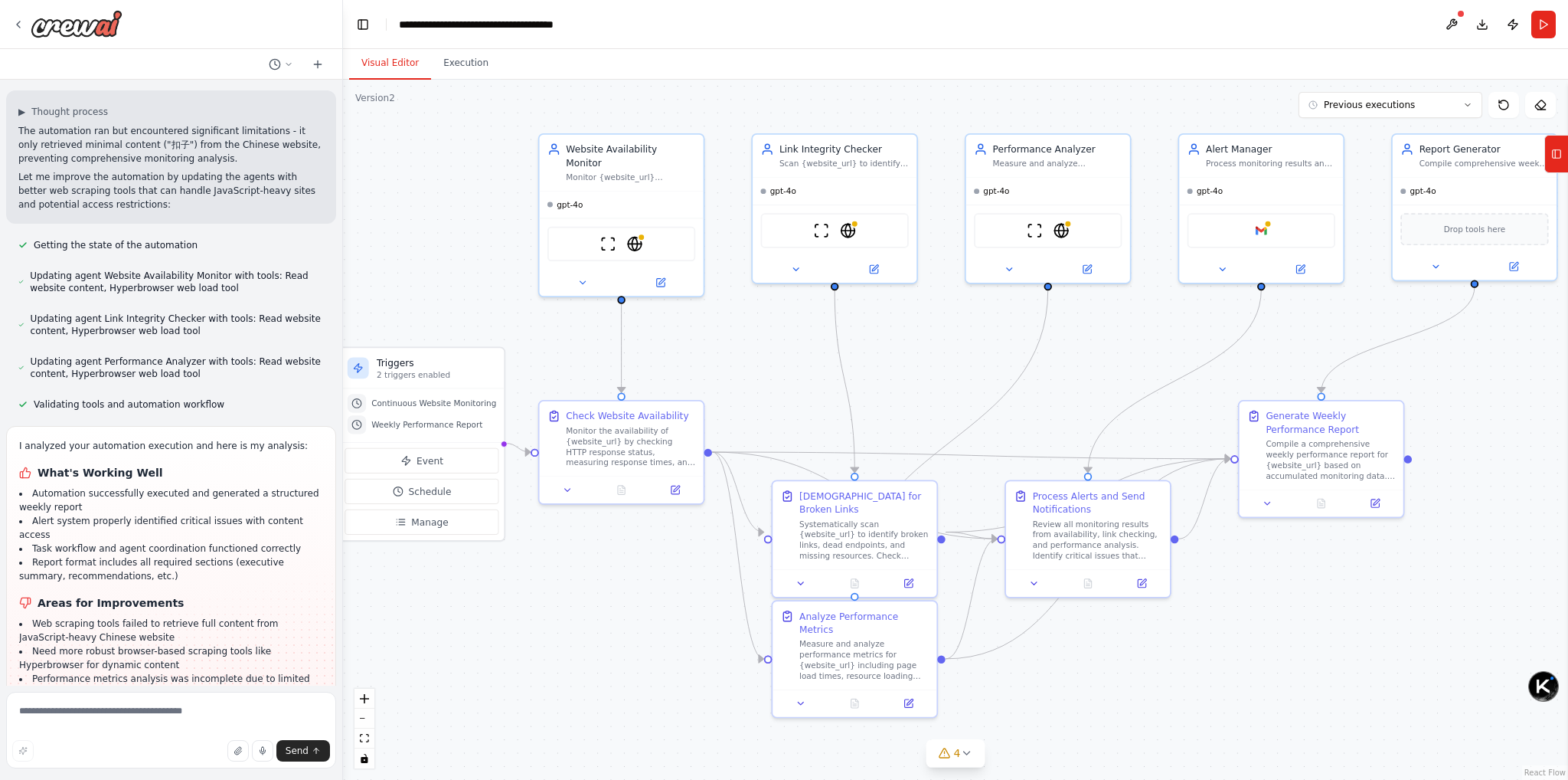
scroll to position [2249, 0]
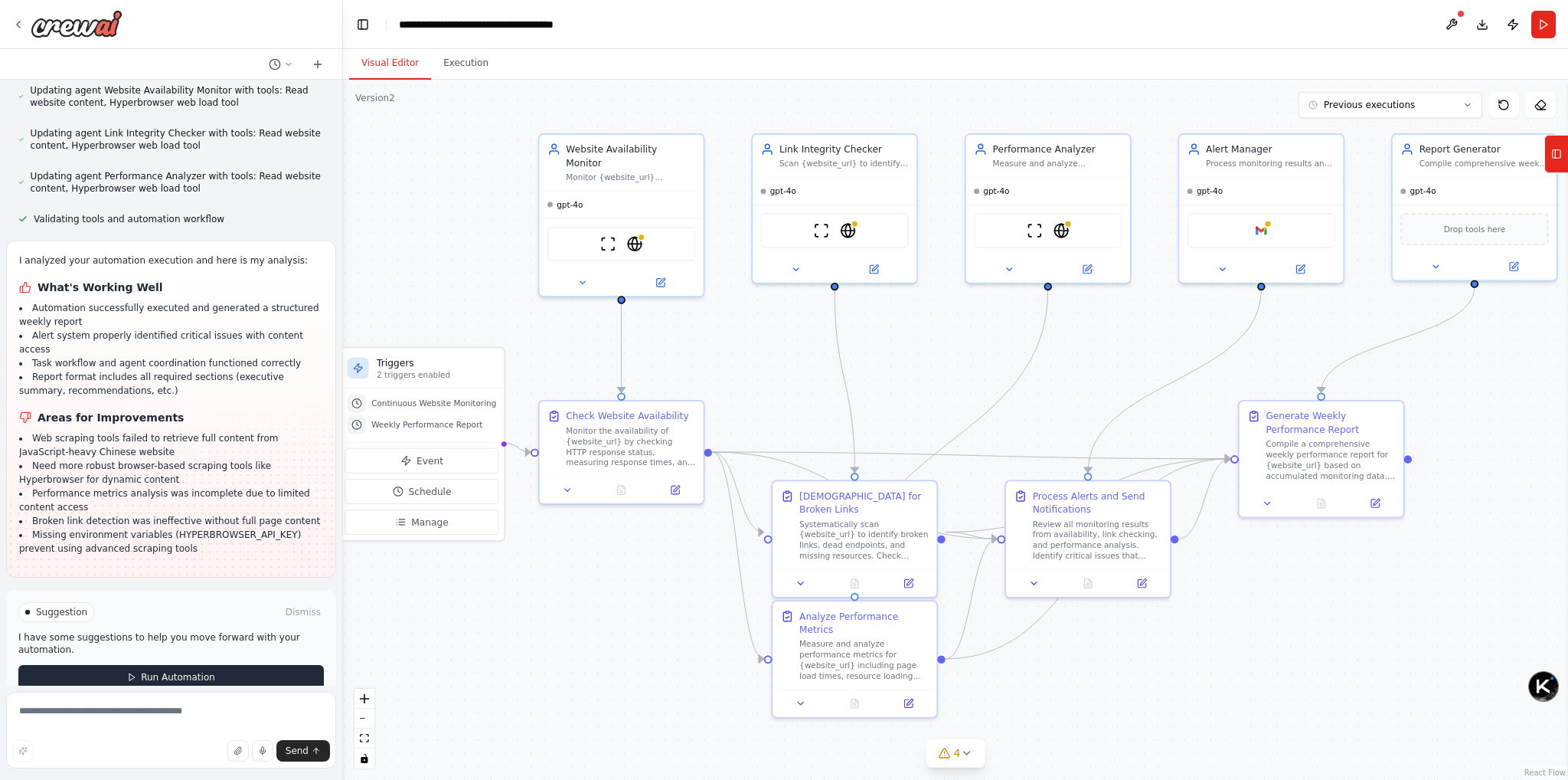
click at [117, 665] on button "Run Automation" at bounding box center [171, 677] width 306 height 25
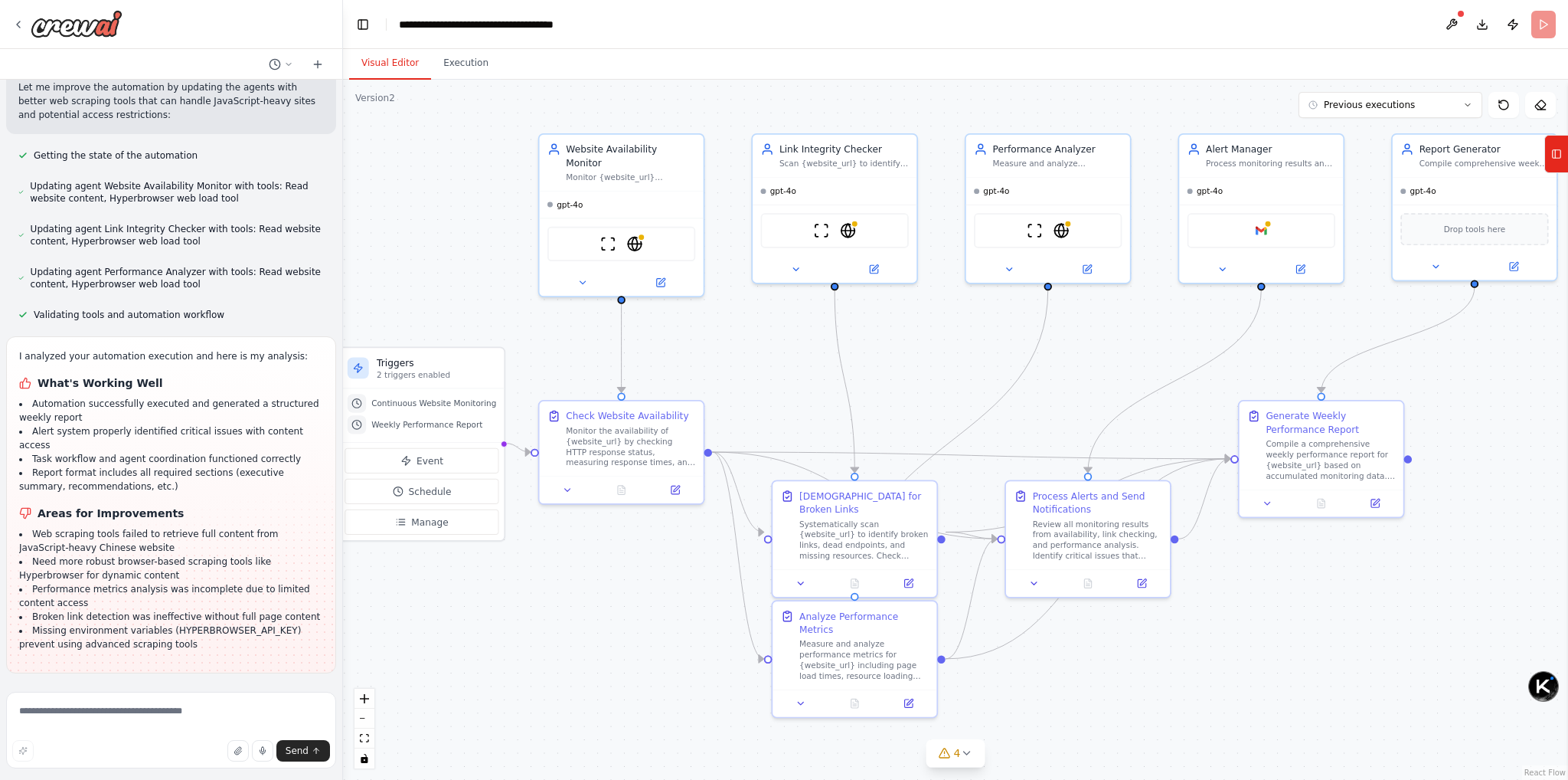
scroll to position [2124, 0]
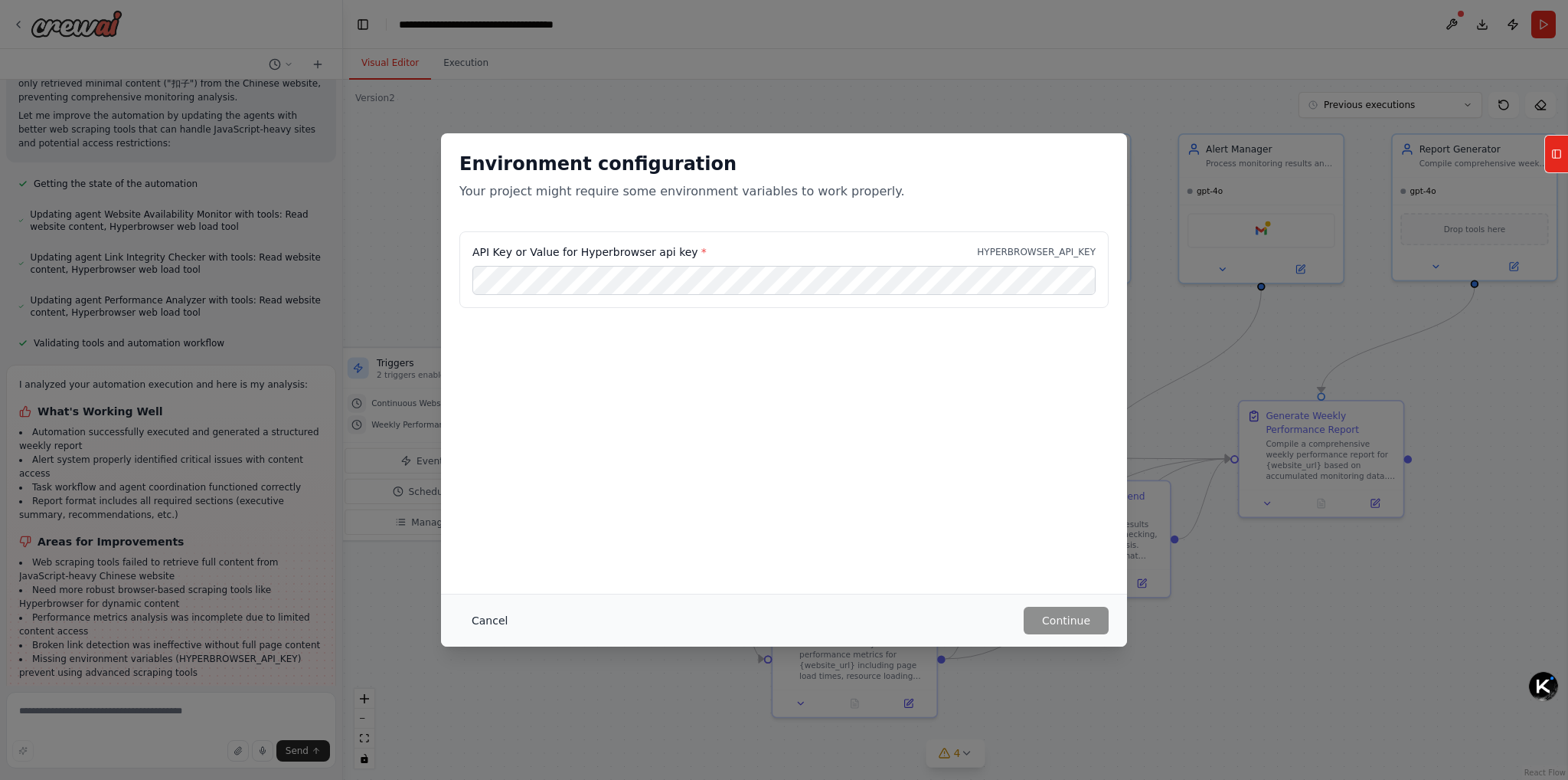
click at [505, 618] on button "Cancel" at bounding box center [490, 620] width 61 height 28
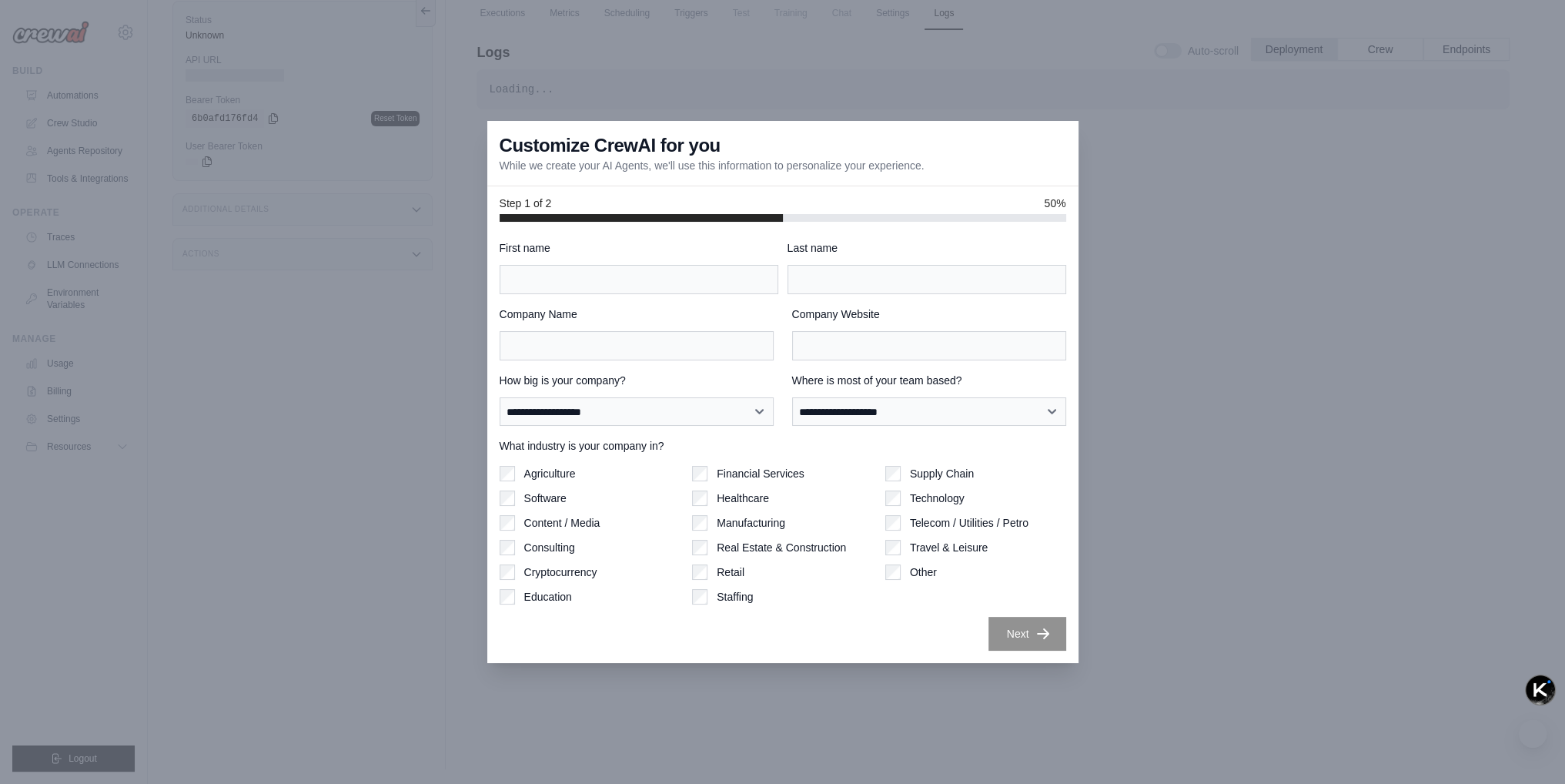
click at [1387, 246] on div at bounding box center [782, 392] width 1565 height 784
click at [594, 261] on div "First name" at bounding box center [639, 266] width 278 height 54
click at [596, 275] on input "First name" at bounding box center [639, 279] width 278 height 29
type input "**"
type input "*****"
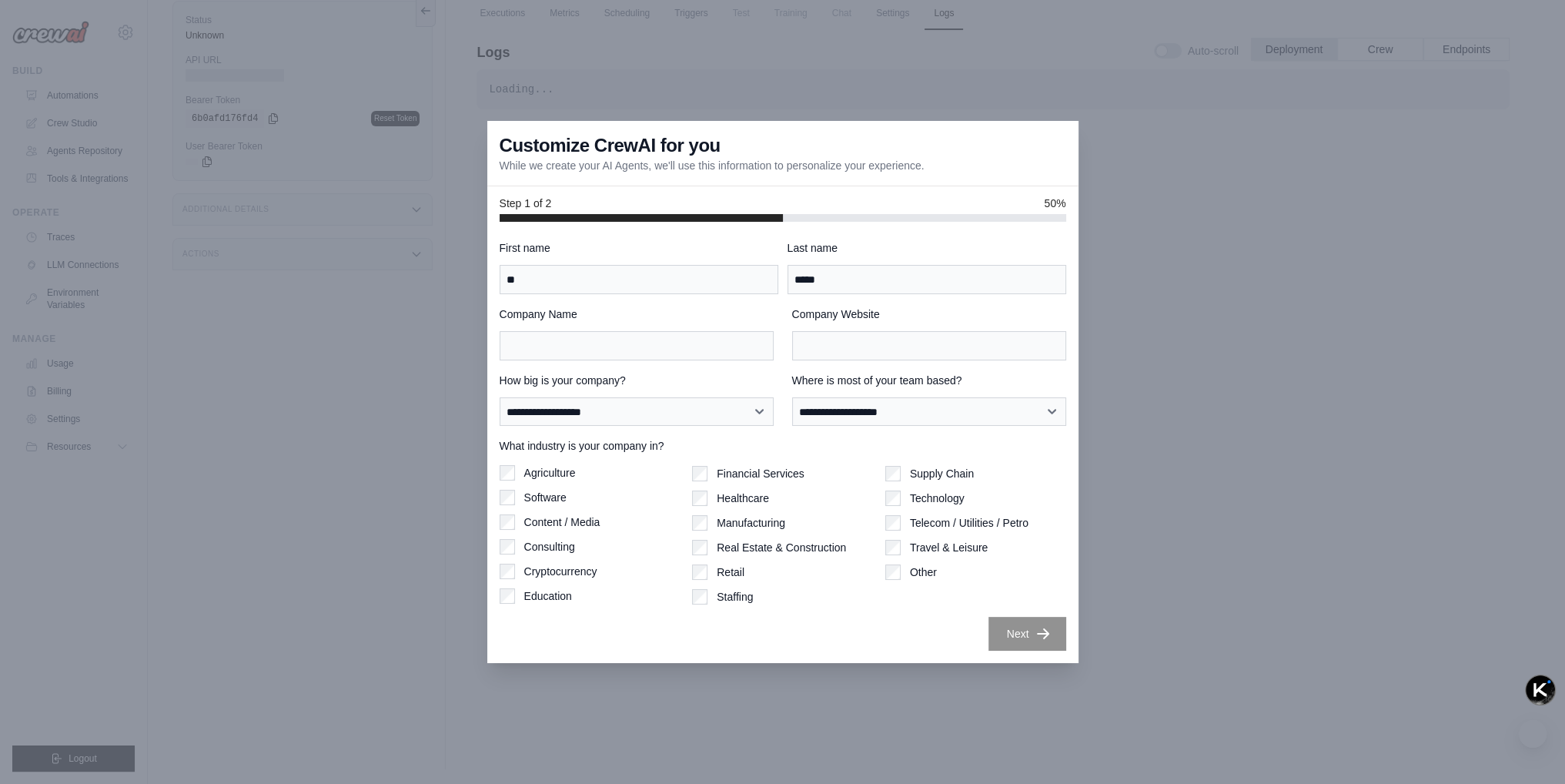
drag, startPoint x: 530, startPoint y: 475, endPoint x: 539, endPoint y: 473, distance: 9.2
click at [530, 475] on label "Agriculture" at bounding box center [550, 472] width 51 height 15
click at [881, 352] on input "Company Website" at bounding box center [929, 346] width 274 height 29
type input "********"
click at [885, 413] on select "**********" at bounding box center [929, 412] width 274 height 29
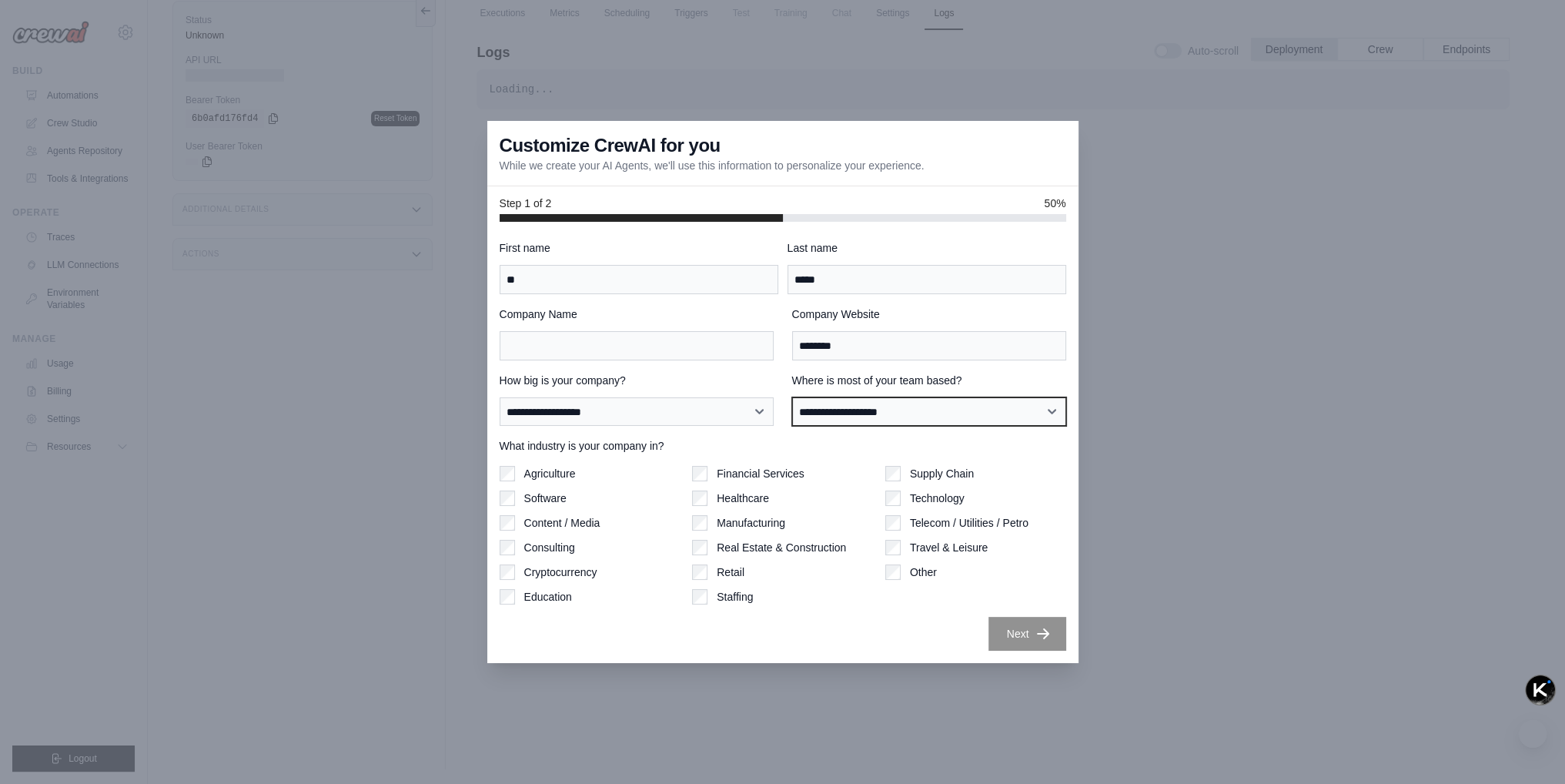
select select "**********"
click at [792, 397] on select "**********" at bounding box center [929, 412] width 274 height 29
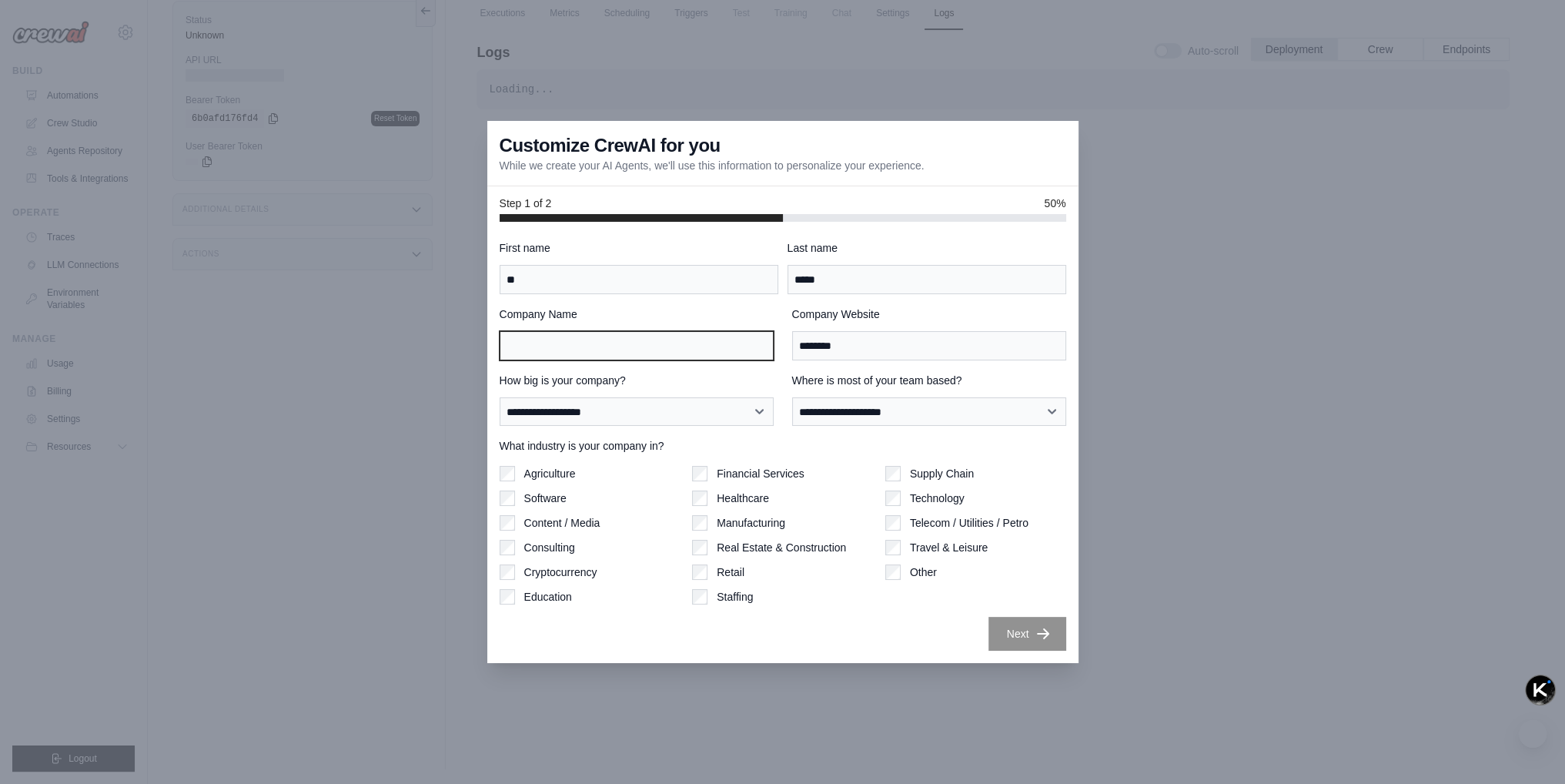
click at [613, 339] on input "Company Name" at bounding box center [637, 346] width 274 height 29
type input "********"
click at [792, 632] on div "Next" at bounding box center [783, 633] width 567 height 34
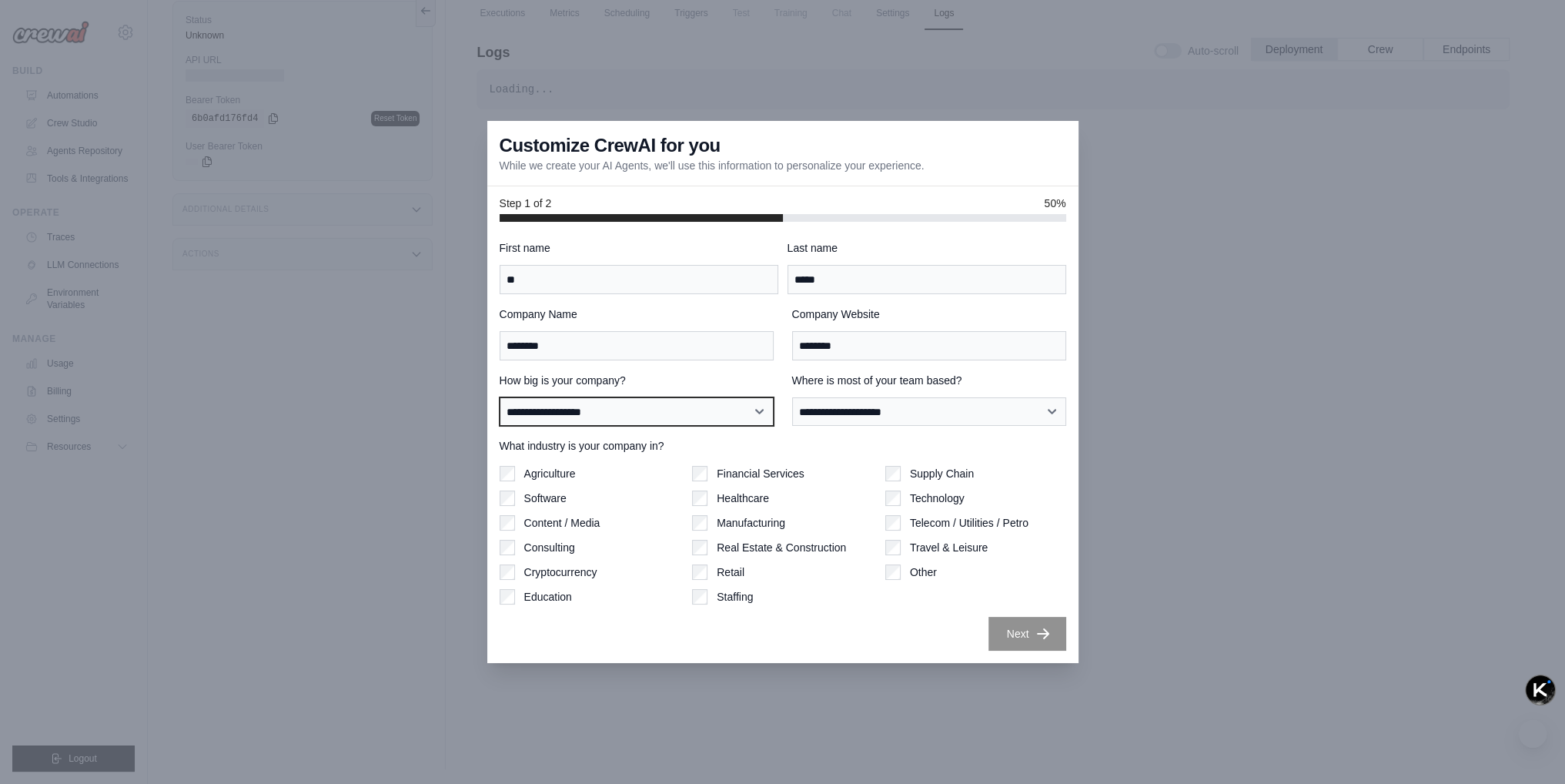
click at [596, 407] on select "**********" at bounding box center [637, 412] width 274 height 29
select select "**********"
click at [500, 397] on select "**********" at bounding box center [637, 412] width 274 height 29
click at [1018, 624] on button "Next" at bounding box center [1027, 633] width 78 height 34
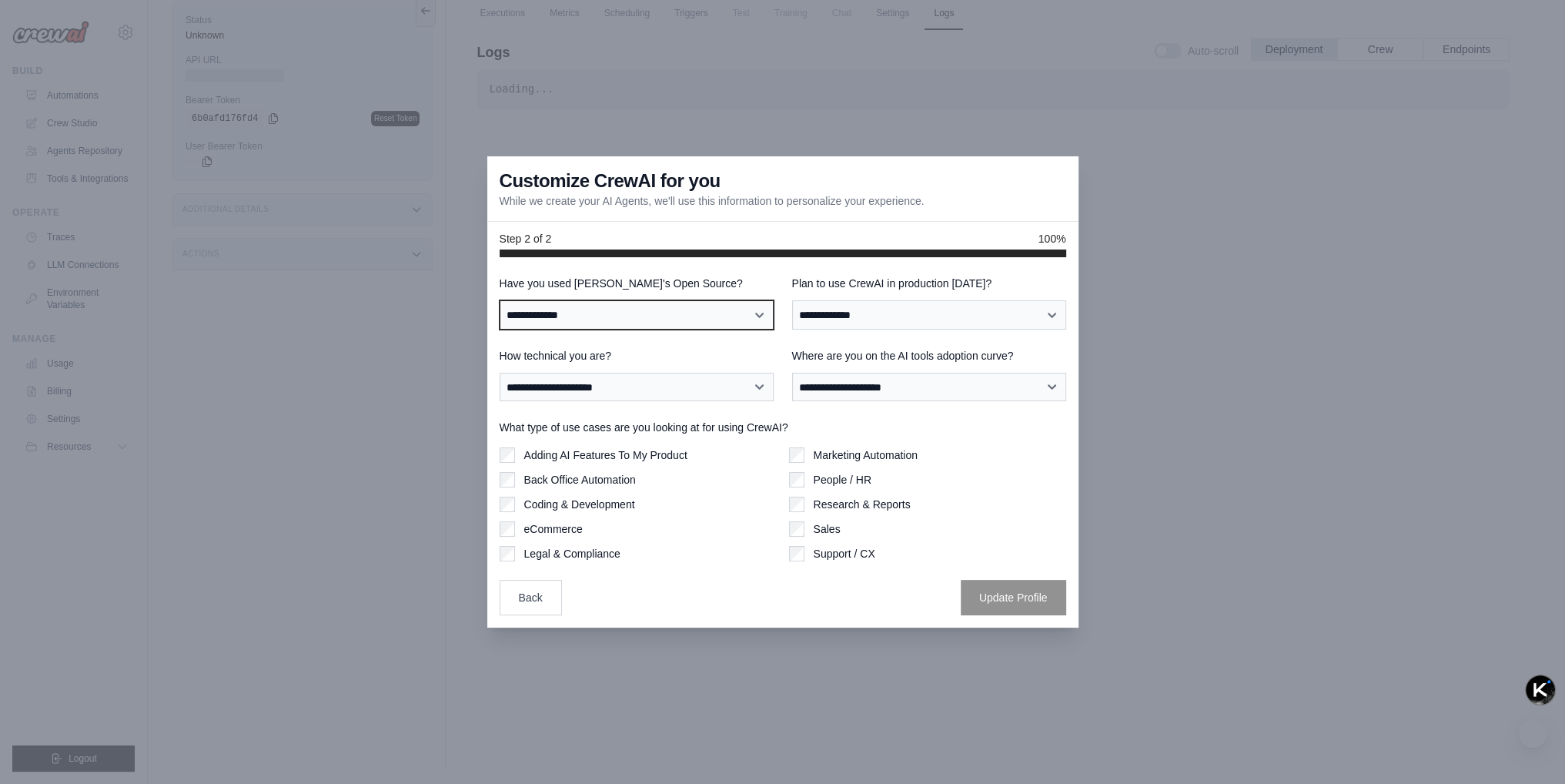
click at [548, 310] on select "**********" at bounding box center [637, 315] width 274 height 29
select select "**"
click at [500, 300] on select "**********" at bounding box center [637, 315] width 274 height 29
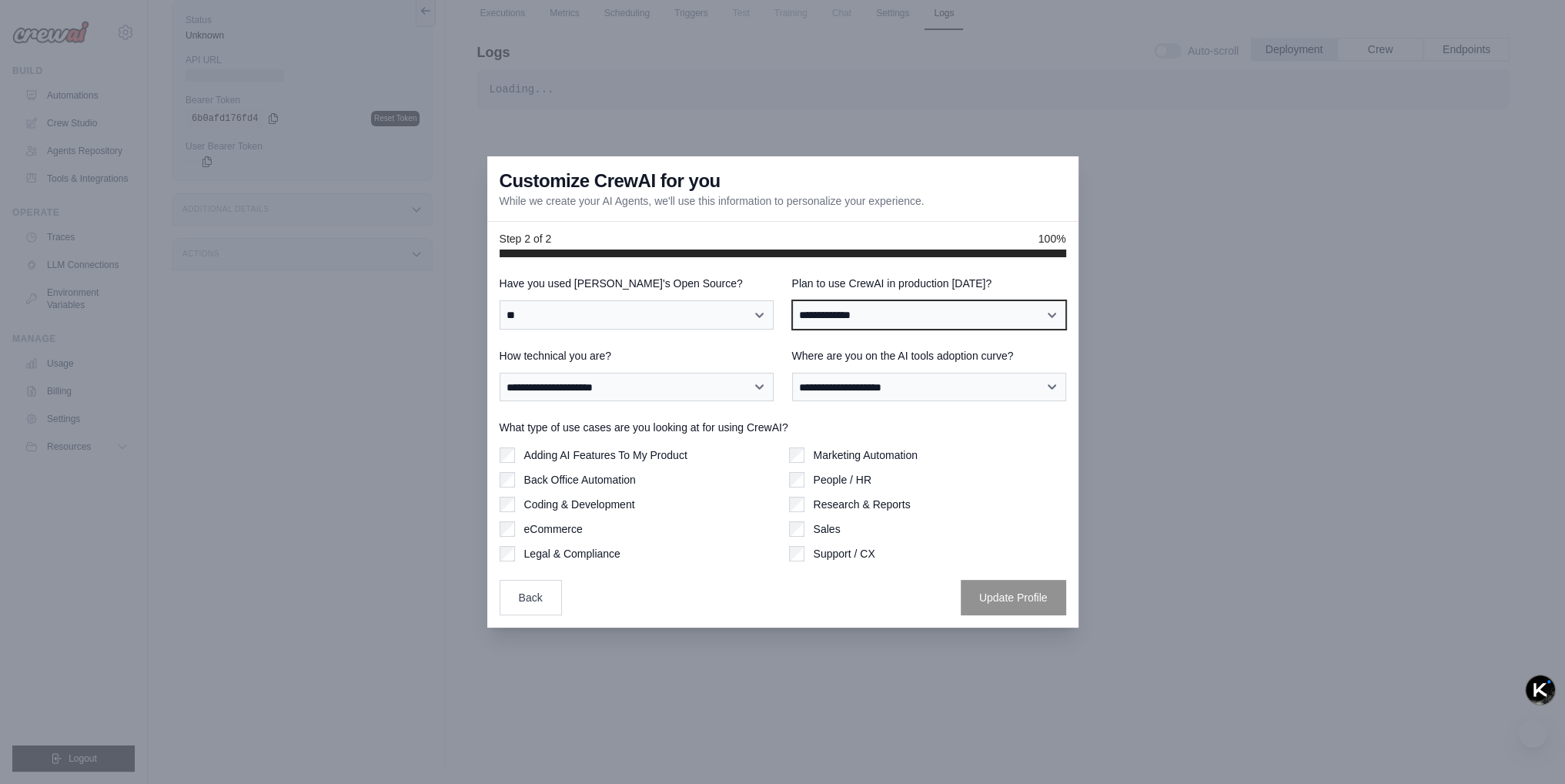
click at [860, 316] on select "**********" at bounding box center [929, 315] width 274 height 29
select select "****"
click at [792, 300] on select "**********" at bounding box center [929, 315] width 274 height 29
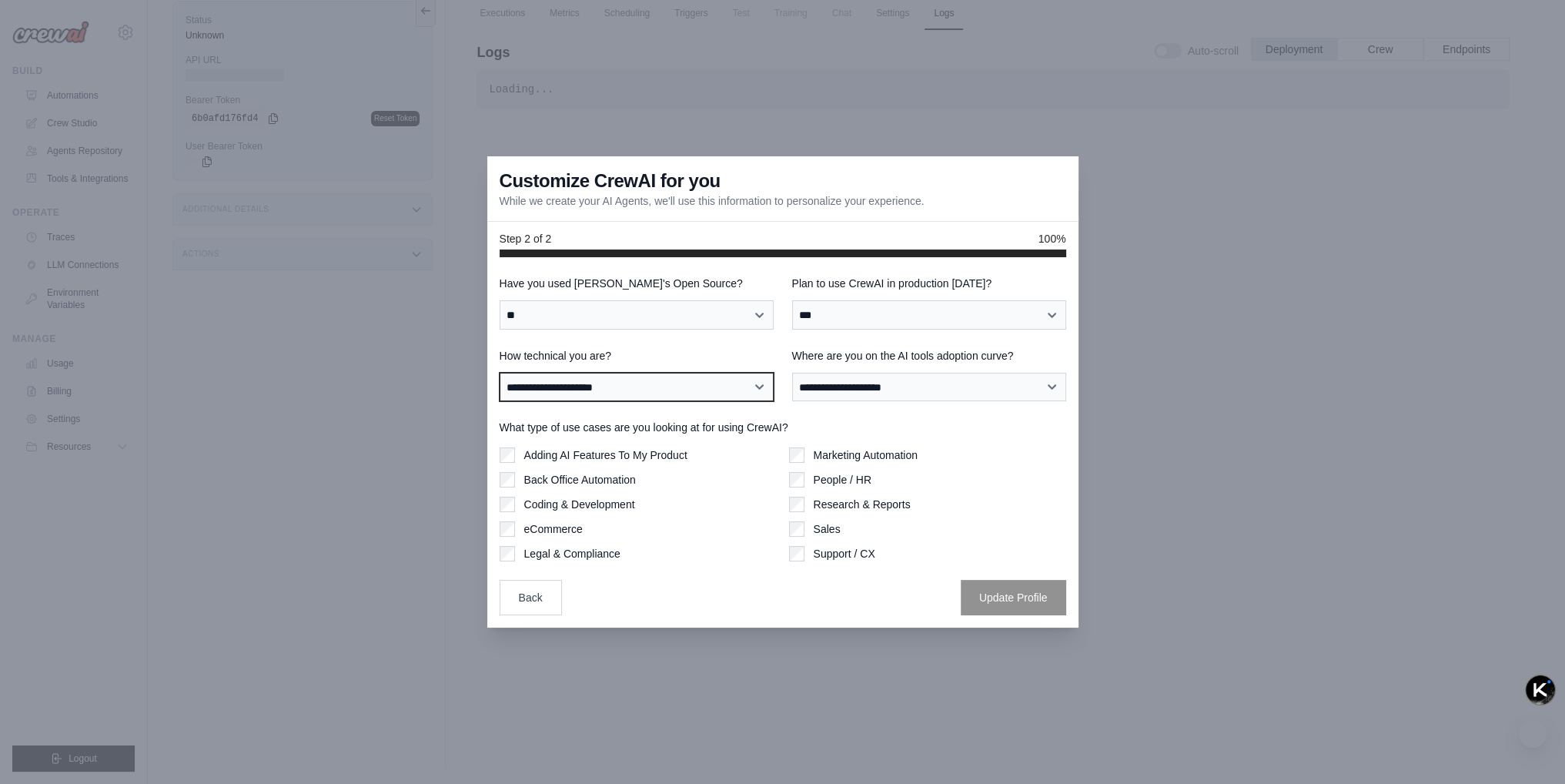
click at [636, 387] on select "**********" at bounding box center [637, 387] width 274 height 29
select select "**********"
click at [500, 372] on select "**********" at bounding box center [637, 387] width 274 height 29
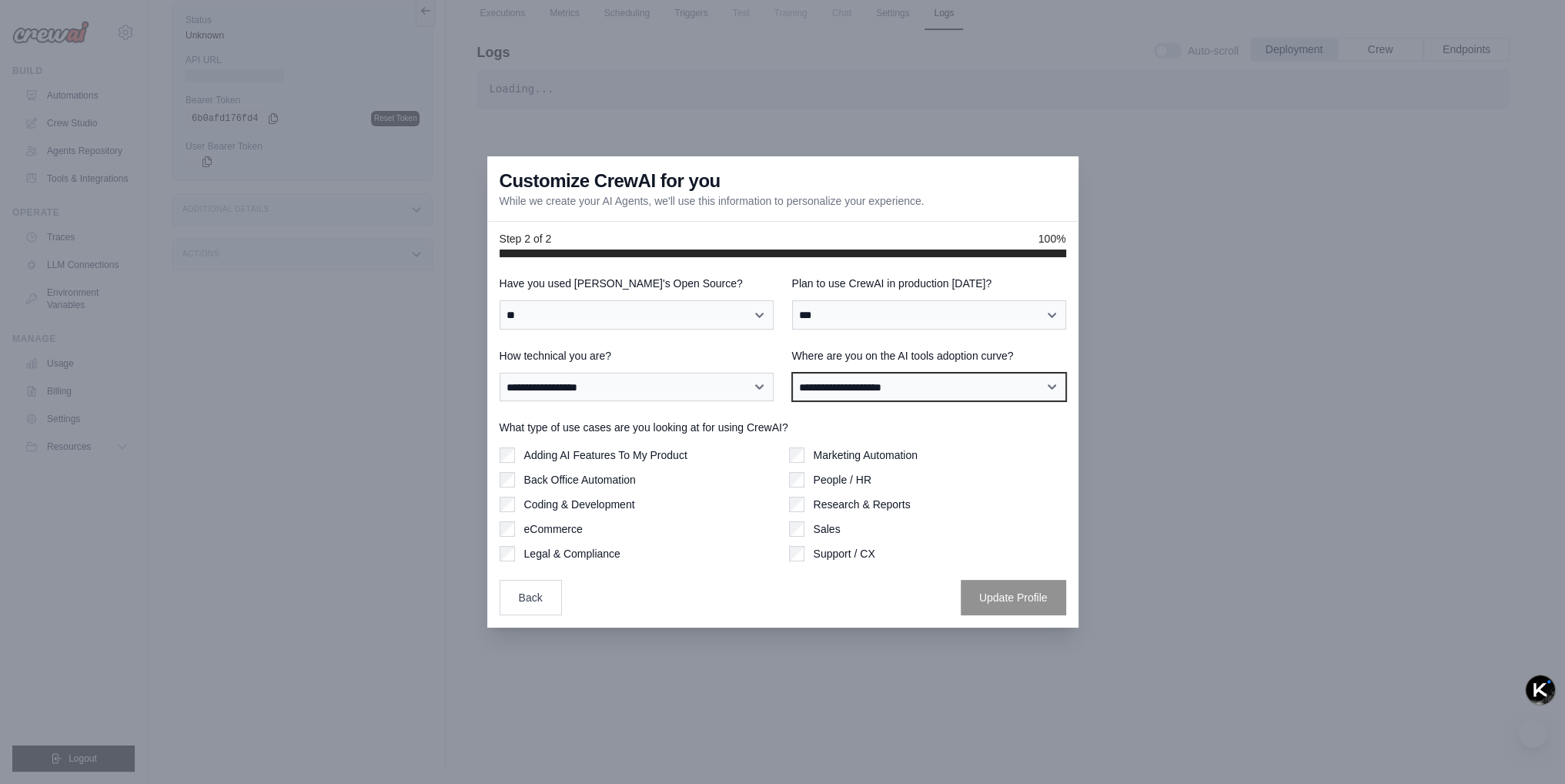
click at [816, 388] on select "**********" at bounding box center [929, 387] width 274 height 29
select select "**********"
click at [792, 372] on select "**********" at bounding box center [929, 387] width 274 height 29
click at [1010, 604] on button "Update Profile" at bounding box center [1013, 596] width 105 height 35
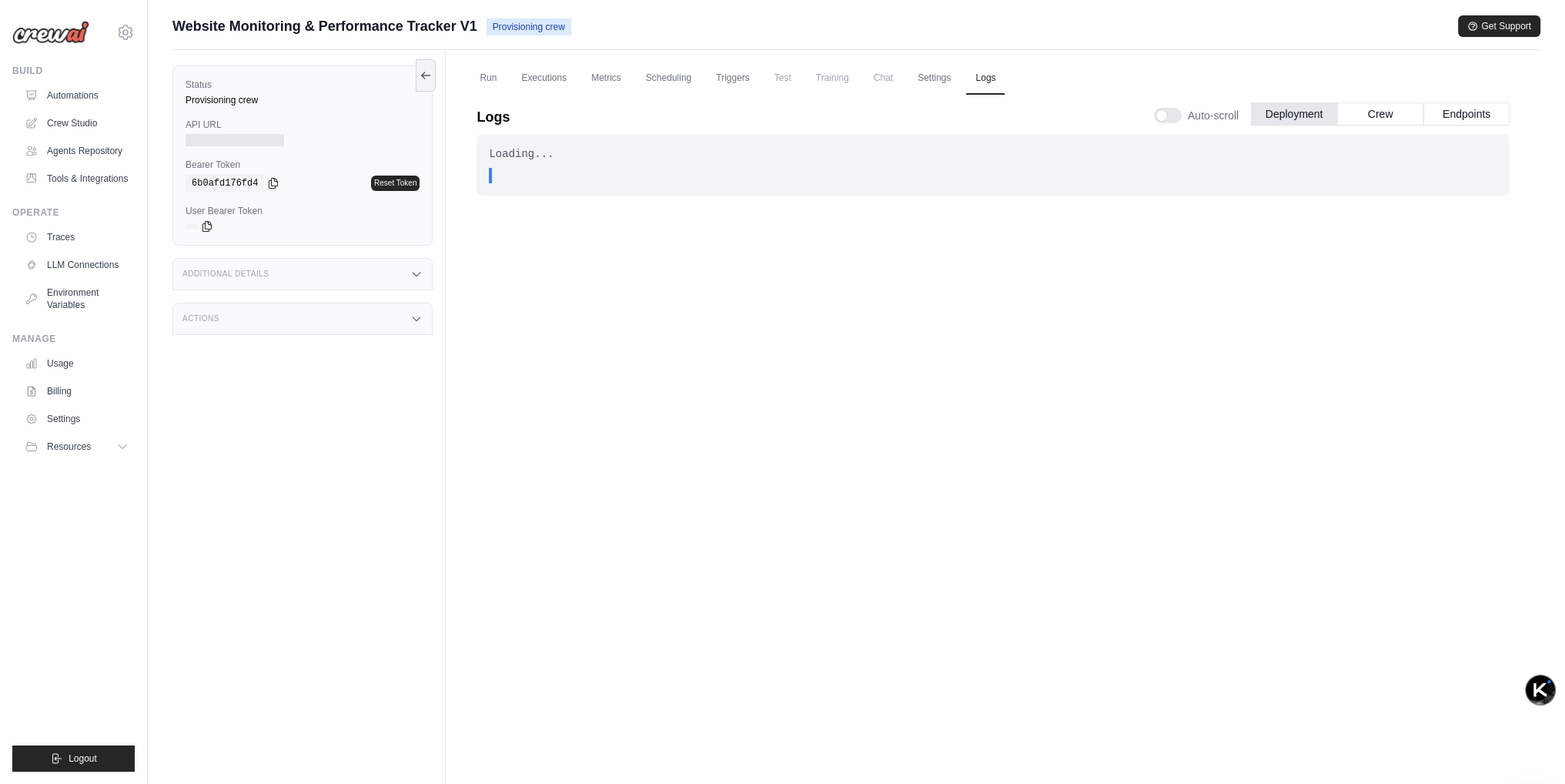
click at [305, 263] on div "Additional Details" at bounding box center [303, 274] width 260 height 32
click at [320, 406] on div "Actions" at bounding box center [303, 409] width 260 height 32
